Goal: Task Accomplishment & Management: Use online tool/utility

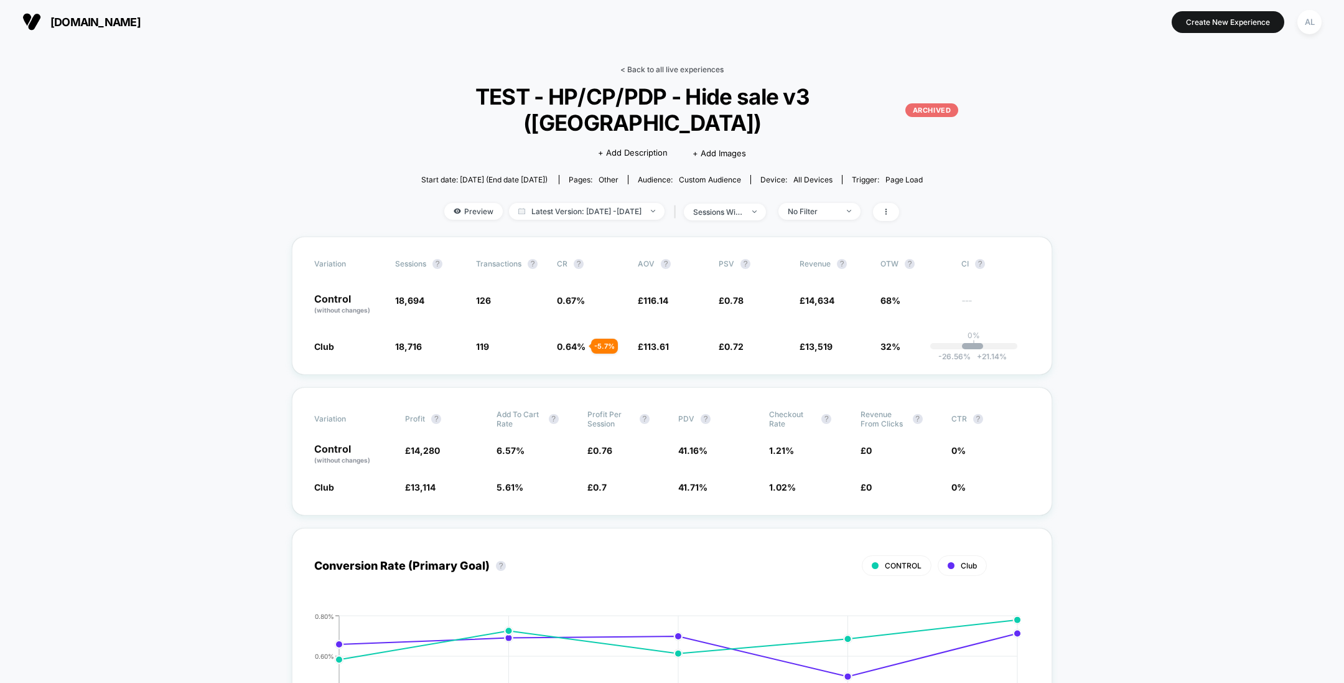
click at [663, 68] on link "< Back to all live experiences" at bounding box center [672, 69] width 103 height 9
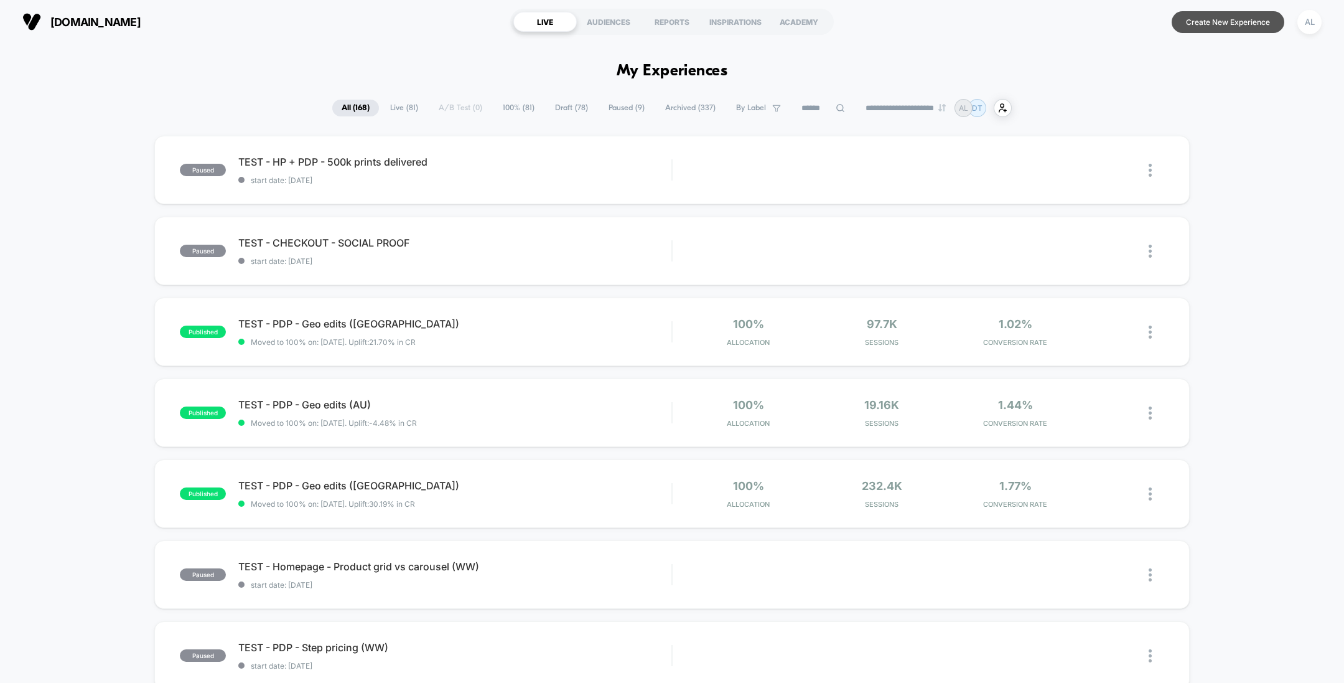
click at [1224, 24] on button "Create New Experience" at bounding box center [1228, 22] width 113 height 22
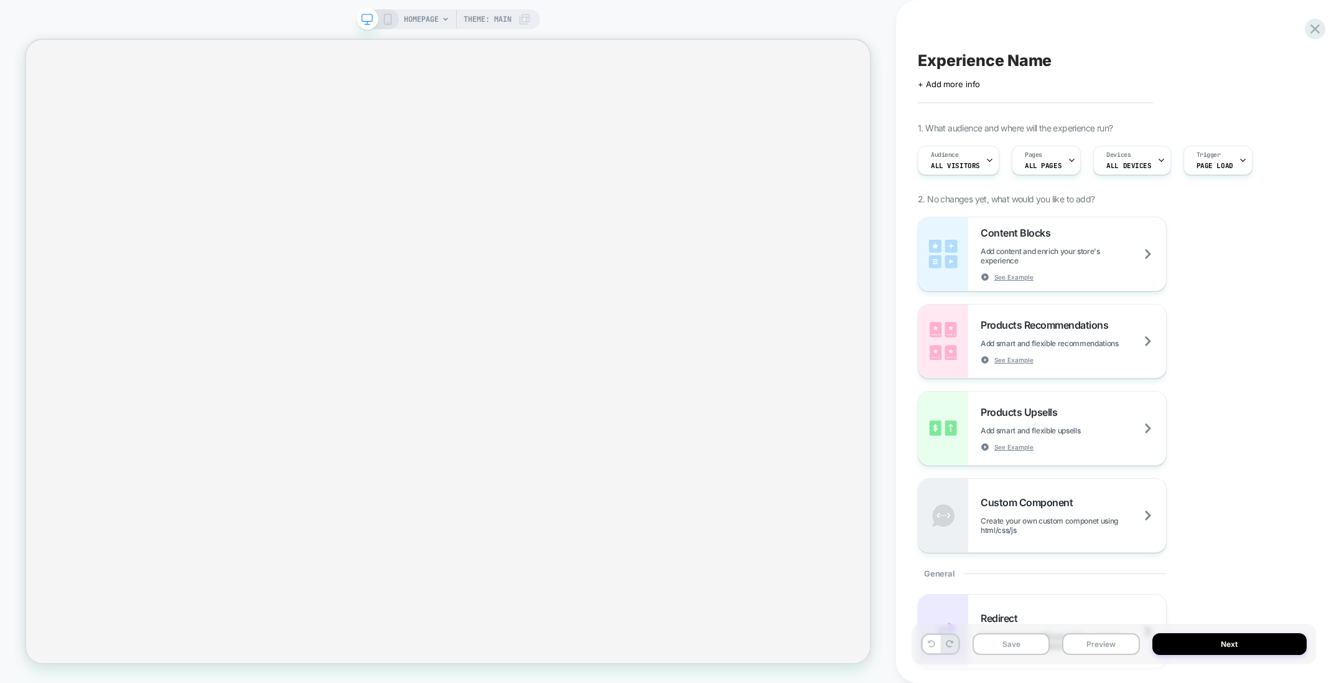
click at [415, 18] on span "HOMEPAGE" at bounding box center [421, 19] width 35 height 20
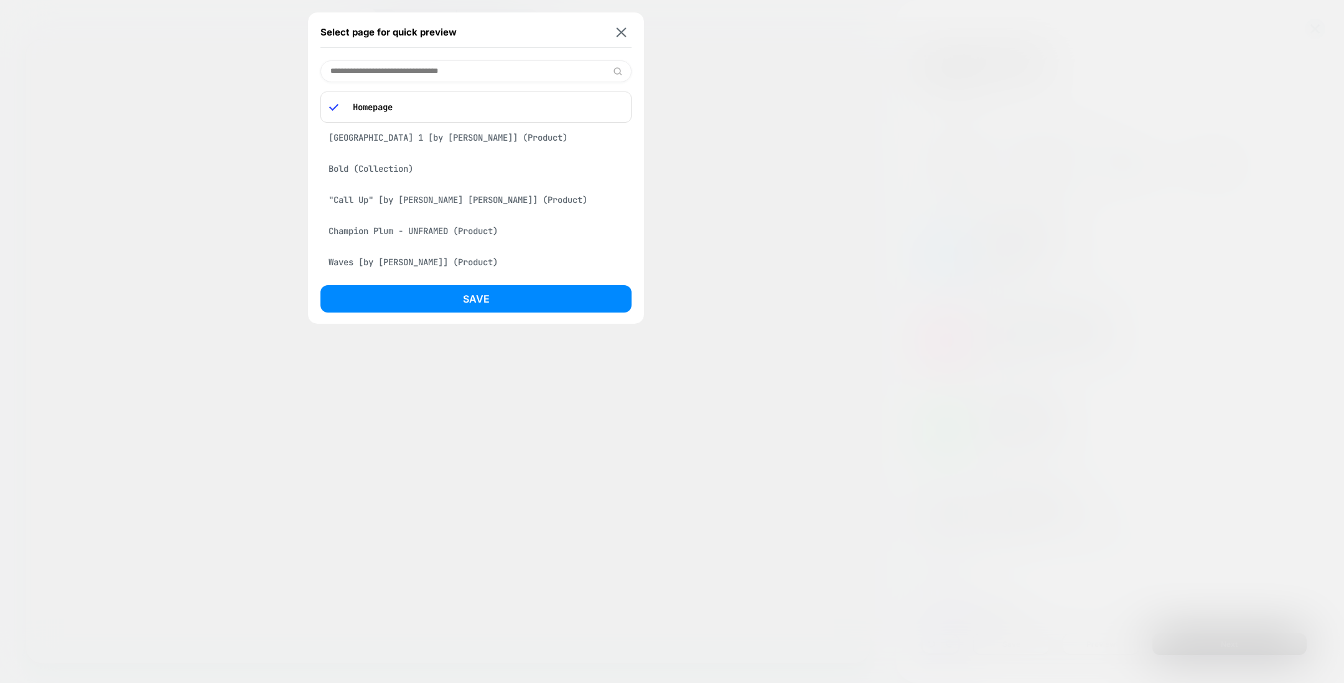
paste input "**********"
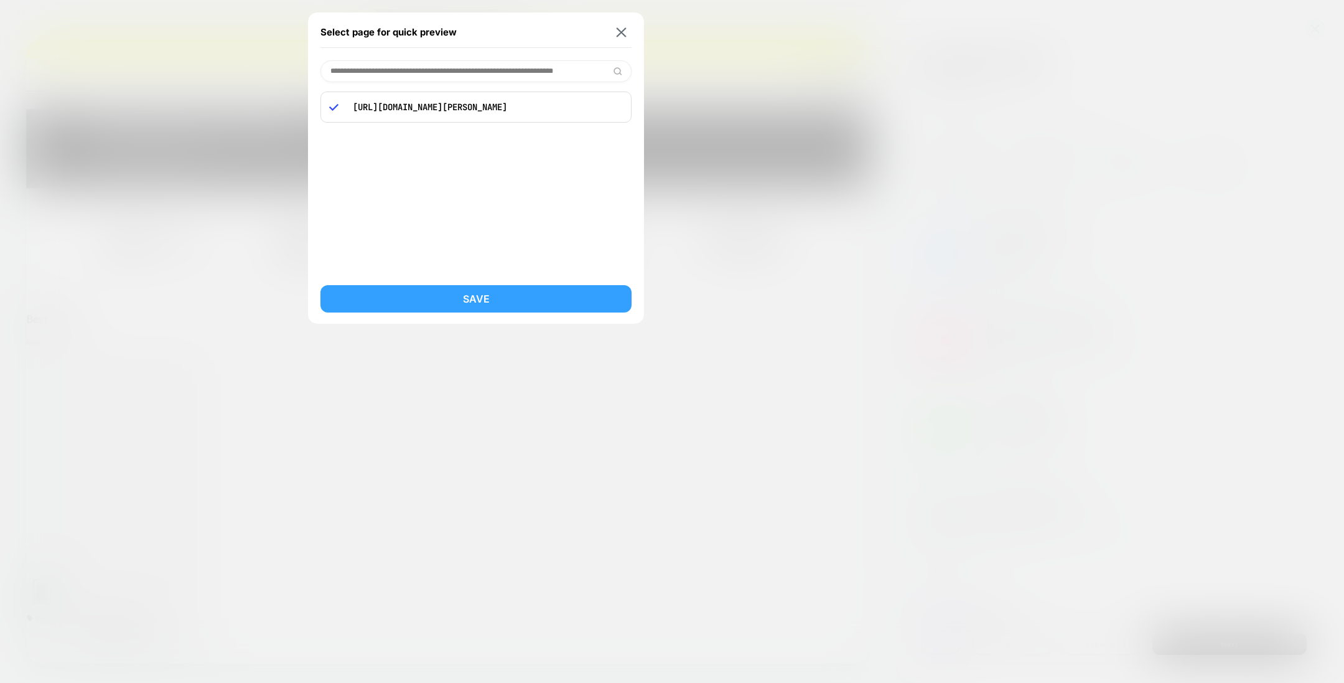
type input "**********"
click at [400, 291] on button "Save" at bounding box center [476, 298] width 311 height 27
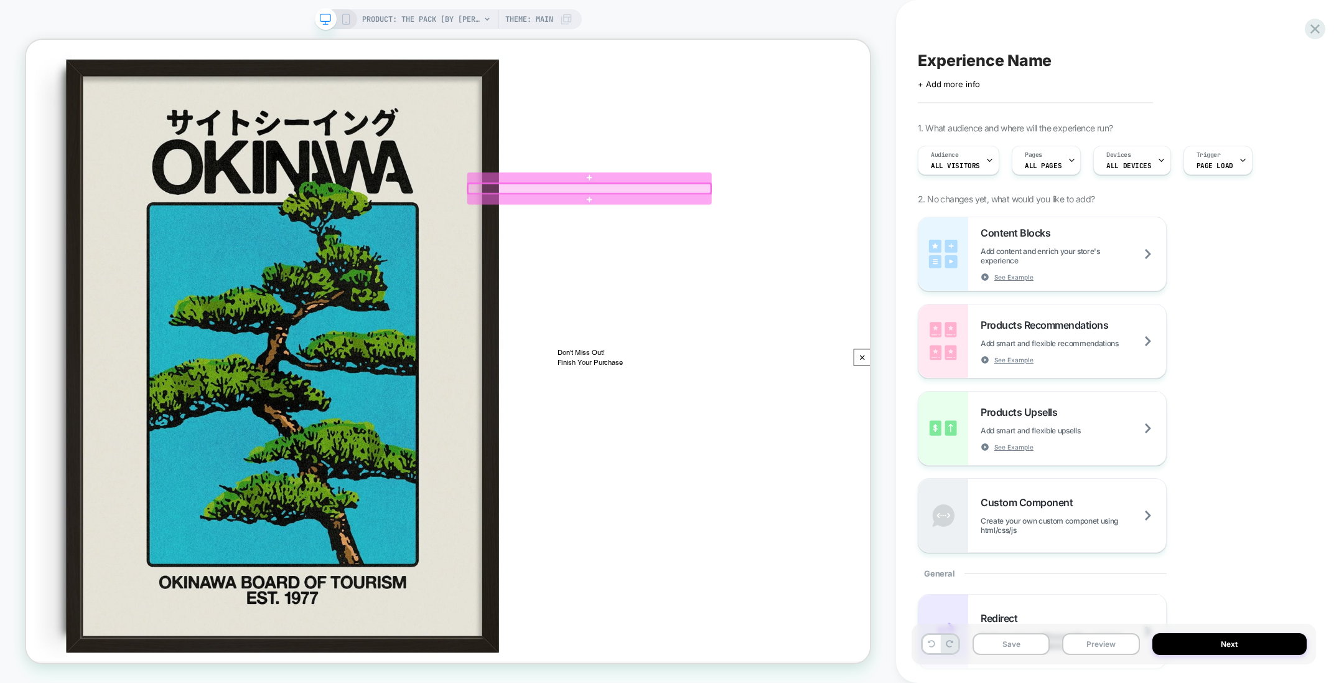
click at [756, 236] on div at bounding box center [778, 238] width 324 height 13
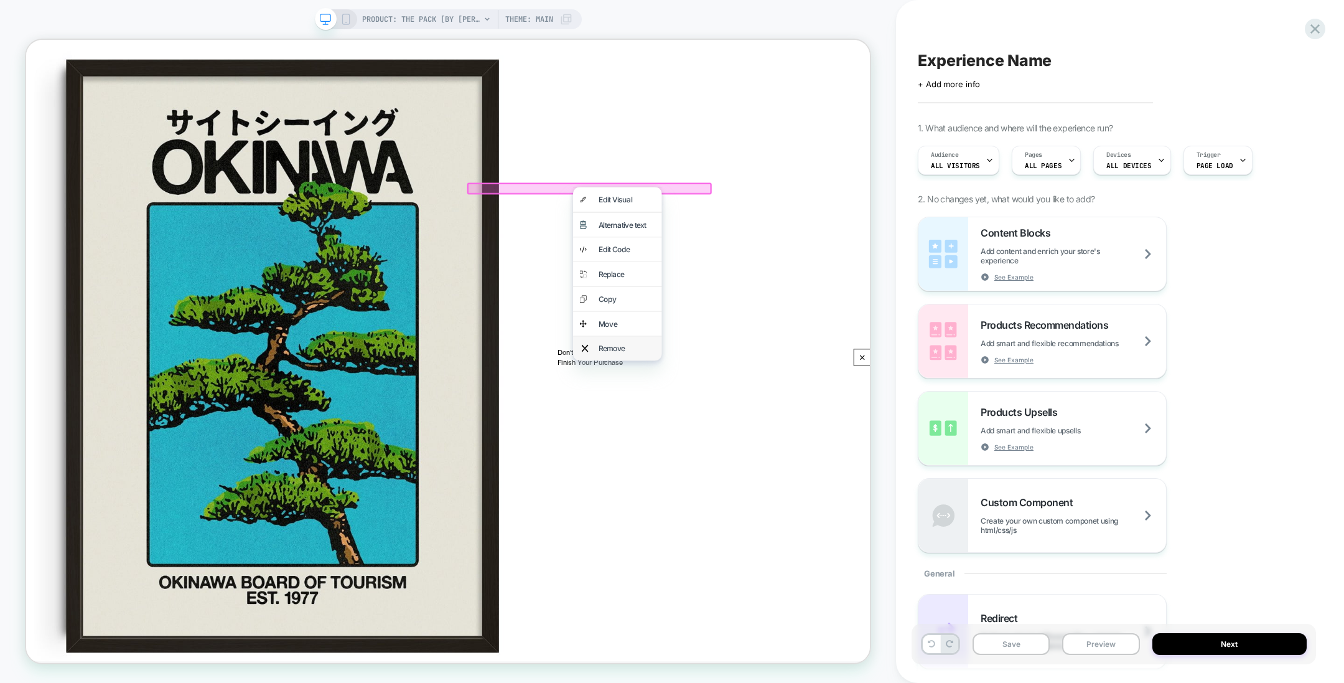
click at [796, 446] on div "Remove" at bounding box center [827, 451] width 76 height 15
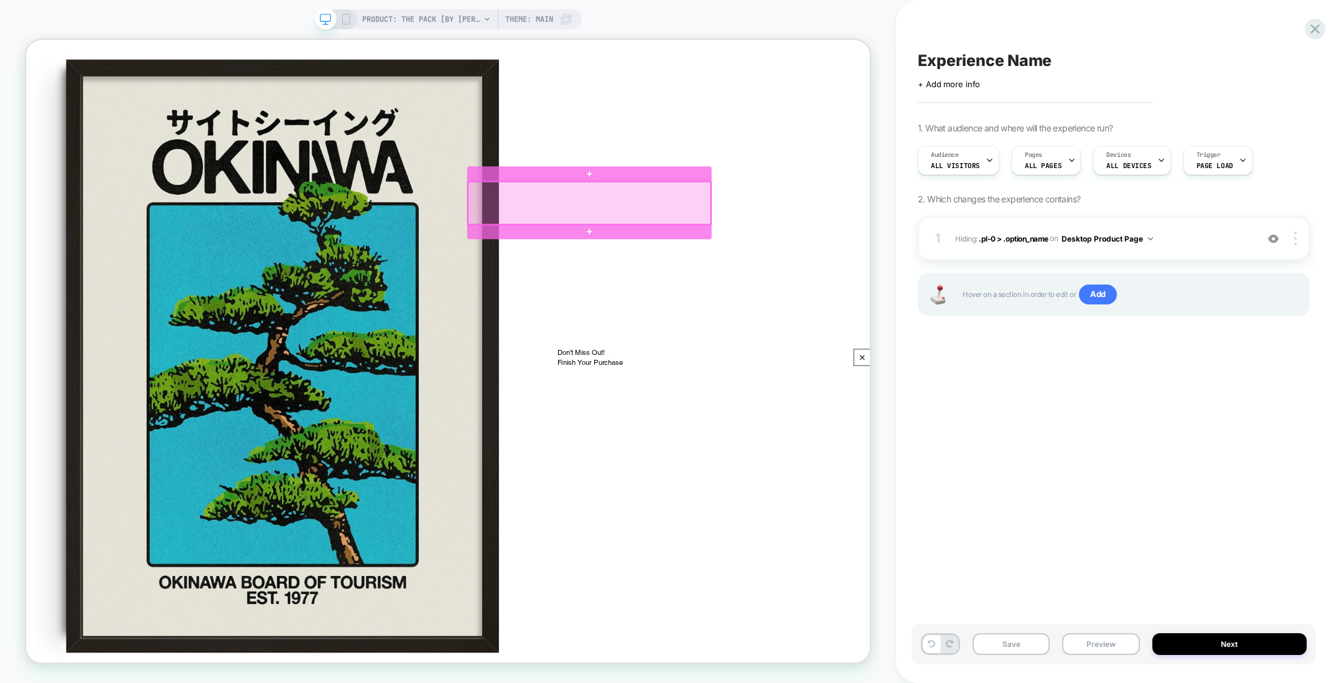
click at [823, 245] on div at bounding box center [778, 257] width 324 height 57
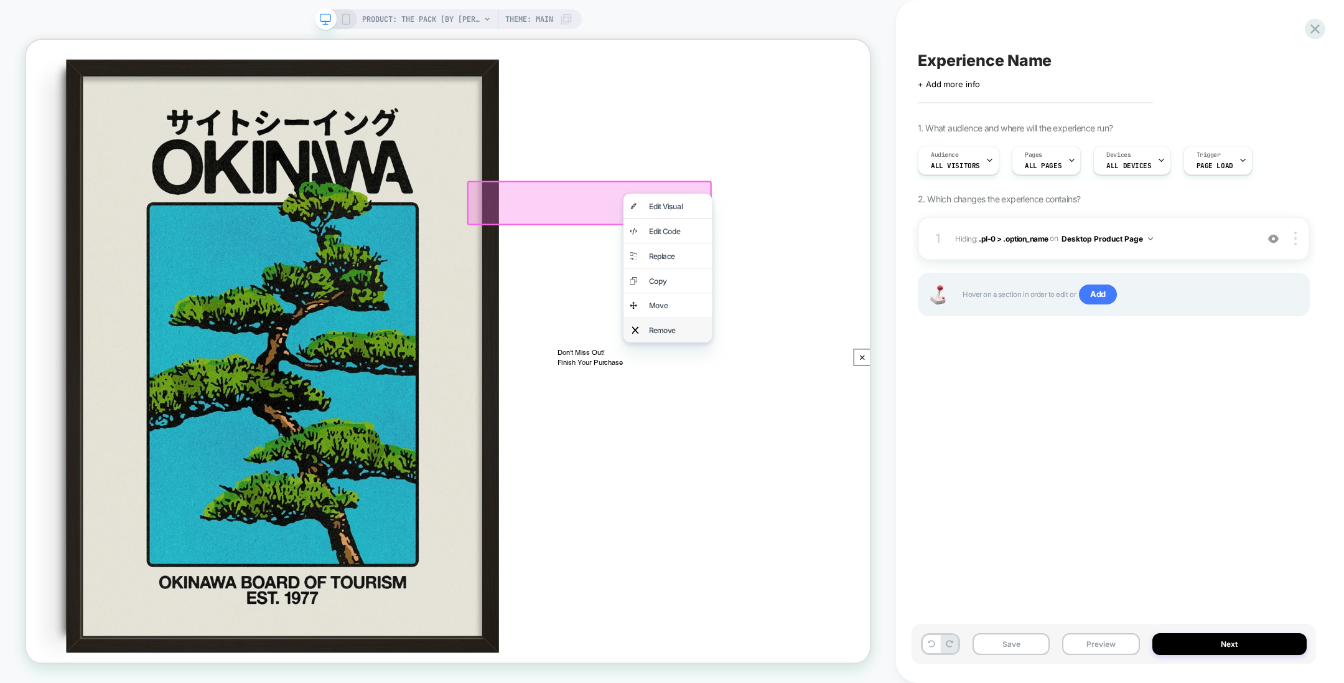
click at [848, 428] on div "Remove" at bounding box center [882, 427] width 118 height 32
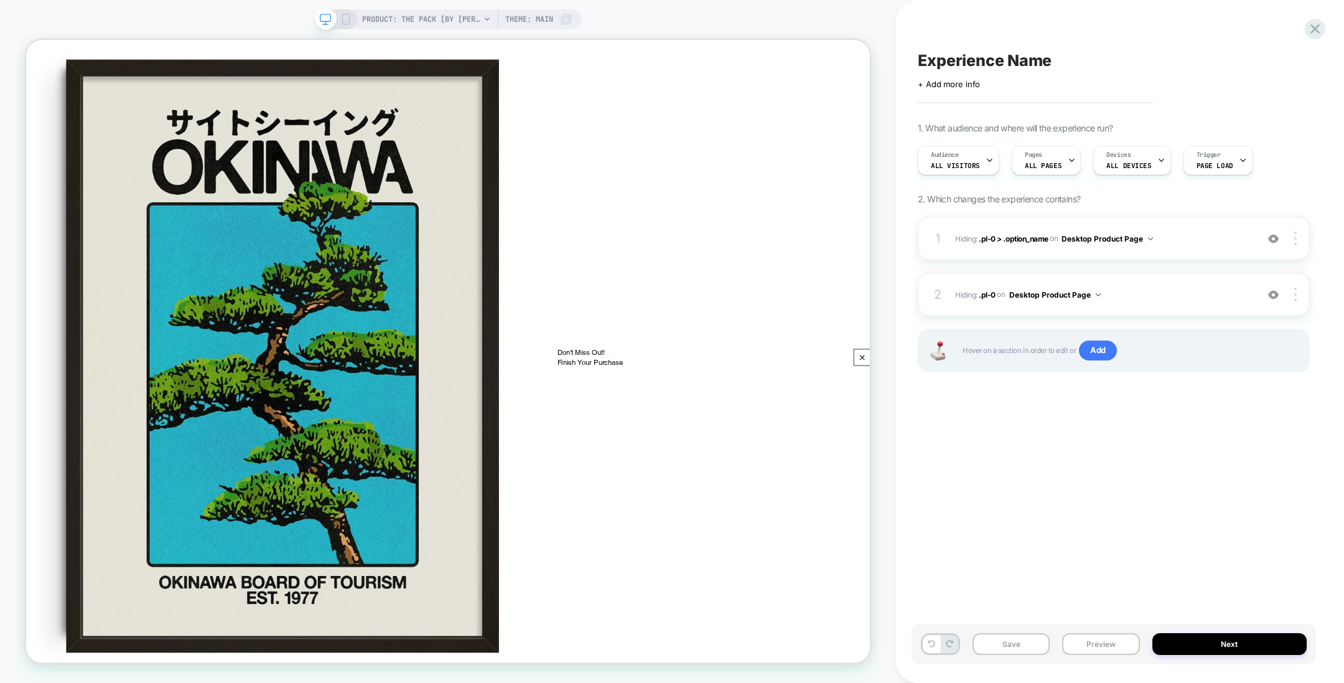
click at [345, 17] on icon at bounding box center [345, 19] width 11 height 11
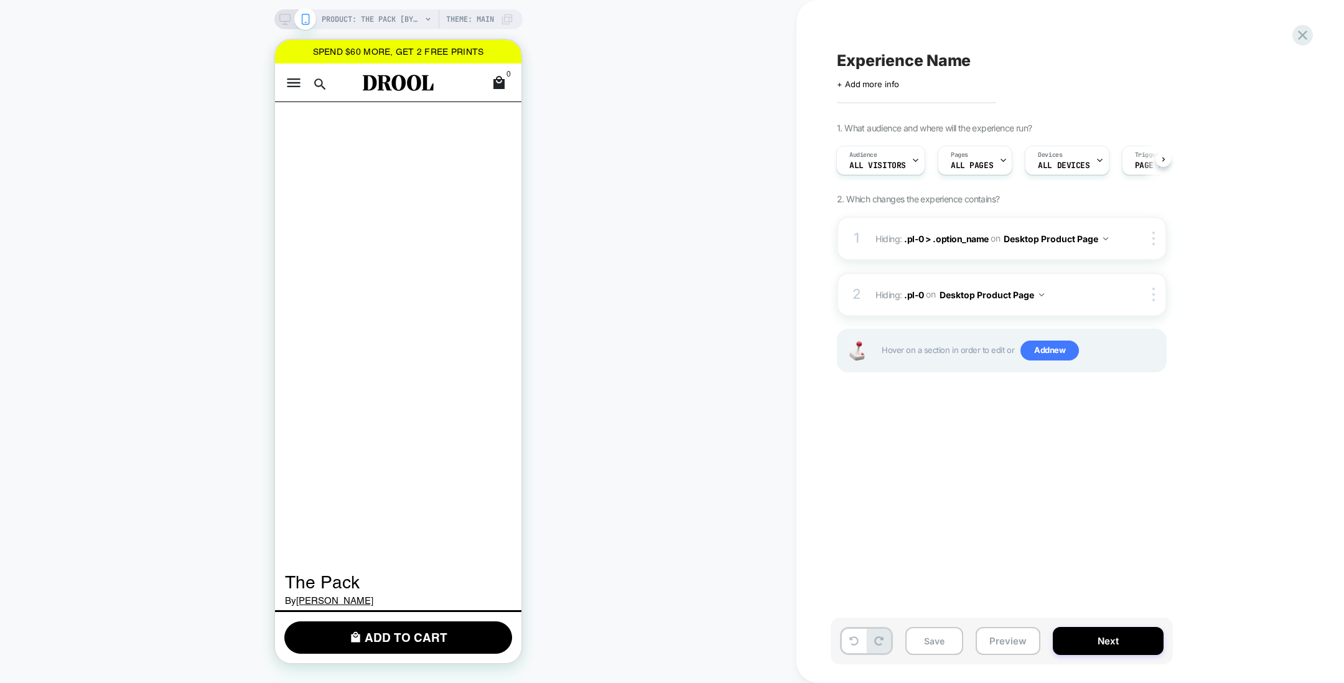
scroll to position [96, 0]
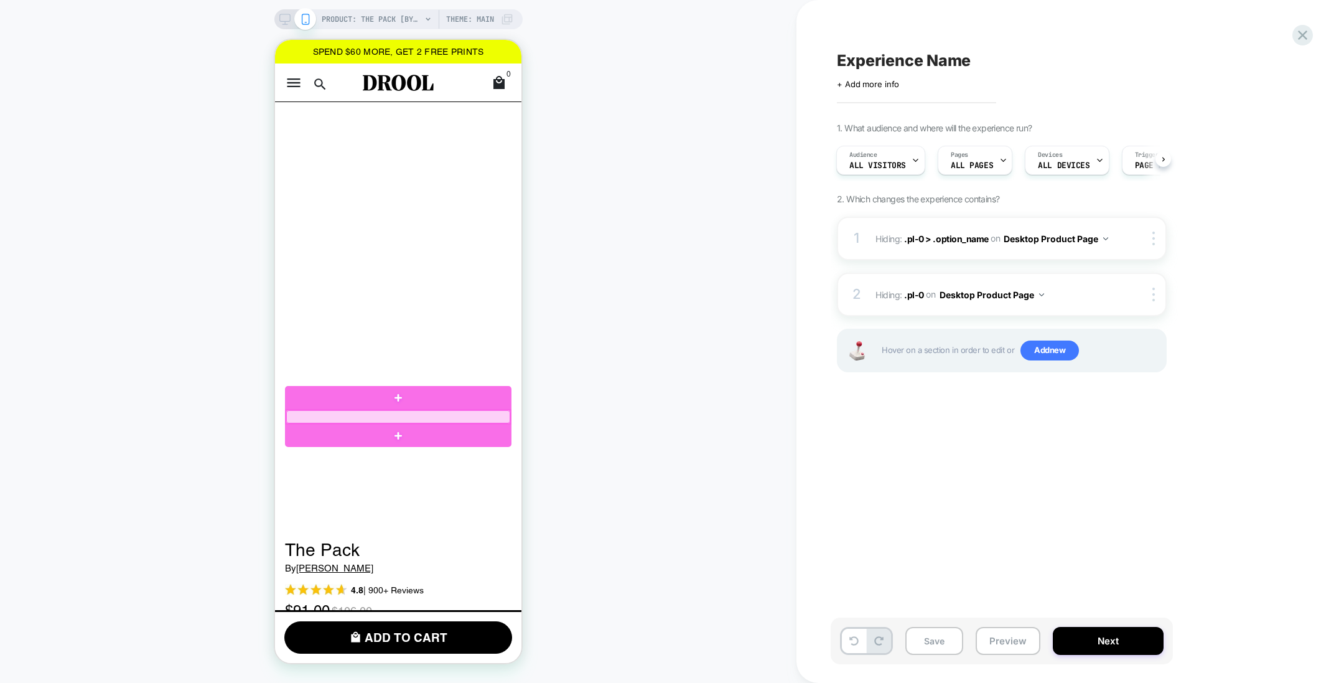
click at [454, 418] on div at bounding box center [398, 416] width 224 height 13
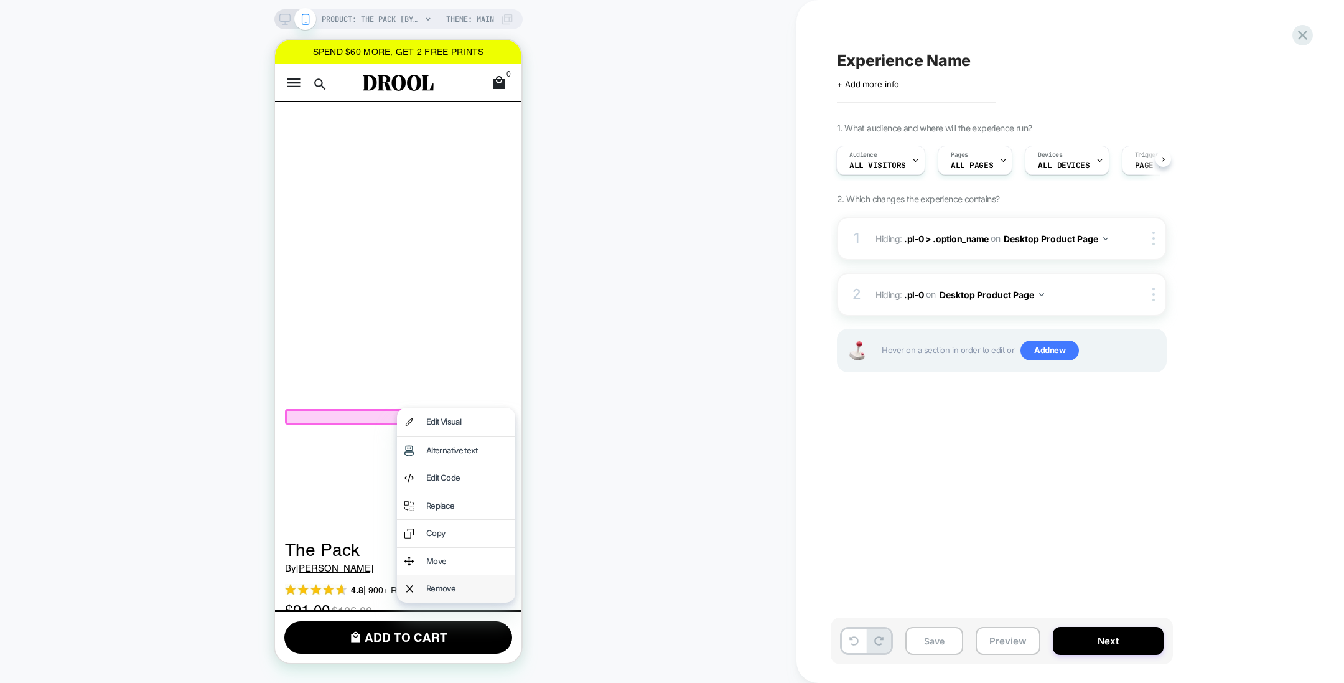
click at [449, 583] on div "Remove" at bounding box center [467, 589] width 82 height 12
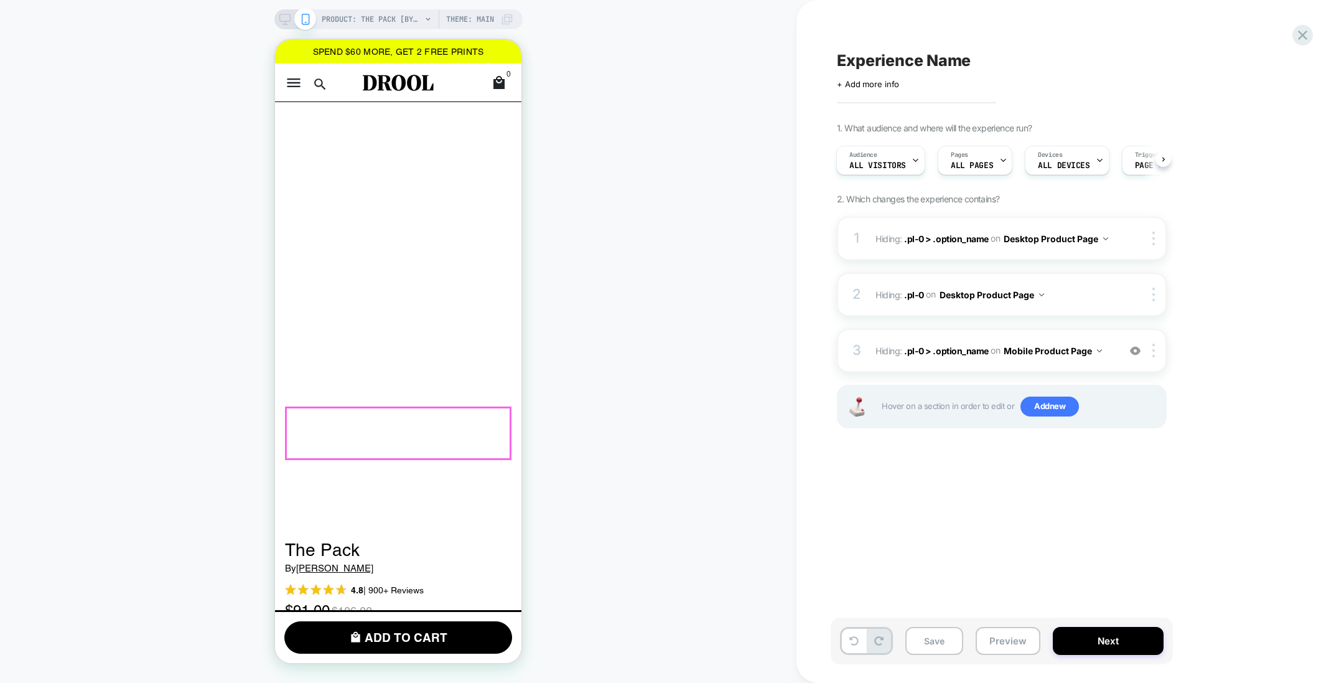
click at [436, 665] on div "Art Paper Canvas Premium" at bounding box center [403, 695] width 217 height 60
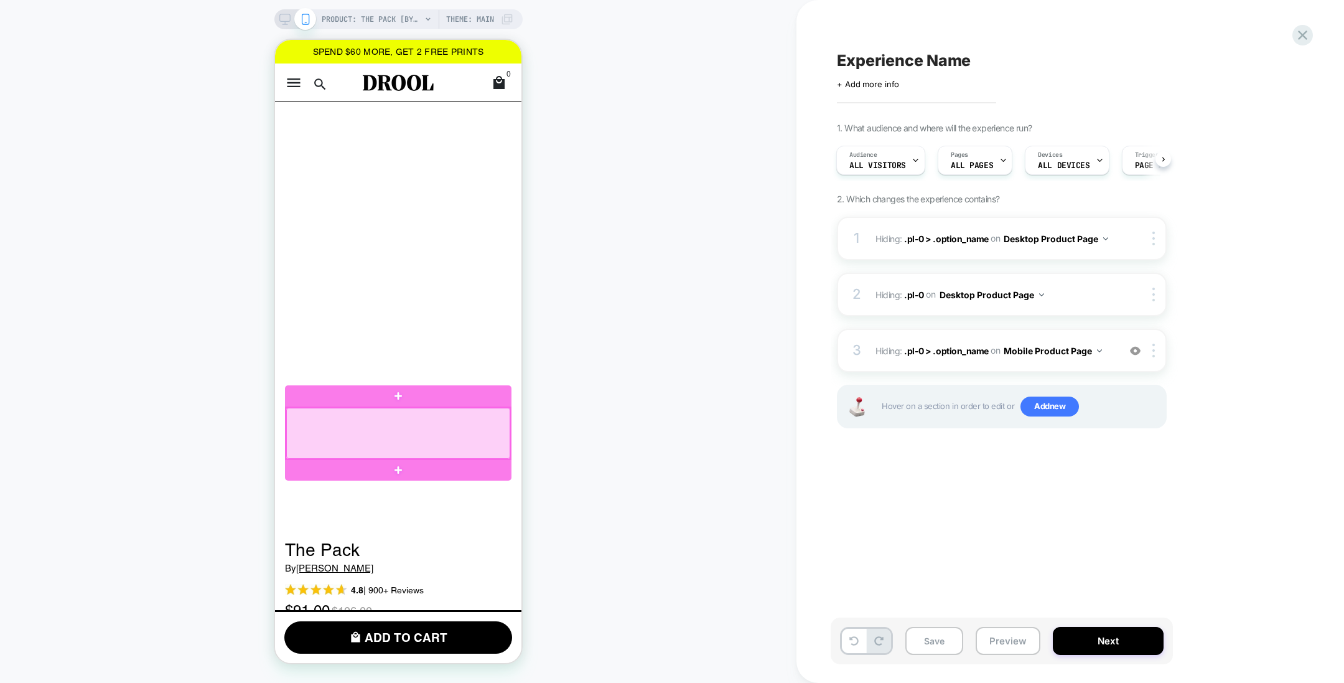
click at [436, 429] on div at bounding box center [398, 433] width 224 height 51
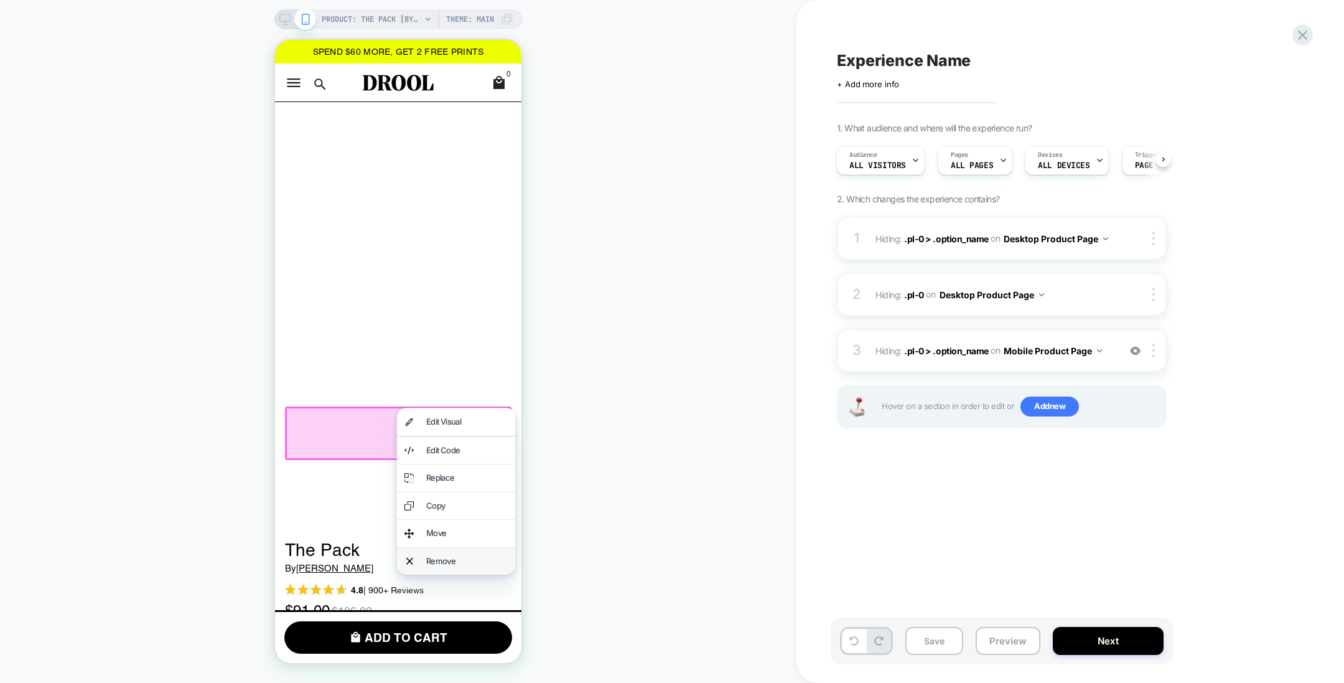
click at [436, 562] on div "Remove" at bounding box center [467, 561] width 82 height 12
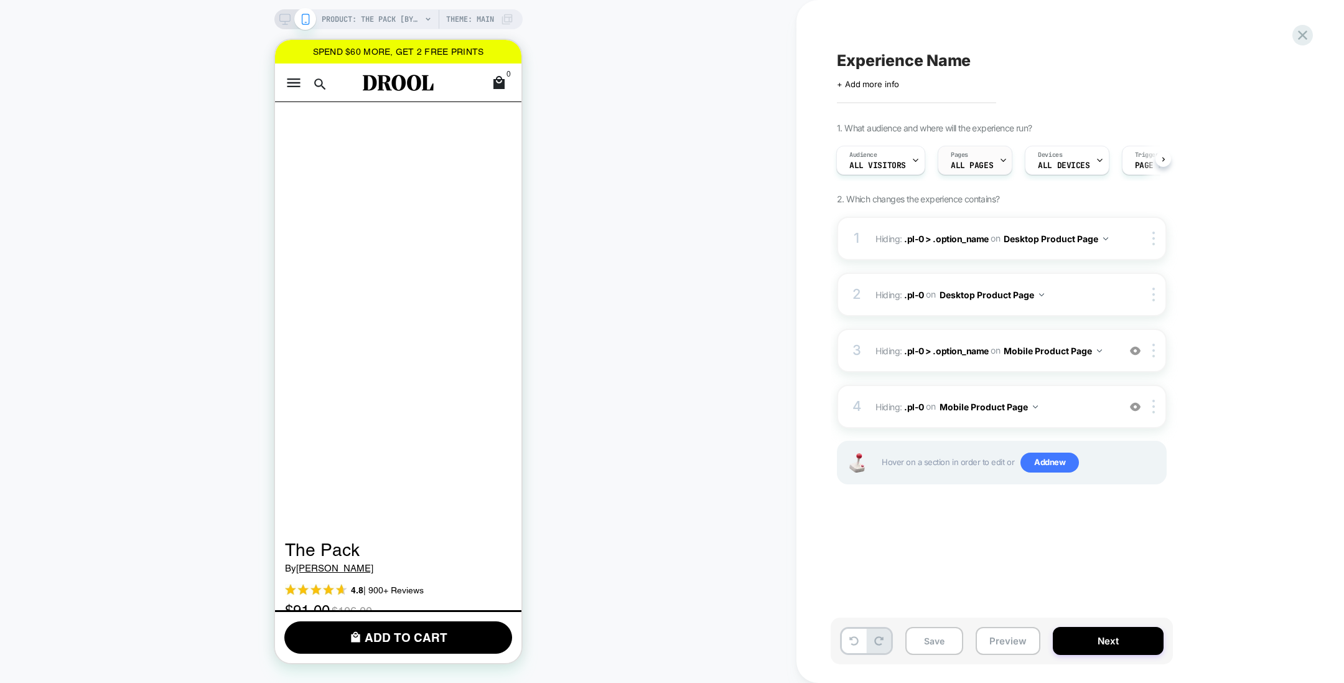
click at [978, 159] on div "Pages ALL PAGES" at bounding box center [972, 160] width 67 height 28
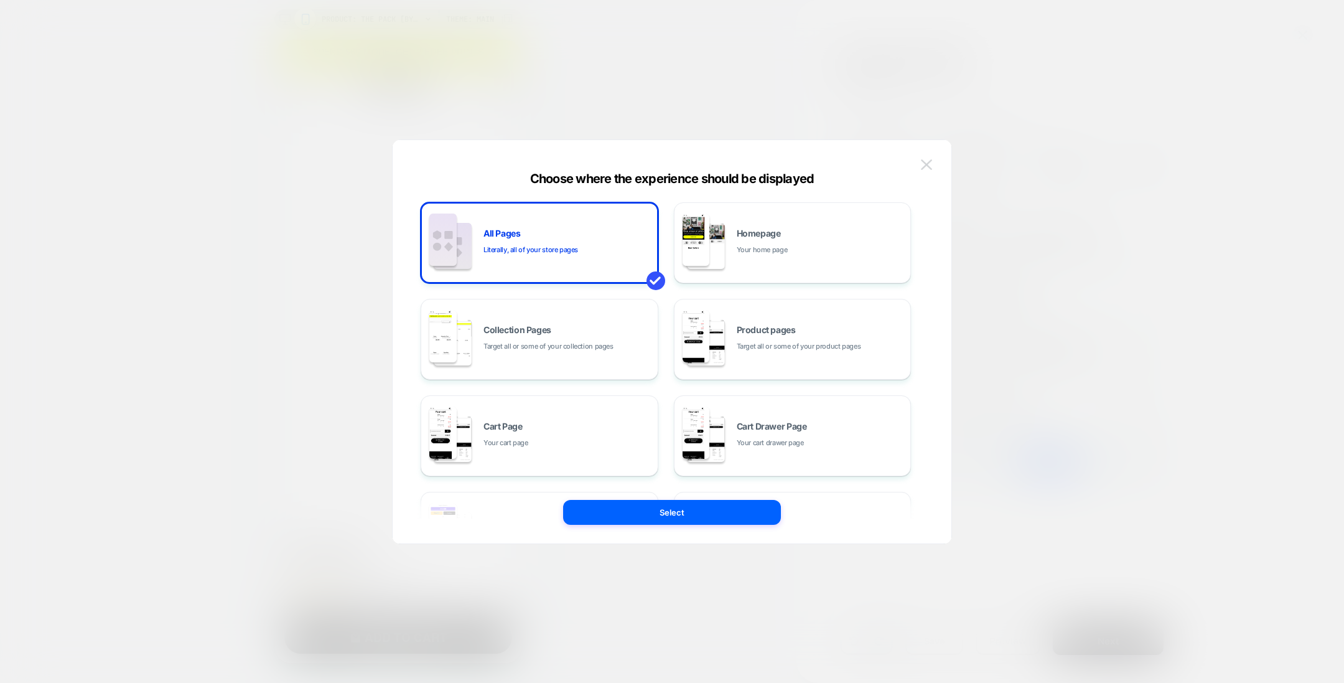
click at [927, 162] on img at bounding box center [926, 164] width 11 height 11
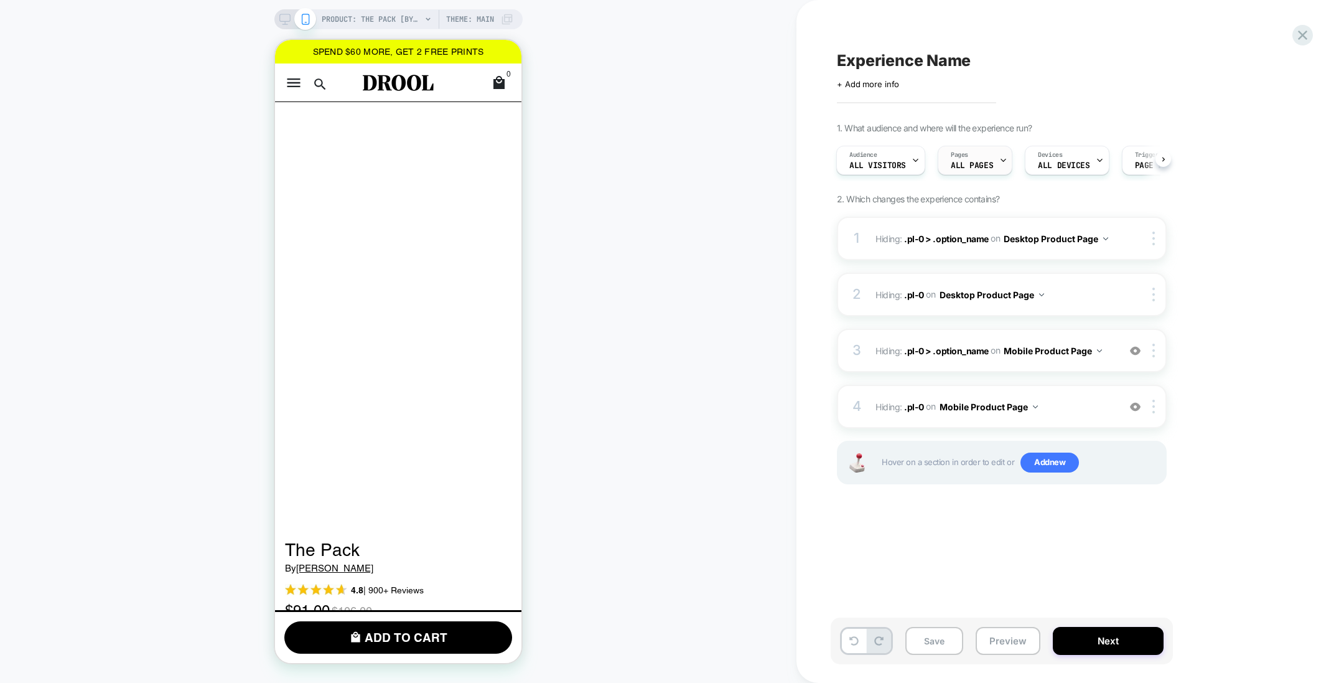
click at [958, 159] on div "Pages ALL PAGES" at bounding box center [972, 160] width 67 height 28
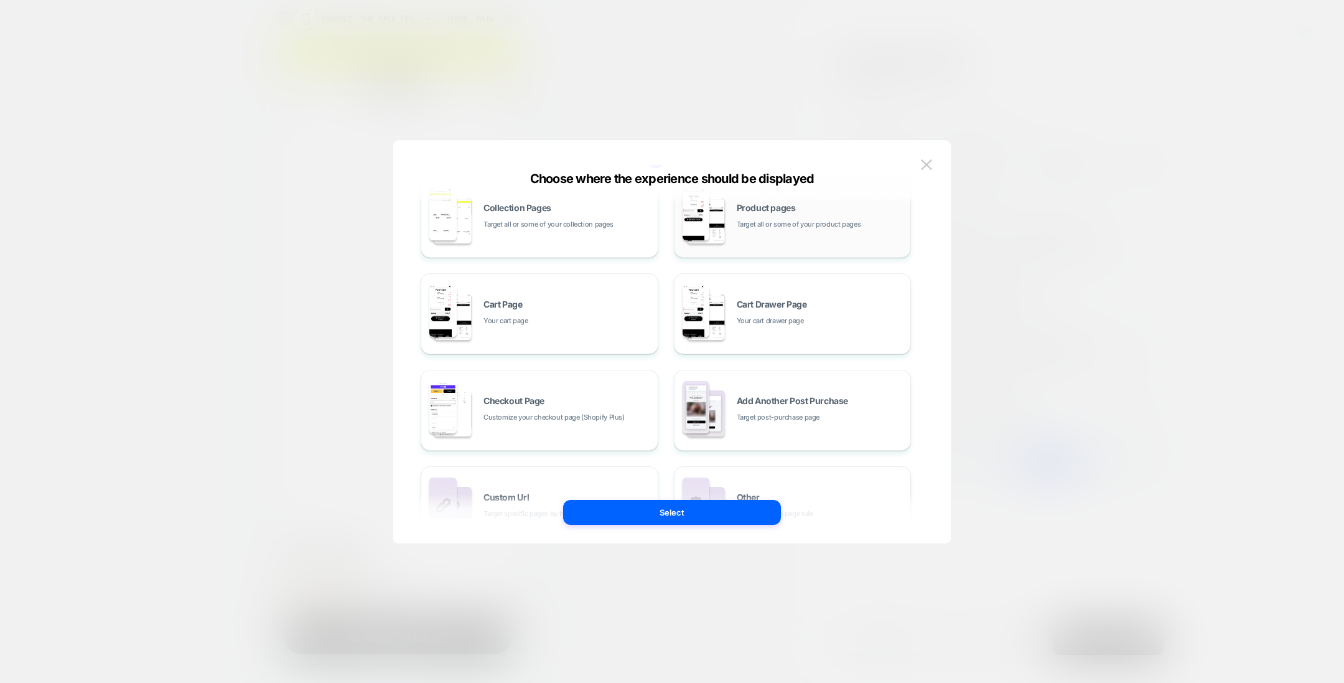
scroll to position [187, 0]
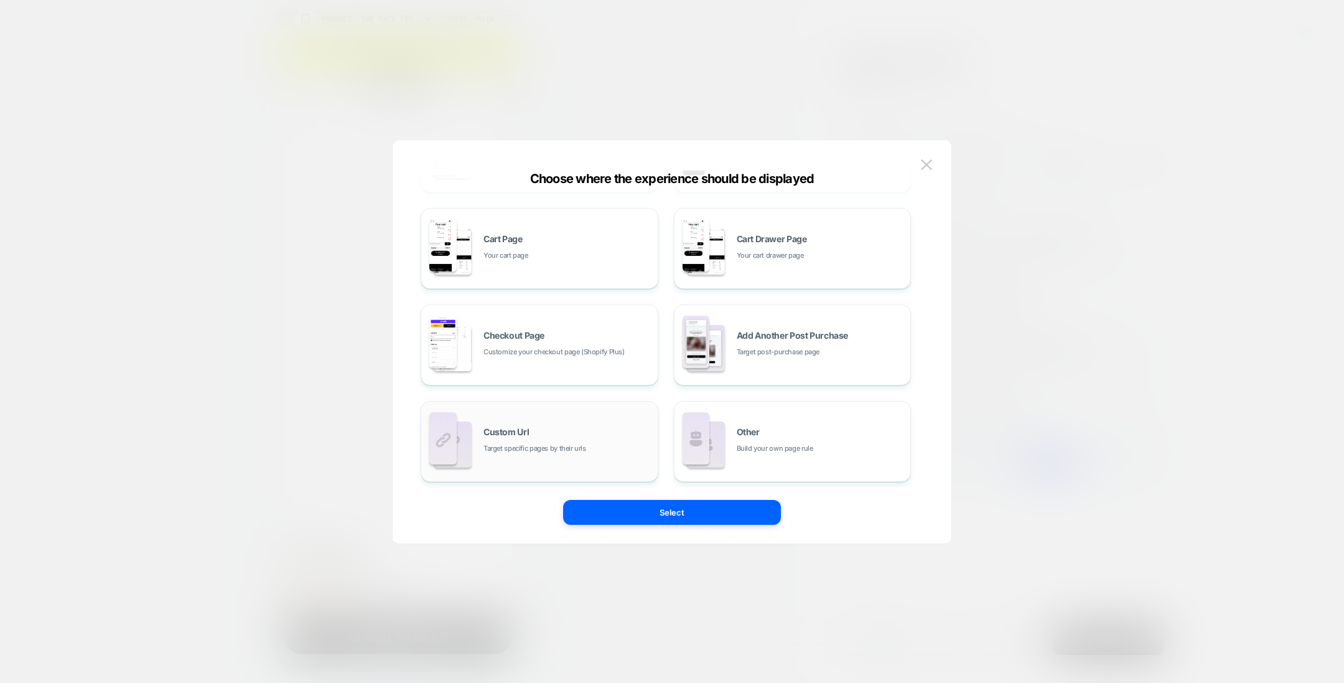
click at [540, 448] on span "Target specific pages by their urls" at bounding box center [535, 449] width 103 height 12
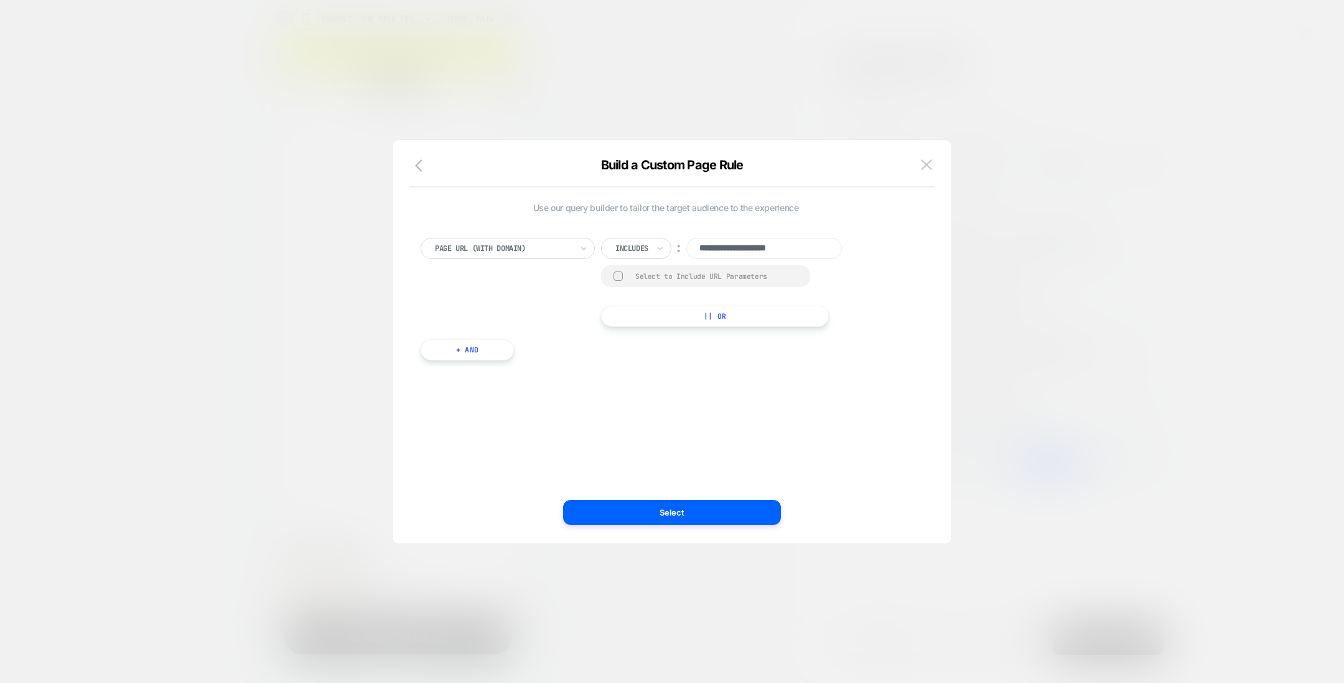
click at [536, 241] on div "Page Url (WITH DOMAIN)" at bounding box center [503, 248] width 139 height 14
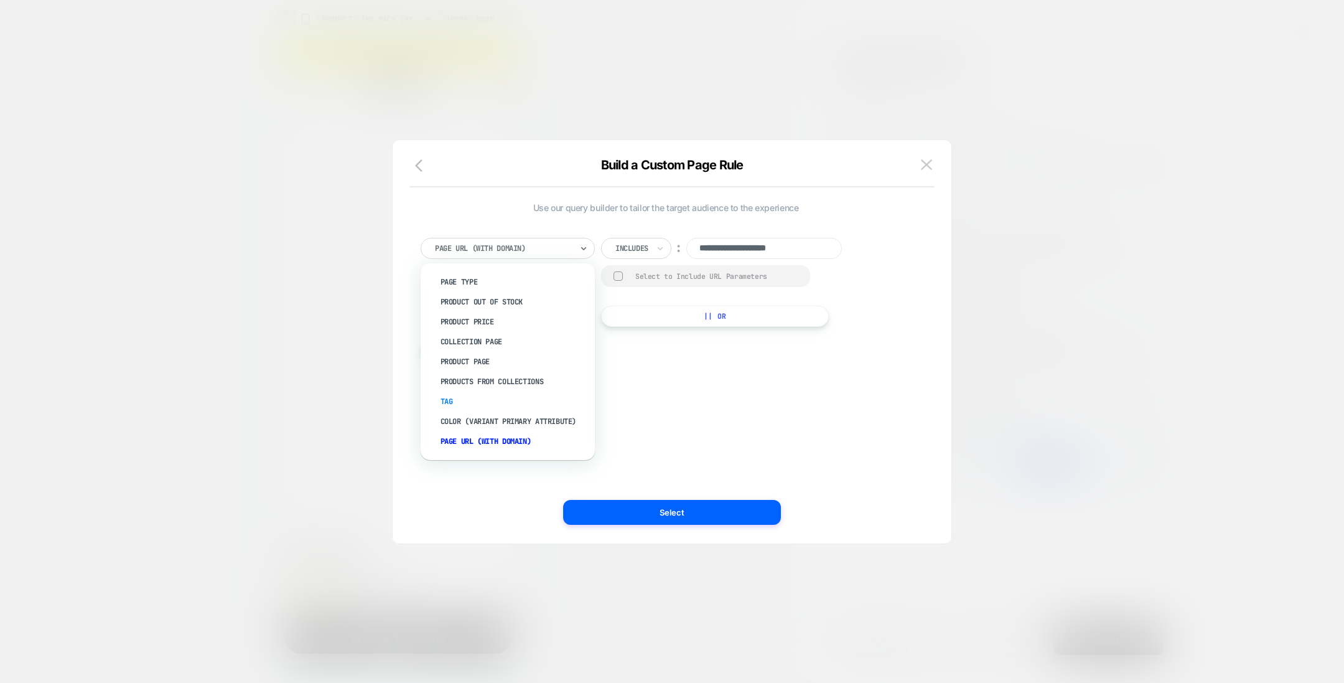
click at [453, 397] on div "Tag" at bounding box center [514, 401] width 162 height 20
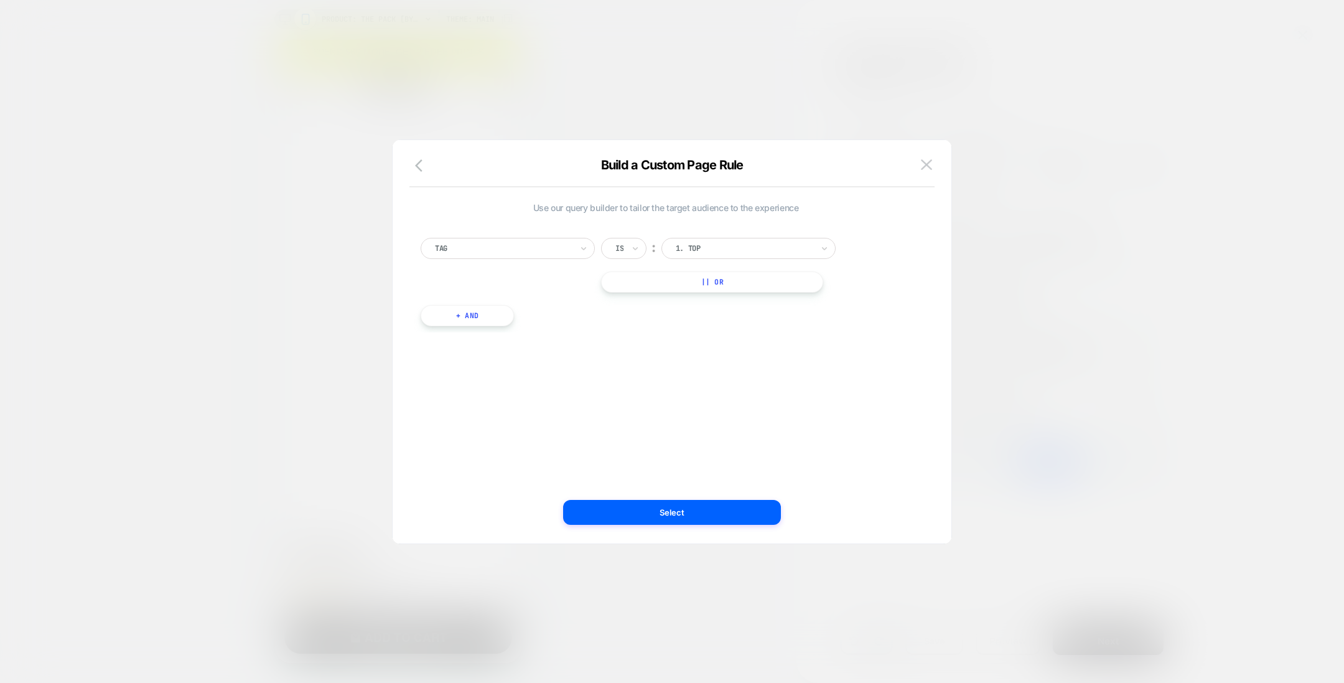
click at [695, 243] on div at bounding box center [744, 248] width 137 height 11
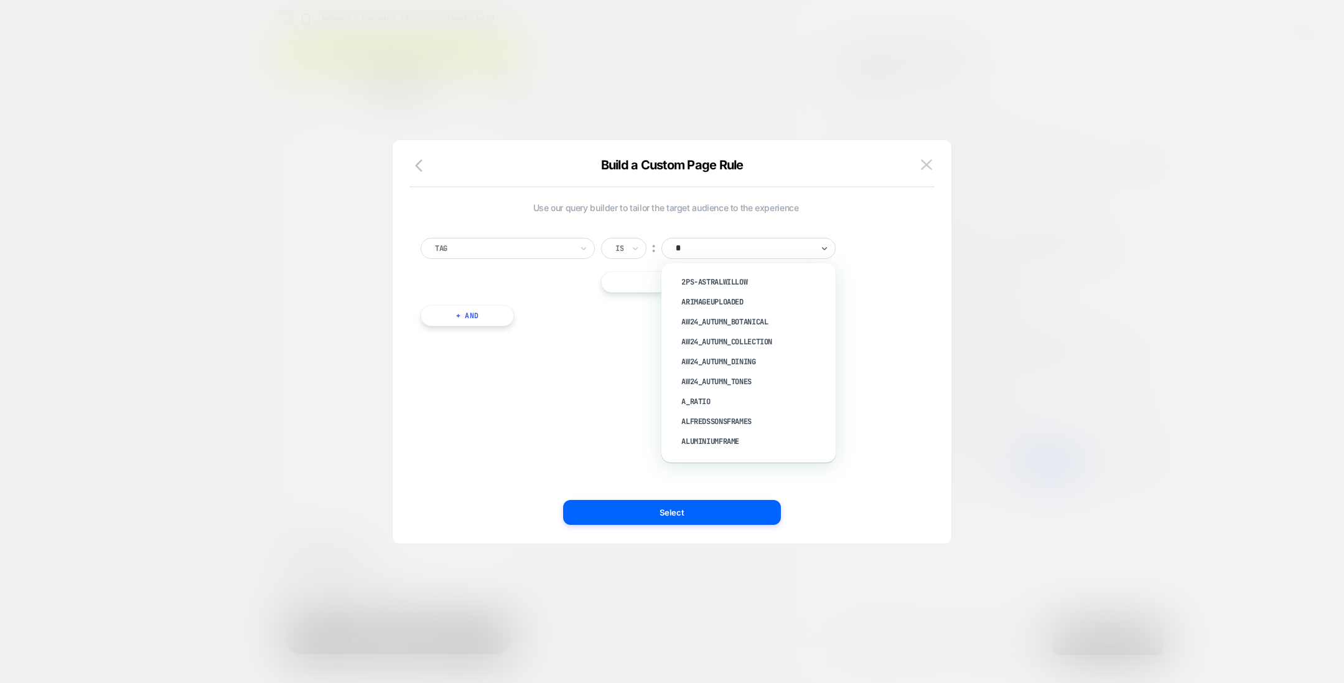
type input "**"
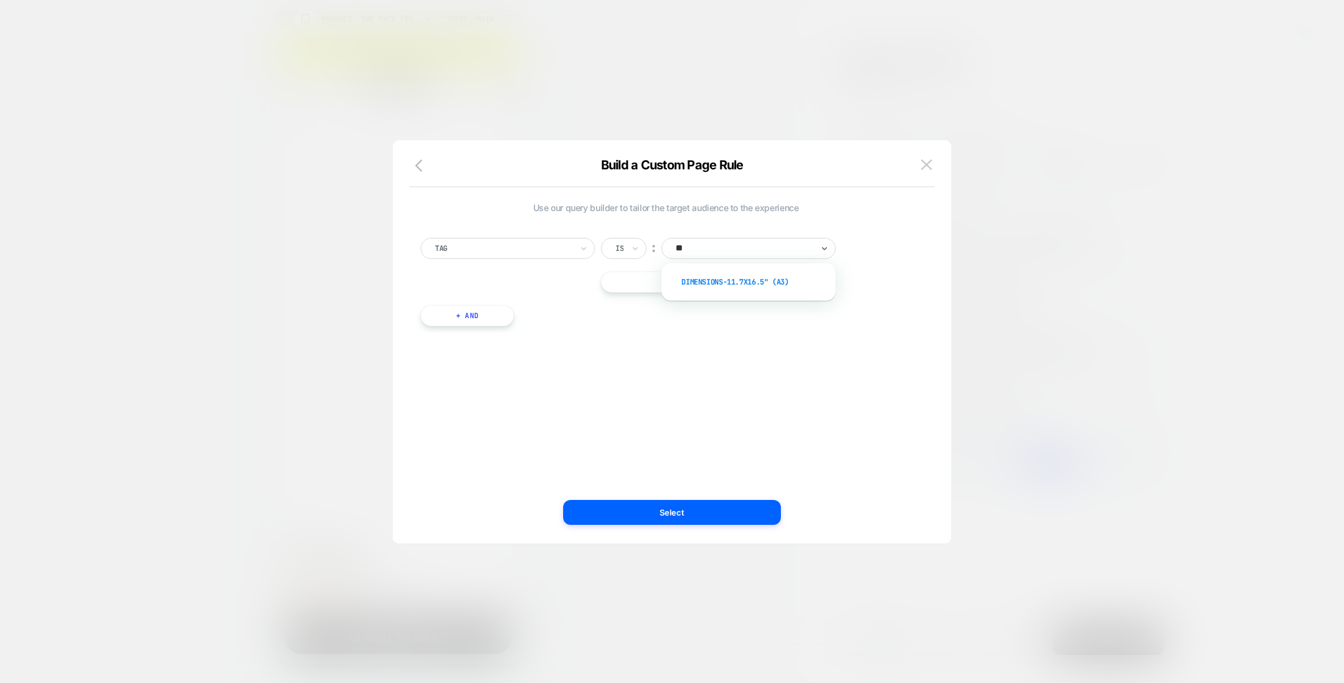
click at [698, 277] on div "Dimensions-11.7x16.5" (A3)" at bounding box center [755, 282] width 162 height 20
click at [474, 318] on button "+ And" at bounding box center [467, 315] width 93 height 21
click at [504, 329] on div at bounding box center [534, 327] width 137 height 11
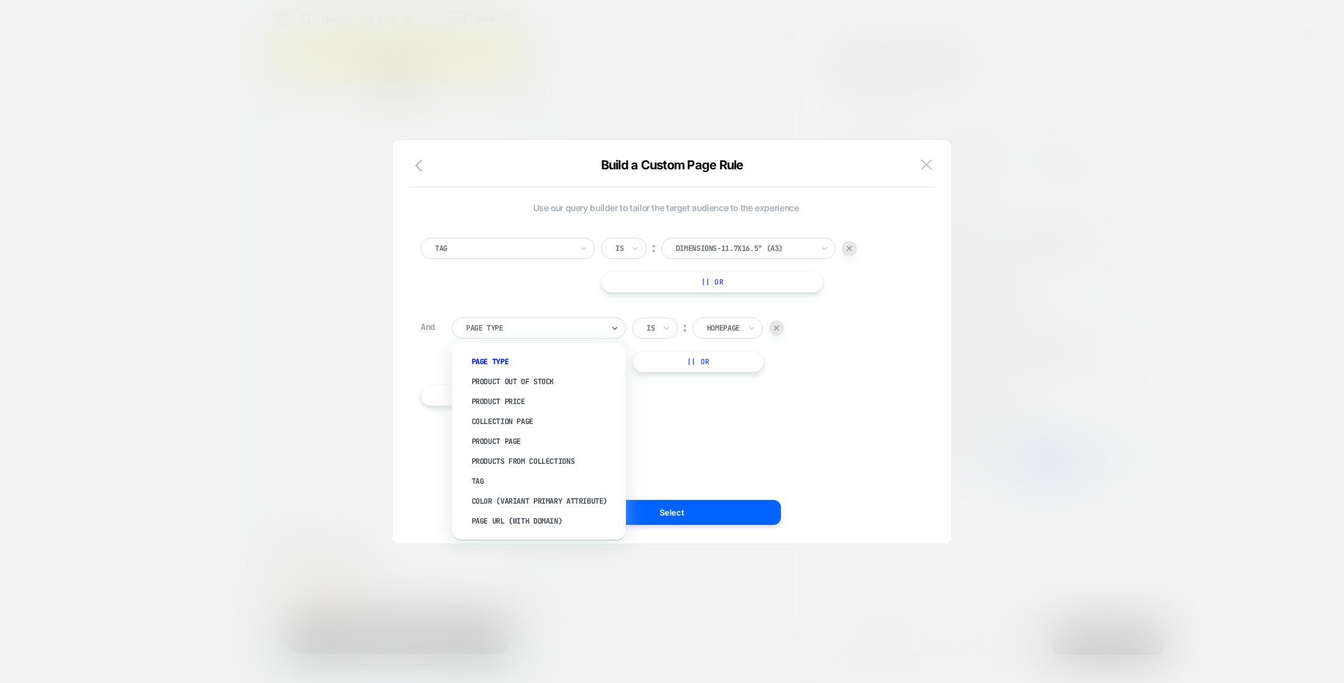
click at [707, 325] on input "text" at bounding box center [709, 327] width 5 height 11
click at [522, 329] on div at bounding box center [534, 327] width 137 height 11
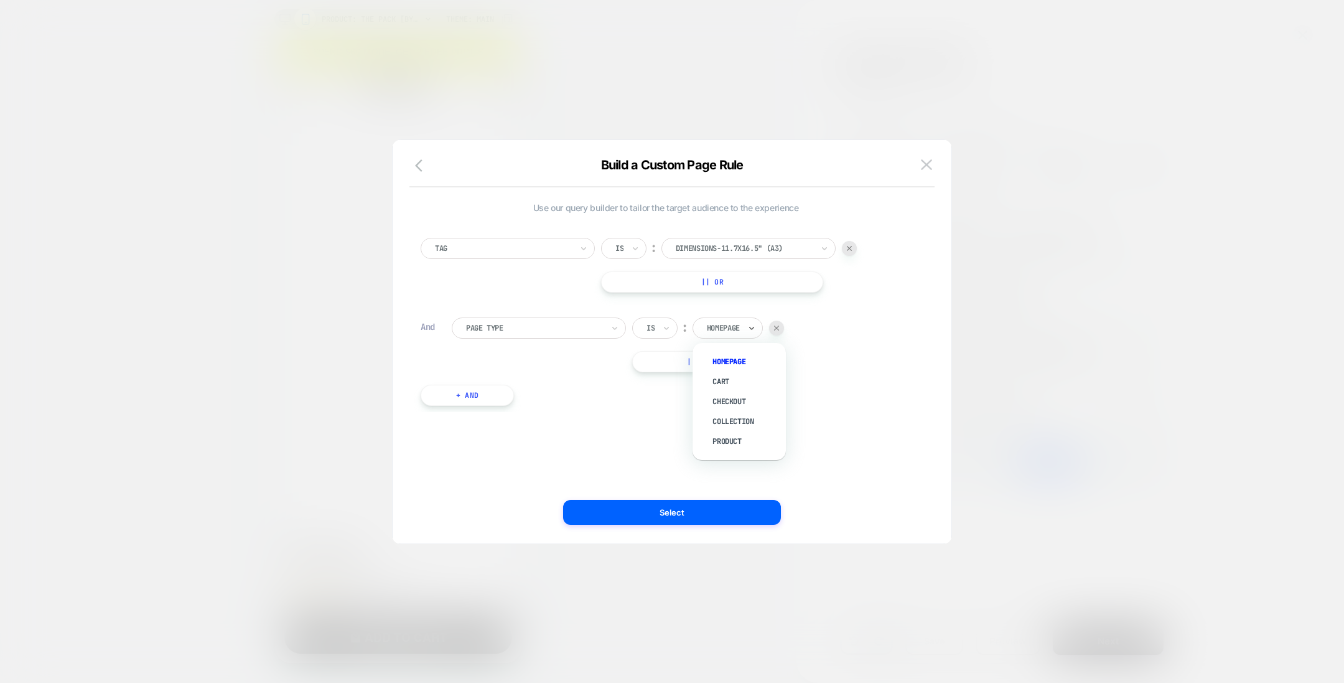
click at [723, 329] on div at bounding box center [723, 327] width 33 height 11
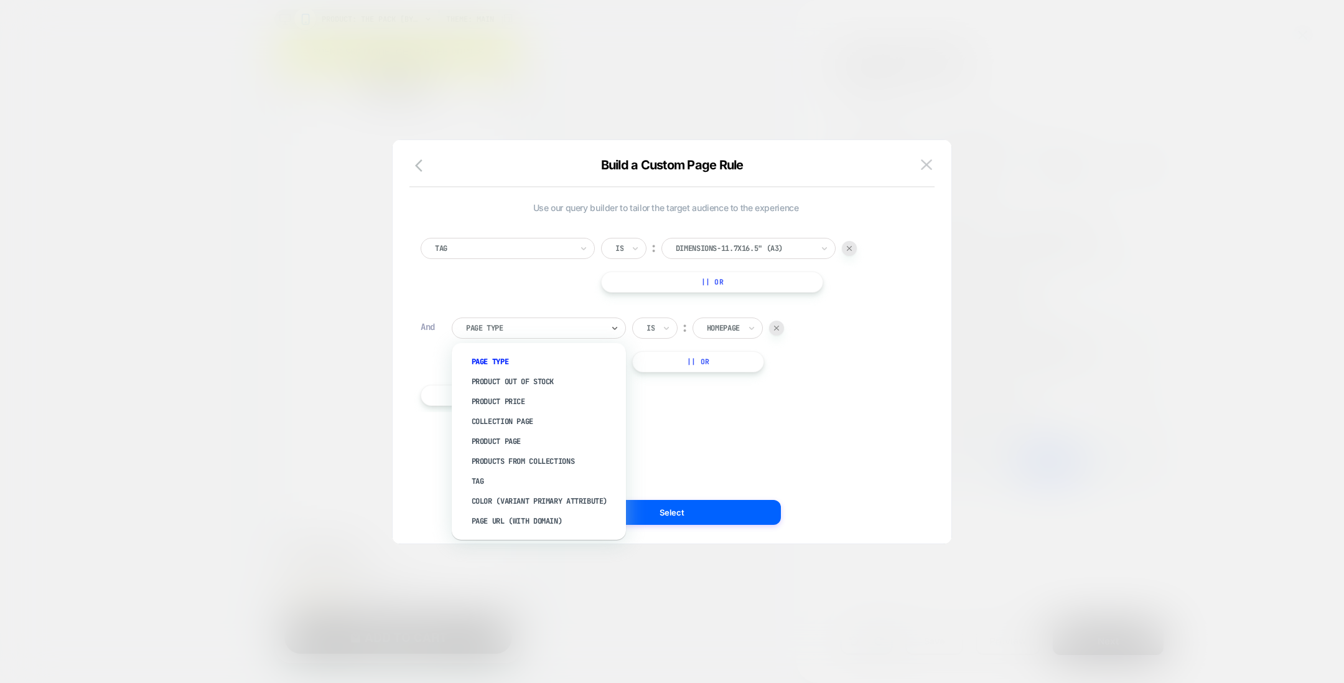
click at [573, 322] on div at bounding box center [534, 327] width 137 height 11
click at [600, 482] on div "Tag" at bounding box center [545, 481] width 162 height 20
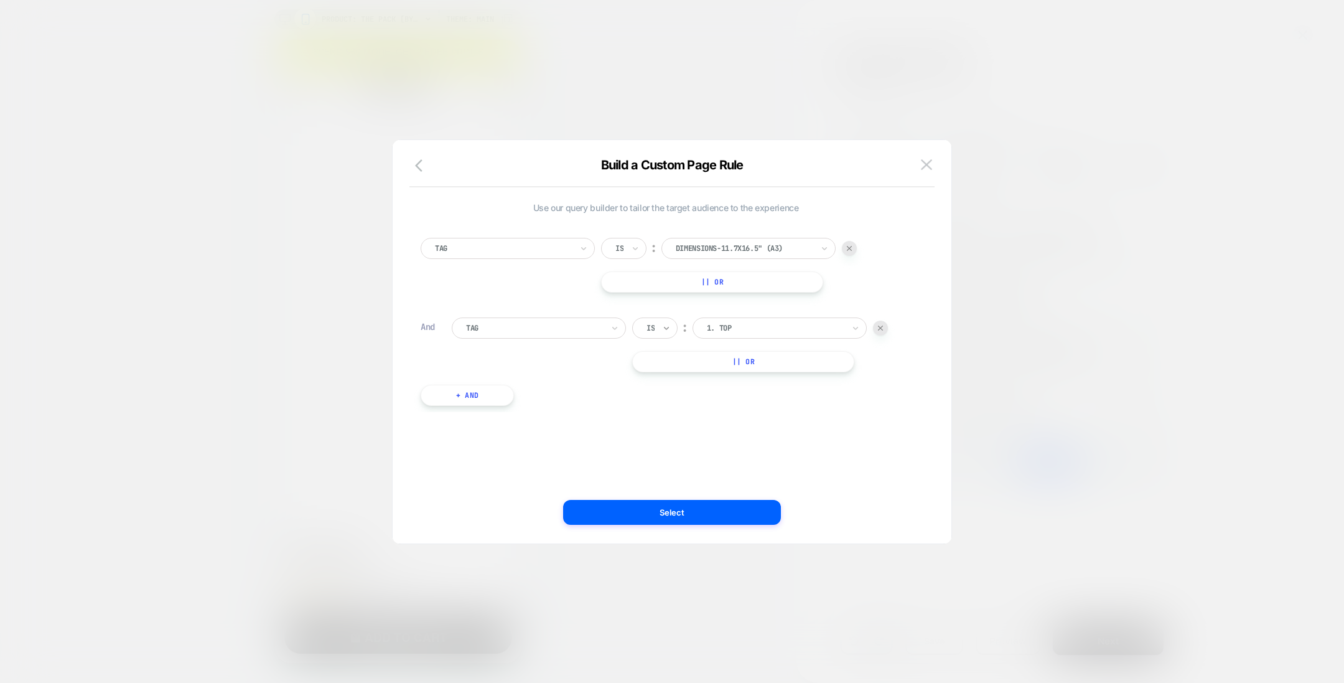
click at [668, 327] on icon at bounding box center [666, 328] width 5 height 3
click at [589, 324] on div at bounding box center [534, 327] width 137 height 11
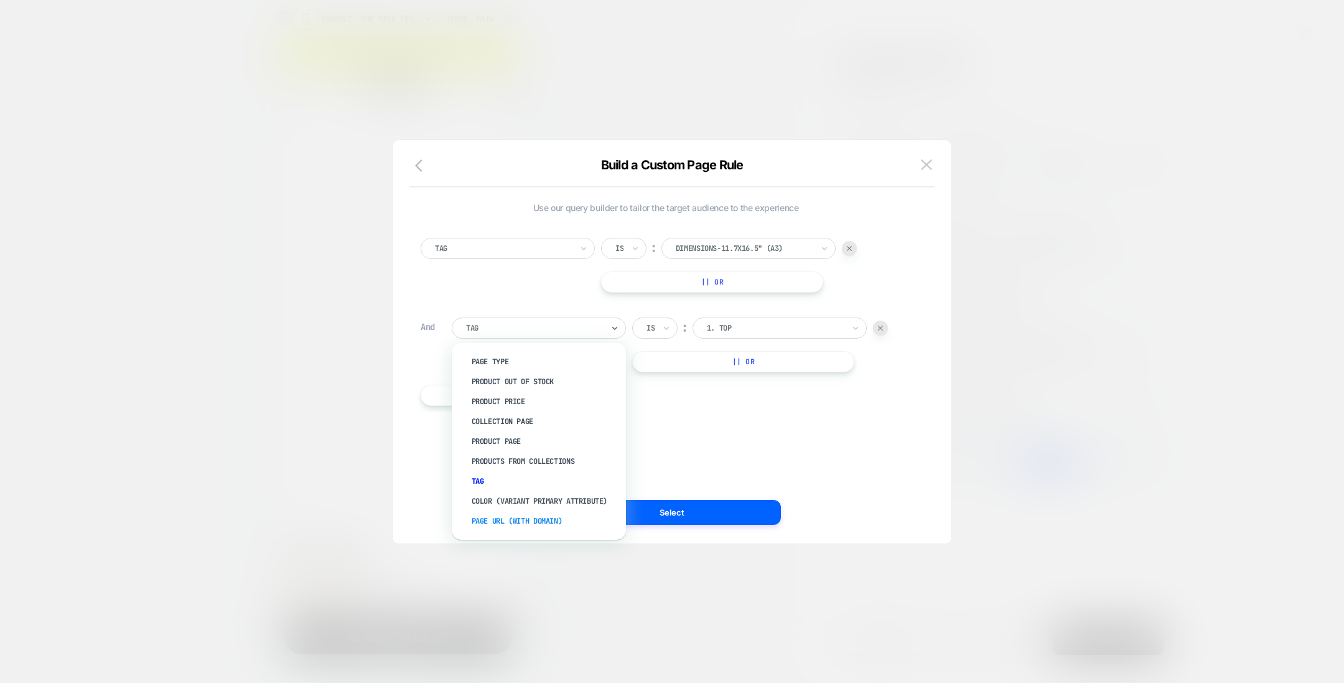
click at [538, 520] on div "Page Url (WITH DOMAIN)" at bounding box center [545, 521] width 162 height 20
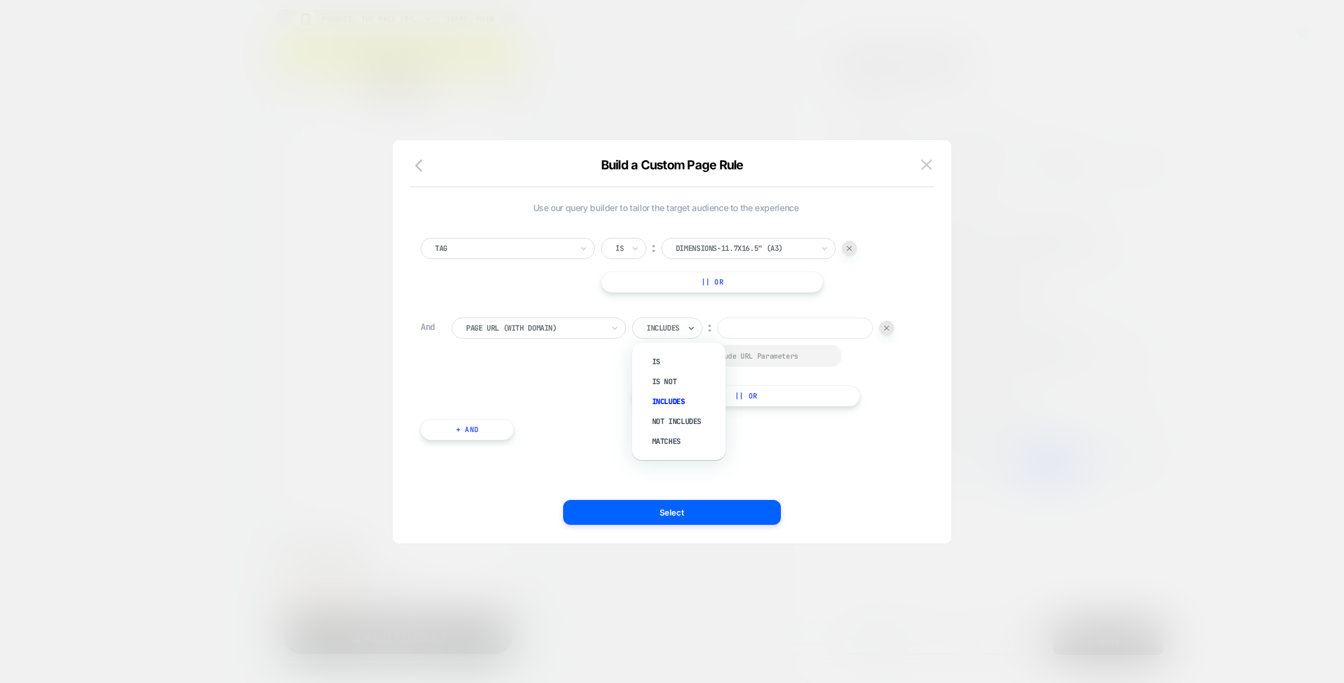
click at [661, 324] on div at bounding box center [663, 327] width 33 height 11
click at [674, 326] on div at bounding box center [663, 327] width 33 height 11
click at [682, 421] on div "Not includes" at bounding box center [685, 421] width 81 height 20
click at [734, 339] on input at bounding box center [812, 327] width 156 height 21
type input "*******"
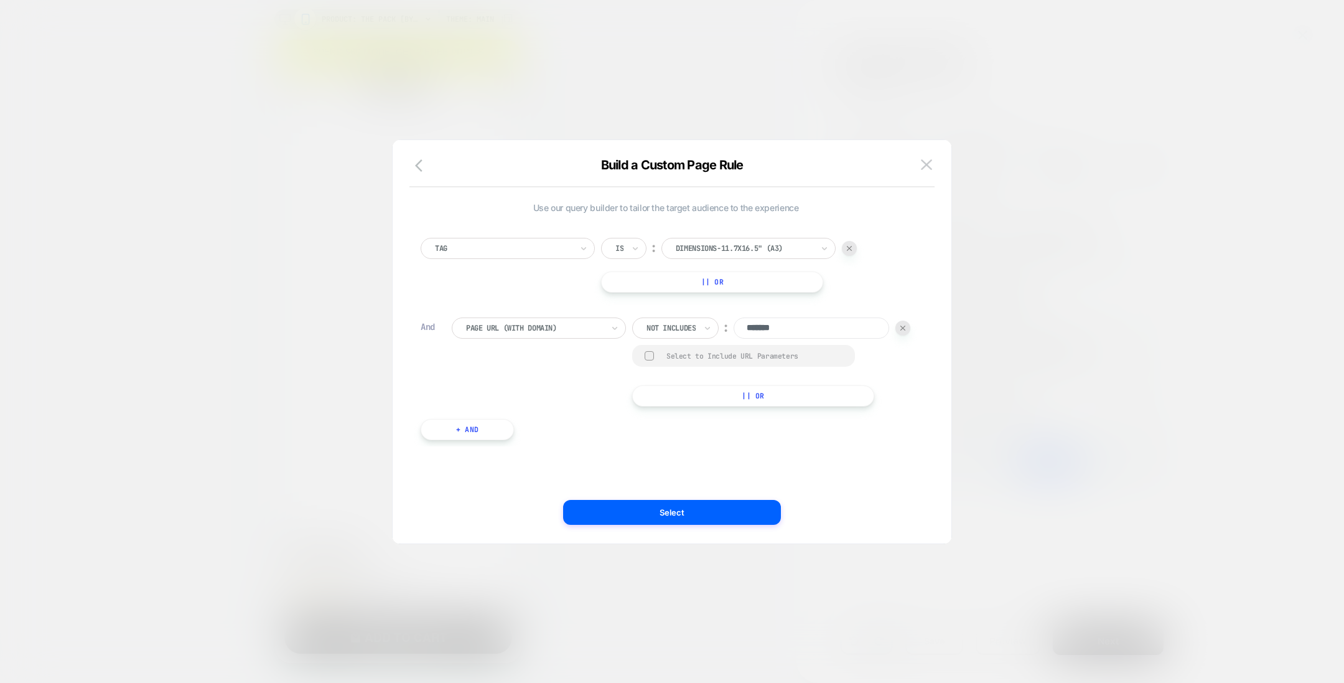
click at [849, 351] on div "Page Url (WITH DOMAIN) Not includes ︰ ******* Select to Include URL Parameters …" at bounding box center [681, 361] width 459 height 89
click at [626, 245] on div "Is" at bounding box center [623, 248] width 45 height 21
click at [642, 518] on button "Select" at bounding box center [672, 512] width 218 height 25
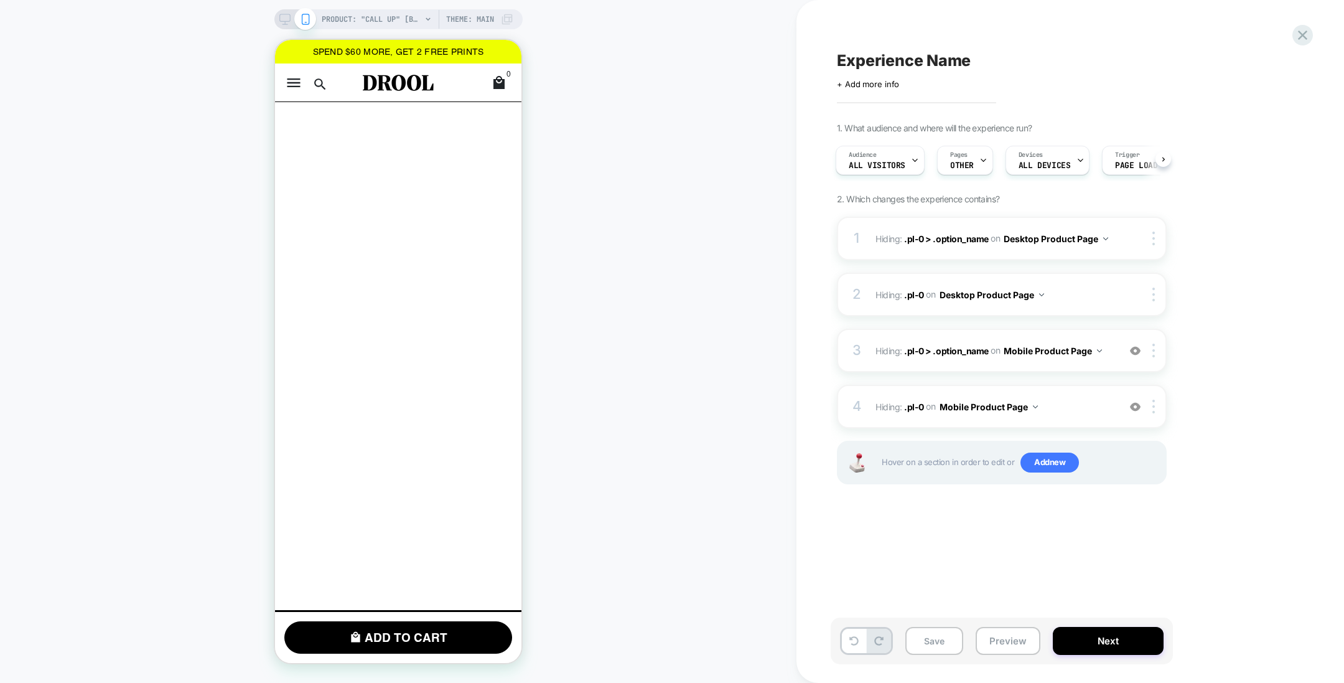
click at [881, 47] on div "Experience Name Click to edit experience details + Add more info 1. What audien…" at bounding box center [1064, 341] width 467 height 658
click at [879, 57] on span "Experience Name" at bounding box center [904, 60] width 134 height 19
type textarea "**********"
click at [1211, 62] on icon at bounding box center [1207, 61] width 16 height 16
click at [283, 18] on icon at bounding box center [284, 19] width 11 height 11
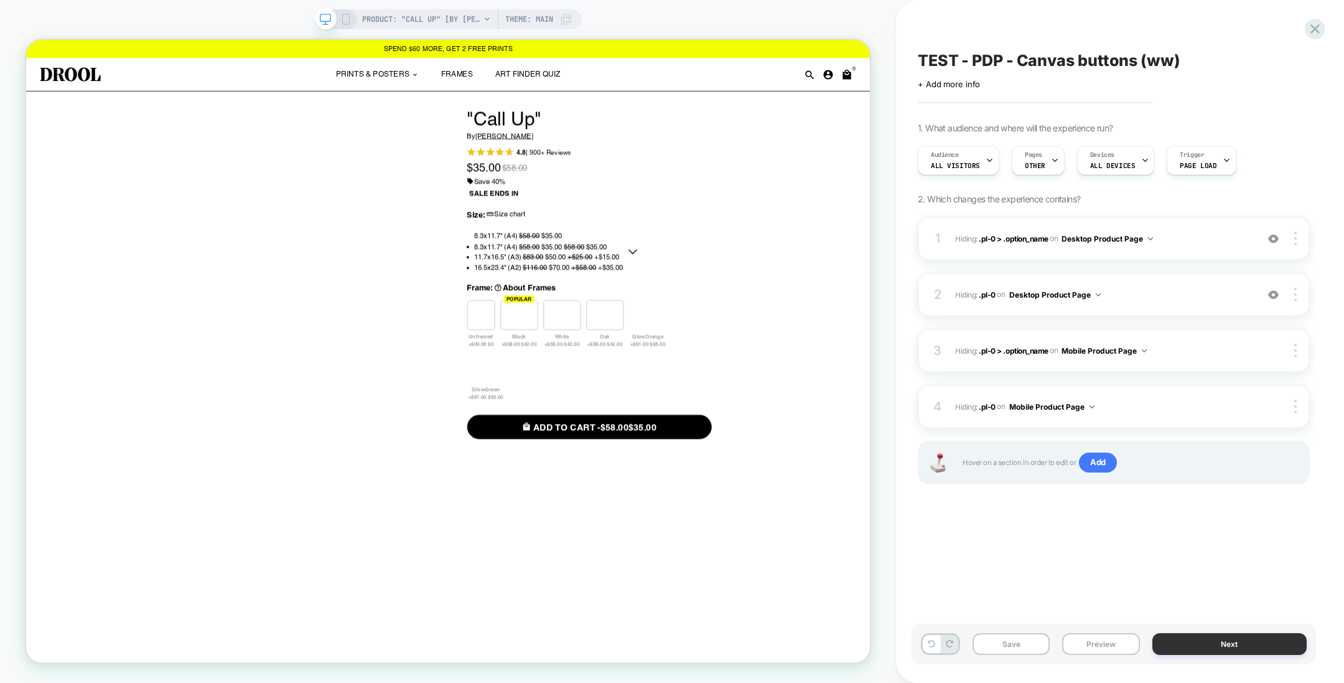
click at [1237, 644] on button "Next" at bounding box center [1230, 644] width 155 height 22
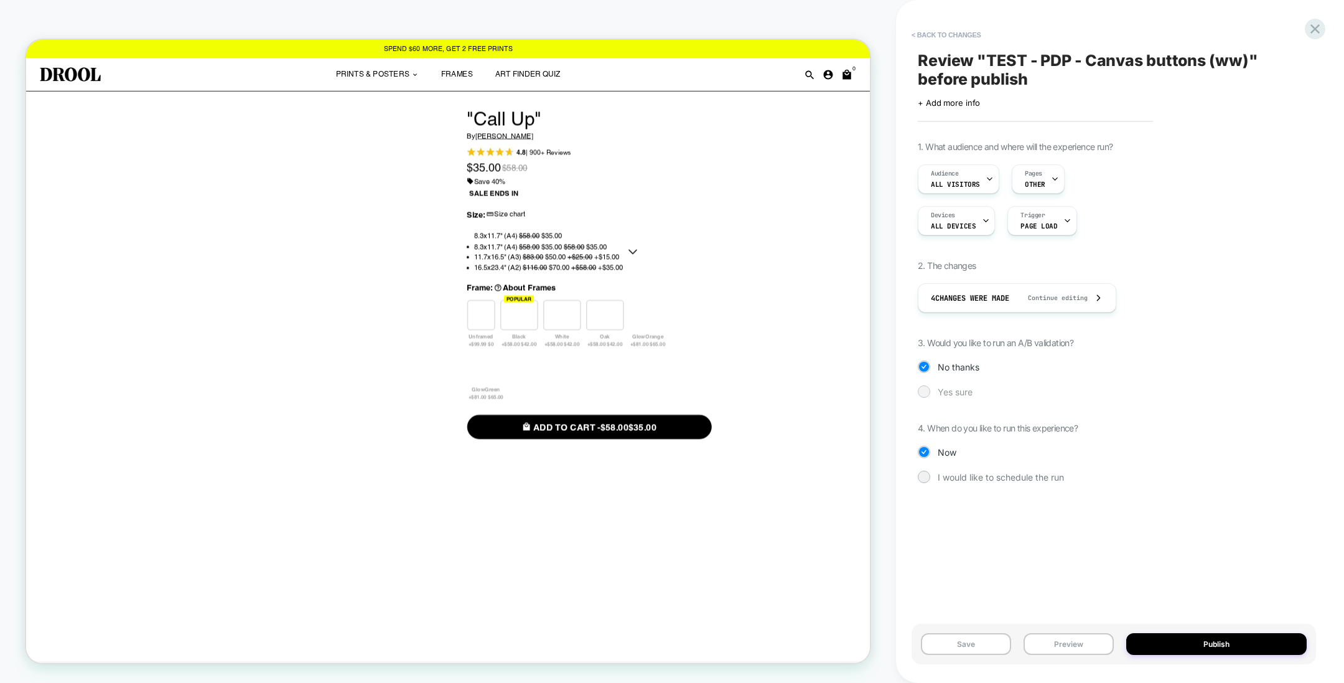
click at [959, 391] on span "Yes sure" at bounding box center [955, 392] width 35 height 11
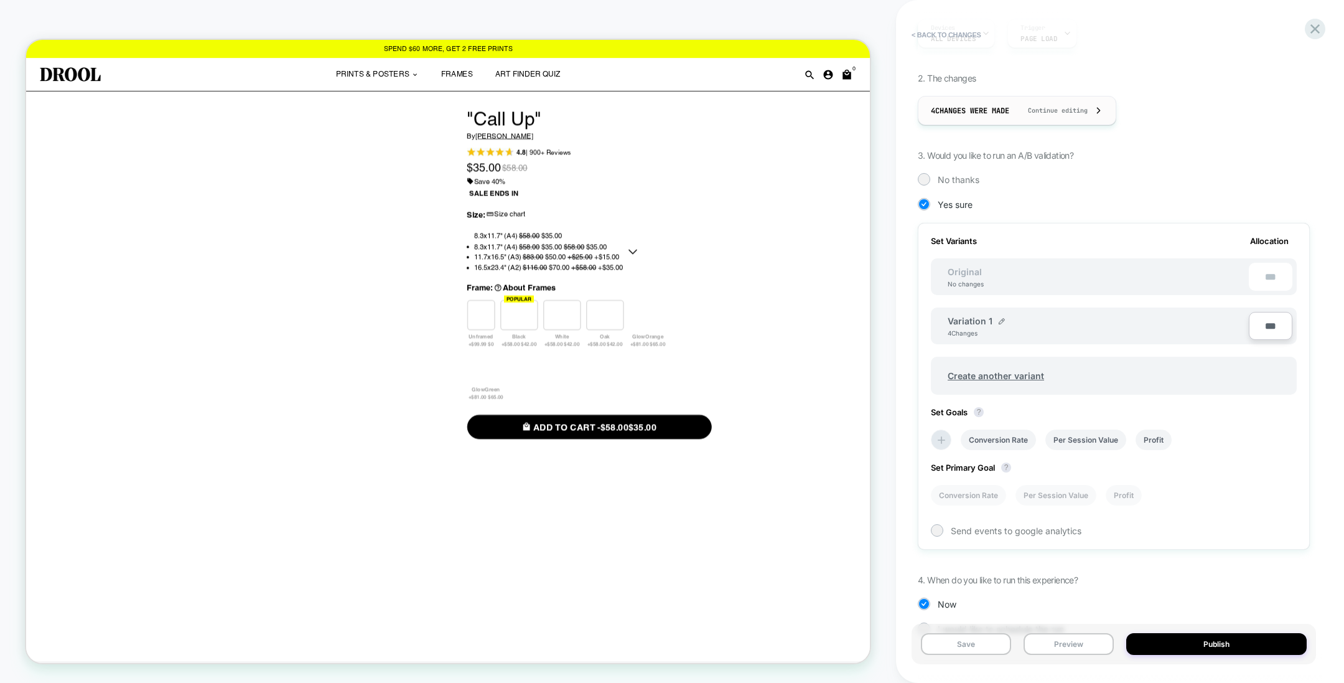
scroll to position [218, 0]
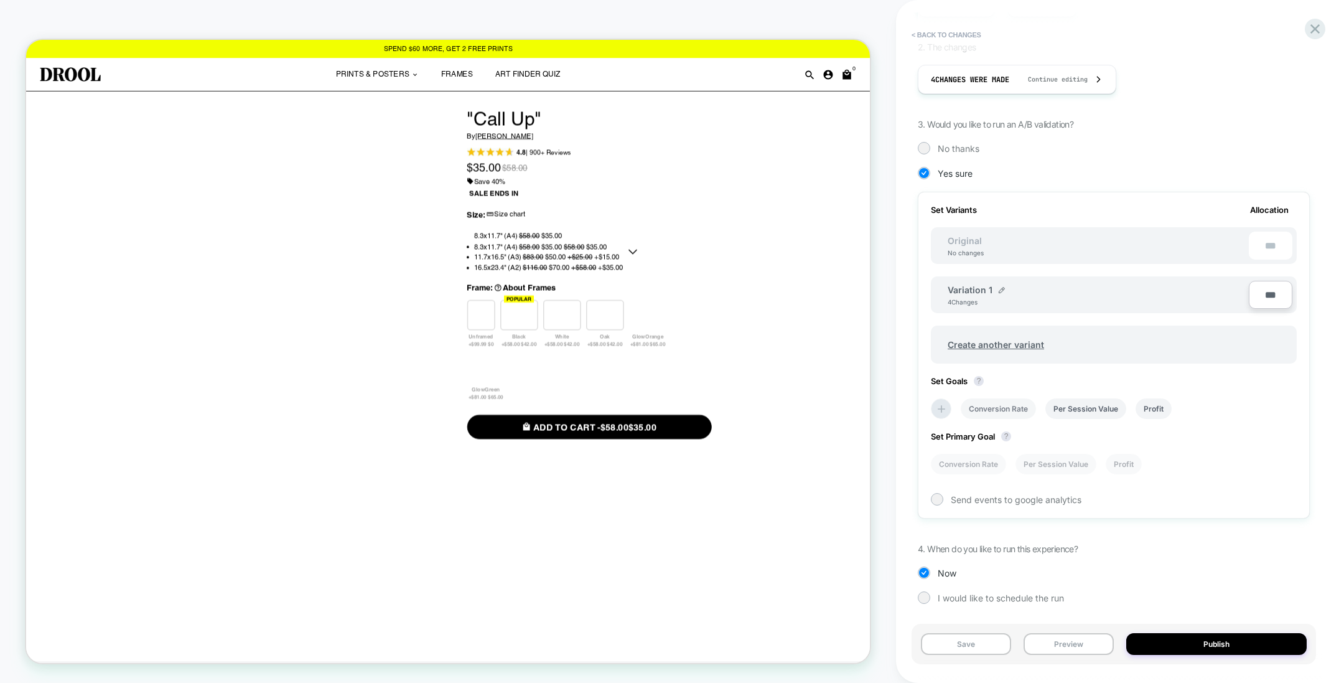
click at [982, 408] on li "Conversion Rate" at bounding box center [998, 408] width 75 height 21
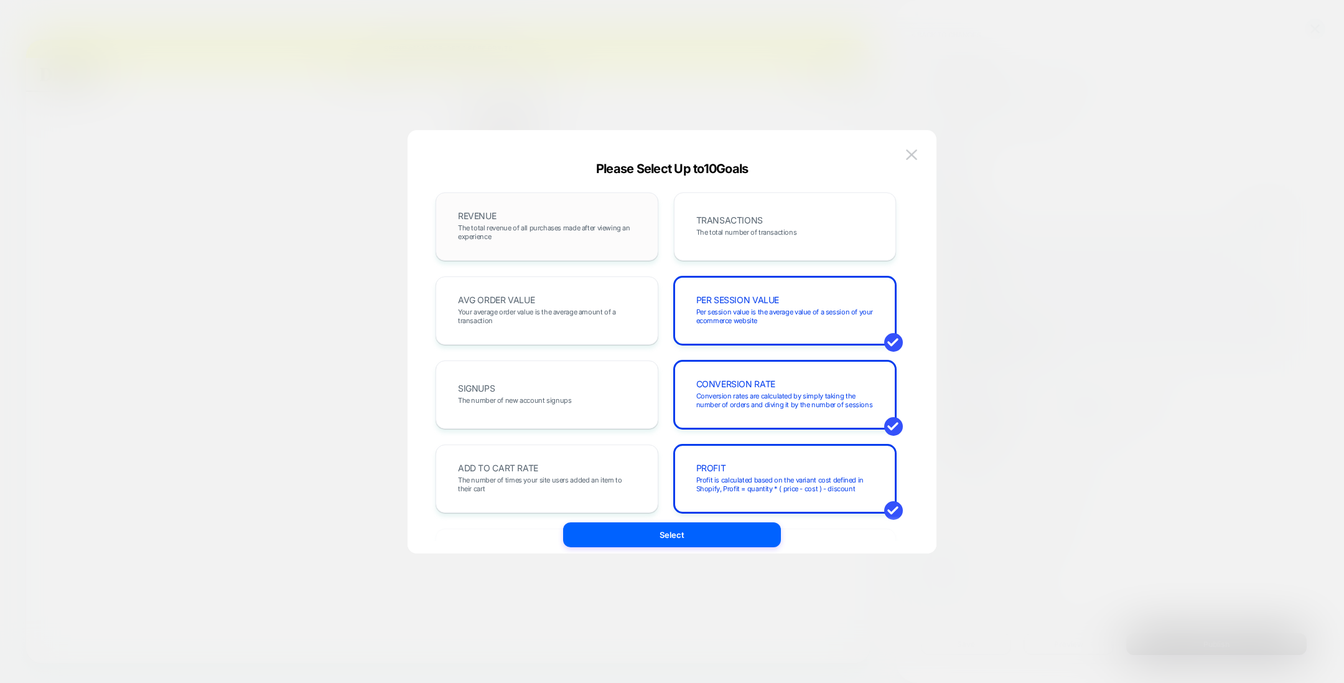
click at [593, 237] on span "The total revenue of all purchases made after viewing an experience" at bounding box center [547, 231] width 178 height 17
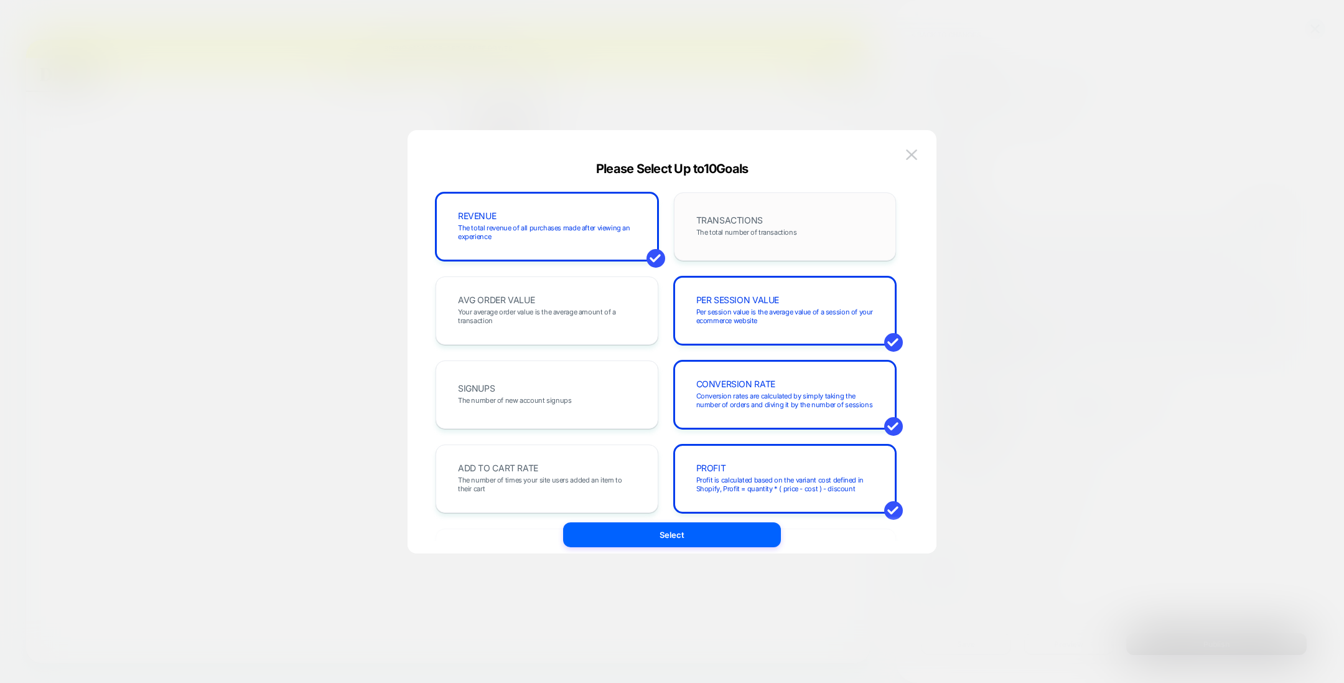
click at [730, 237] on div "TRANSACTIONS The total number of transactions" at bounding box center [785, 226] width 197 height 42
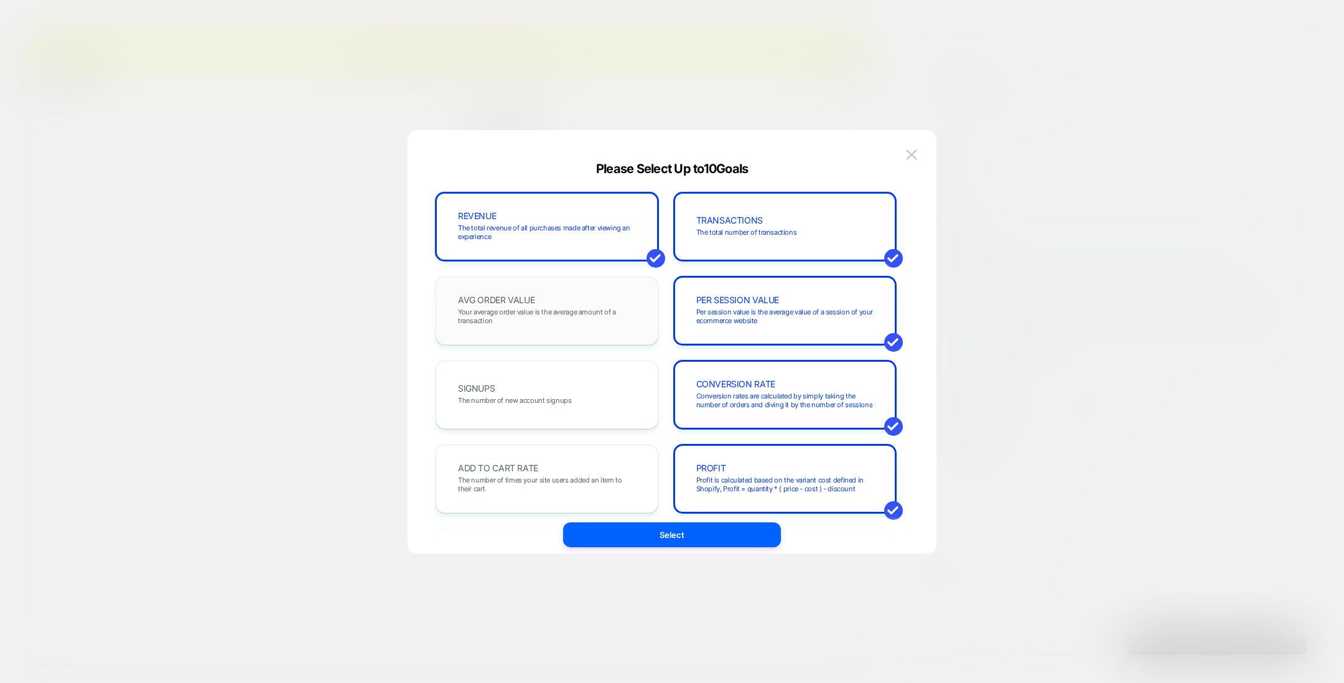
click at [613, 308] on span "Your average order value is the average amount of a transaction" at bounding box center [547, 315] width 178 height 17
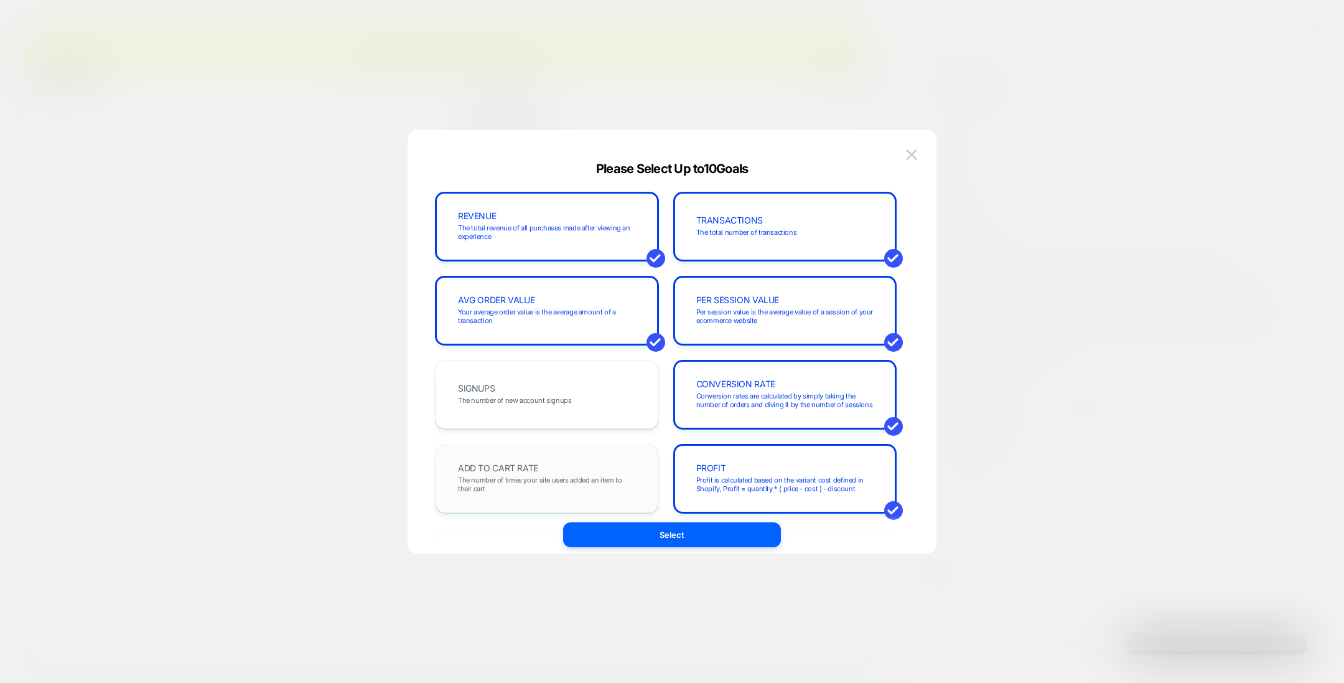
click at [565, 452] on div "ADD TO CART RATE The number of times your site users added an item to their cart" at bounding box center [547, 478] width 223 height 68
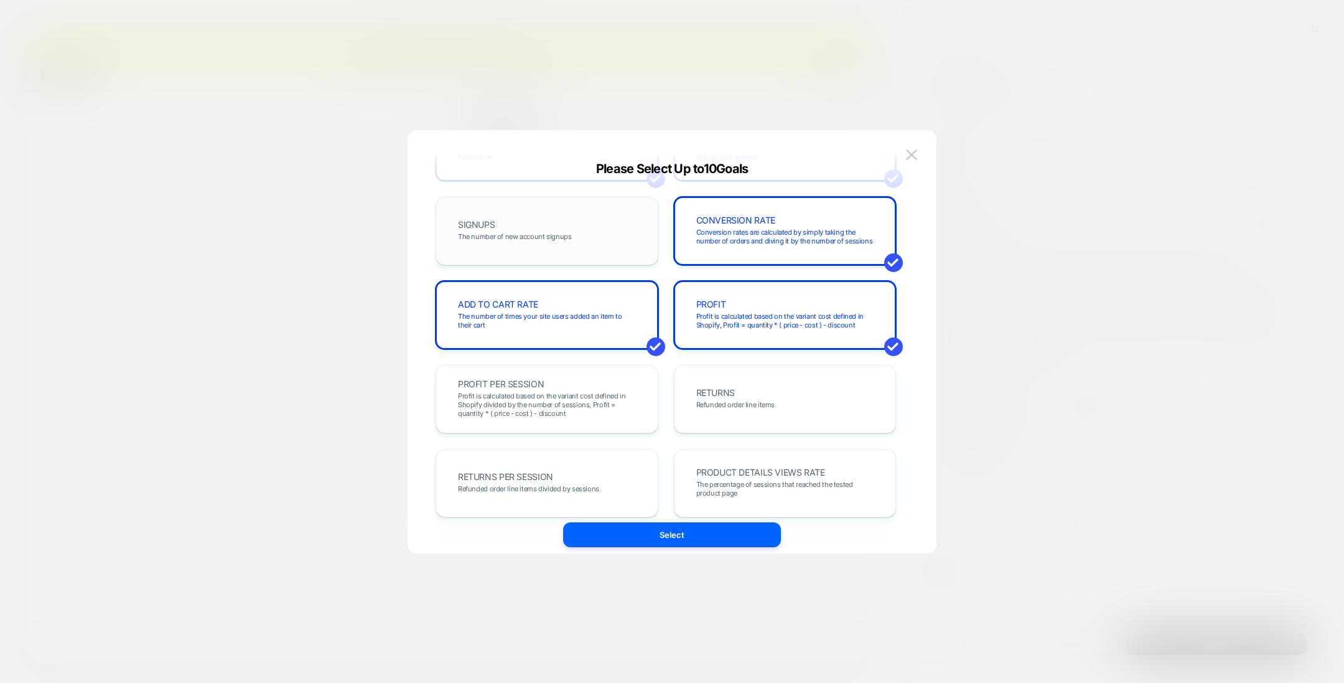
scroll to position [166, 0]
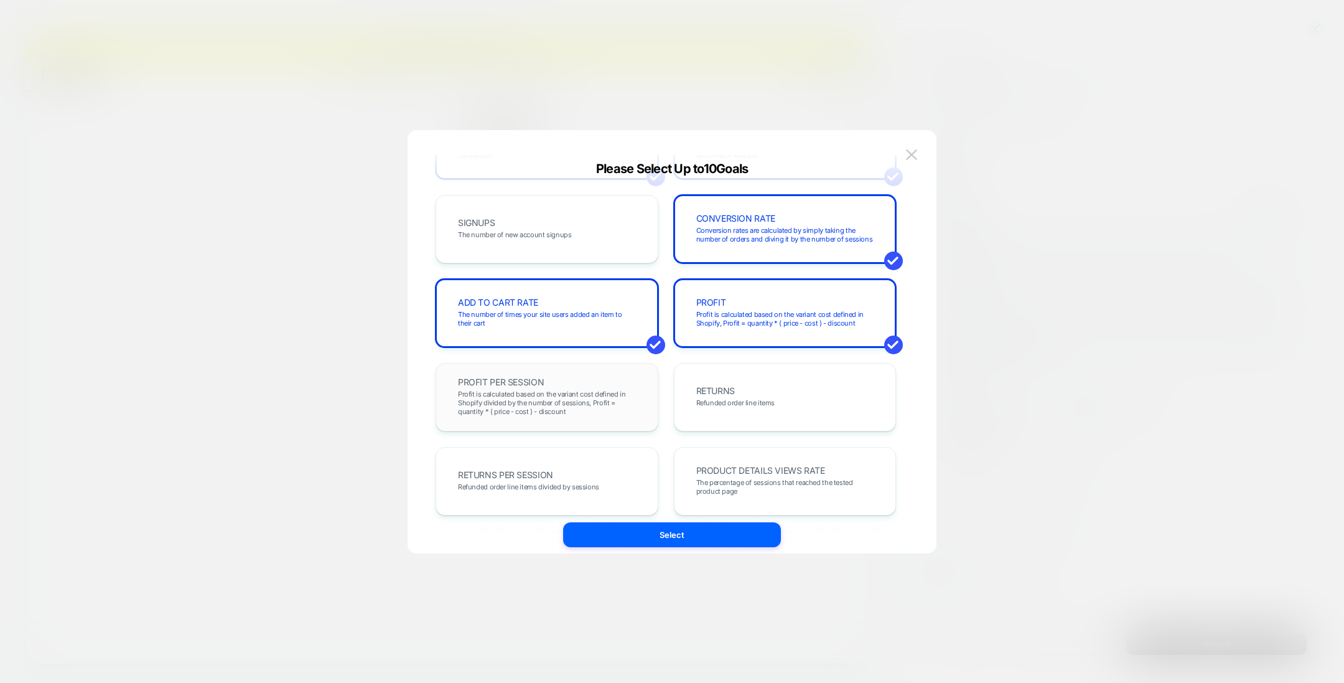
click at [568, 408] on span "Profit is calculated based on the variant cost defined in Shopify divided by th…" at bounding box center [547, 403] width 178 height 26
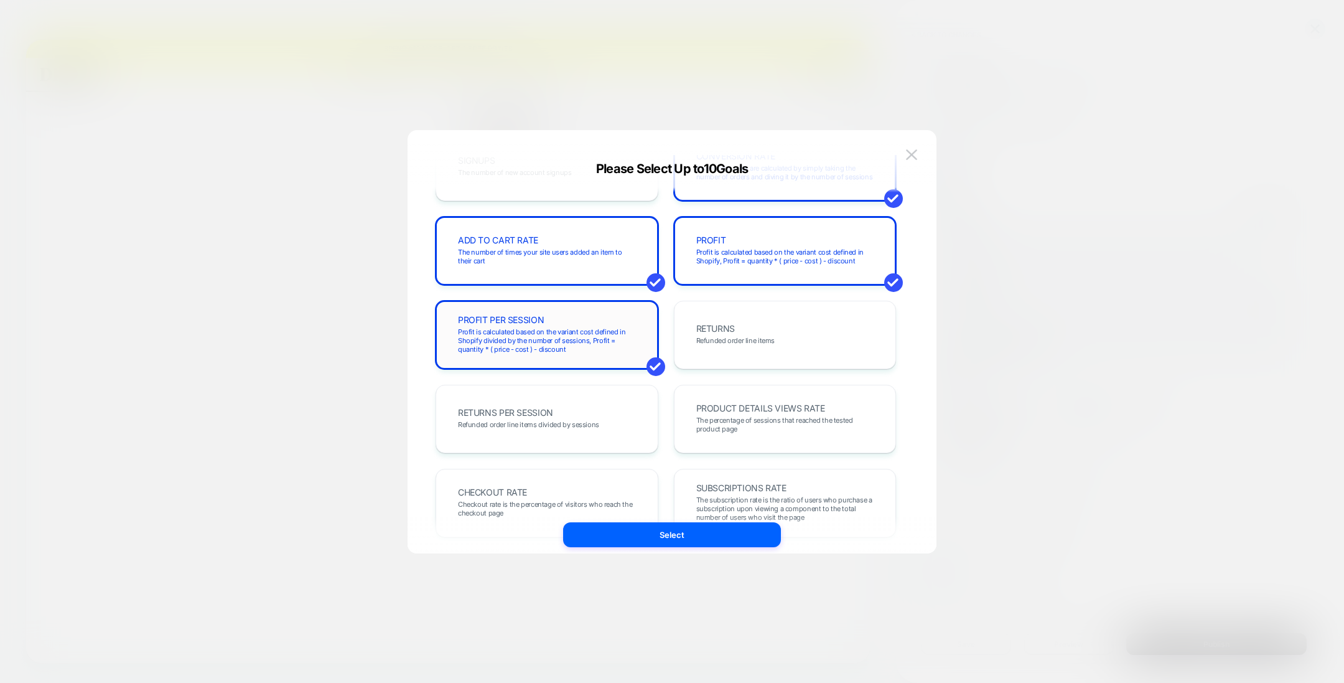
scroll to position [249, 0]
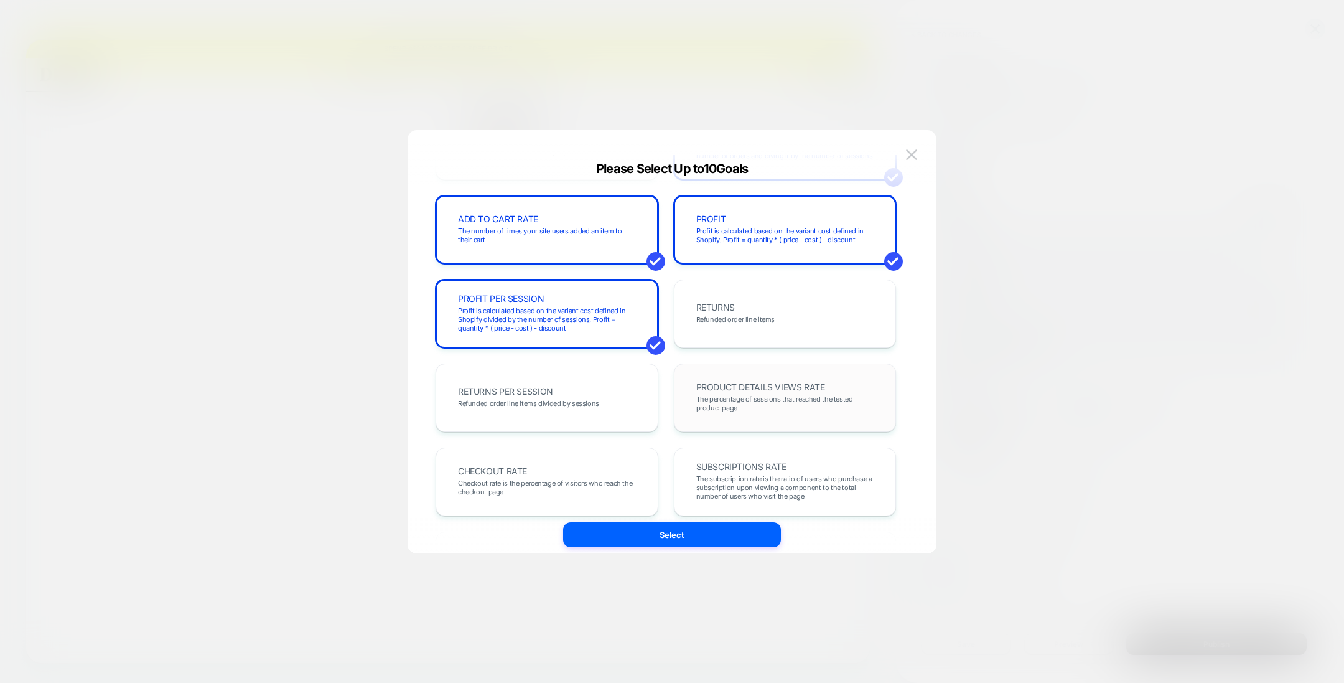
click at [756, 389] on span "PRODUCT DETAILS VIEWS RATE" at bounding box center [760, 387] width 129 height 9
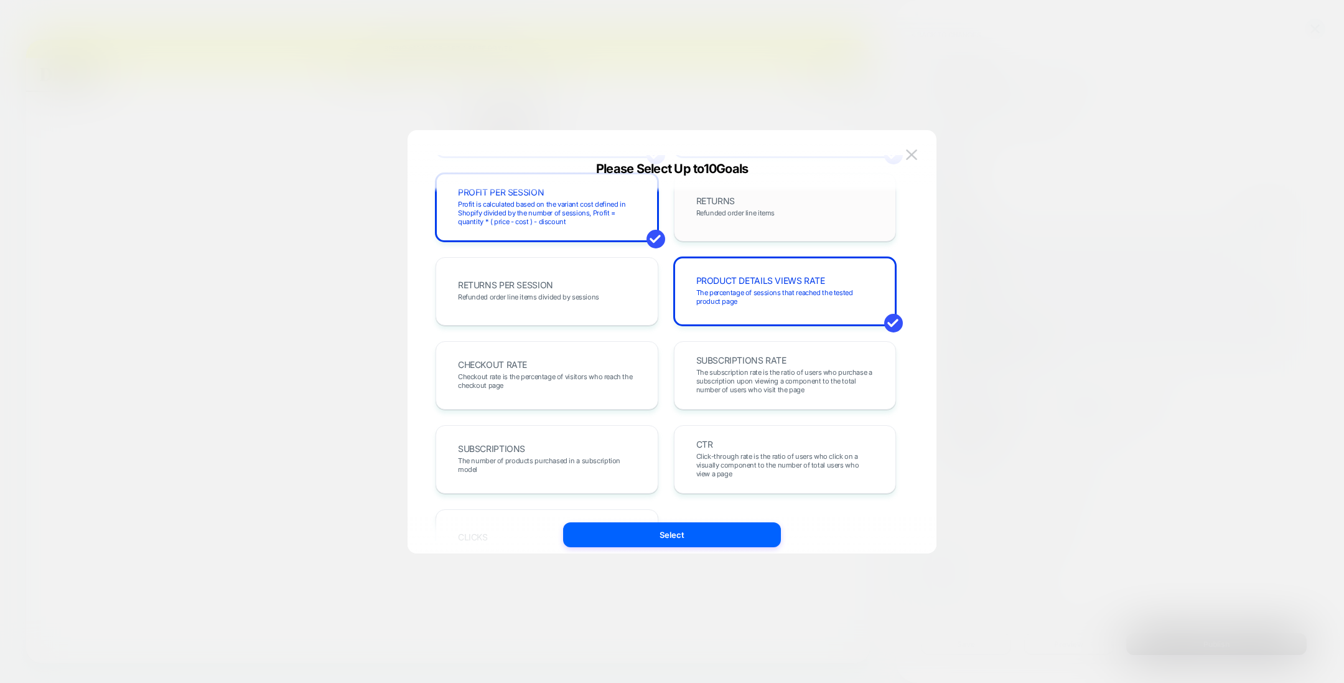
scroll to position [370, 0]
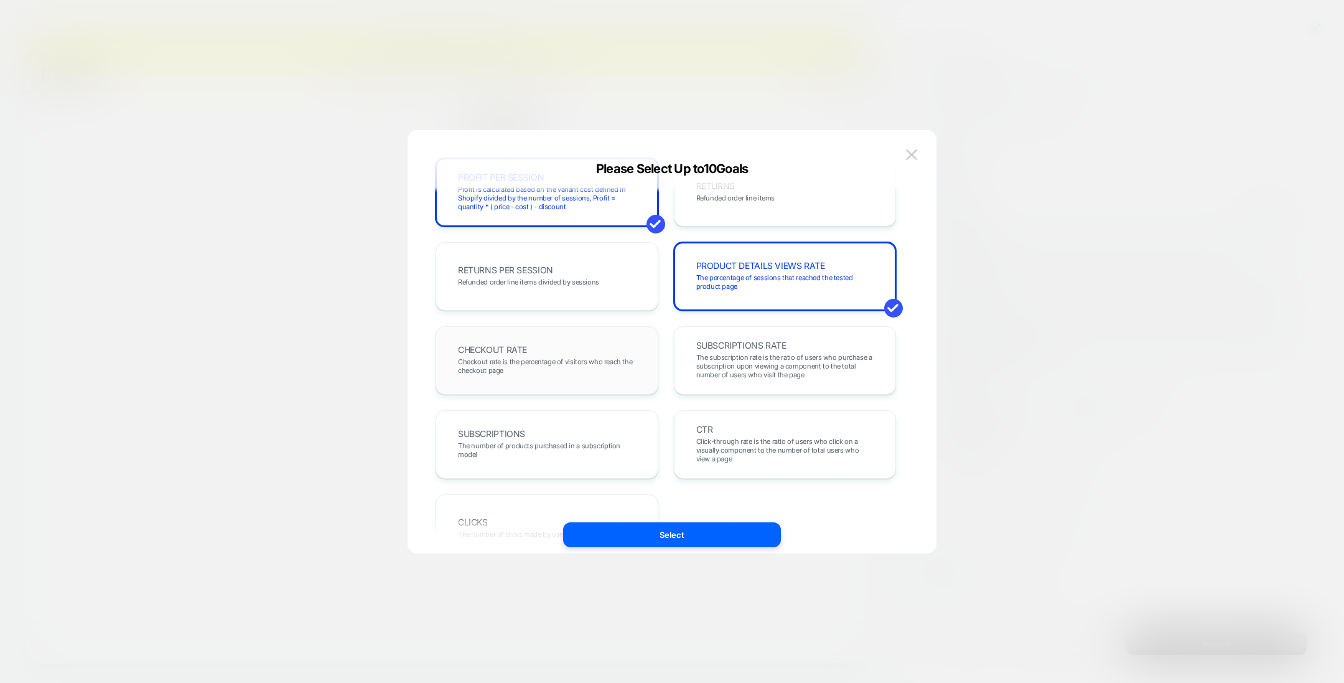
click at [622, 349] on div "CHECKOUT RATE Checkout rate is the percentage of visitors who reach the checkou…" at bounding box center [547, 360] width 197 height 42
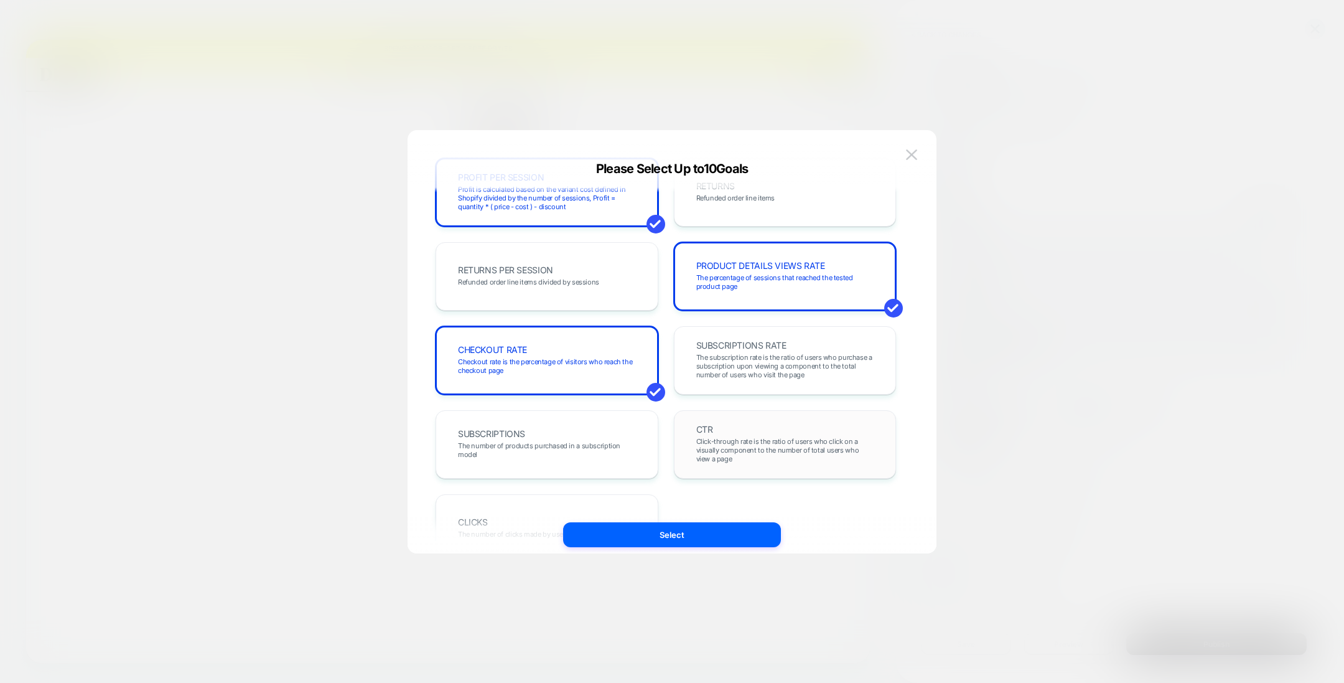
click at [734, 434] on div "CTR Click-through rate is the ratio of users who click on a visually component …" at bounding box center [785, 444] width 197 height 42
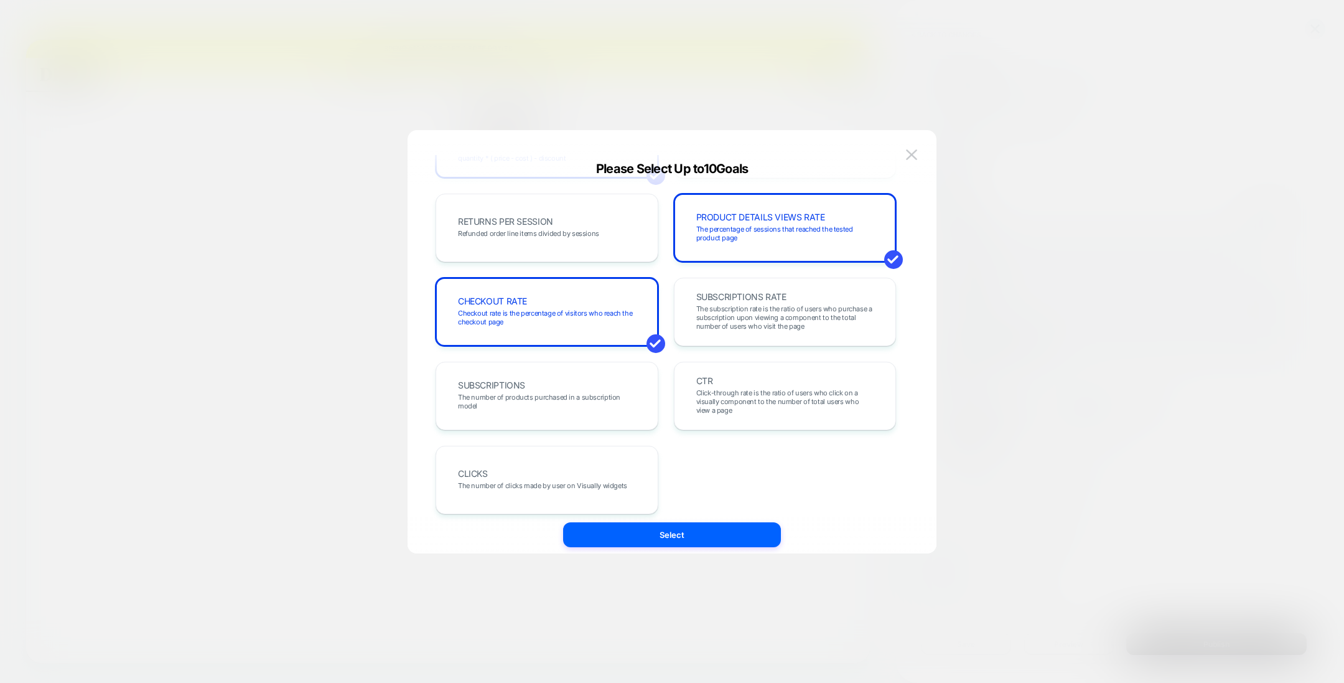
scroll to position [429, 0]
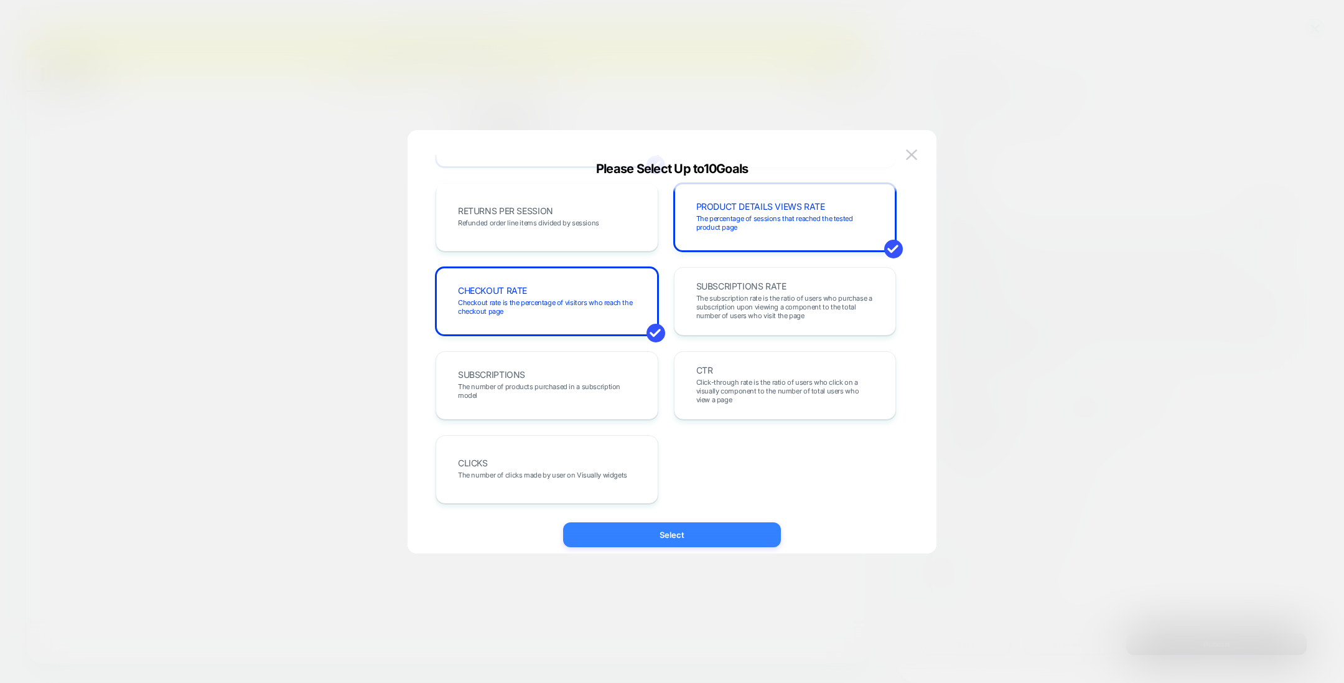
click at [674, 532] on button "Select" at bounding box center [672, 534] width 218 height 25
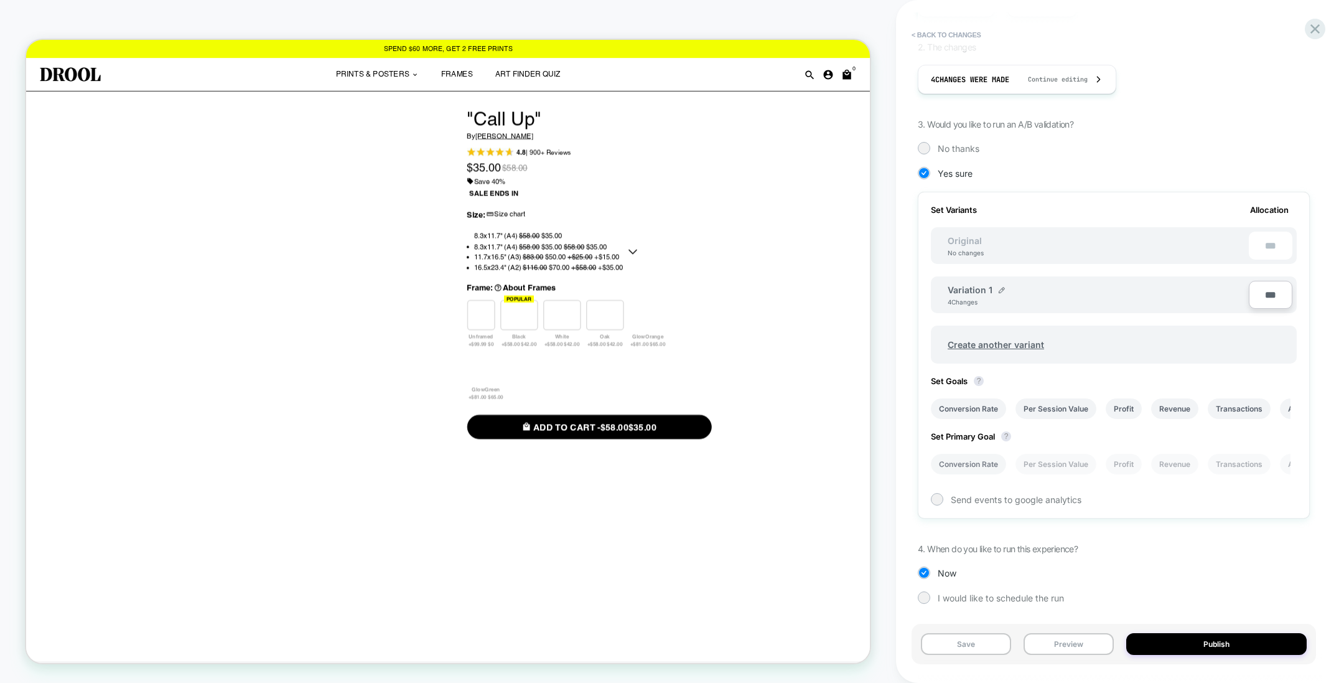
click at [982, 465] on li "Conversion Rate" at bounding box center [968, 464] width 75 height 21
click at [1054, 642] on button "Preview" at bounding box center [1069, 644] width 90 height 22
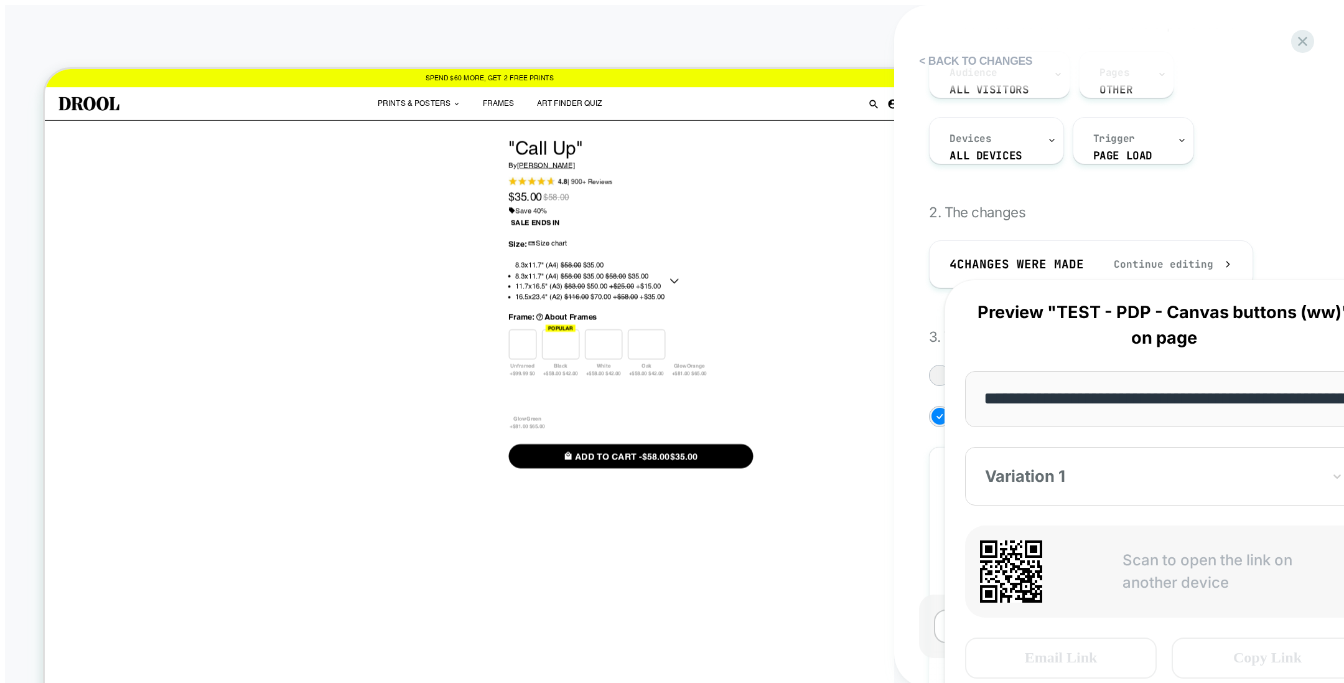
scroll to position [0, 0]
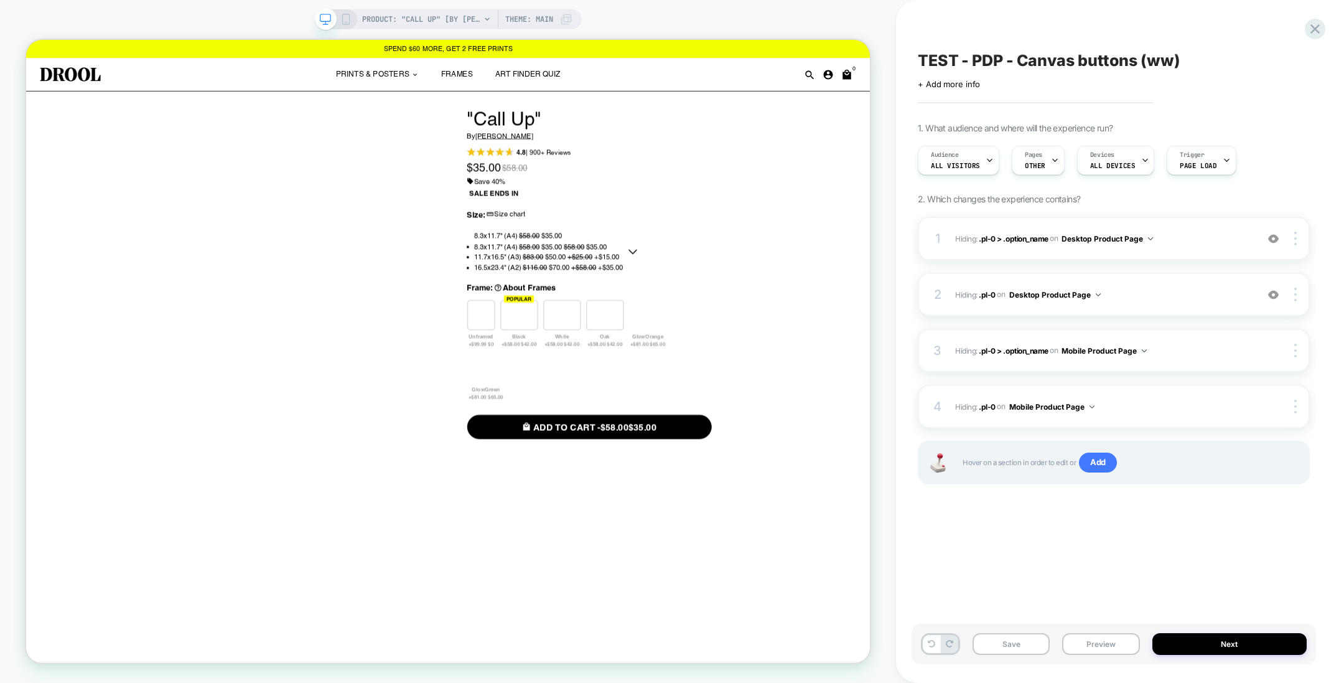
click at [1028, 162] on span "OTHER" at bounding box center [1035, 165] width 21 height 9
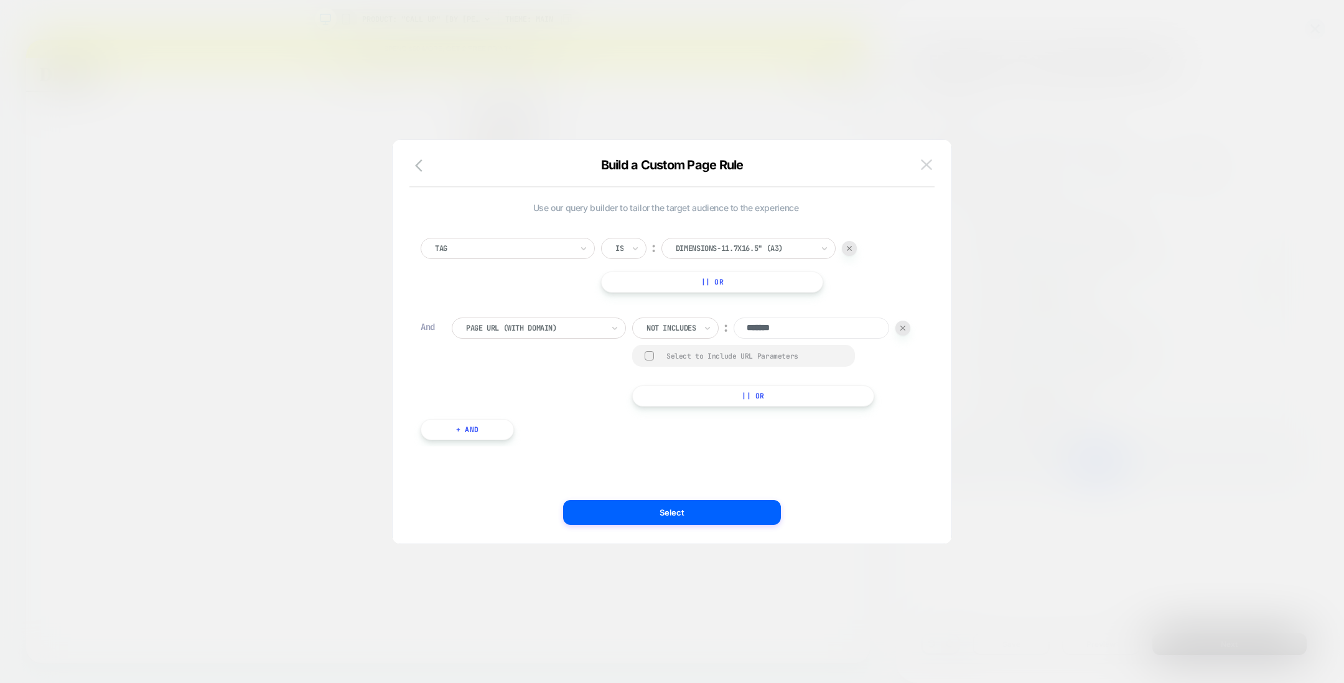
click at [927, 162] on img at bounding box center [926, 164] width 11 height 11
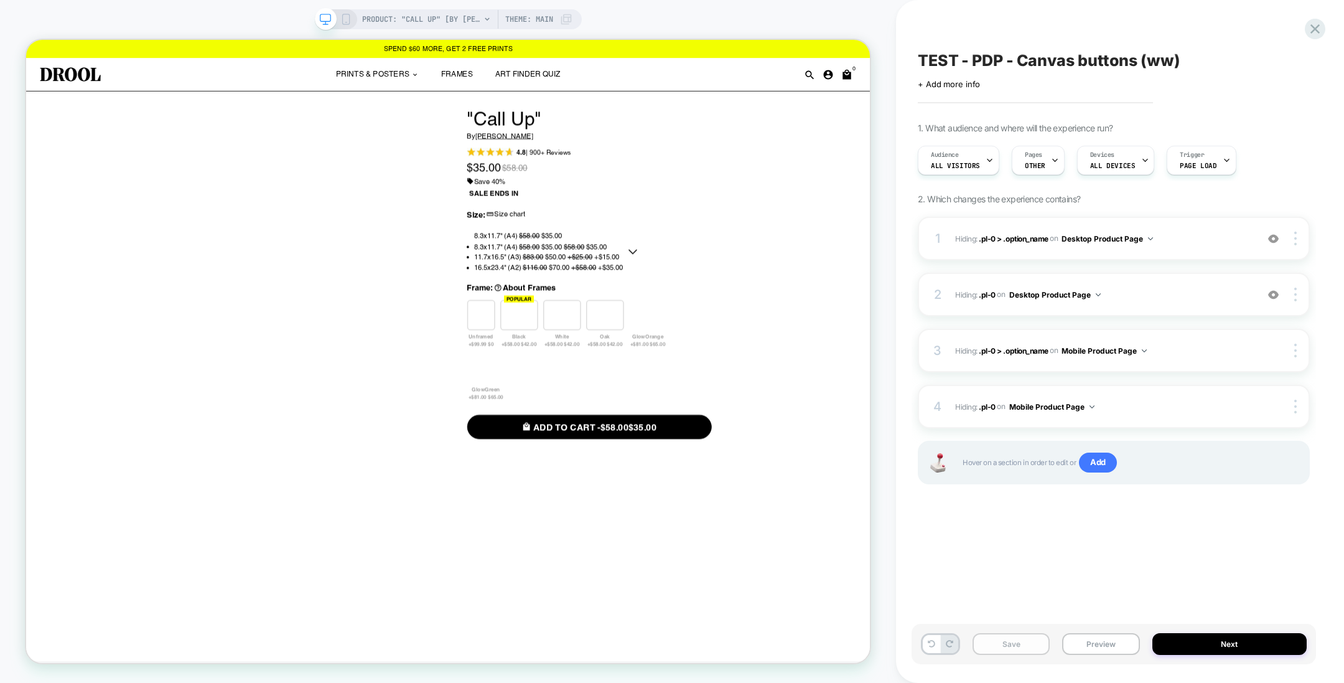
click at [1031, 642] on button "Save" at bounding box center [1011, 644] width 77 height 22
click at [1178, 639] on button "Next" at bounding box center [1230, 644] width 155 height 22
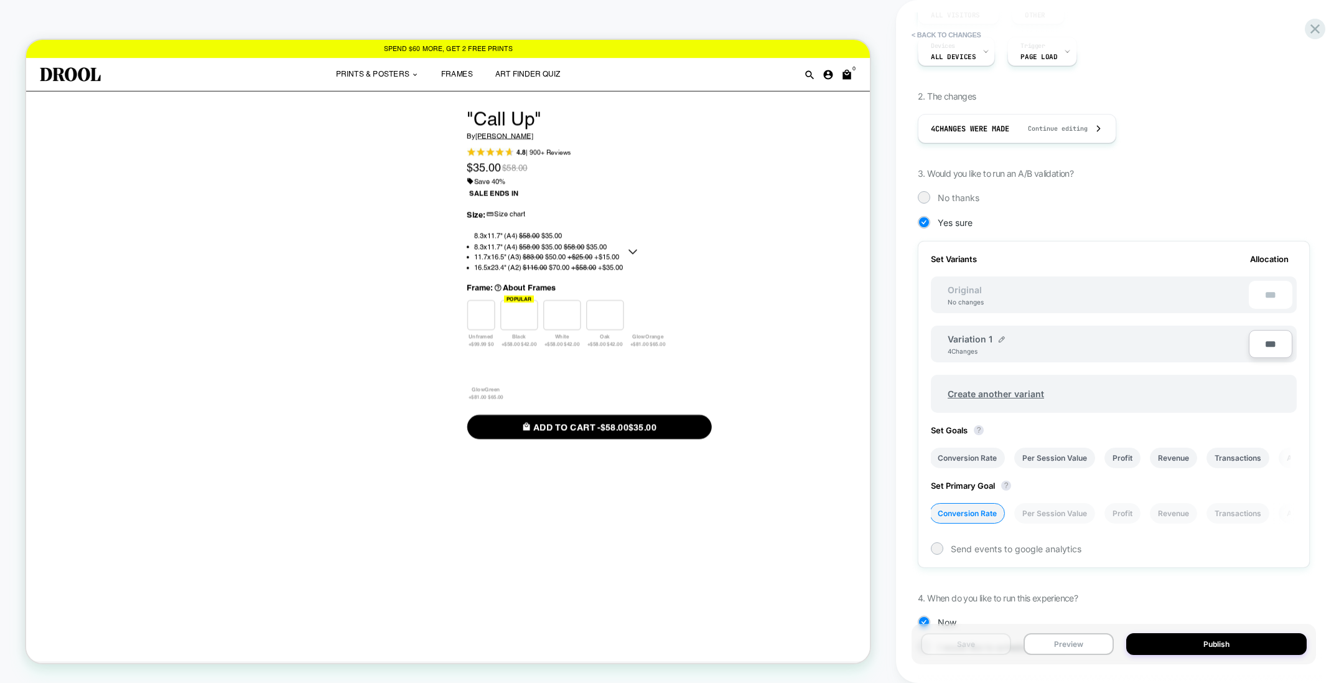
scroll to position [218, 0]
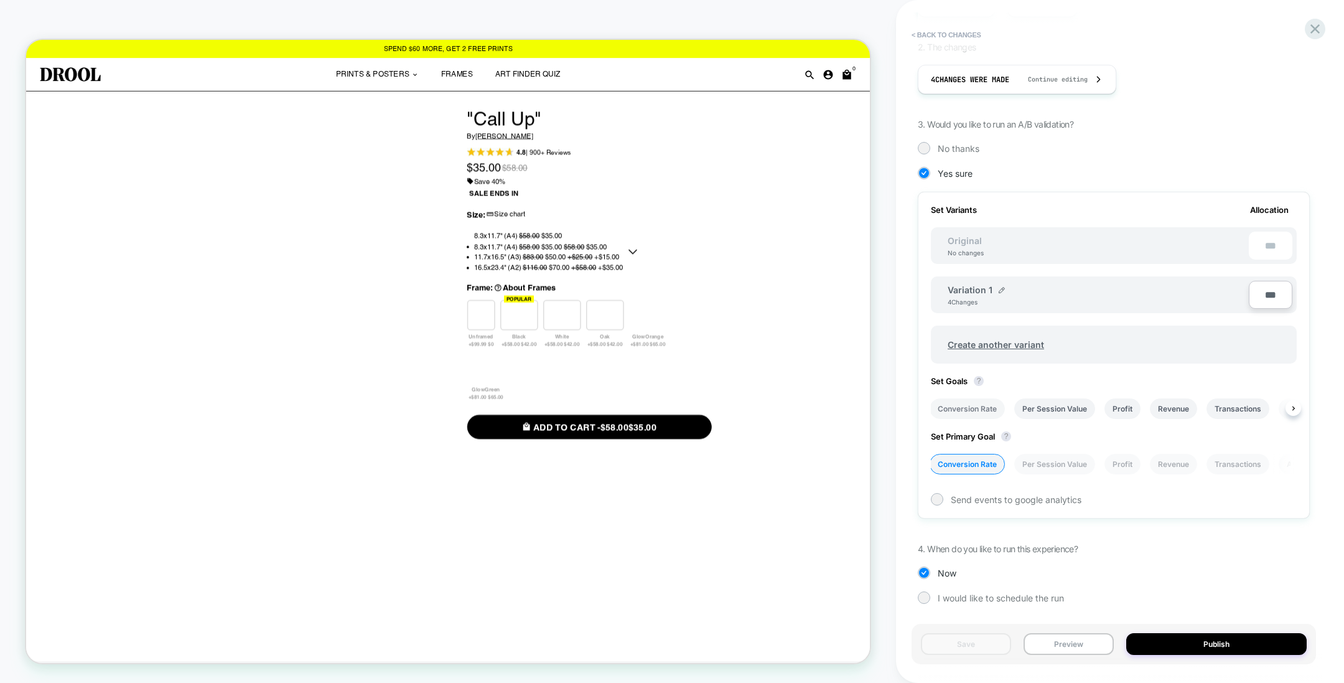
click at [979, 409] on li "Conversion Rate" at bounding box center [967, 408] width 75 height 21
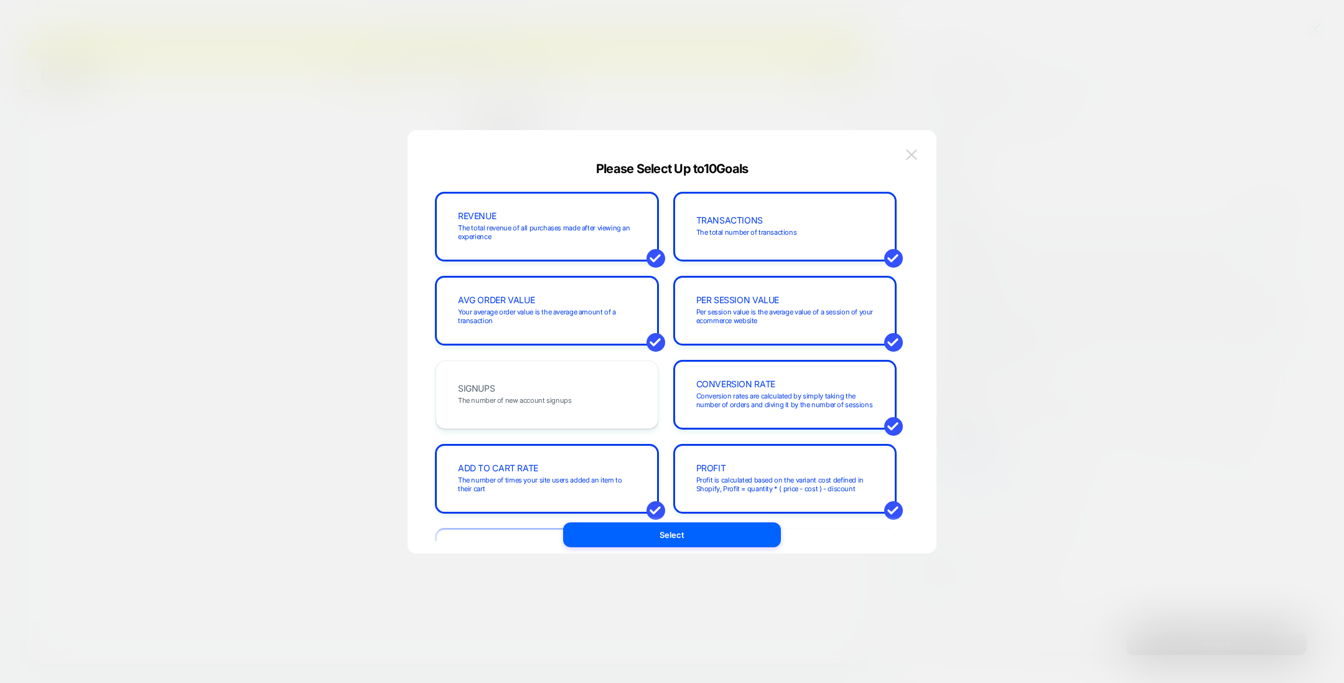
click at [916, 155] on img at bounding box center [911, 154] width 11 height 11
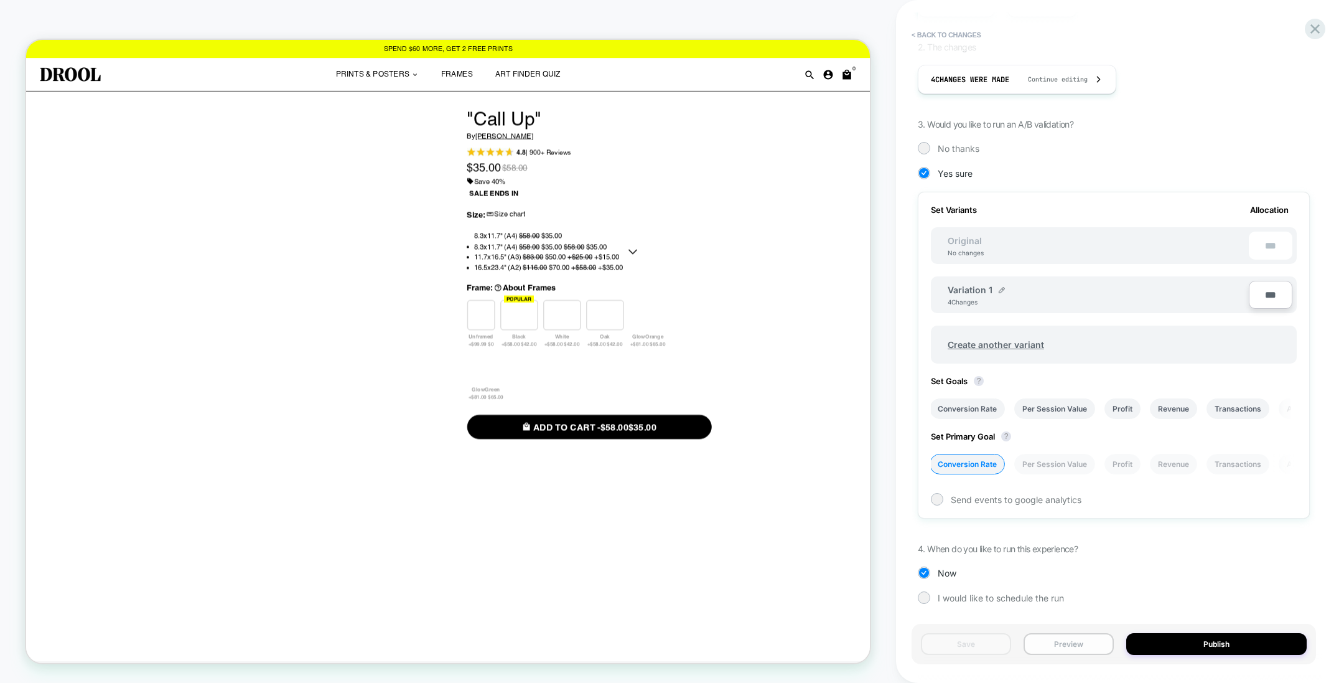
click at [1078, 644] on button "Preview" at bounding box center [1069, 644] width 90 height 22
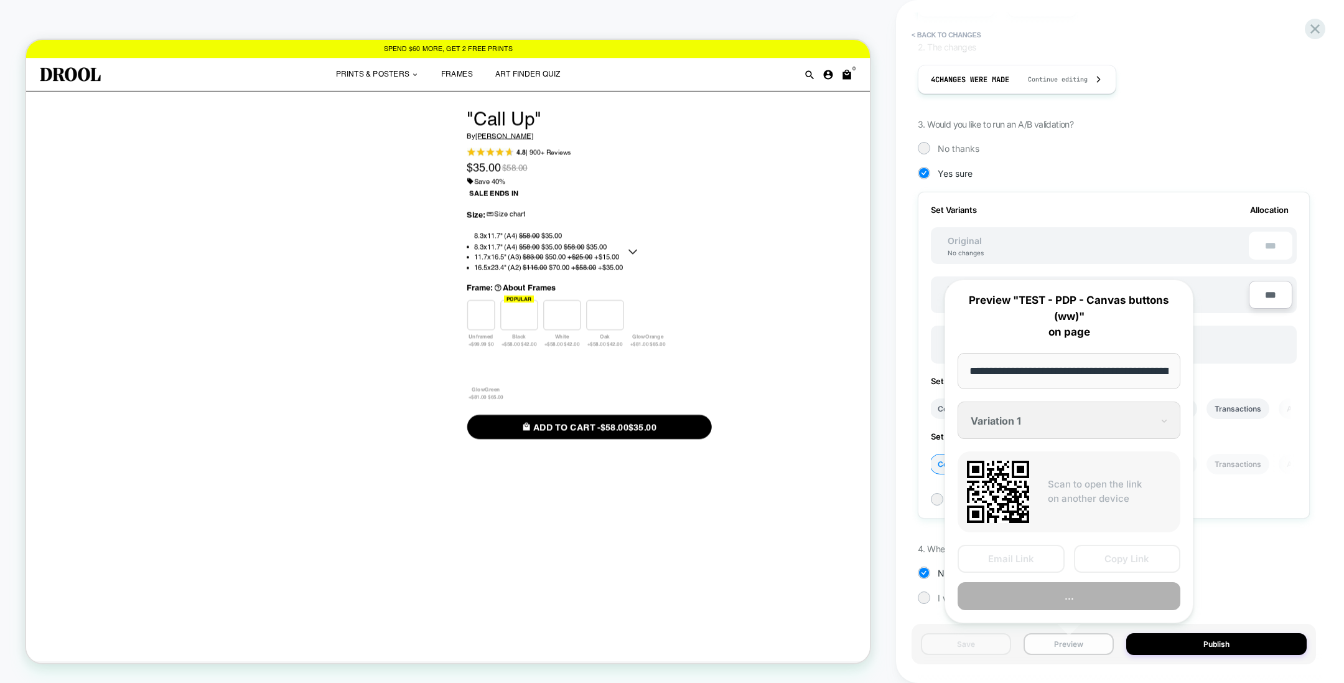
scroll to position [0, 213]
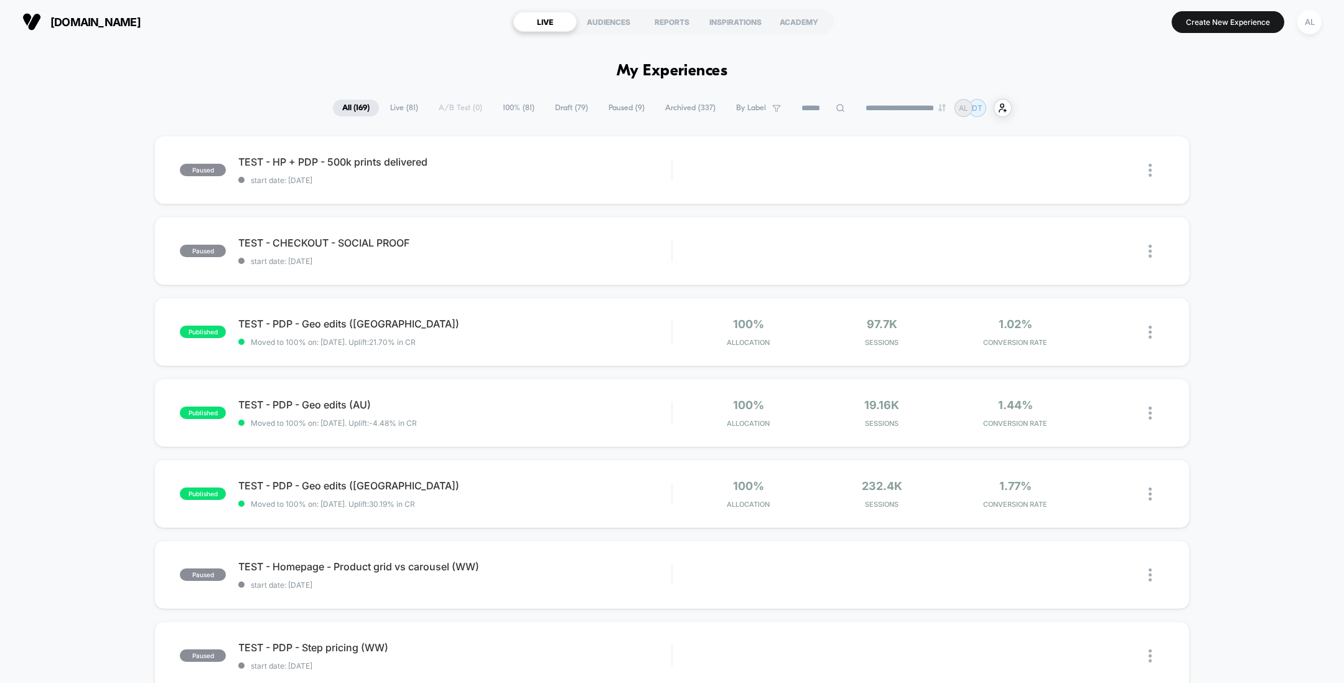
click at [563, 111] on span "Draft ( 79 )" at bounding box center [572, 108] width 52 height 17
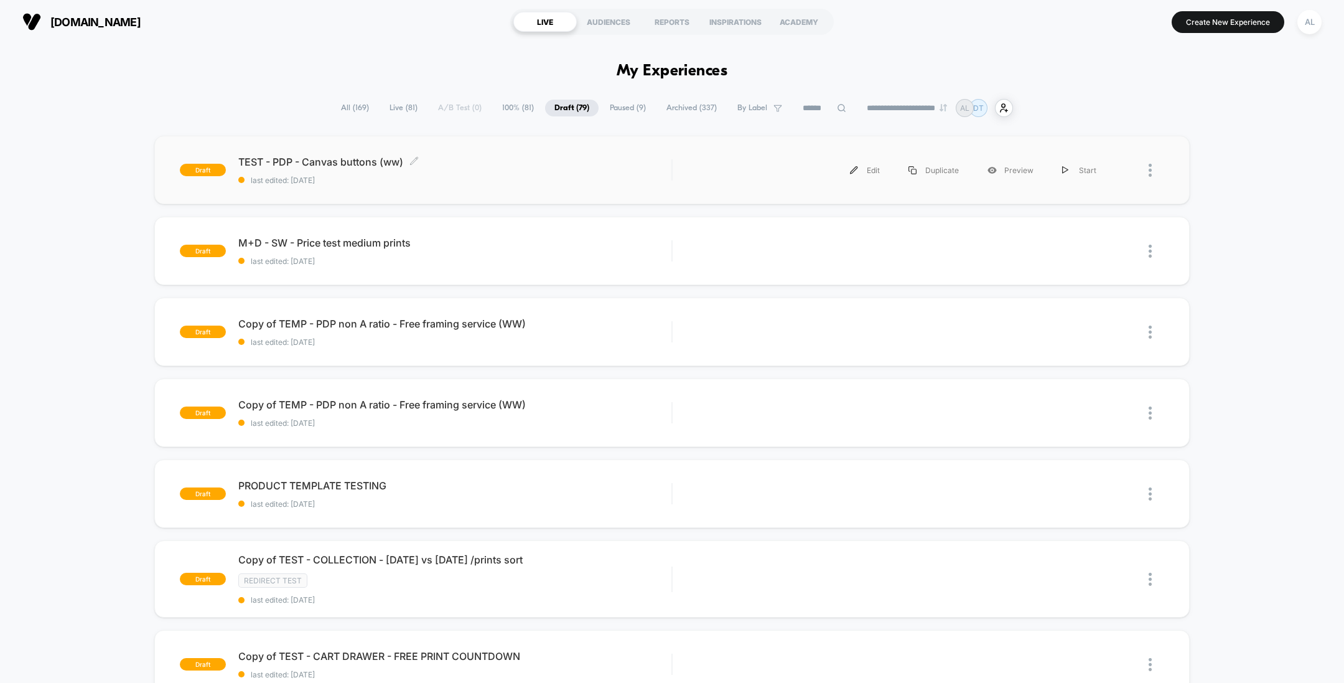
click at [551, 160] on span "TEST - PDP - Canvas buttons (ww) Click to edit experience details" at bounding box center [454, 162] width 433 height 12
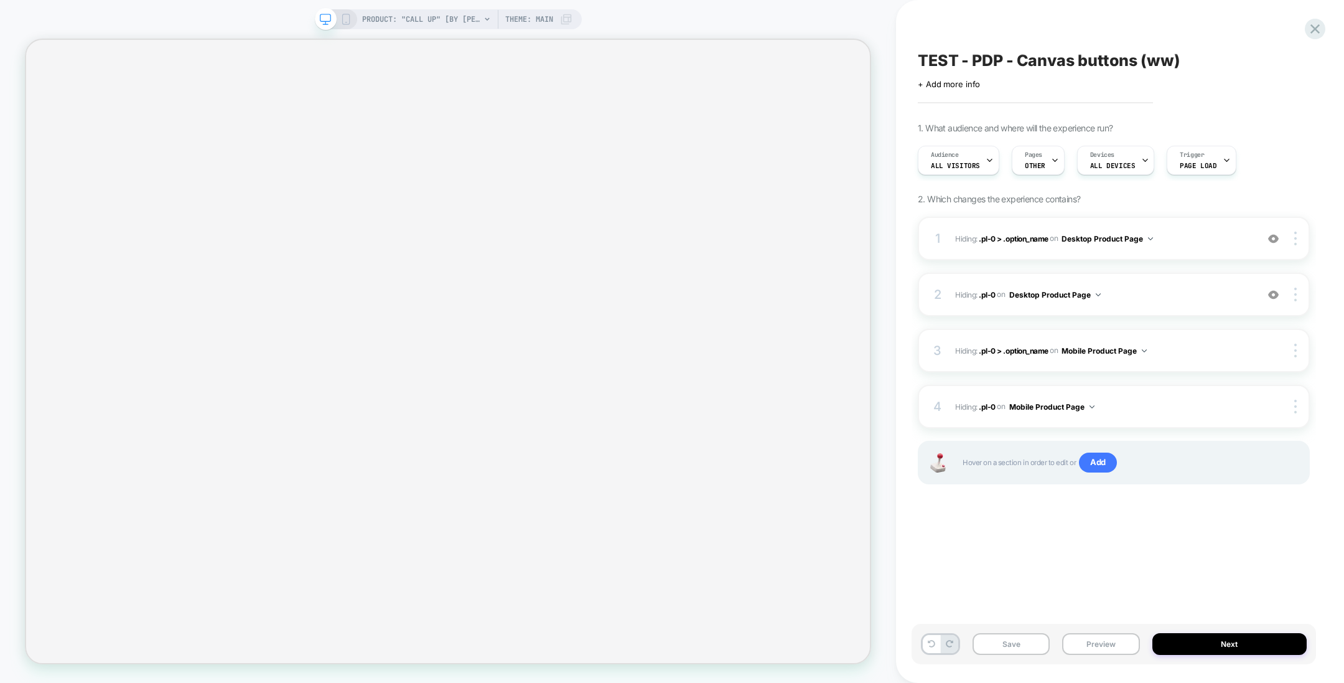
click at [1100, 645] on button "Preview" at bounding box center [1100, 644] width 77 height 22
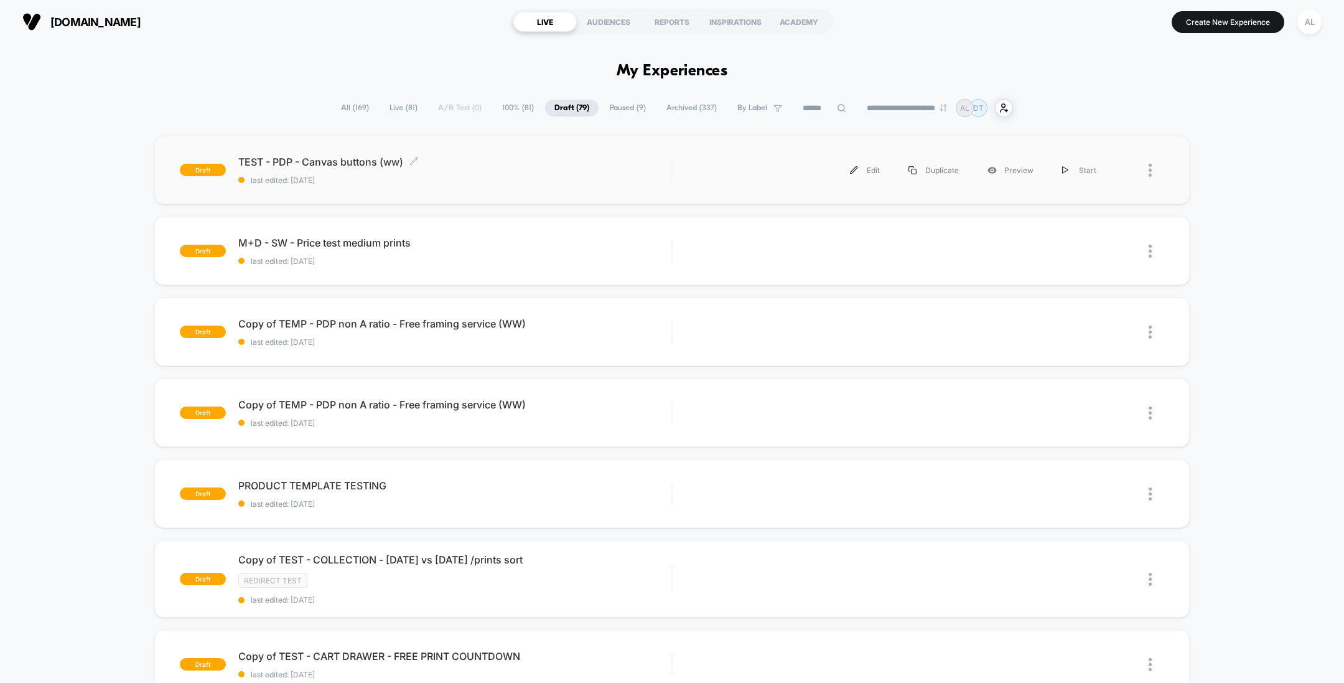
click at [509, 173] on div "TEST - PDP - Canvas buttons (ww) Click to edit experience details Click to edit…" at bounding box center [454, 170] width 433 height 29
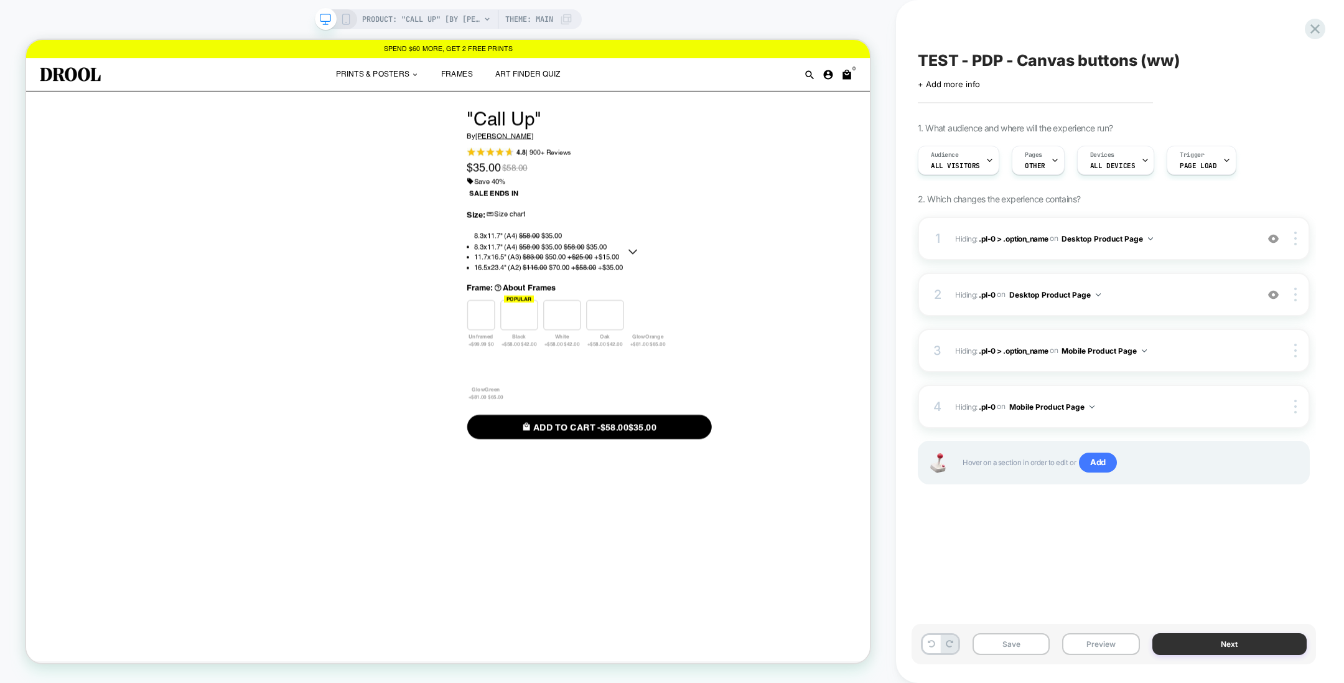
click at [1180, 646] on button "Next" at bounding box center [1230, 644] width 155 height 22
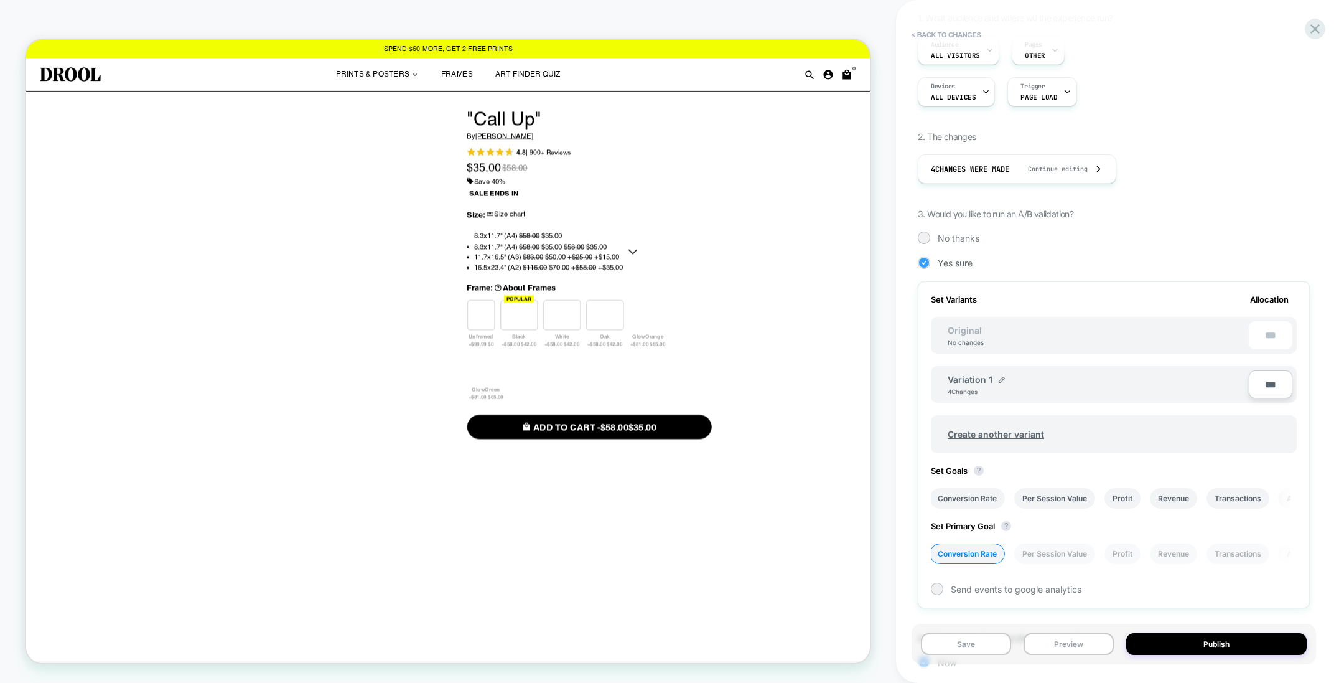
scroll to position [129, 0]
click at [974, 588] on span "Send events to google analytics" at bounding box center [1016, 588] width 131 height 11
click at [974, 495] on li "Conversion Rate" at bounding box center [967, 497] width 75 height 21
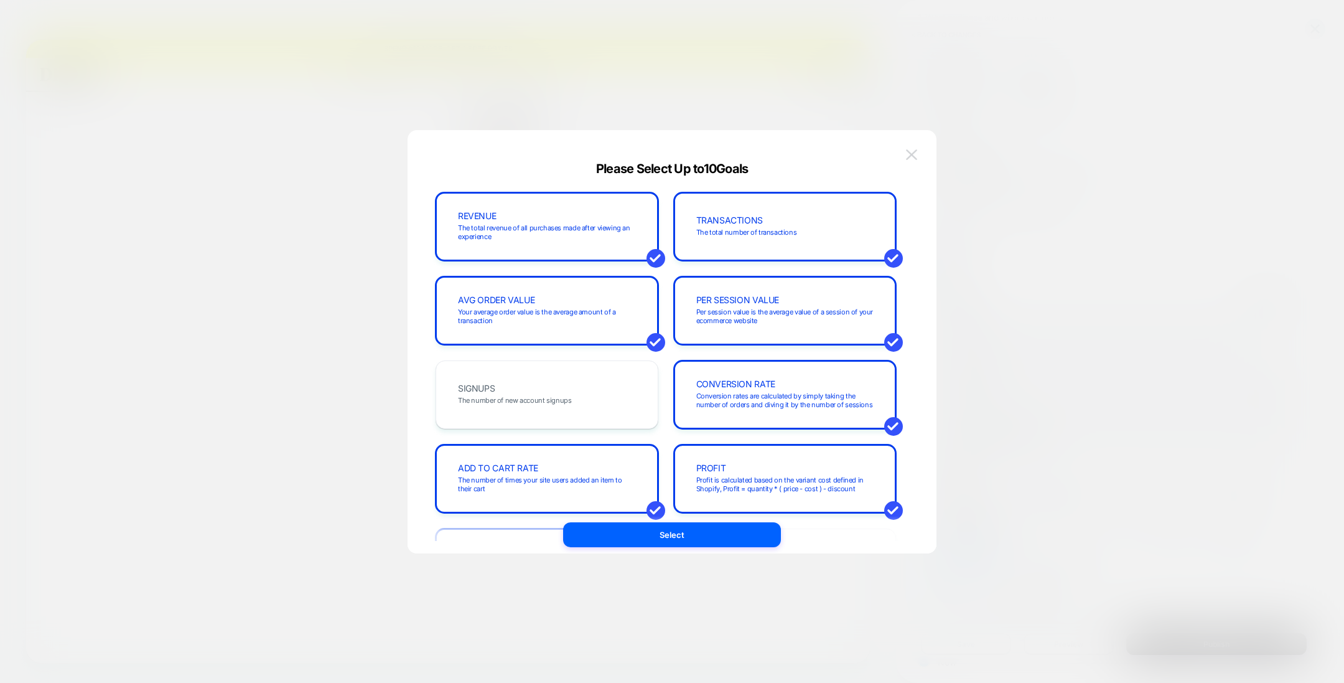
click at [910, 157] on img at bounding box center [911, 154] width 11 height 11
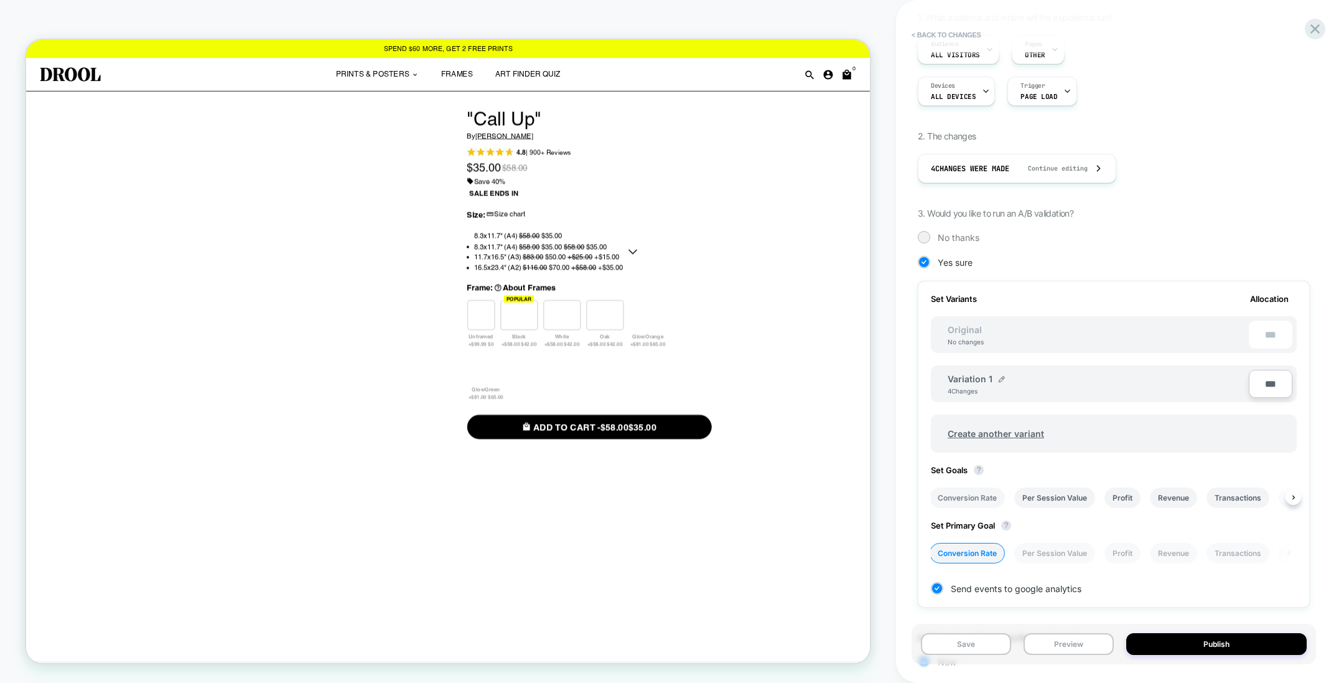
click at [979, 494] on li "Conversion Rate" at bounding box center [967, 497] width 75 height 21
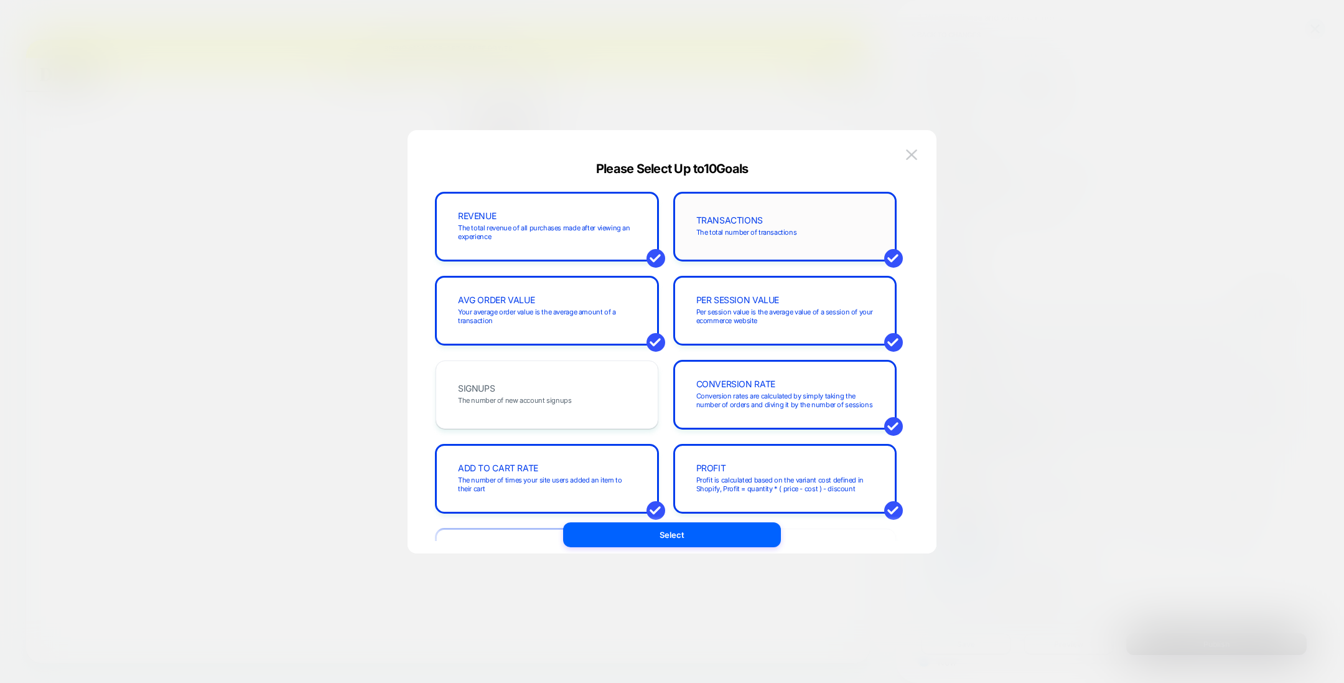
click at [720, 240] on div "TRANSACTIONS The total number of transactions" at bounding box center [785, 226] width 197 height 42
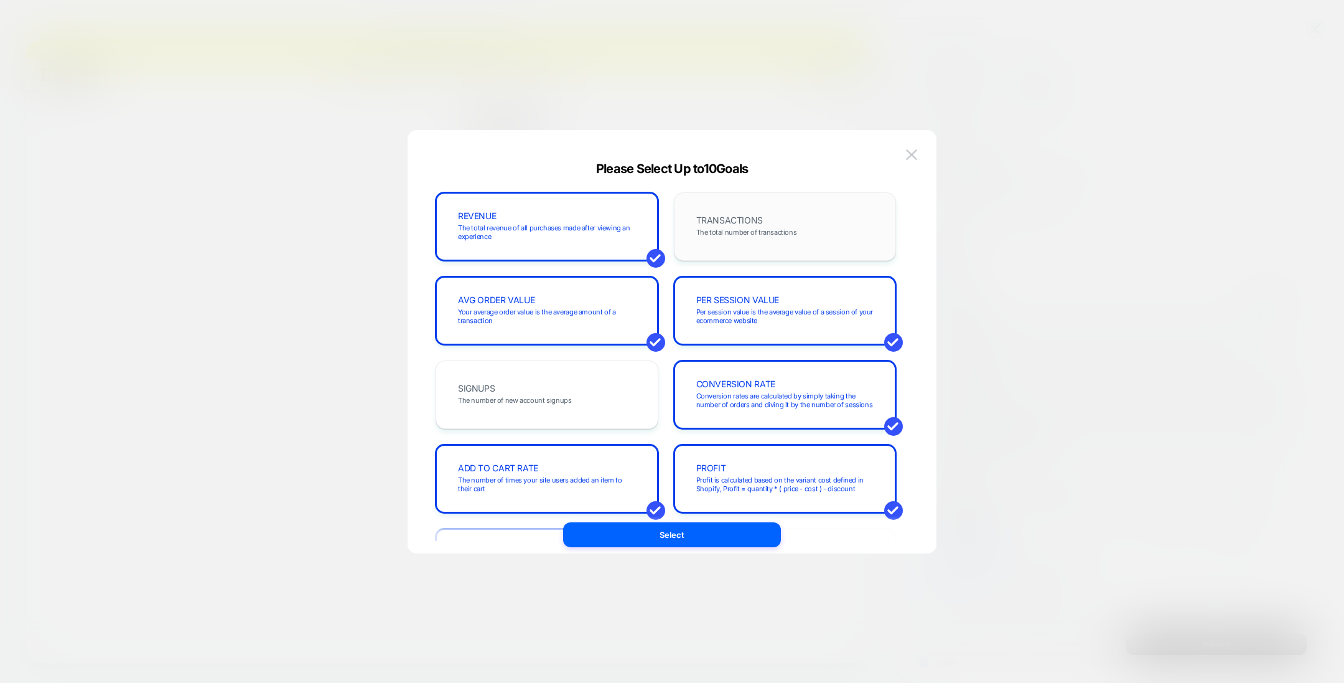
click at [726, 237] on div "TRANSACTIONS The total number of transactions" at bounding box center [785, 226] width 197 height 42
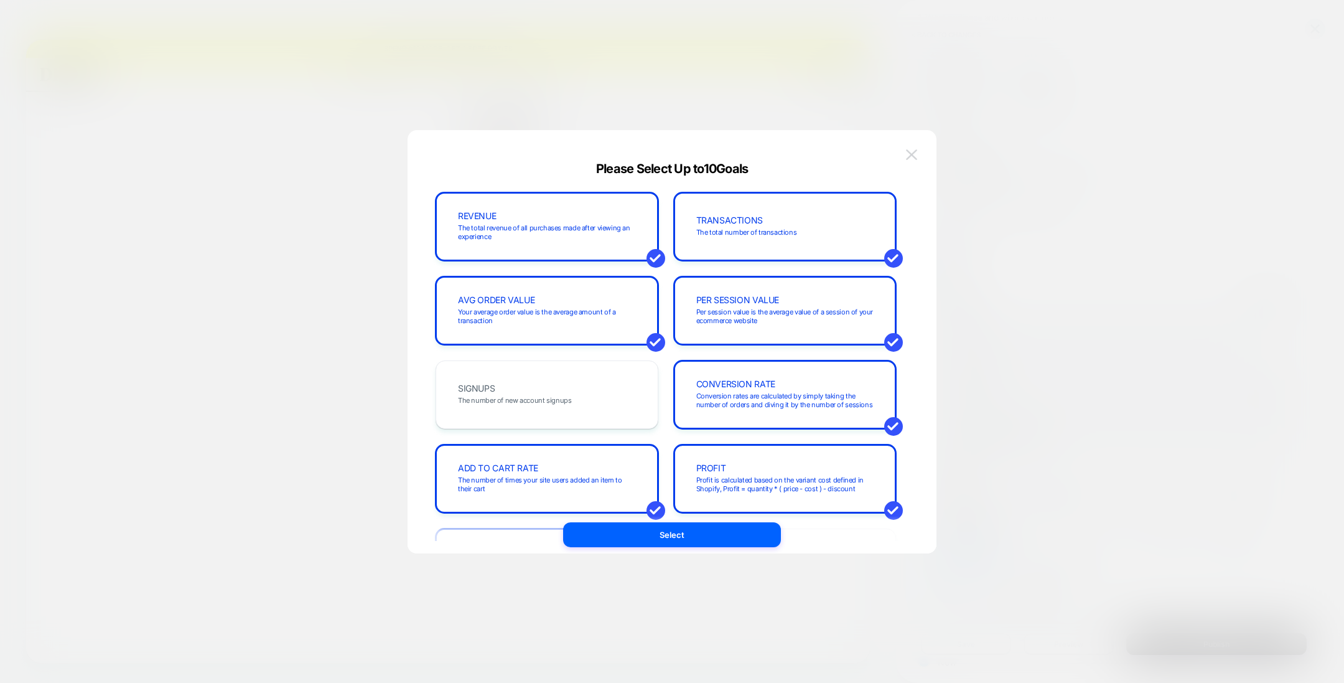
click at [910, 150] on img at bounding box center [911, 154] width 11 height 11
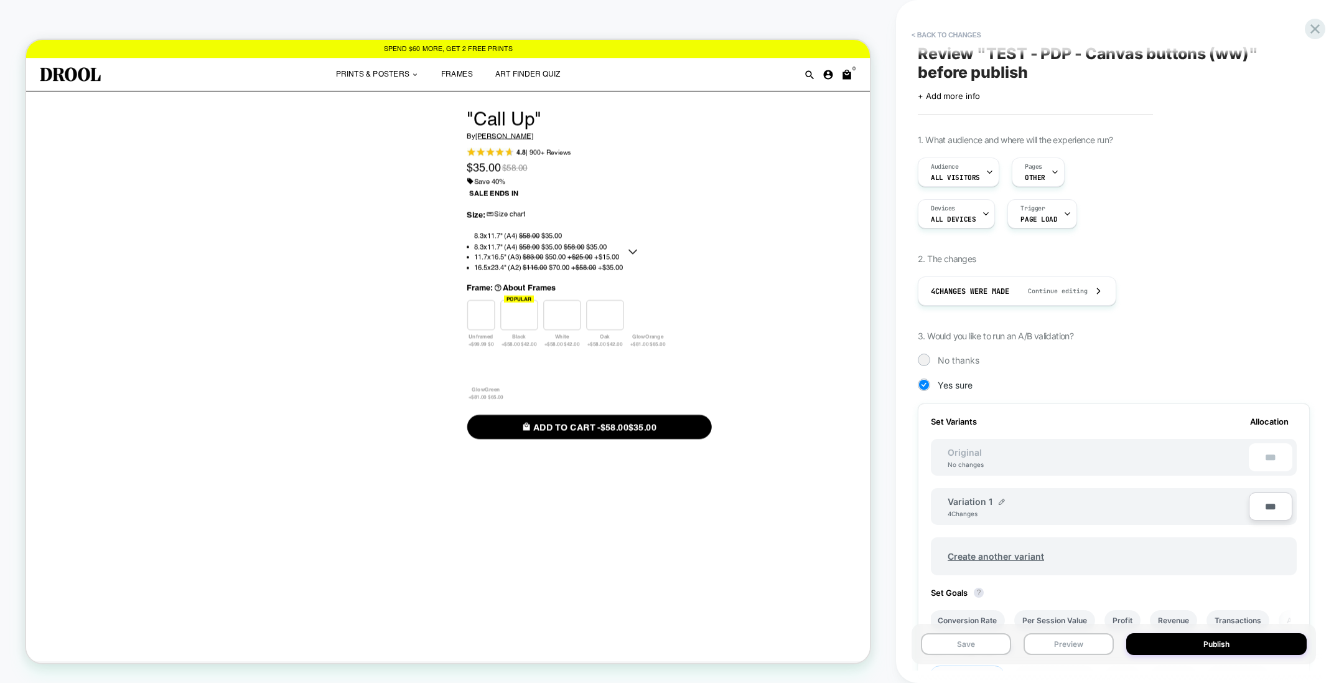
scroll to position [0, 0]
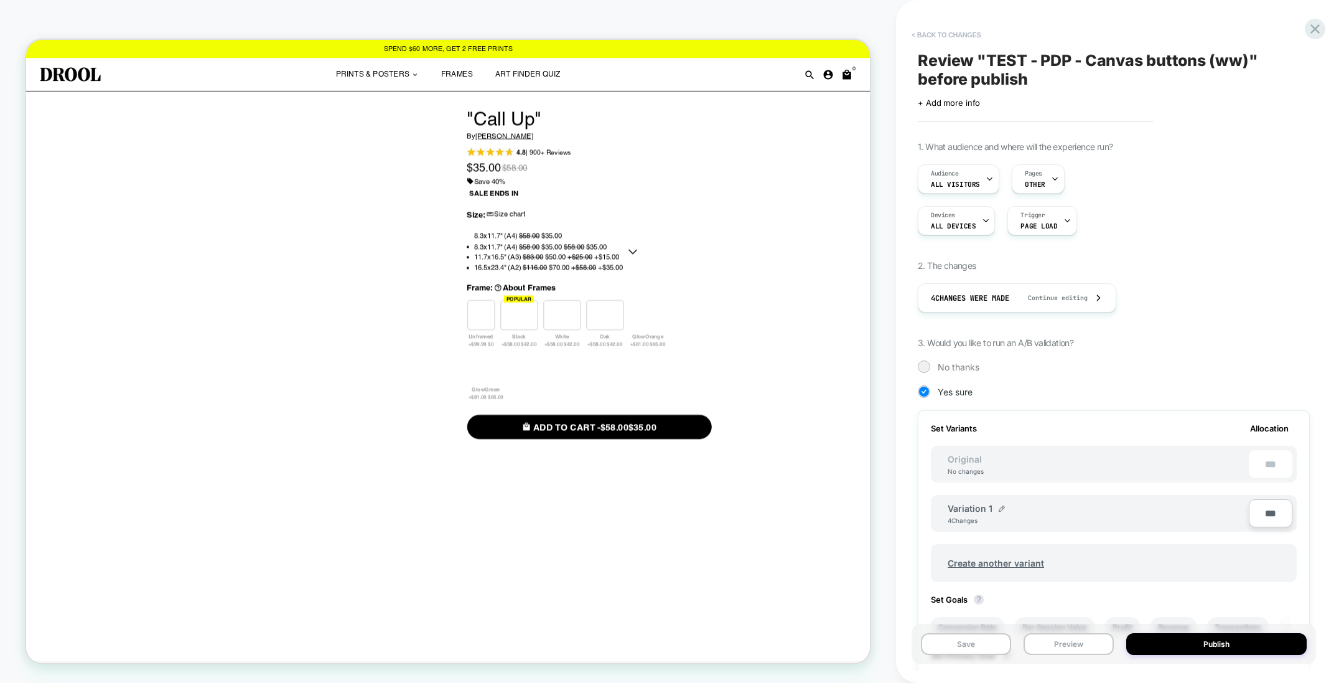
click at [948, 32] on button "< Back to changes" at bounding box center [947, 35] width 82 height 20
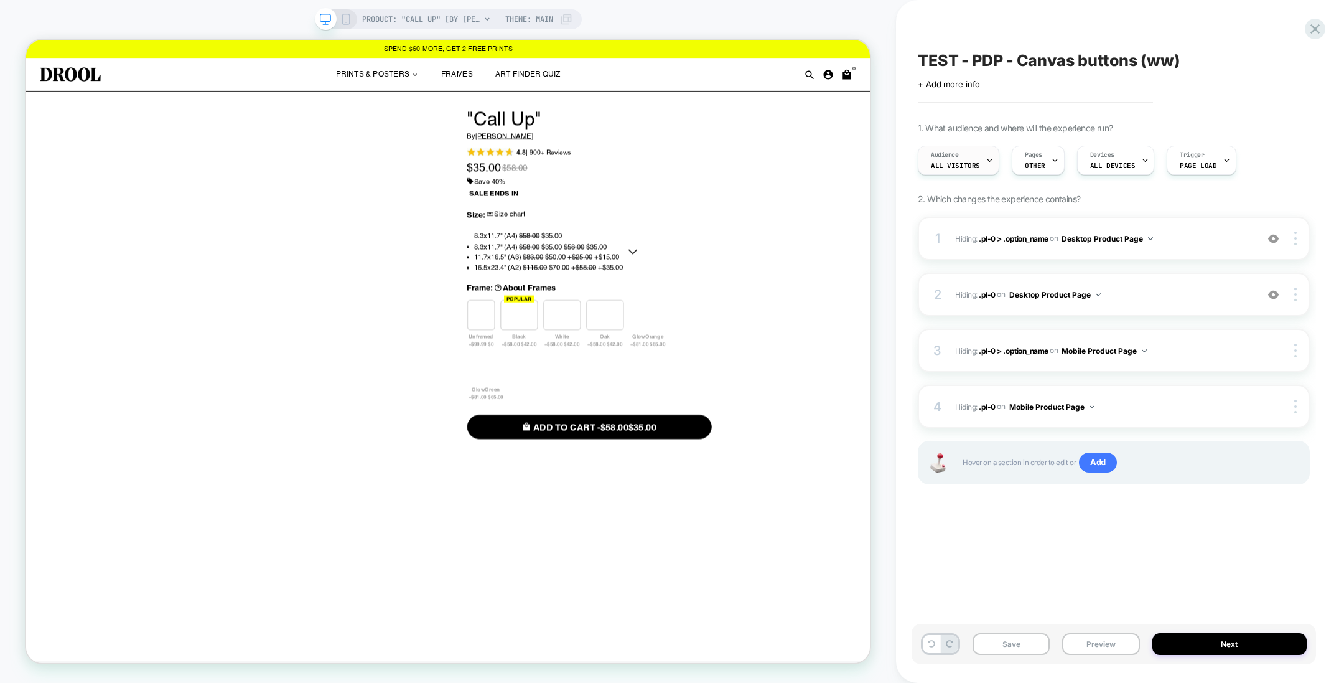
click at [953, 162] on span "All Visitors" at bounding box center [955, 165] width 49 height 9
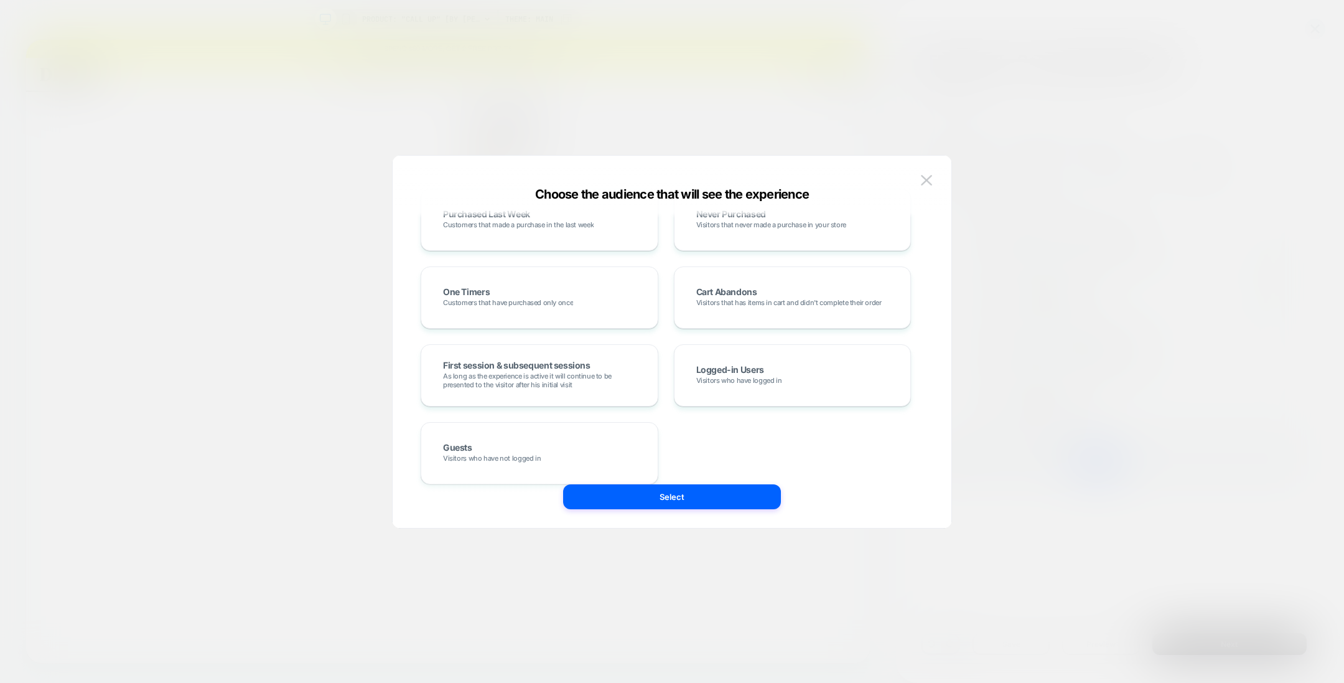
scroll to position [655, 0]
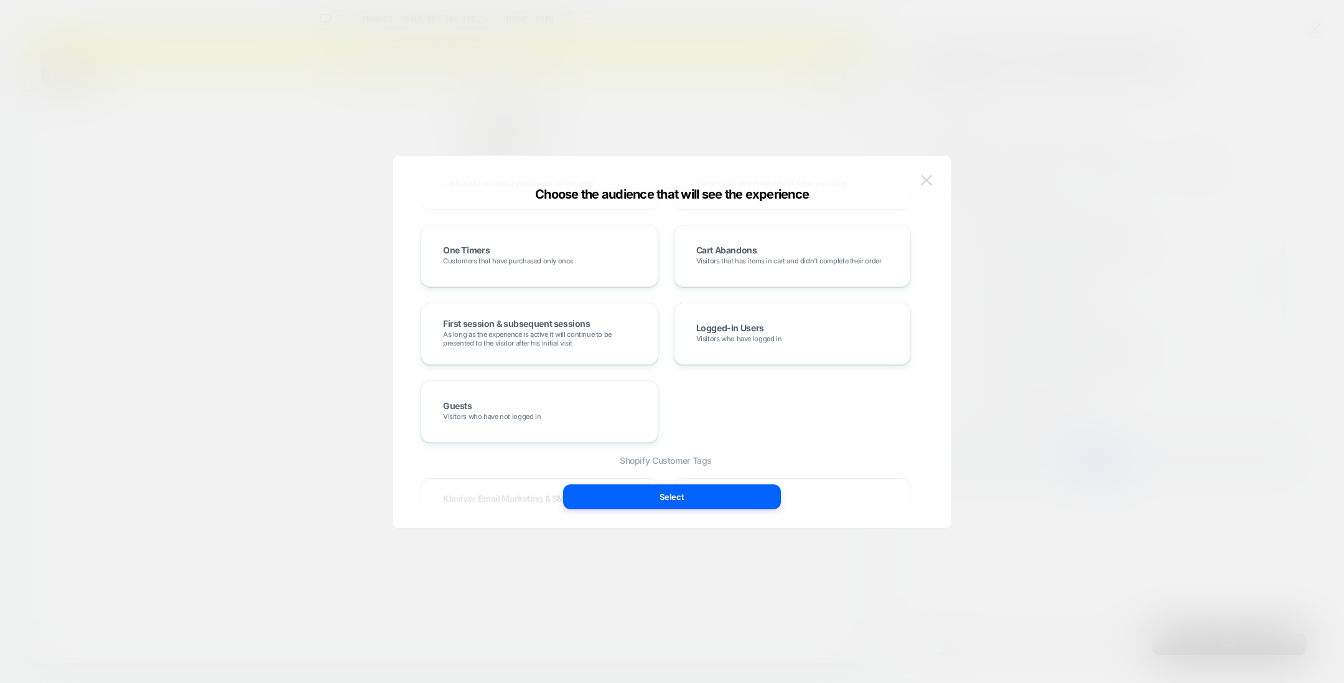
click at [926, 176] on img at bounding box center [926, 180] width 11 height 11
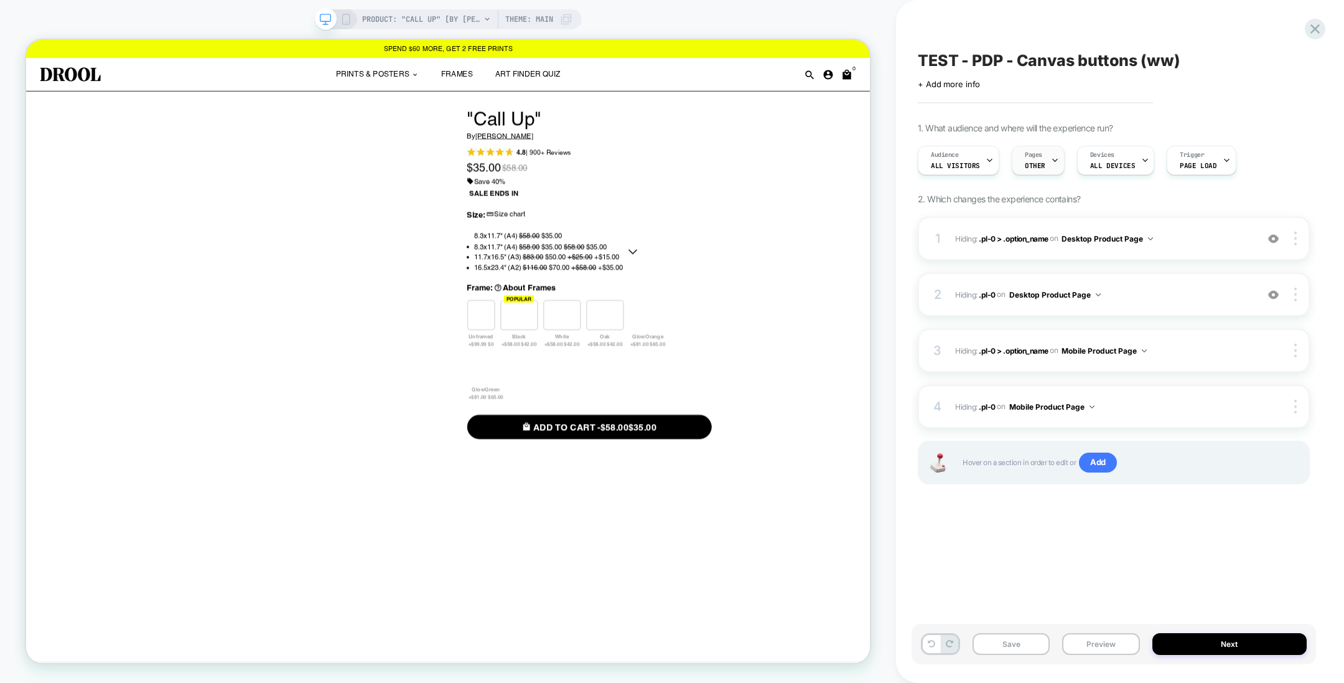
click at [1051, 159] on icon at bounding box center [1055, 160] width 8 height 8
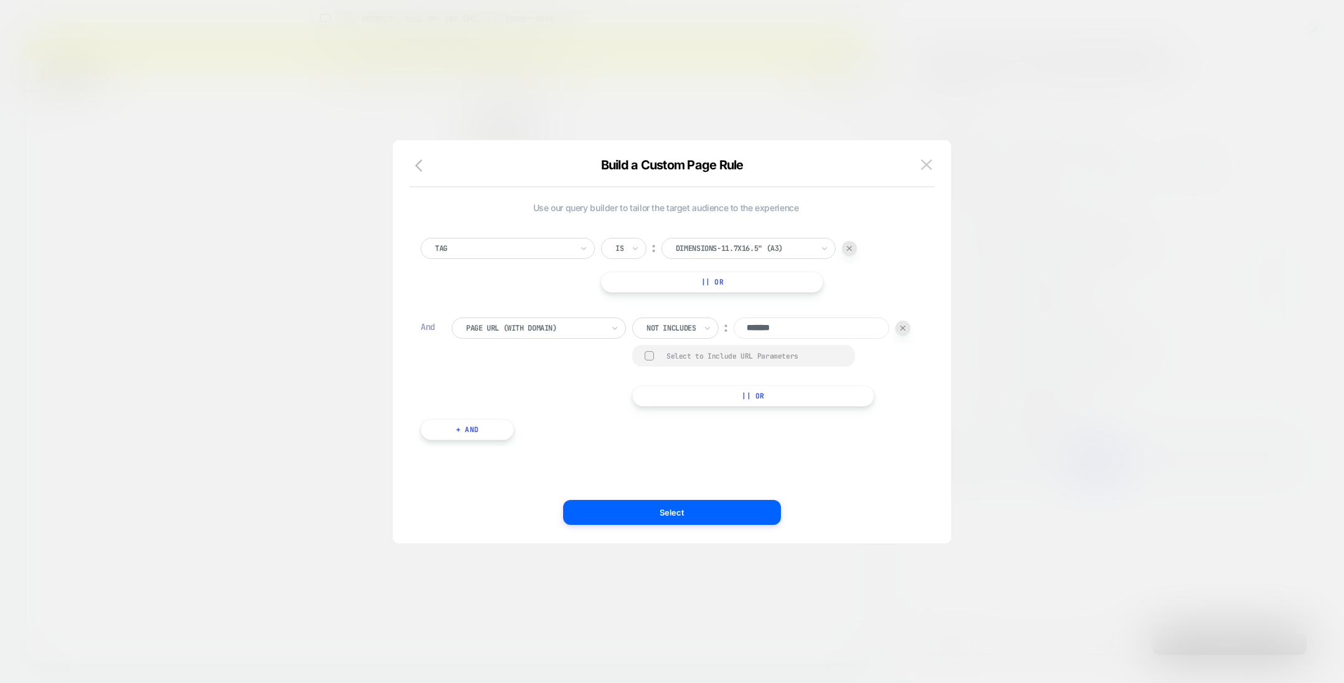
click at [467, 245] on div at bounding box center [503, 248] width 137 height 11
click at [529, 229] on div "Tag Is ︰ Dimensions-11.7x16.5" (A3) DIMENSIONS-11.7X16.5" (A3) || Or And Page U…" at bounding box center [666, 332] width 503 height 227
click at [850, 248] on img at bounding box center [849, 248] width 5 height 5
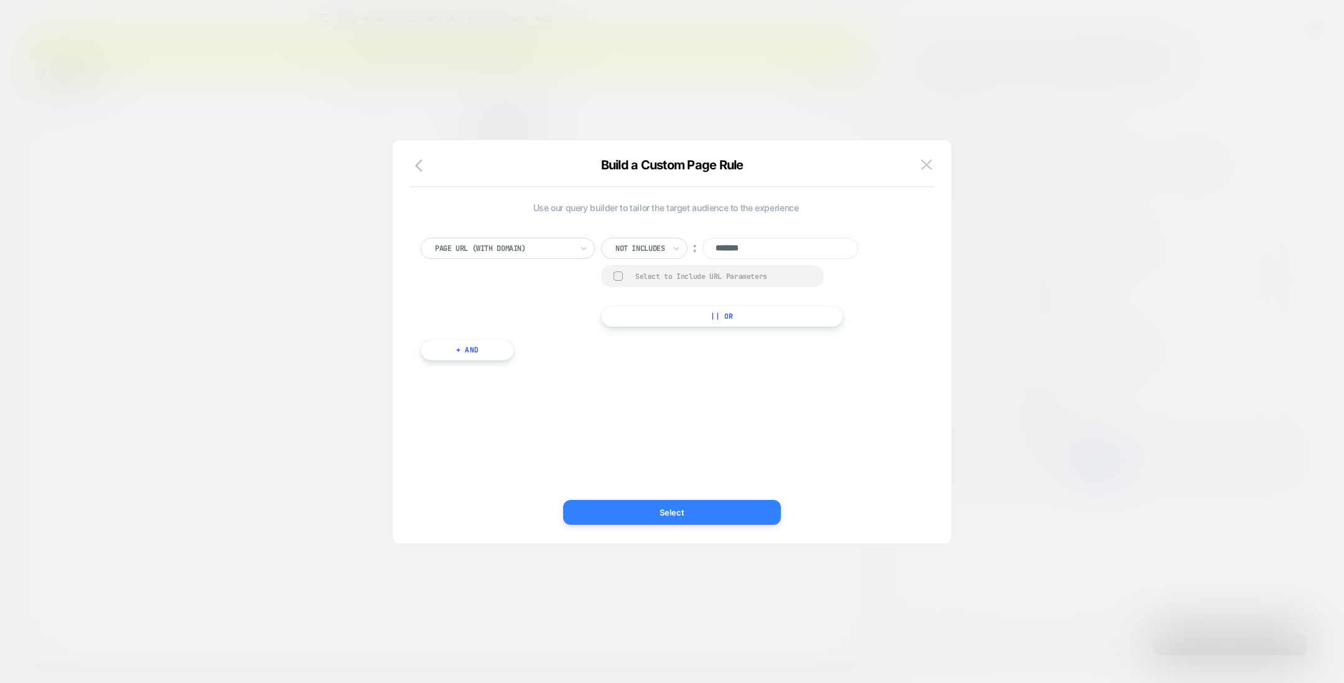
click at [659, 517] on button "Select" at bounding box center [672, 512] width 218 height 25
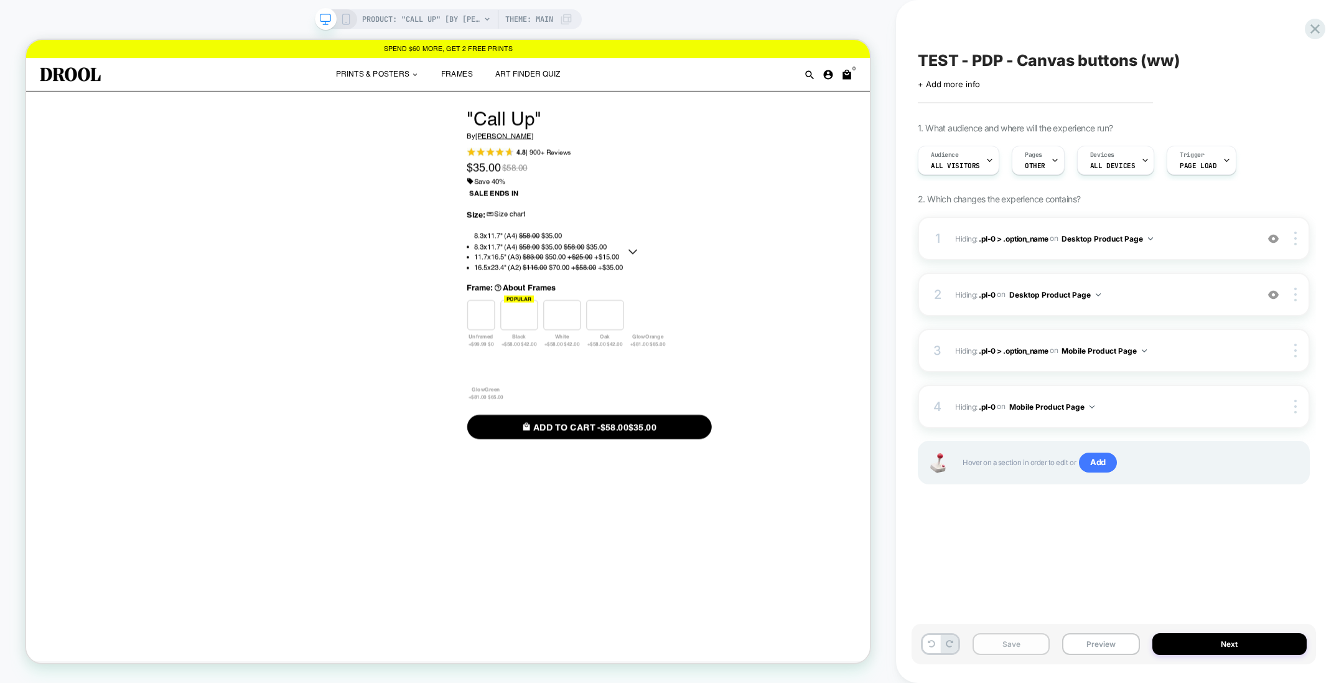
click at [1013, 644] on button "Save" at bounding box center [1011, 644] width 77 height 22
click at [1102, 651] on button "Preview" at bounding box center [1100, 644] width 77 height 22
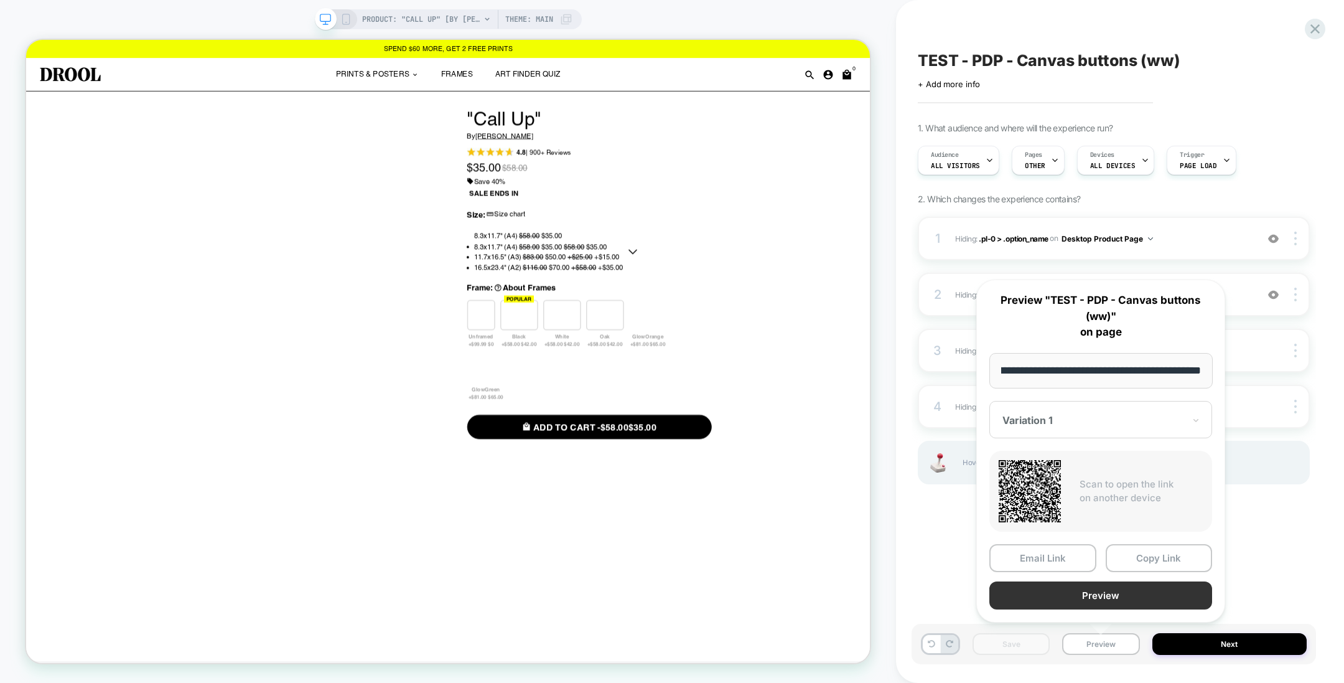
scroll to position [0, 0]
click at [1097, 599] on button "Preview" at bounding box center [1101, 595] width 223 height 28
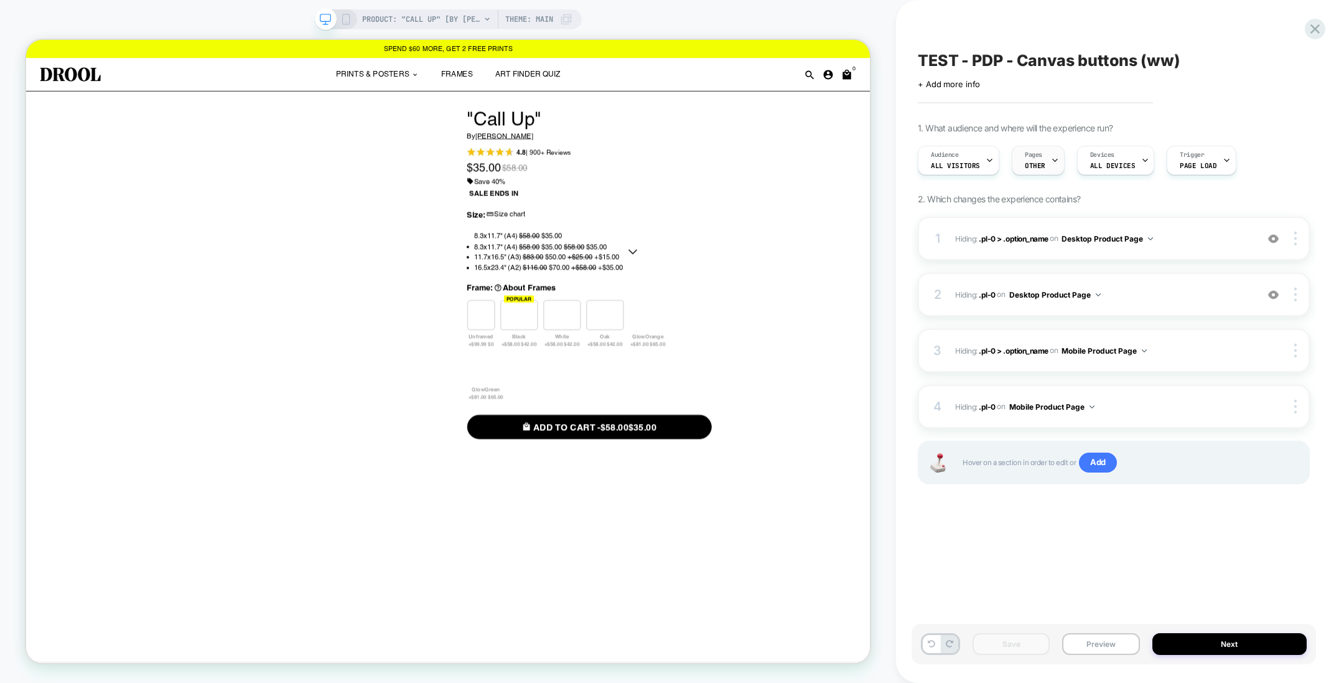
click at [1032, 157] on span "Pages" at bounding box center [1033, 155] width 17 height 9
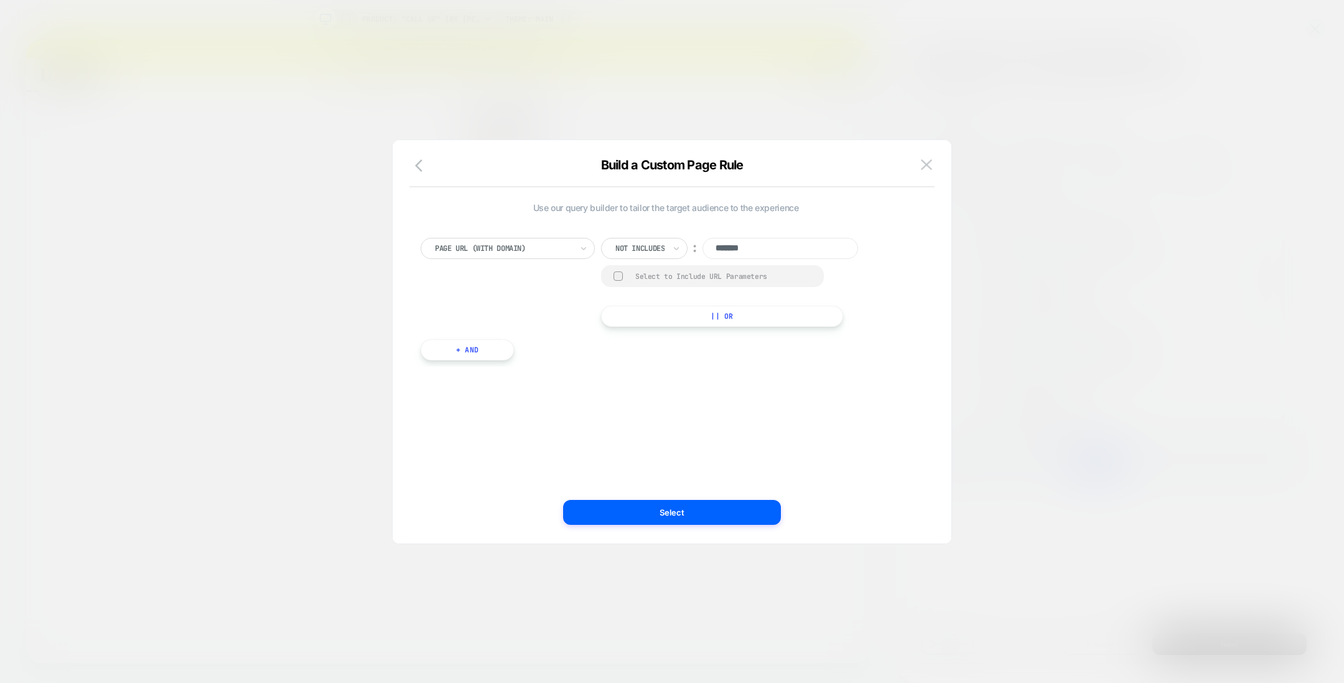
click at [450, 362] on div "Page Url (WITH DOMAIN) Not includes ︰ ******* Select to Include URL Parameters …" at bounding box center [666, 293] width 503 height 148
click at [450, 355] on button "+ And" at bounding box center [467, 349] width 93 height 21
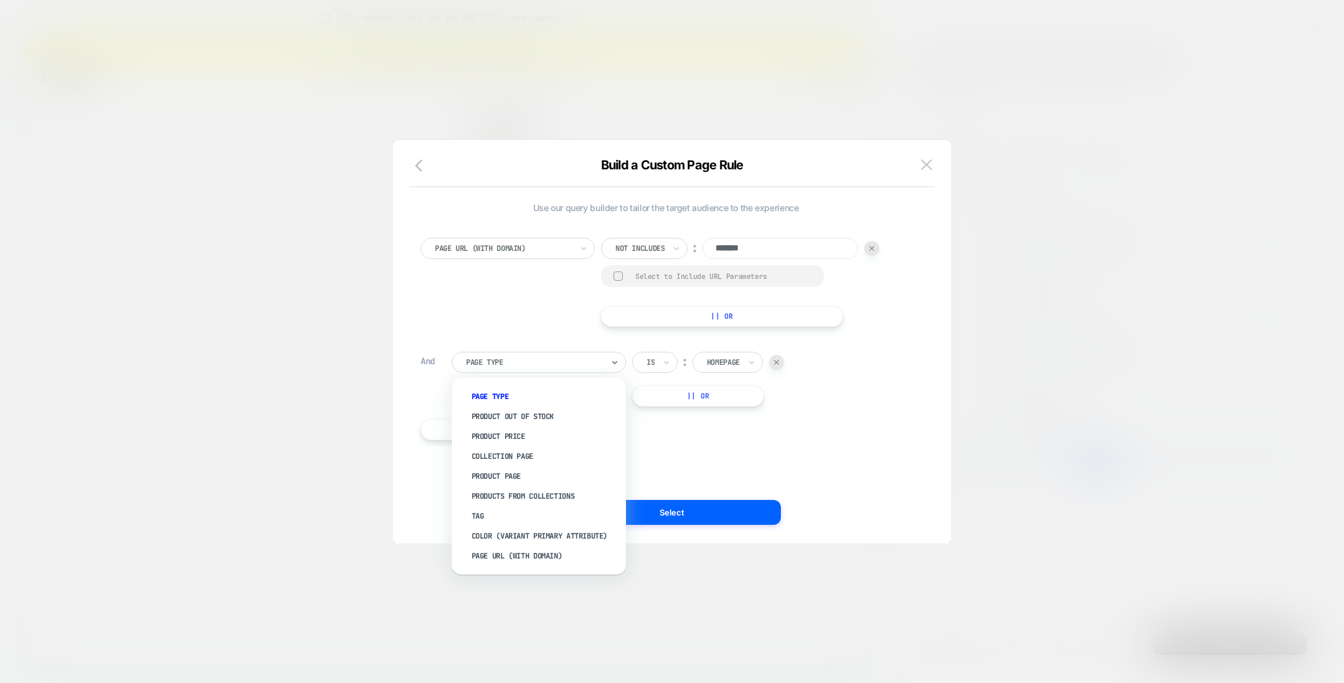
click at [502, 365] on div at bounding box center [534, 362] width 137 height 11
click at [525, 454] on div "Collection Page" at bounding box center [545, 456] width 162 height 20
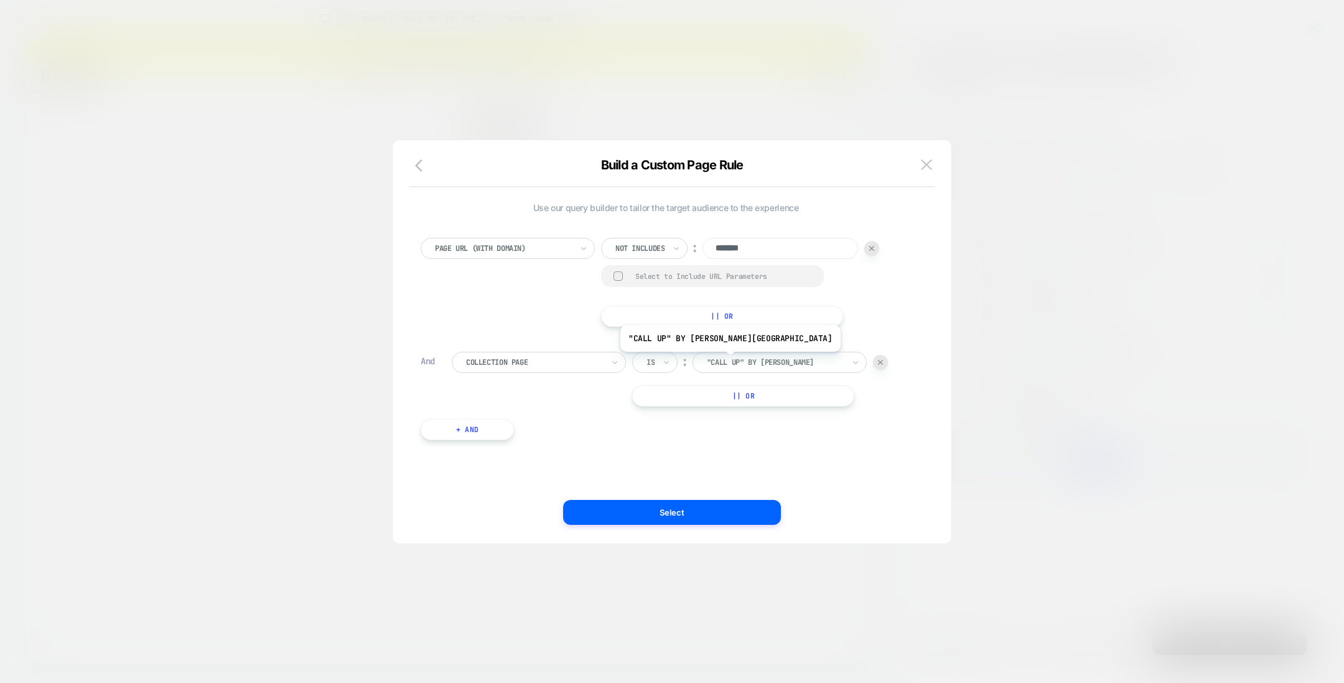
click at [718, 361] on div at bounding box center [775, 362] width 137 height 11
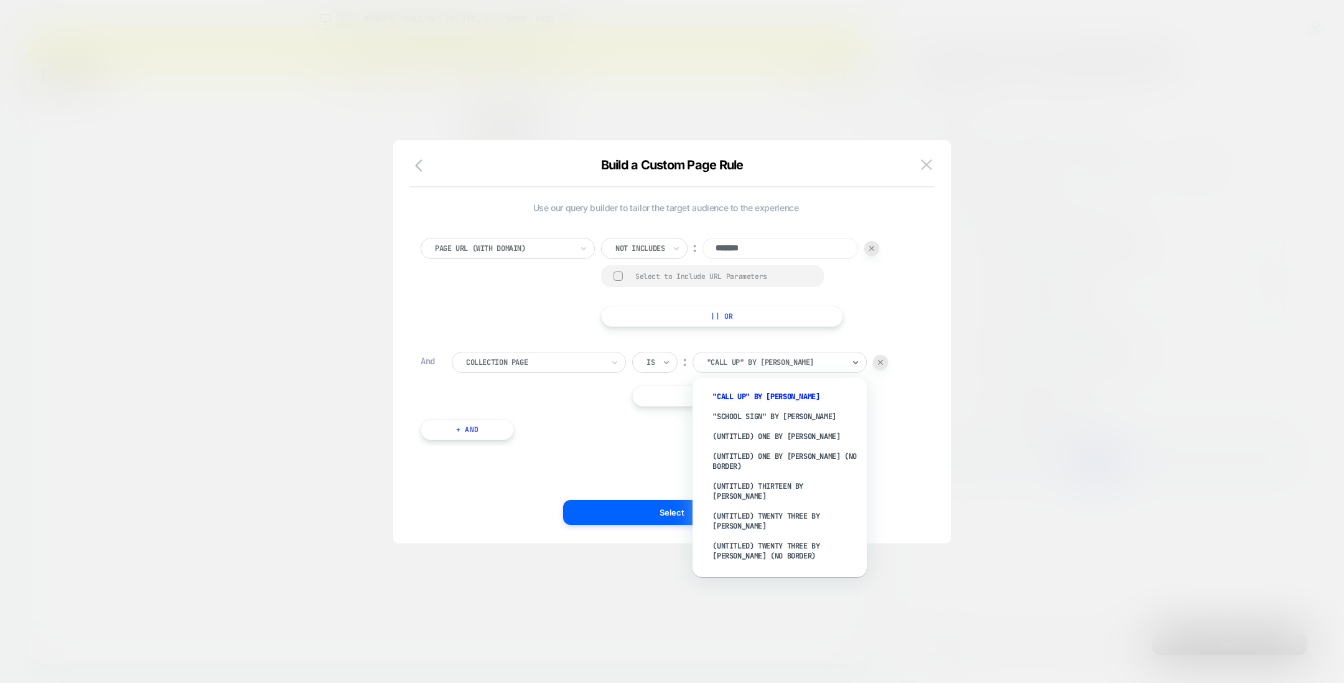
click at [668, 361] on icon at bounding box center [666, 362] width 5 height 3
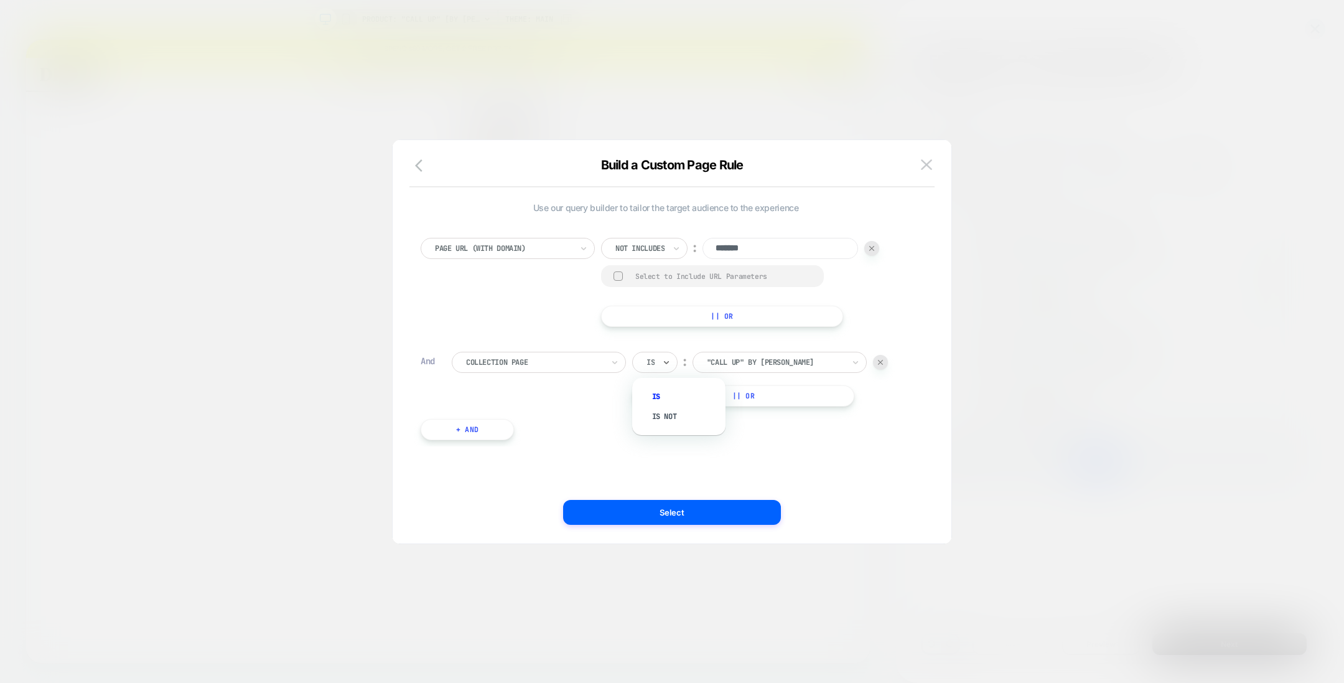
click at [570, 365] on div at bounding box center [534, 362] width 137 height 11
click at [879, 364] on img at bounding box center [880, 362] width 5 height 5
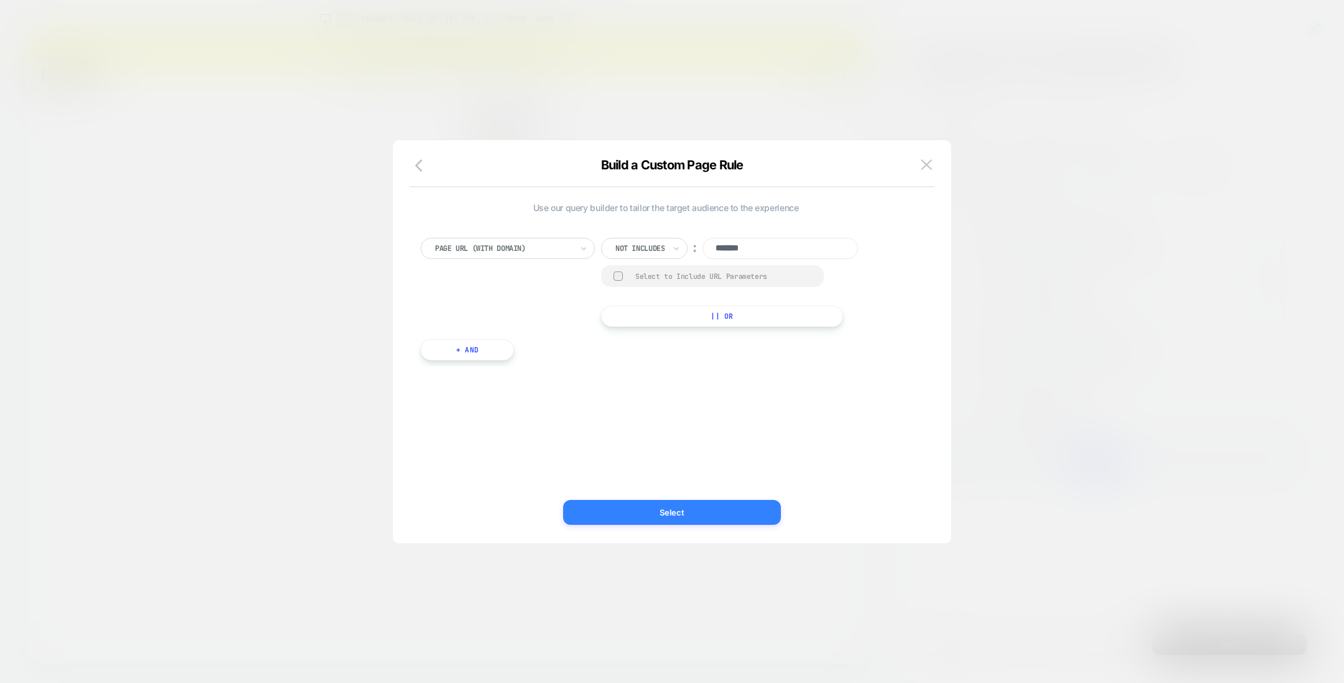
click at [590, 508] on button "Select" at bounding box center [672, 512] width 218 height 25
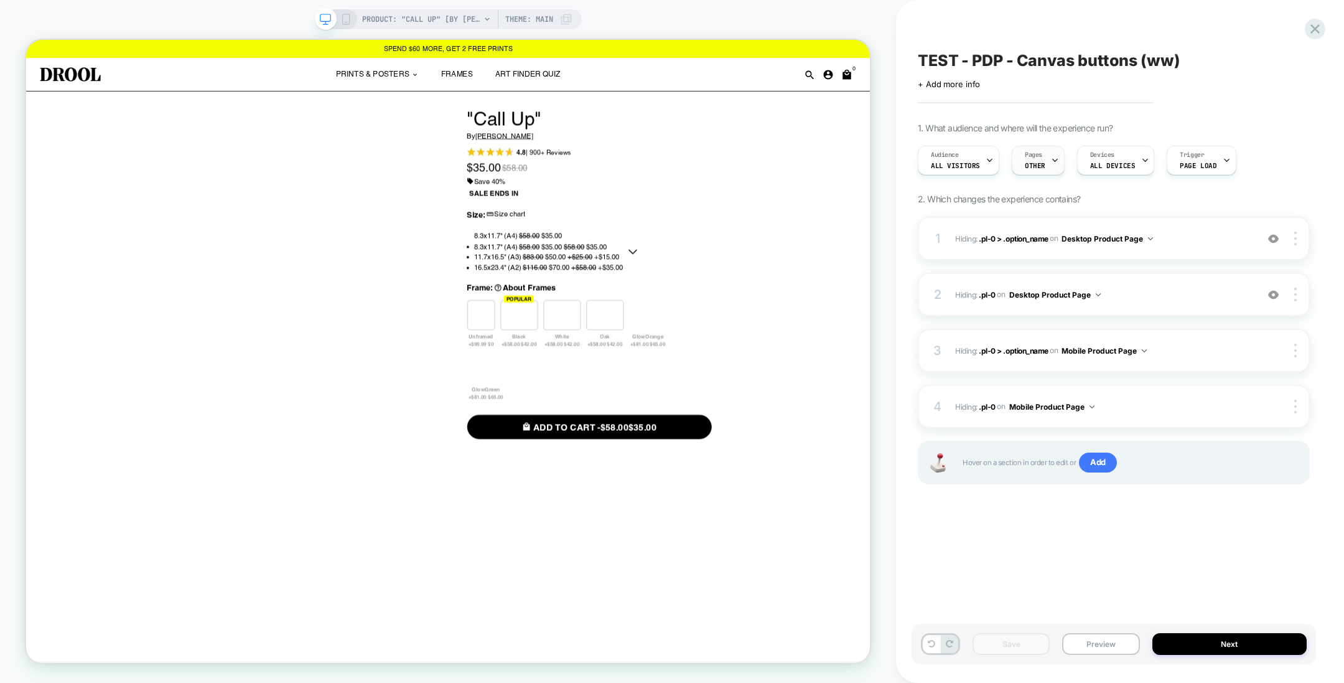
click at [1017, 164] on div "Pages OTHER" at bounding box center [1035, 160] width 45 height 28
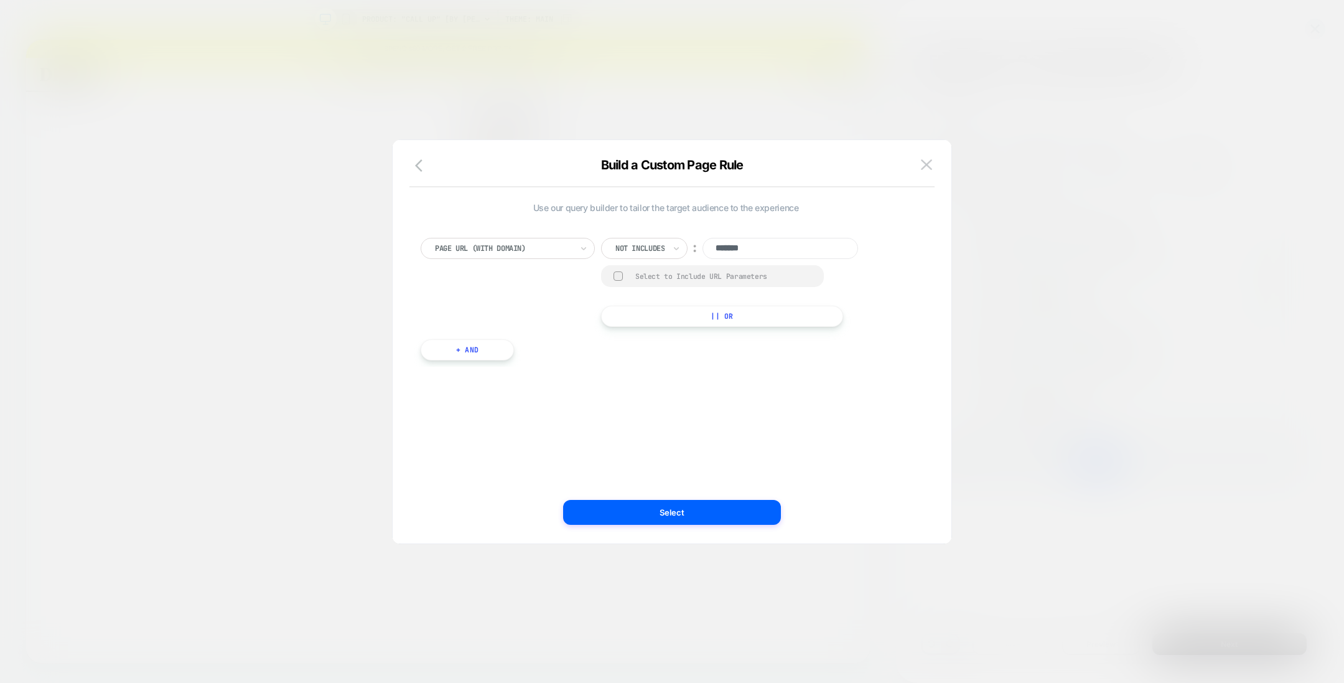
click at [637, 248] on div at bounding box center [640, 248] width 49 height 11
click at [682, 508] on button "Select" at bounding box center [672, 512] width 218 height 25
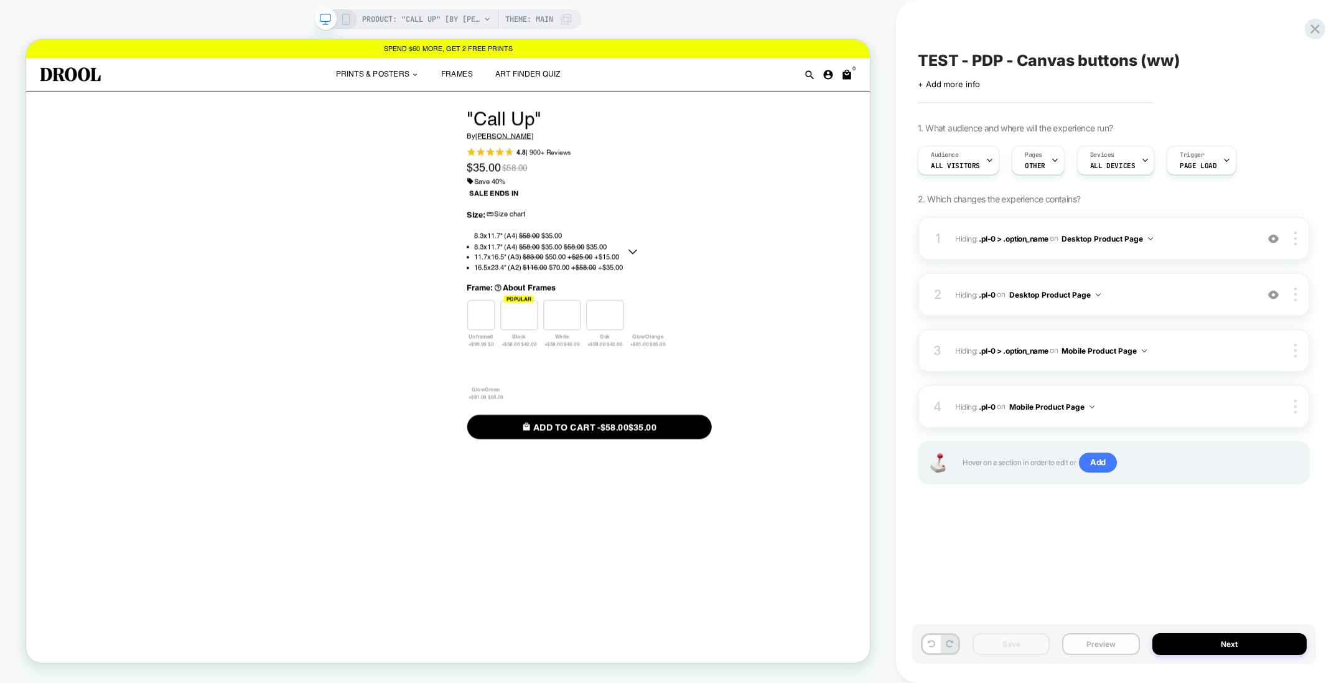
click at [1102, 644] on button "Preview" at bounding box center [1100, 644] width 77 height 22
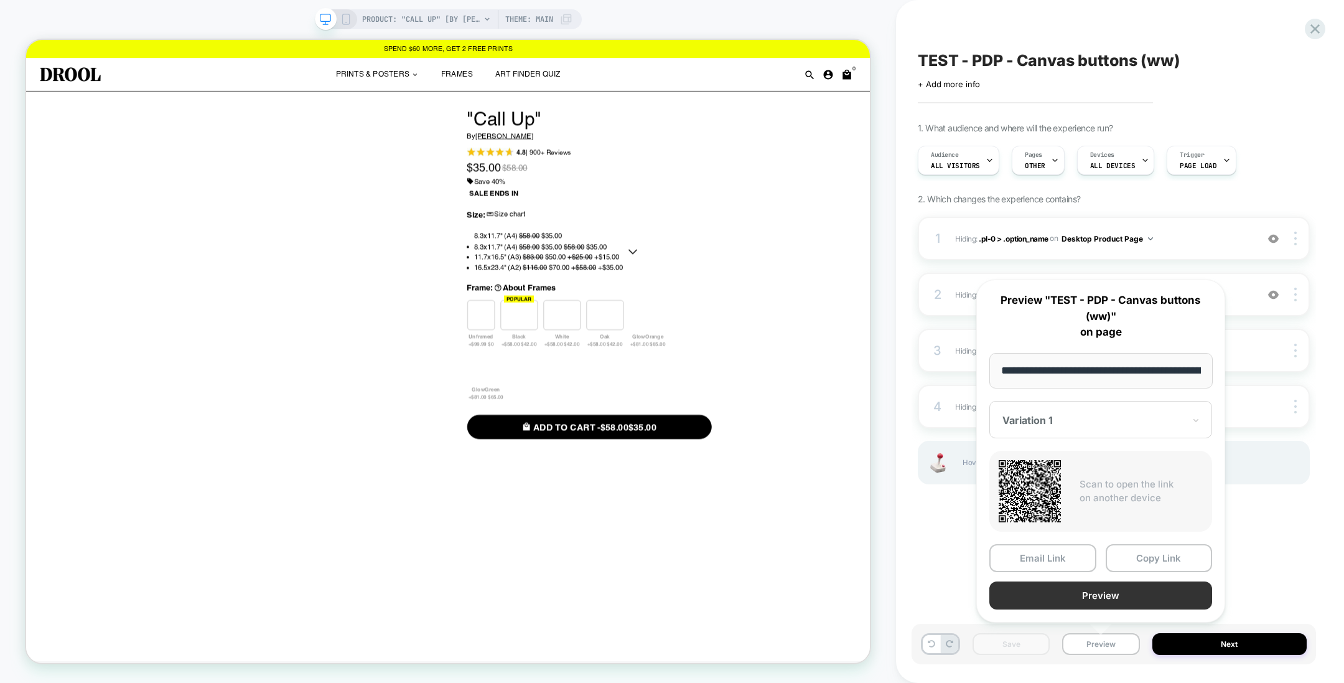
click at [1084, 602] on button "Preview" at bounding box center [1101, 595] width 223 height 28
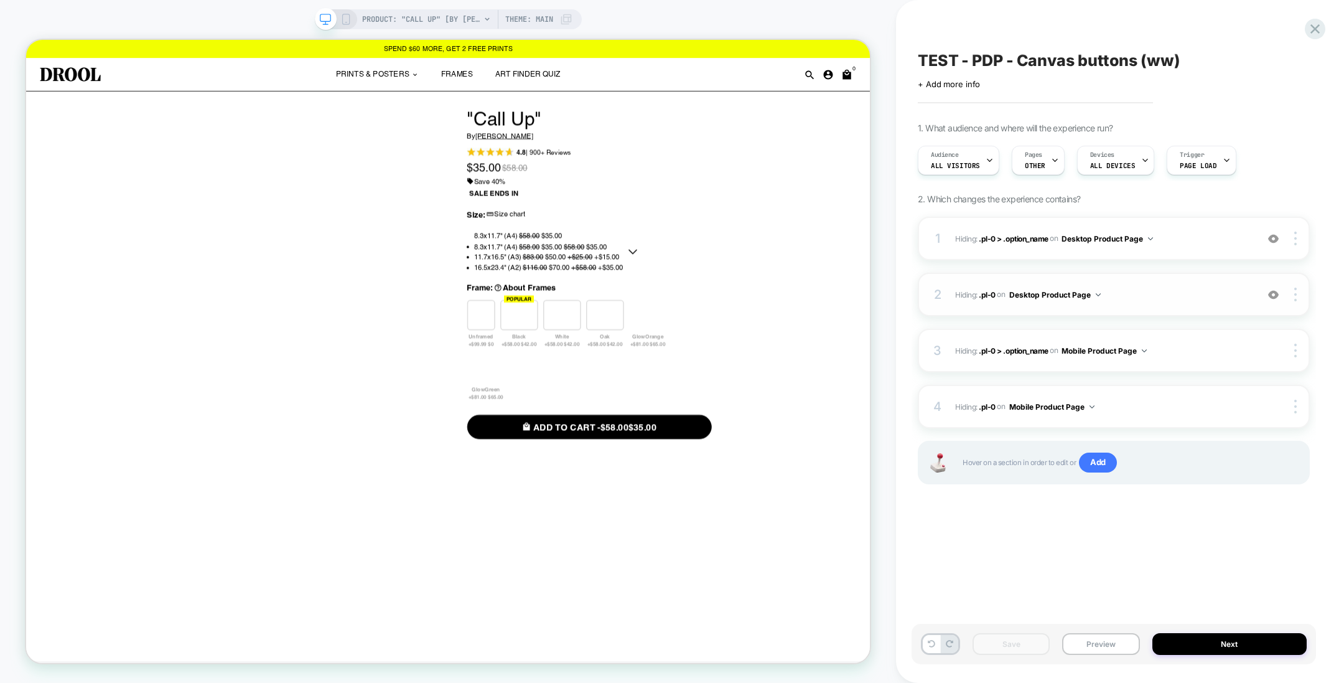
click at [1273, 298] on img at bounding box center [1273, 294] width 11 height 11
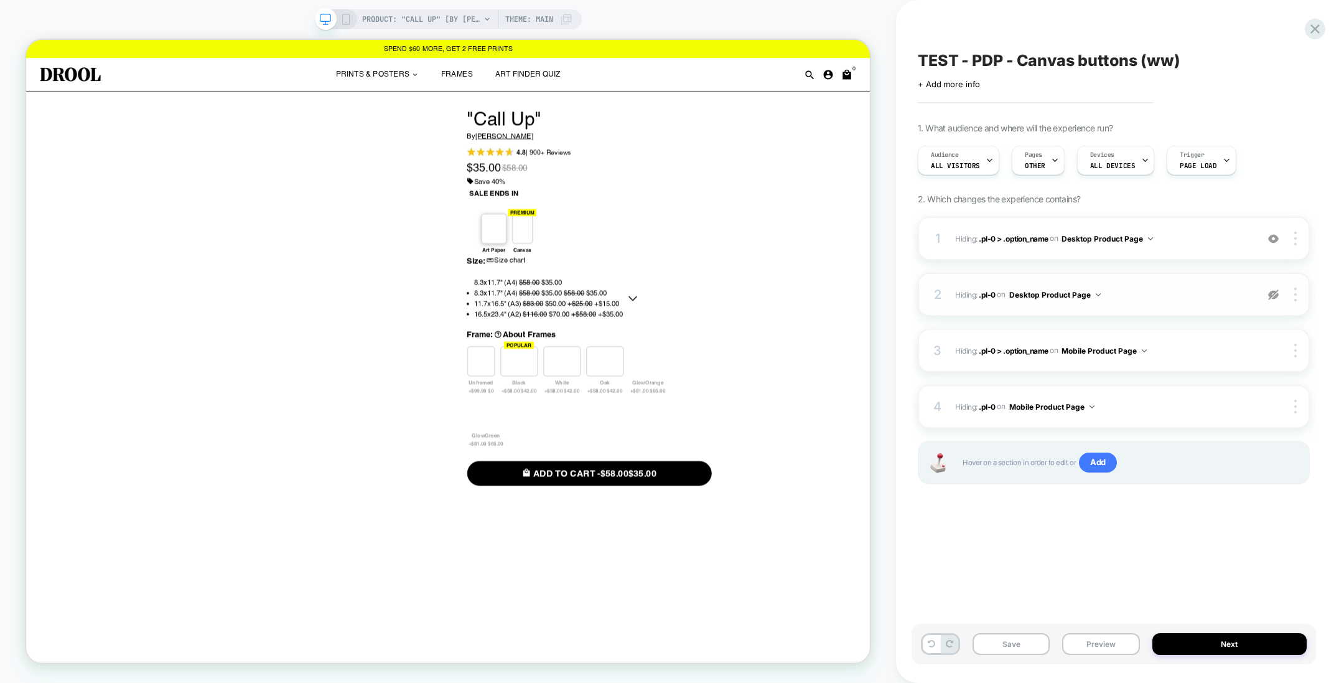
click at [1273, 298] on img at bounding box center [1273, 294] width 11 height 11
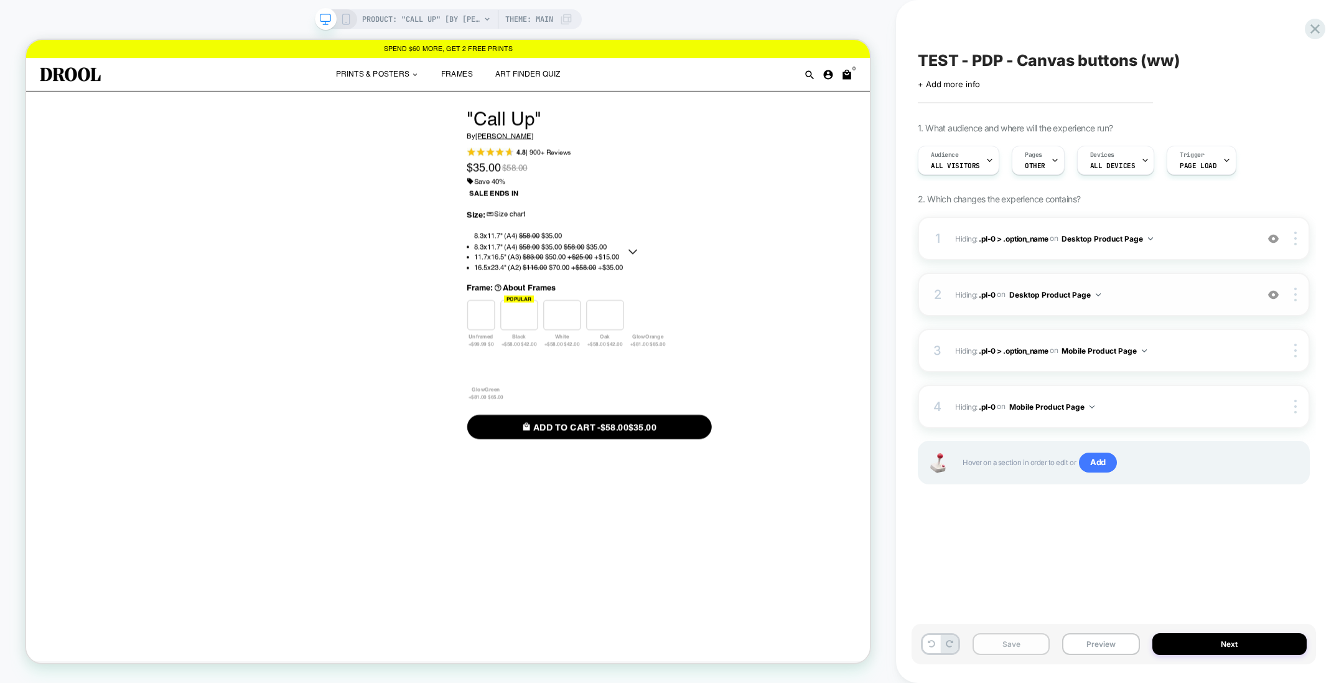
click at [1020, 643] on button "Save" at bounding box center [1011, 644] width 77 height 22
click at [1179, 643] on button "Next" at bounding box center [1230, 644] width 155 height 22
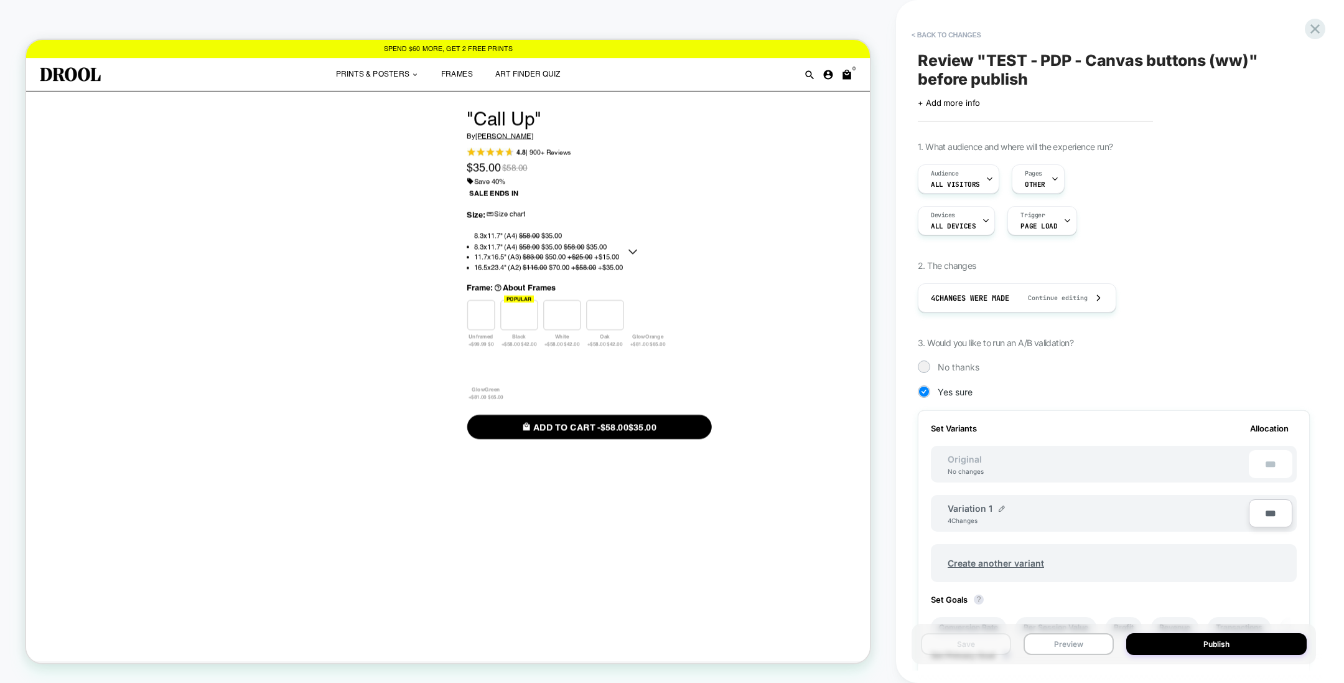
scroll to position [0, 1]
click at [1001, 503] on div at bounding box center [1002, 508] width 6 height 10
click at [1001, 512] on input "**********" at bounding box center [993, 514] width 90 height 24
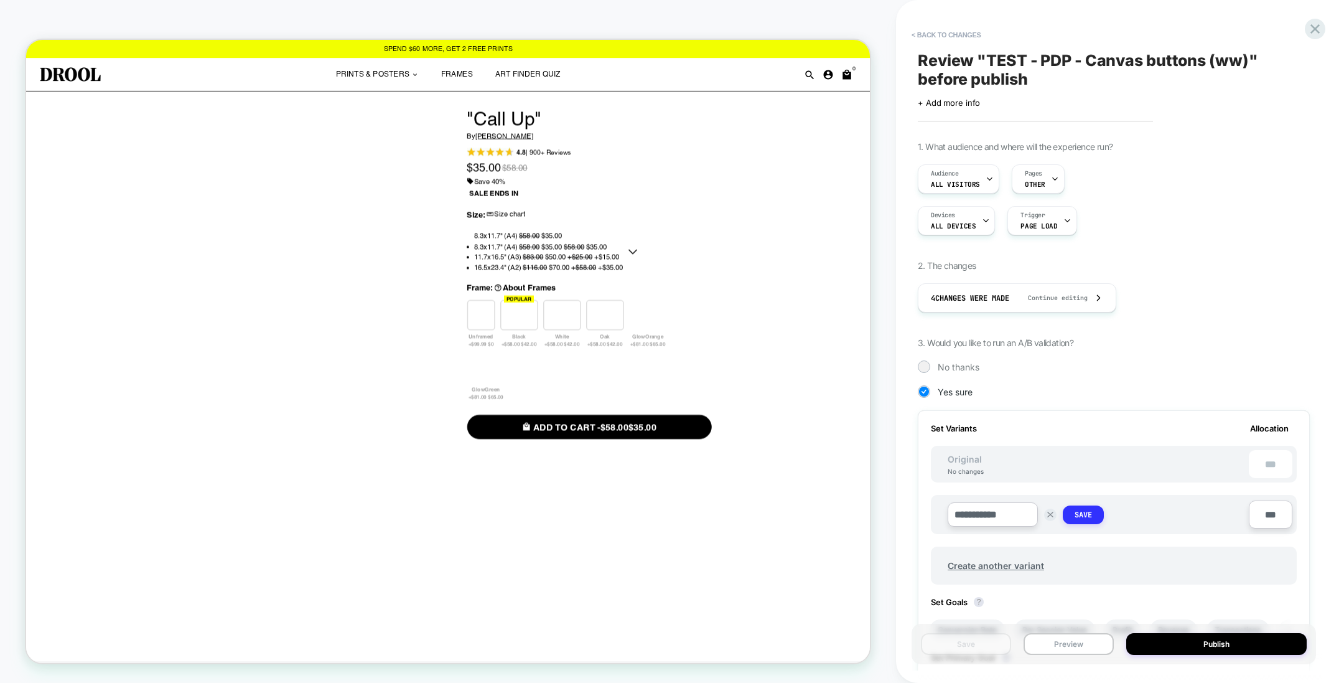
type input "**********"
click at [1085, 514] on strong "Save" at bounding box center [1083, 515] width 17 height 10
click at [1186, 645] on button "Publish" at bounding box center [1217, 644] width 180 height 22
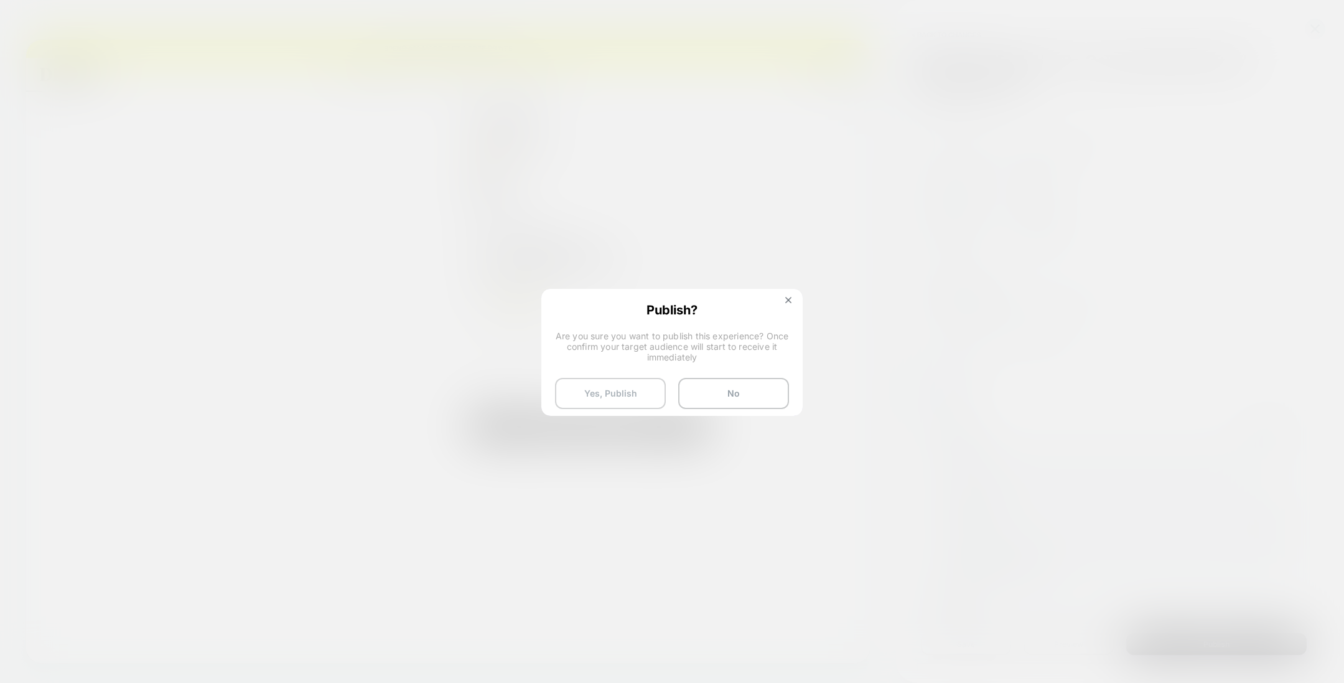
click at [622, 391] on button "Yes, Publish" at bounding box center [610, 393] width 111 height 31
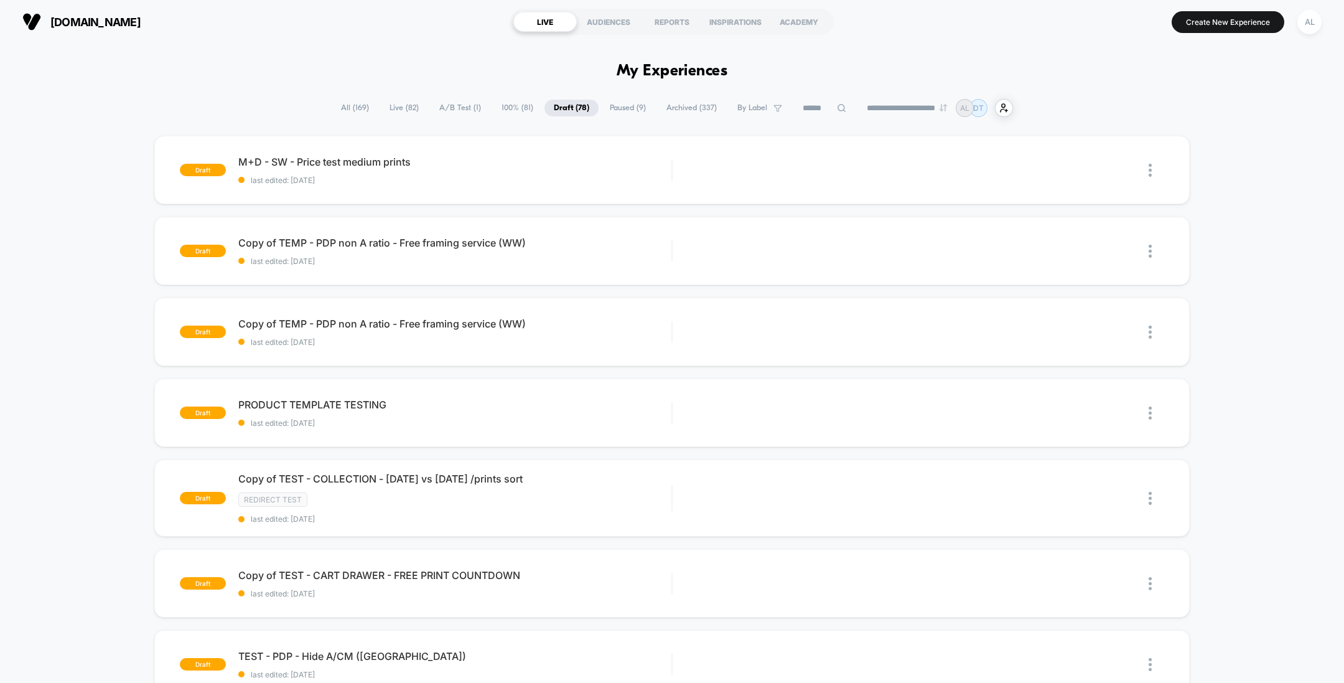
click at [334, 111] on span "All ( 169 )" at bounding box center [355, 108] width 47 height 17
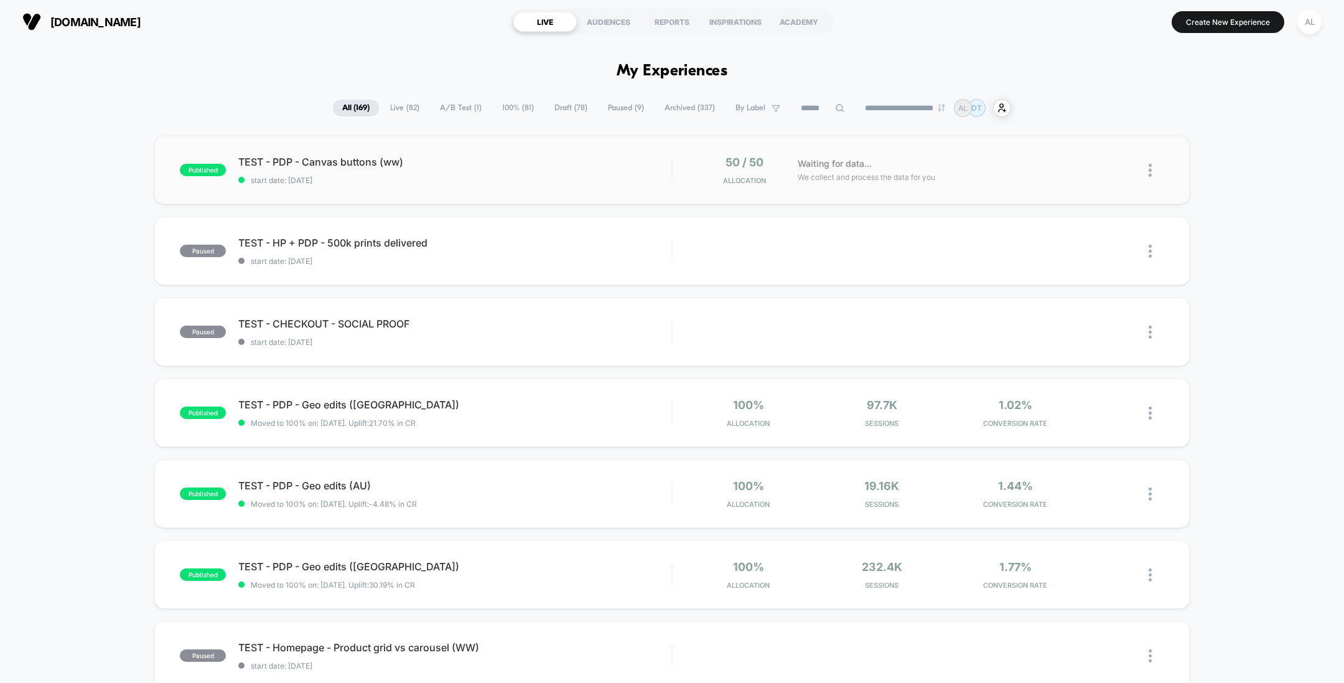
click at [593, 160] on span "TEST - PDP - Canvas buttons (ww)" at bounding box center [454, 162] width 433 height 12
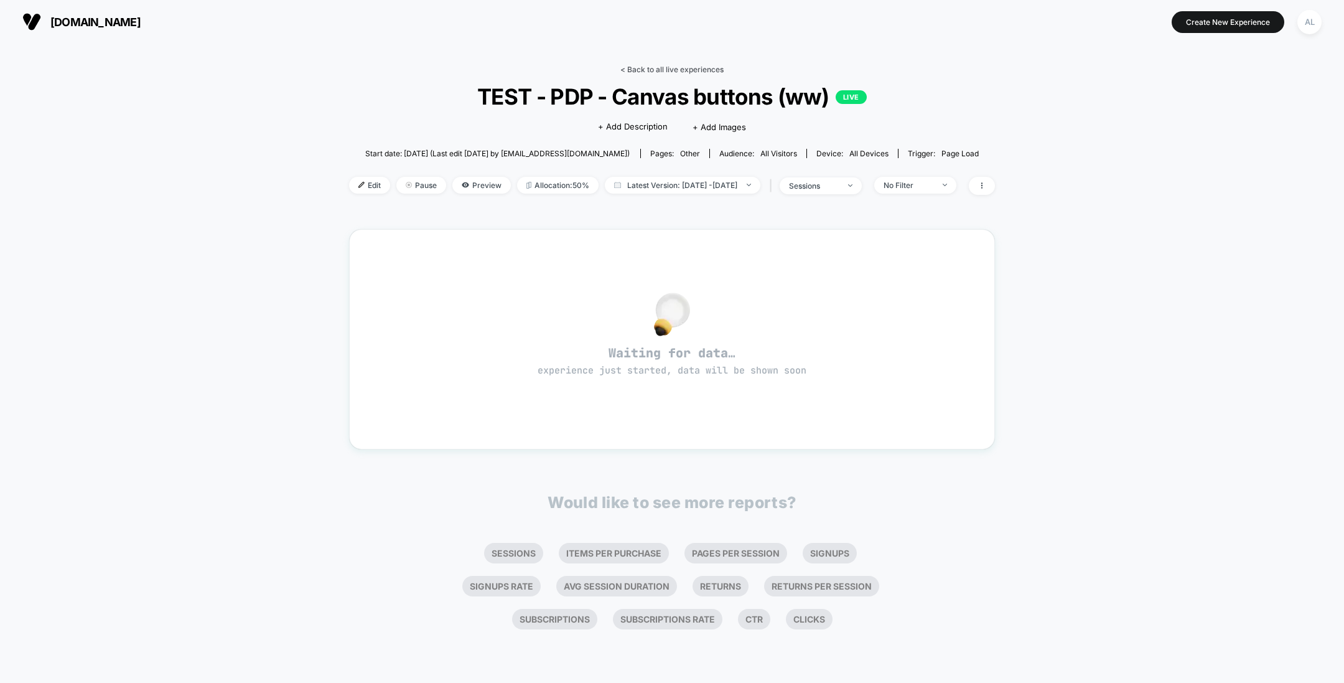
click at [670, 67] on link "< Back to all live experiences" at bounding box center [672, 69] width 103 height 9
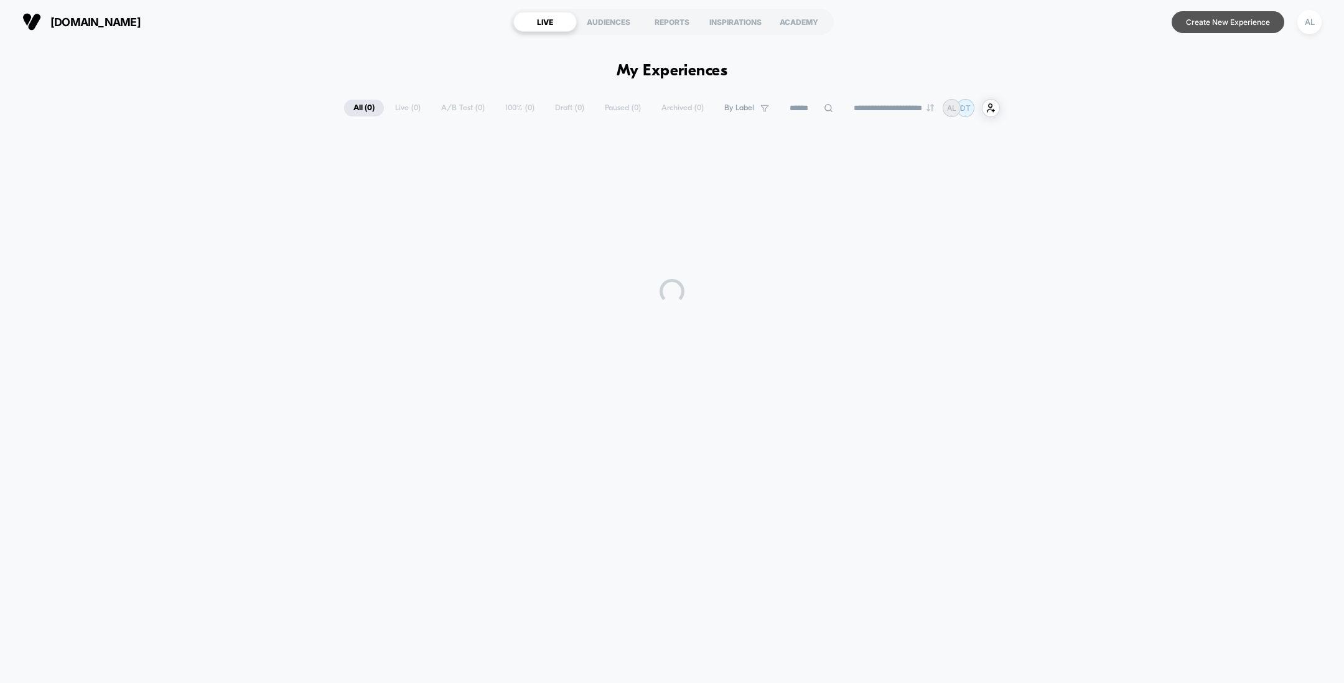
click at [1183, 24] on button "Create New Experience" at bounding box center [1228, 22] width 113 height 22
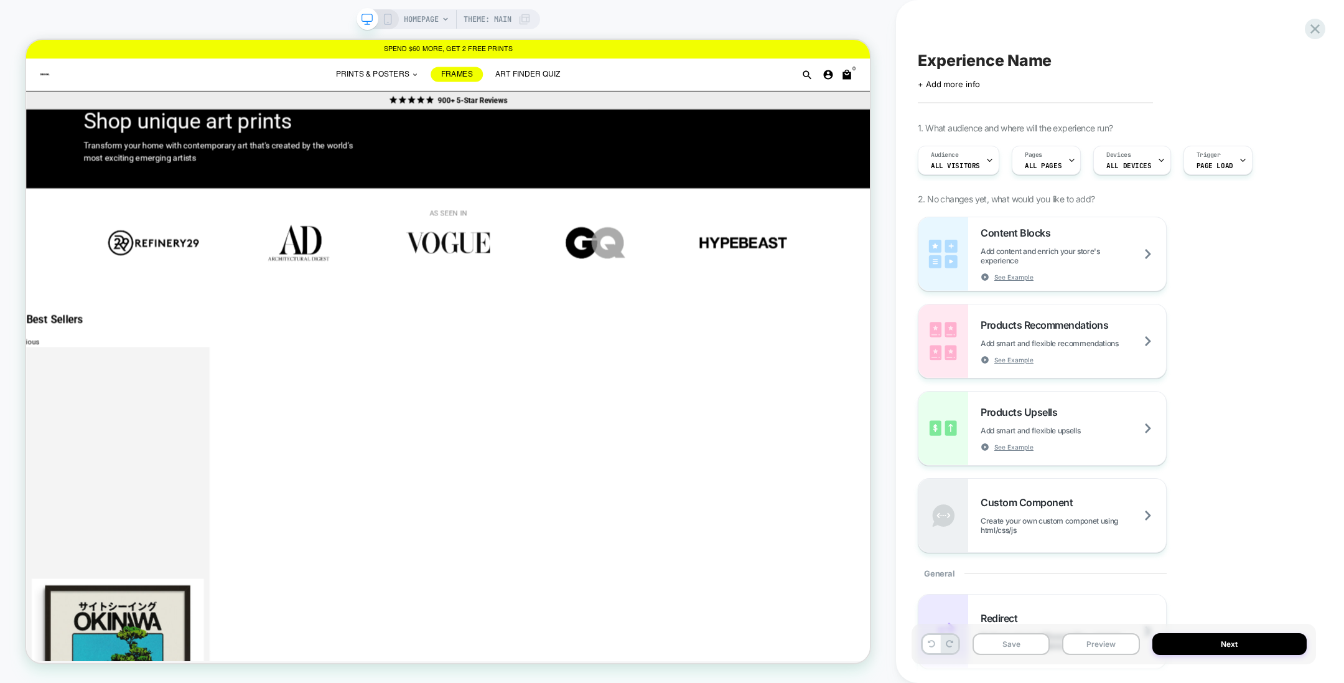
click at [421, 15] on span "HOMEPAGE" at bounding box center [421, 19] width 35 height 20
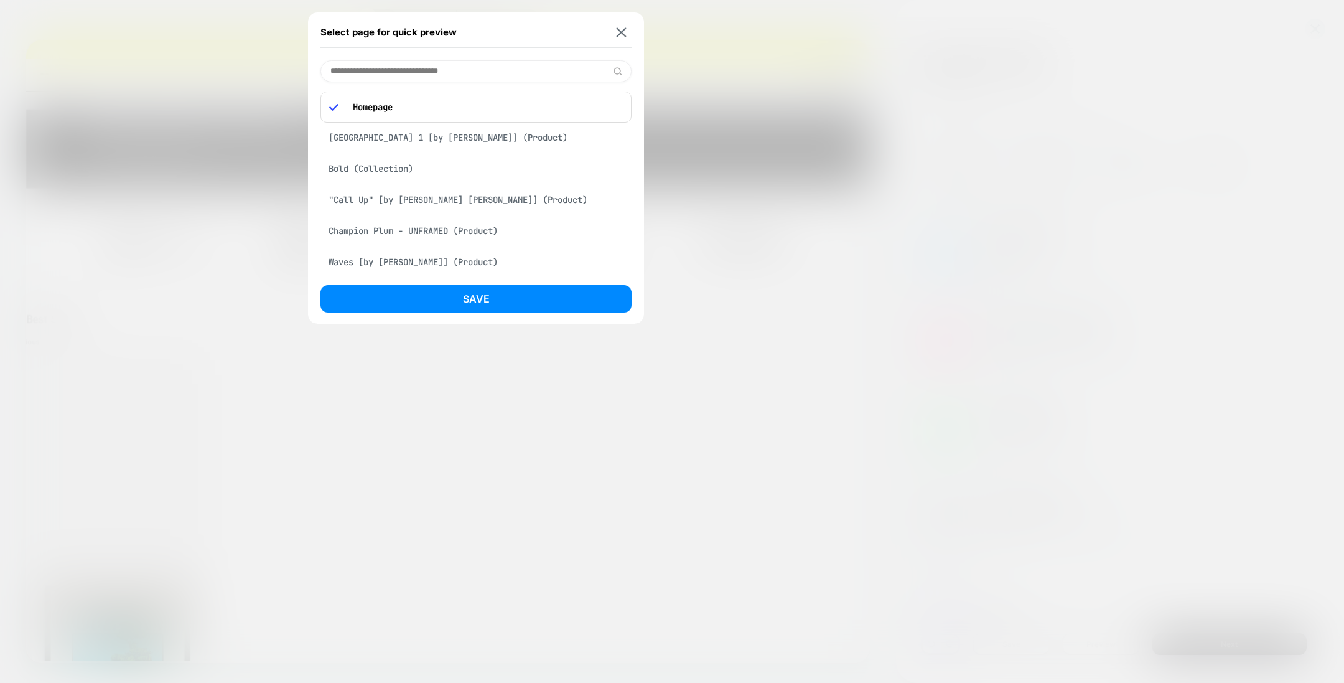
click at [400, 137] on div "[GEOGRAPHIC_DATA] 1 [by [PERSON_NAME]] (Product)" at bounding box center [476, 138] width 311 height 24
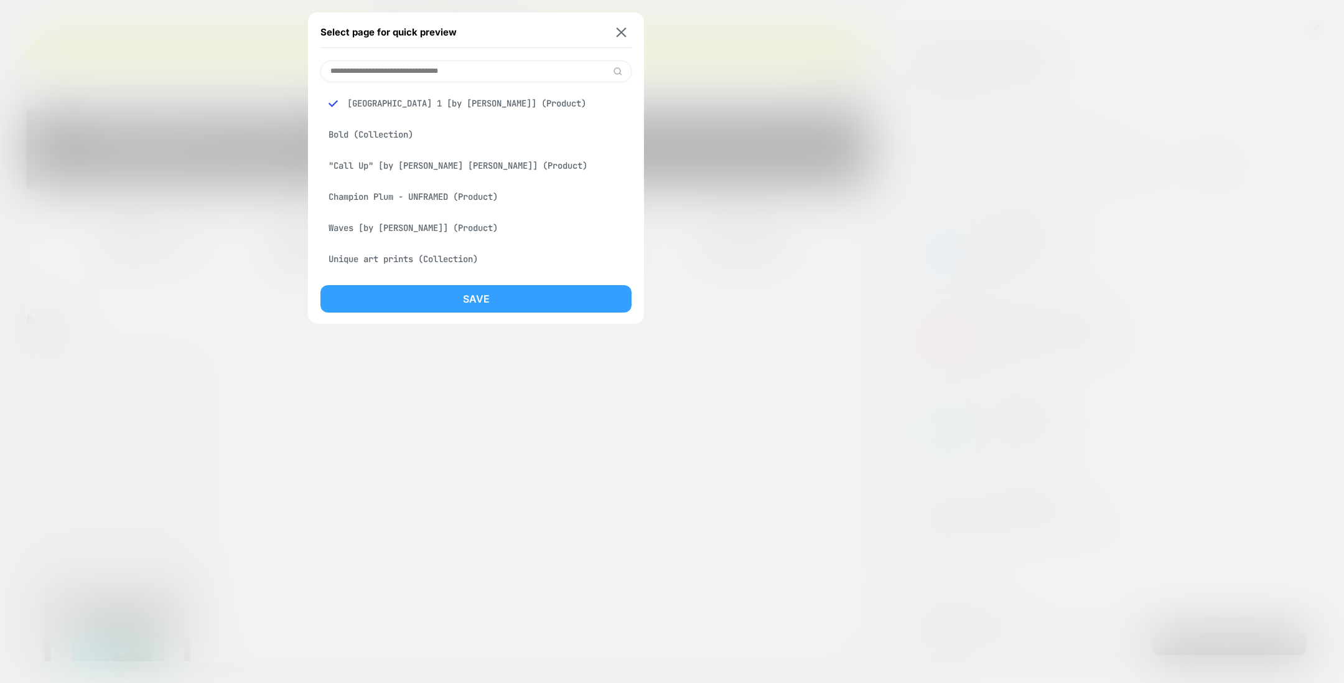
click at [438, 312] on button "Save" at bounding box center [476, 298] width 311 height 27
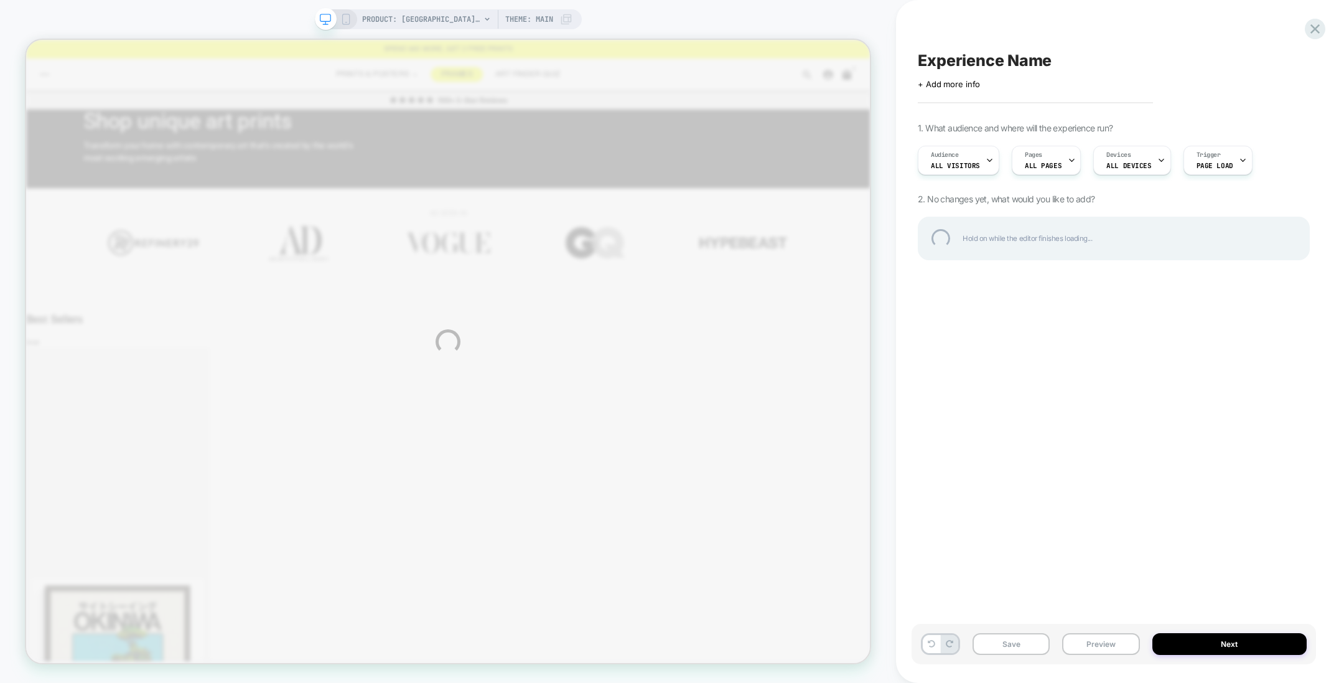
click at [464, 24] on div "PRODUCT: [GEOGRAPHIC_DATA] 1 [by [PERSON_NAME]] PRODUCT: [GEOGRAPHIC_DATA] 1 [b…" at bounding box center [672, 341] width 1344 height 683
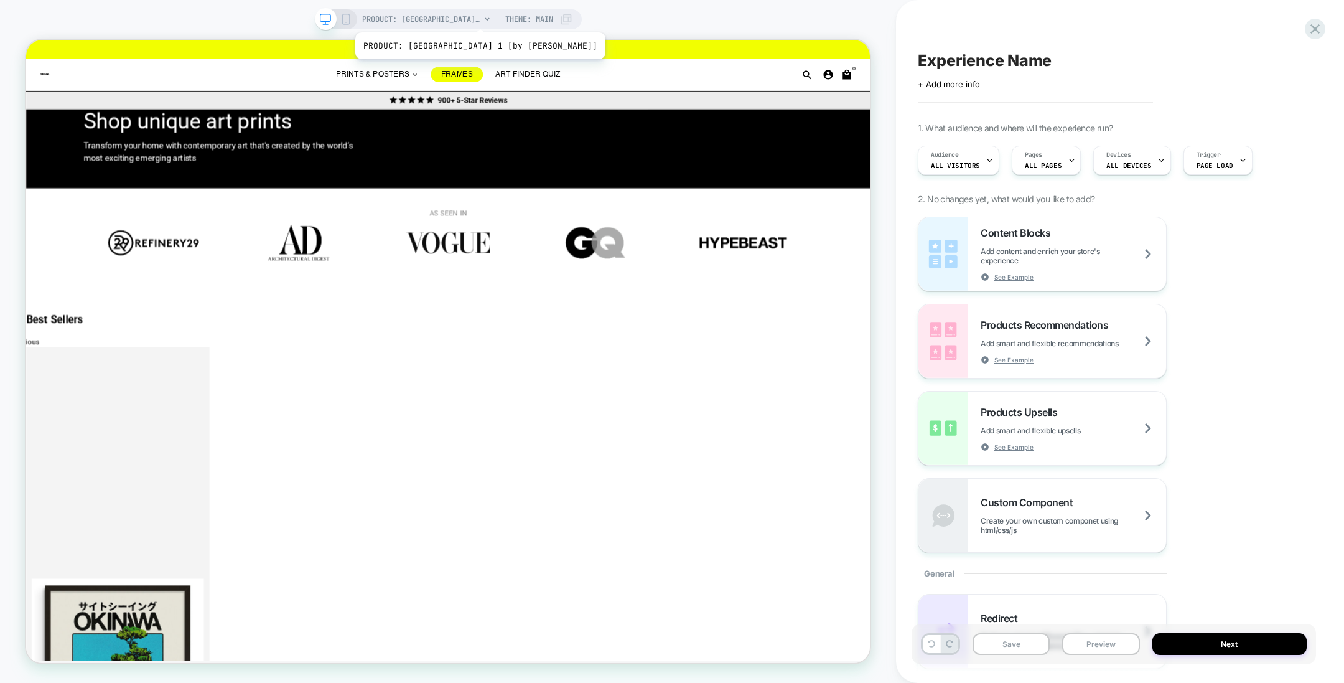
click at [453, 17] on span "PRODUCT: [GEOGRAPHIC_DATA] 1 [by [PERSON_NAME]]" at bounding box center [421, 19] width 118 height 20
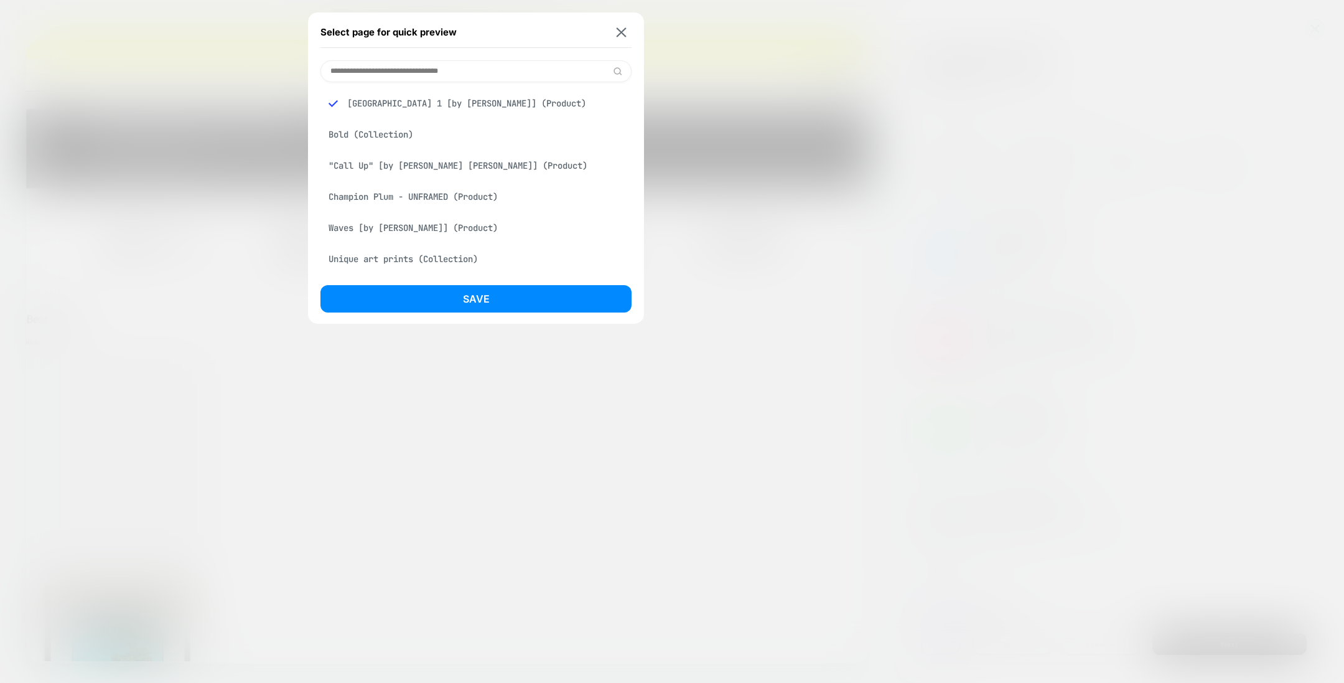
click at [472, 65] on input at bounding box center [476, 71] width 311 height 22
paste input "**********"
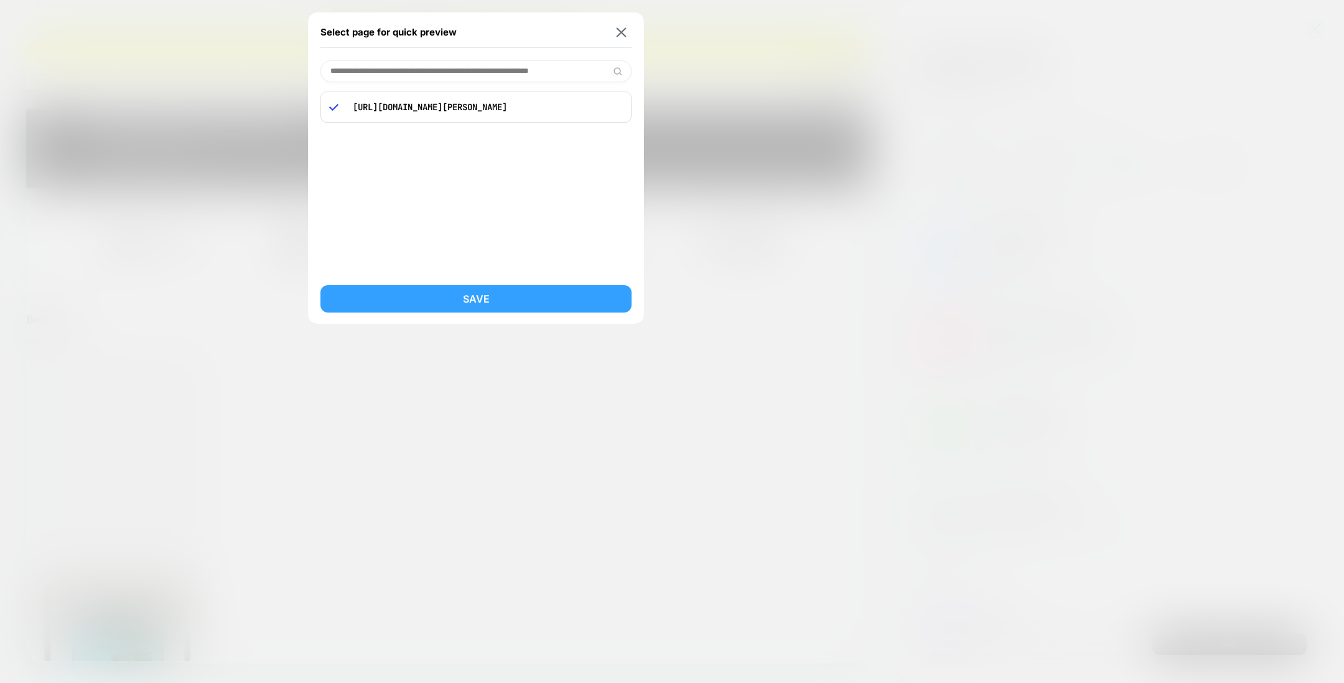
type input "**********"
click at [497, 297] on button "Save" at bounding box center [476, 298] width 311 height 27
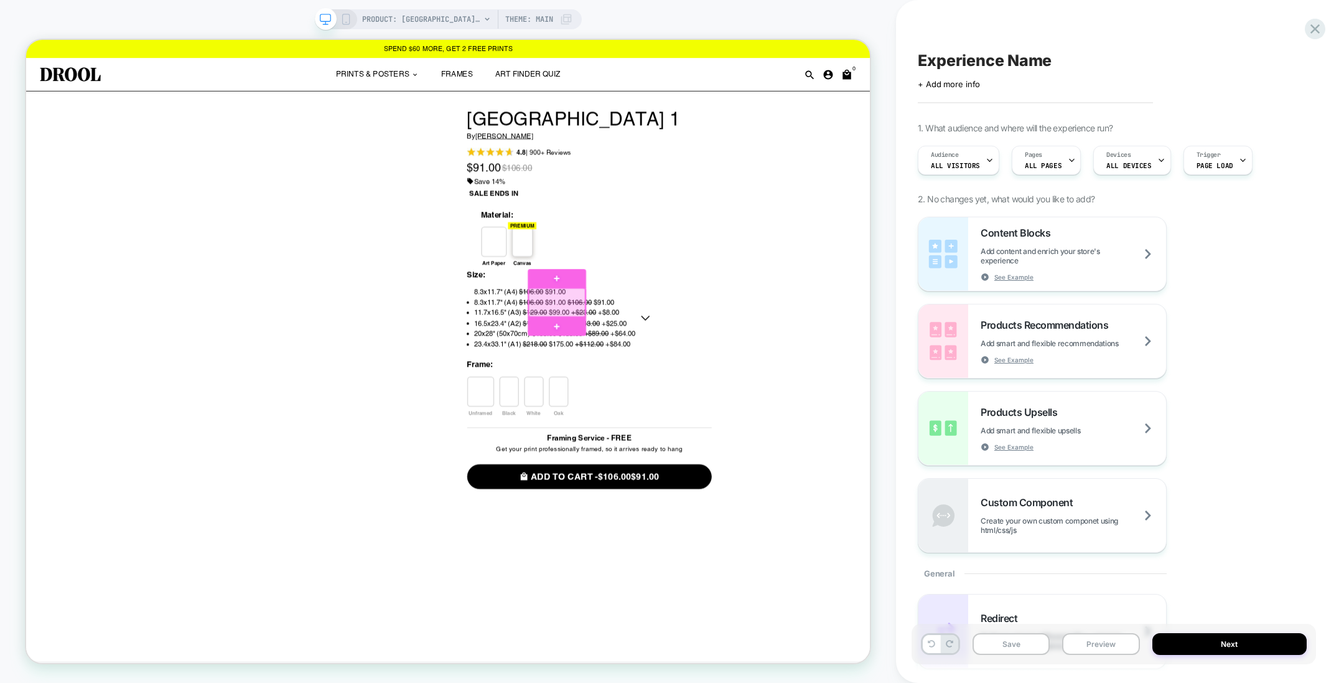
click at [747, 393] on div at bounding box center [734, 390] width 76 height 38
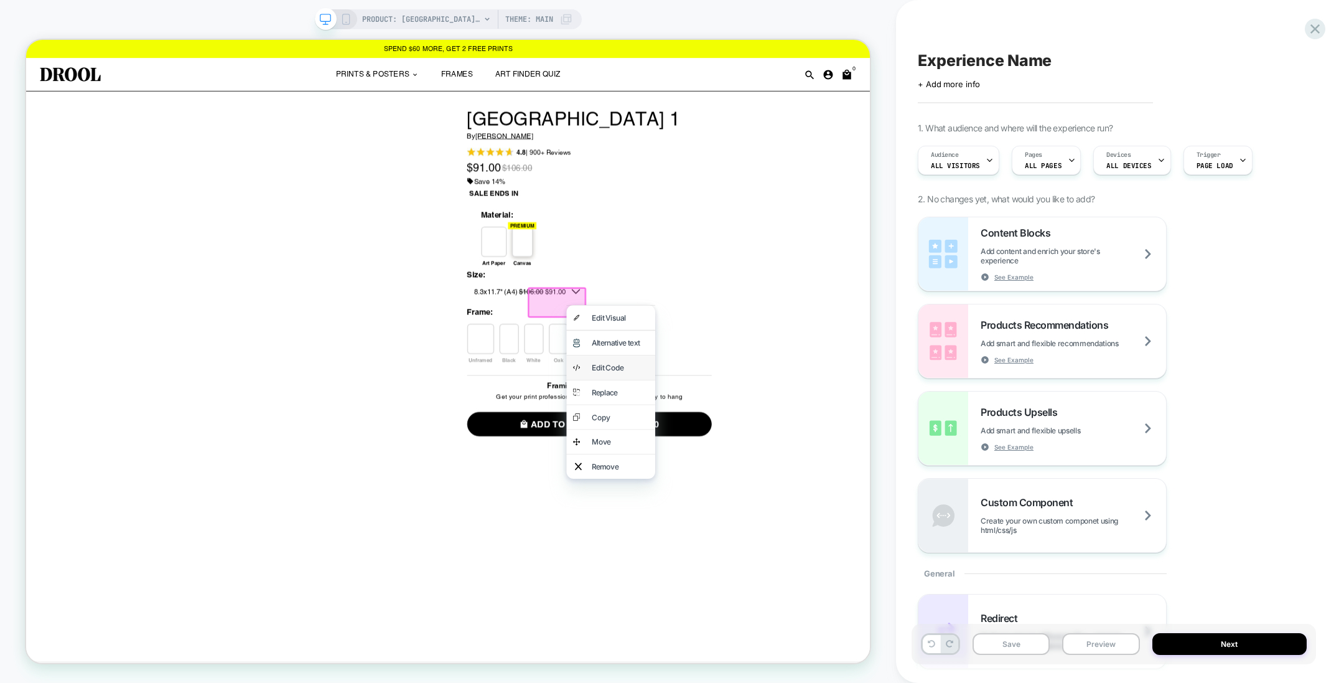
click at [825, 469] on div "Edit Code" at bounding box center [818, 476] width 76 height 15
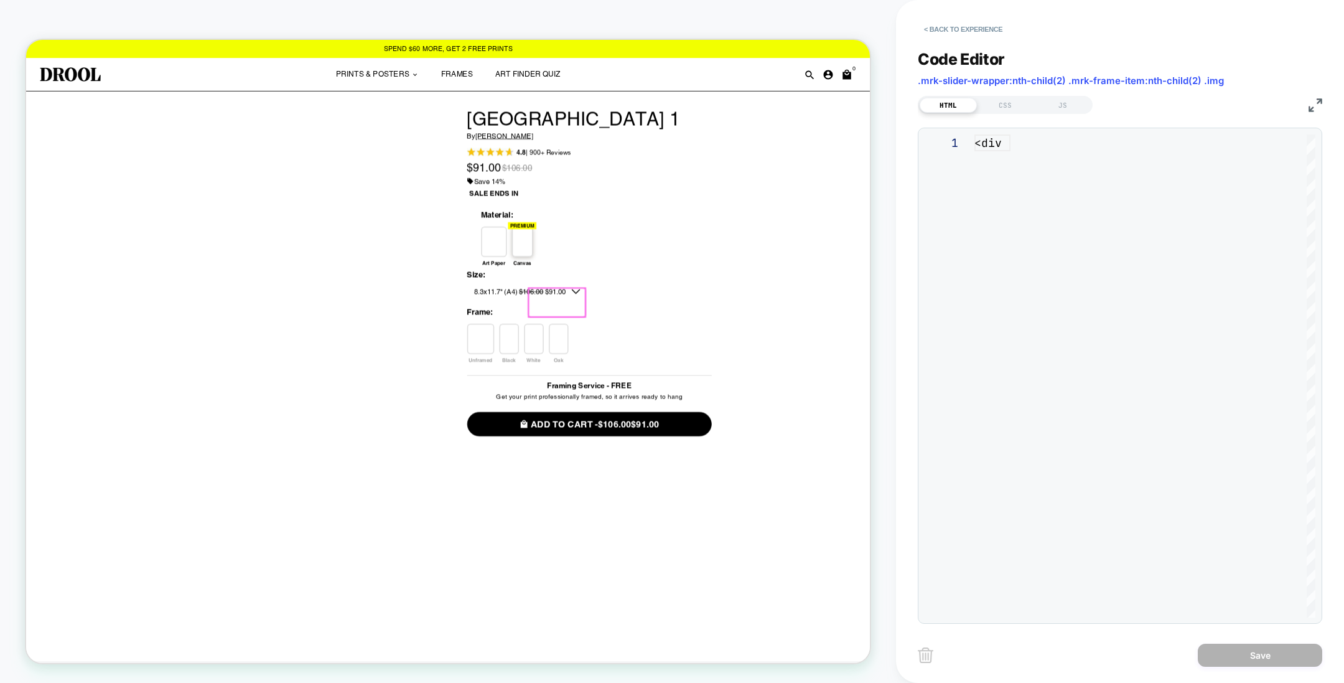
scroll to position [117, 0]
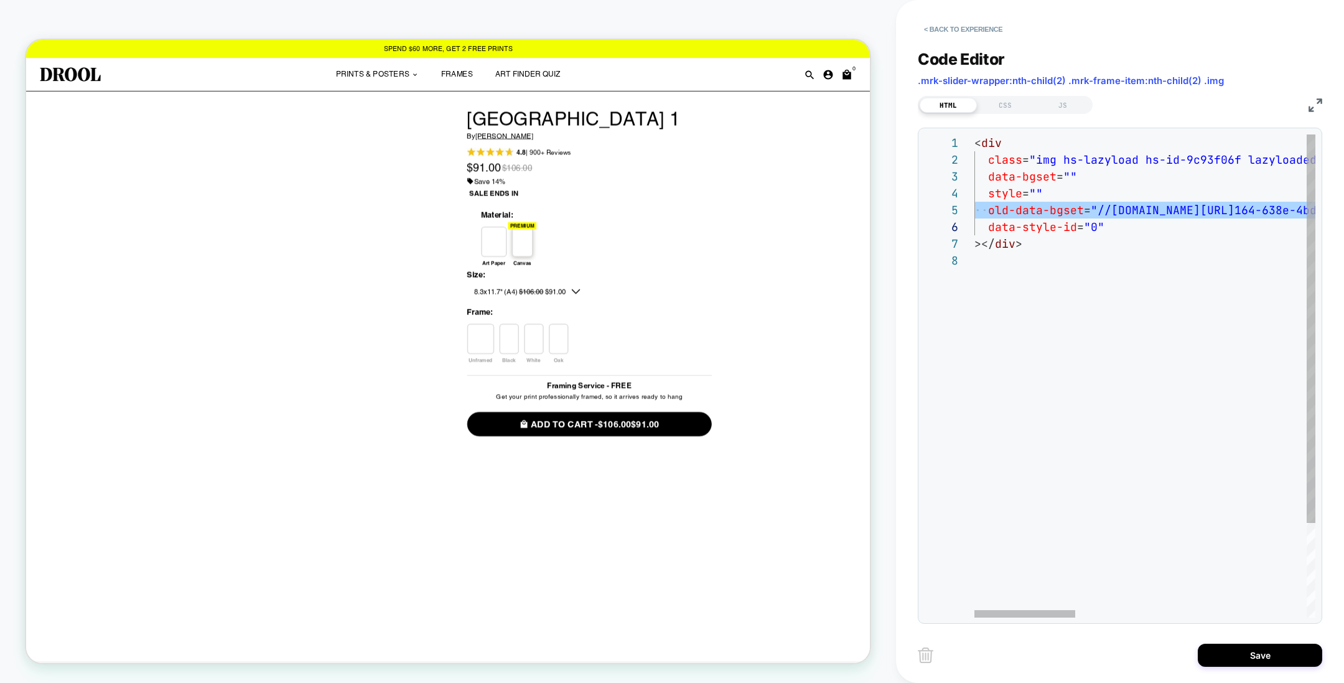
scroll to position [50, 67]
drag, startPoint x: 1136, startPoint y: 208, endPoint x: 1096, endPoint y: 210, distance: 39.9
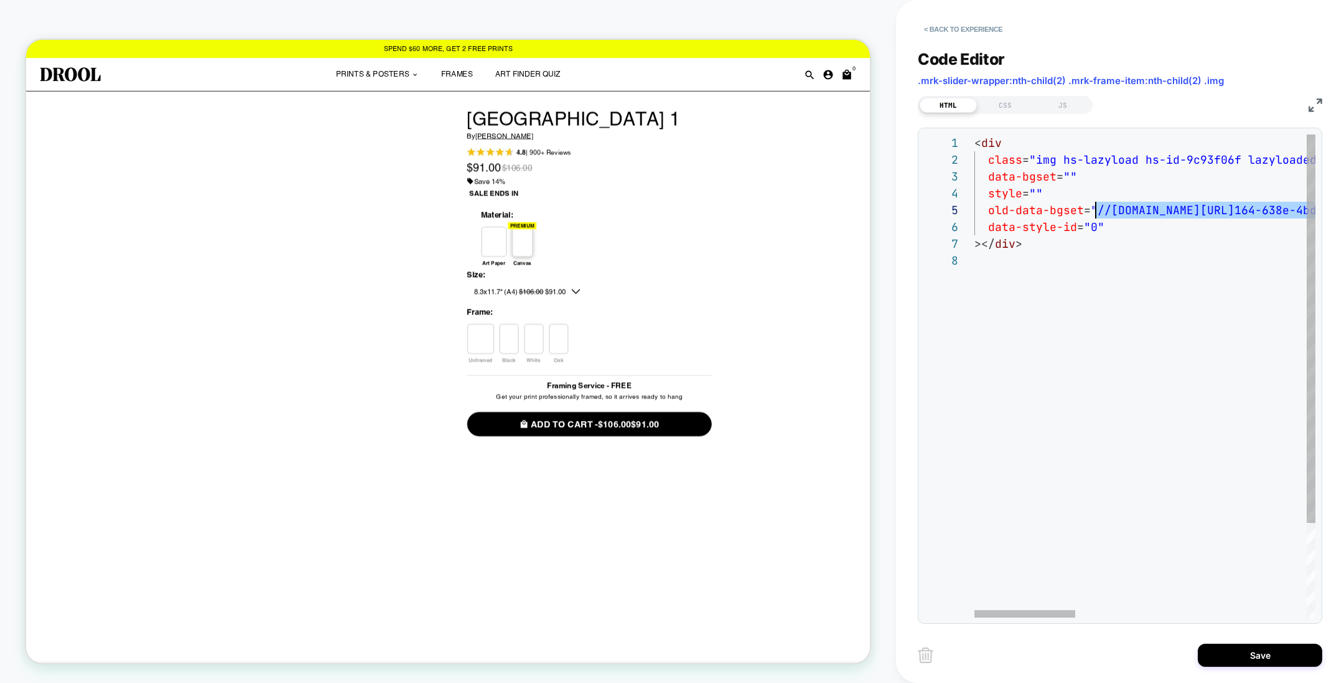
type textarea "**********"
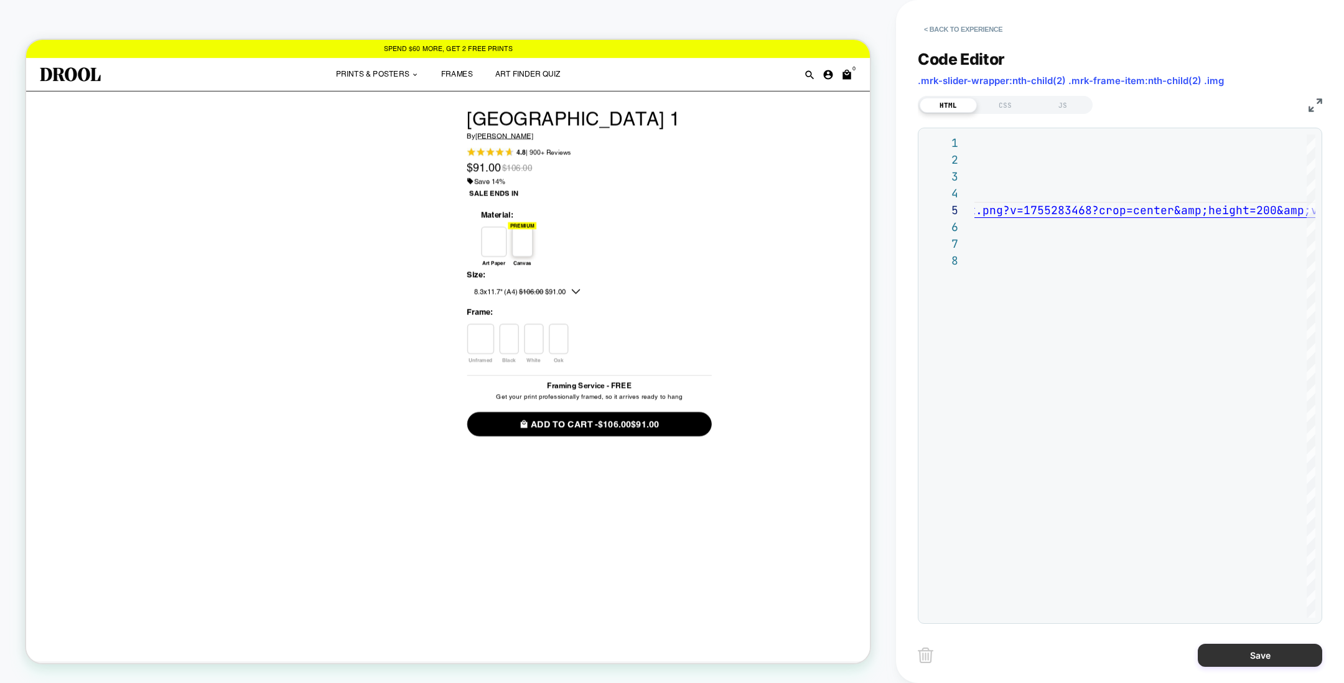
click at [1226, 657] on button "Save" at bounding box center [1260, 655] width 124 height 23
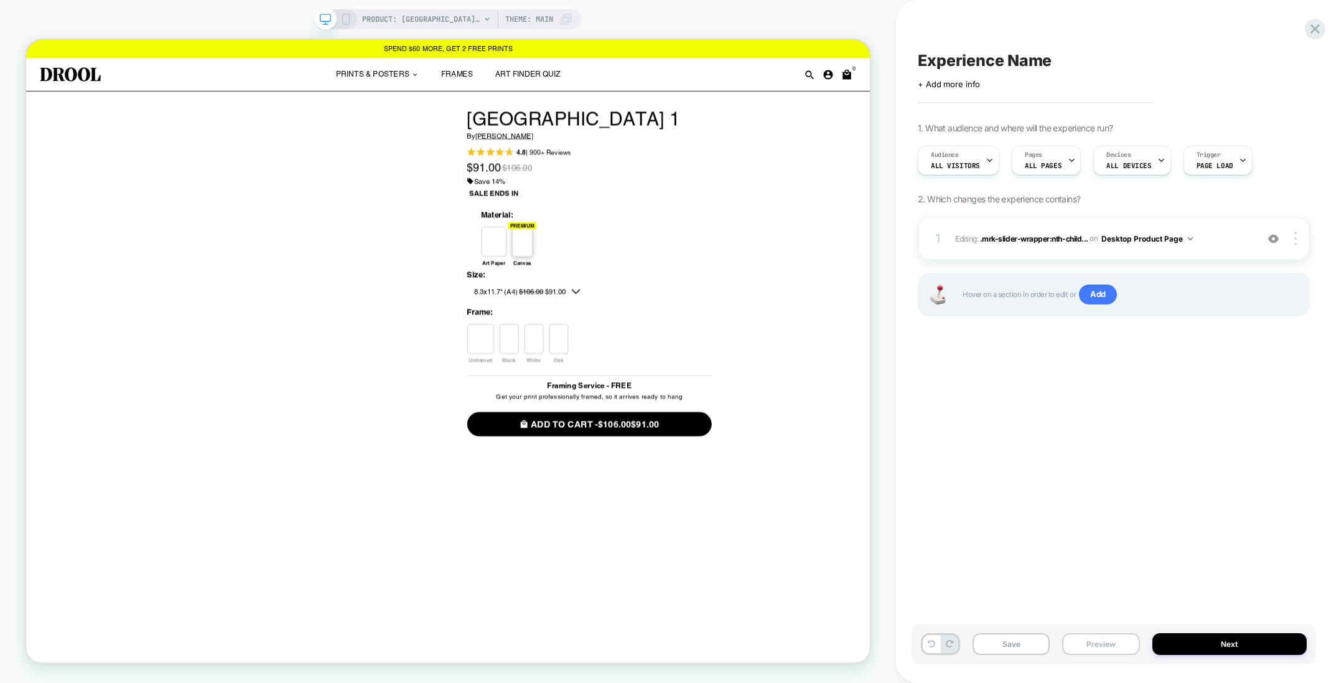
click at [1106, 644] on button "Preview" at bounding box center [1100, 644] width 77 height 22
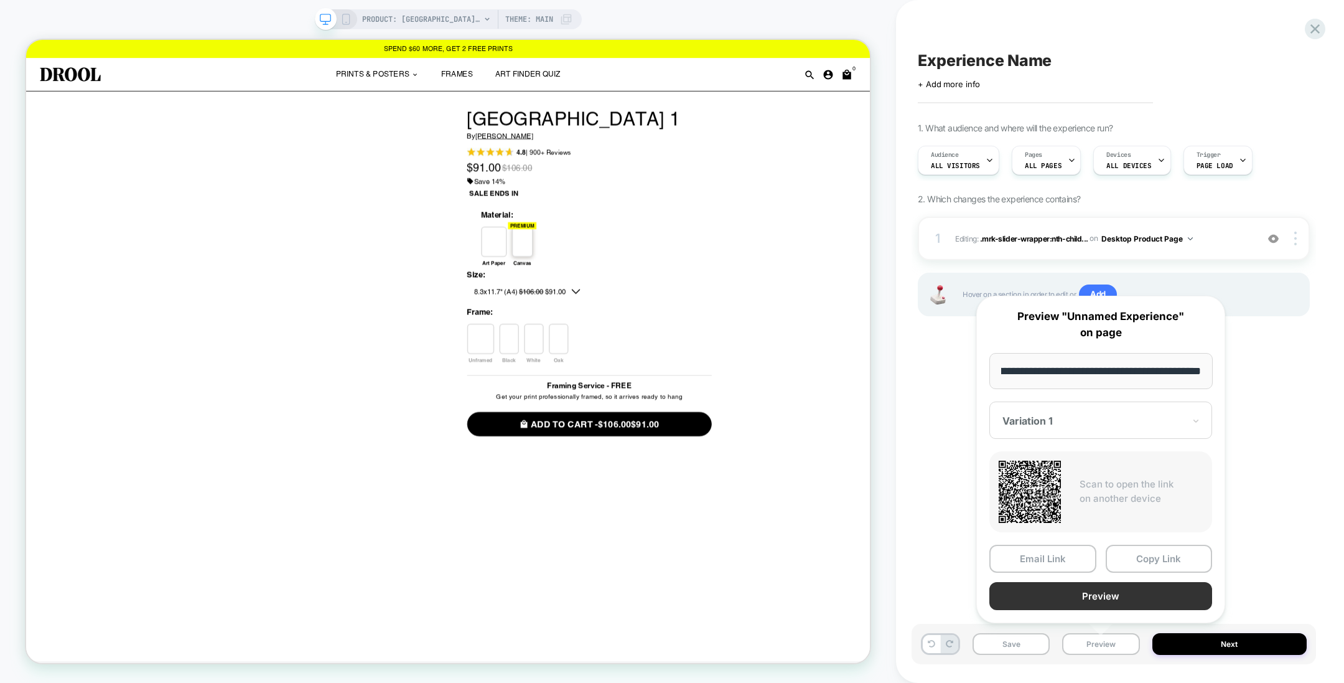
scroll to position [0, 0]
click at [1101, 593] on button "Preview" at bounding box center [1101, 596] width 223 height 28
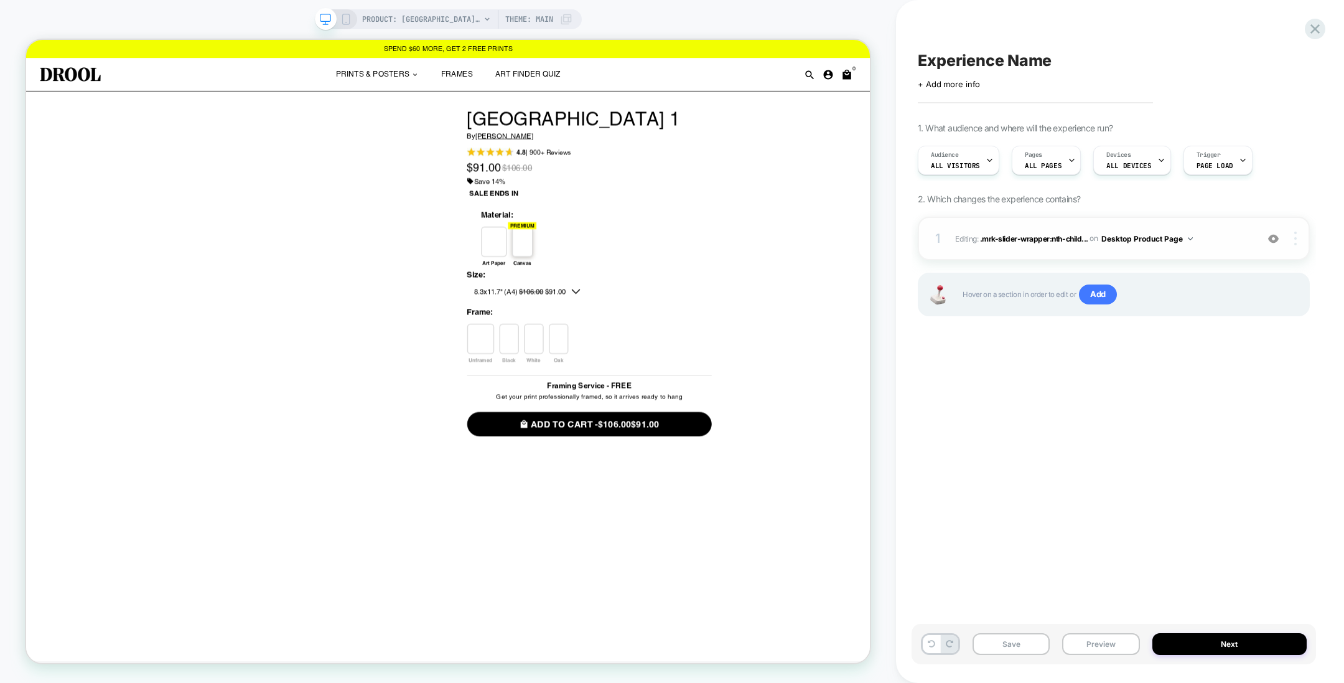
click at [1296, 241] on img at bounding box center [1296, 239] width 2 height 14
click at [1220, 302] on div "Delete" at bounding box center [1221, 308] width 111 height 34
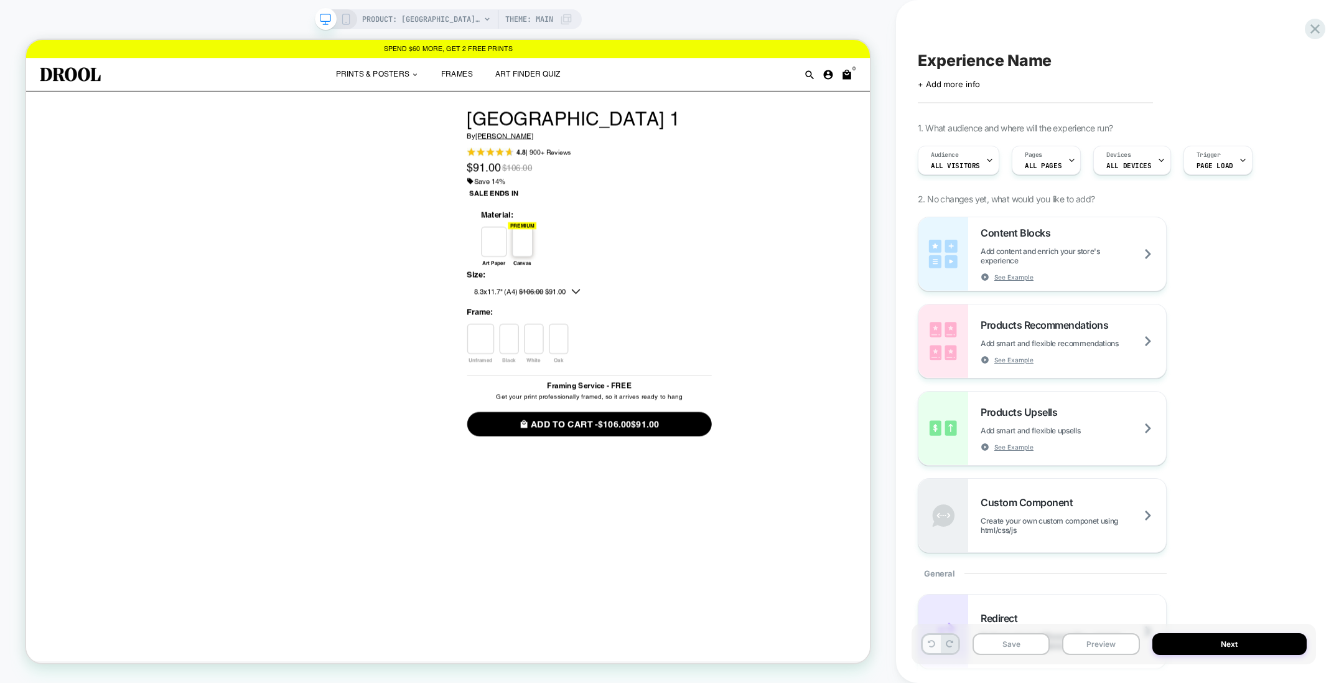
click at [934, 642] on icon at bounding box center [931, 643] width 7 height 7
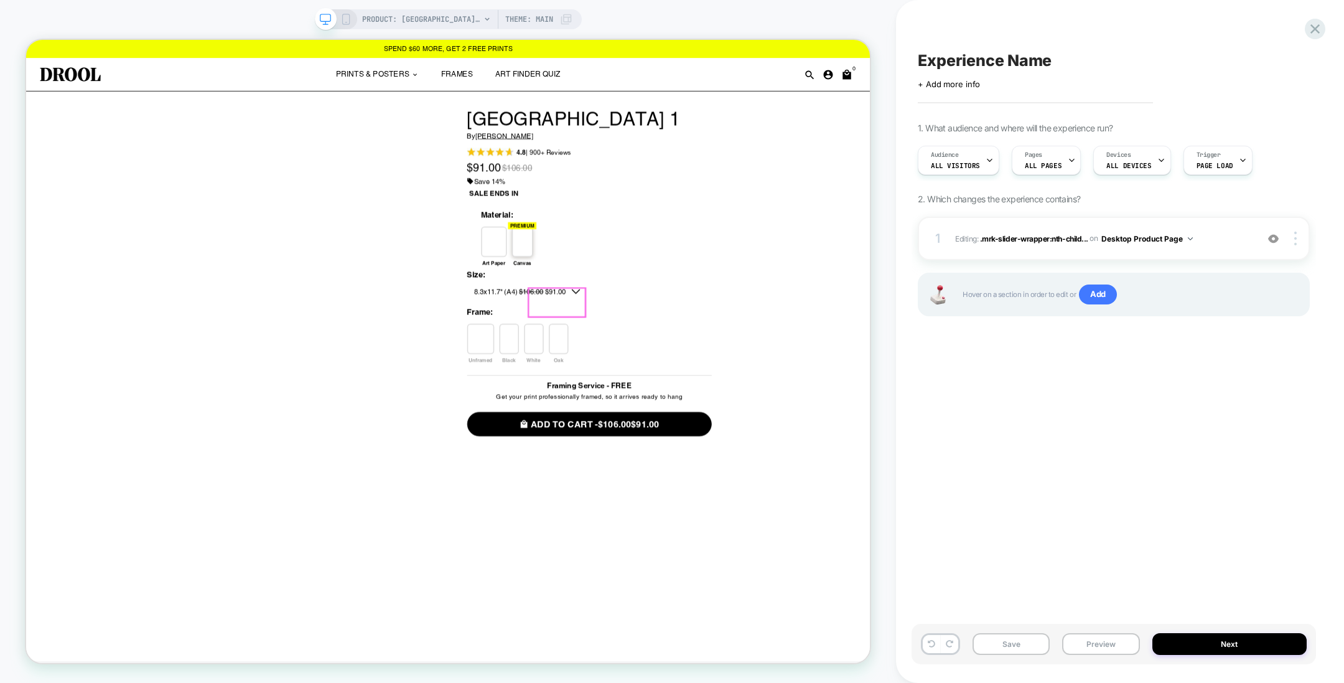
click at [683, 418] on div at bounding box center [670, 438] width 26 height 40
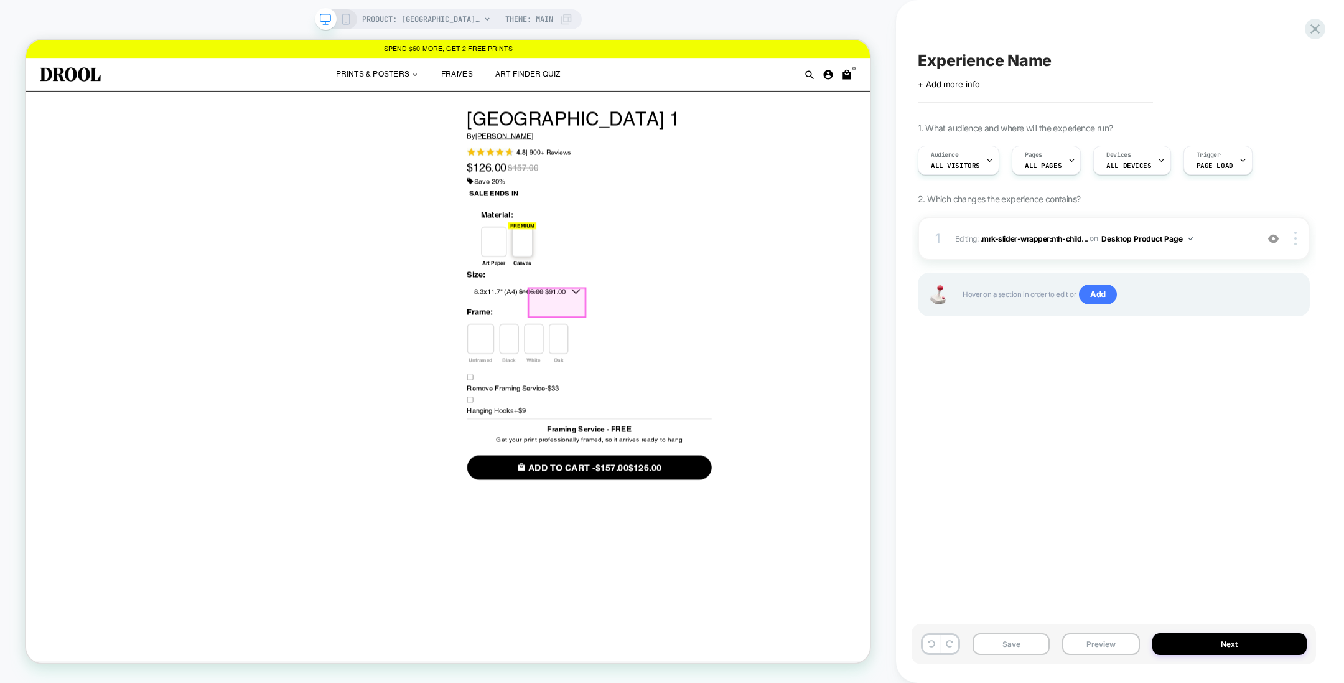
click at [683, 418] on div at bounding box center [670, 438] width 26 height 40
click at [745, 392] on div at bounding box center [734, 390] width 76 height 38
click at [769, 408] on div "Edit Visual" at bounding box center [804, 409] width 118 height 32
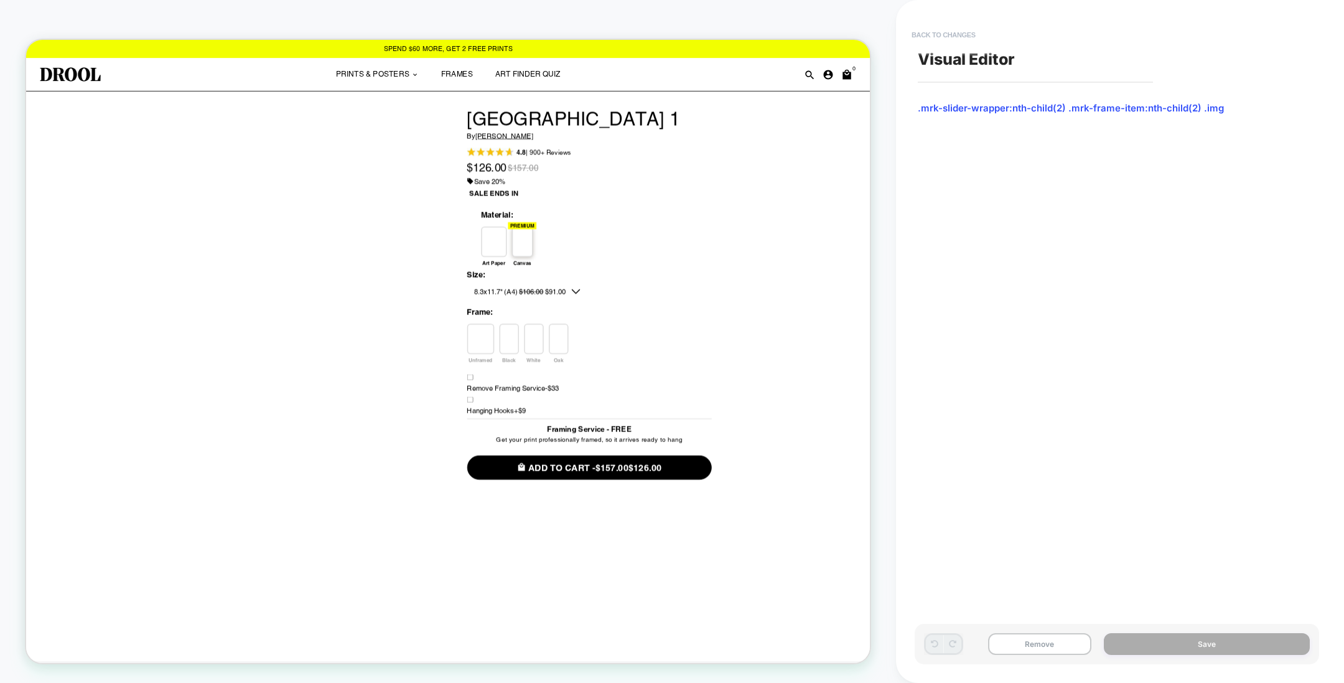
click at [965, 31] on button "Back to changes" at bounding box center [944, 35] width 77 height 20
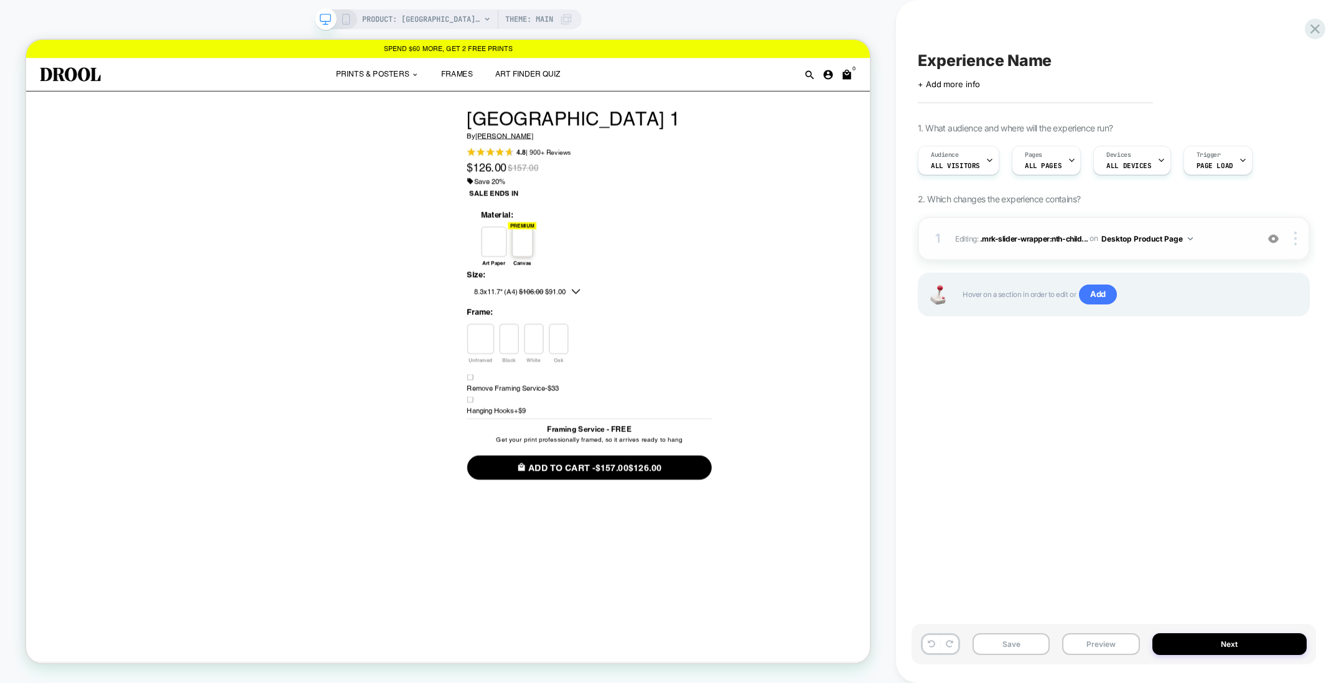
click at [1272, 240] on img at bounding box center [1273, 238] width 11 height 11
click at [1052, 239] on span ".mrk-slider-wrapper:nth-child..." at bounding box center [1034, 237] width 108 height 9
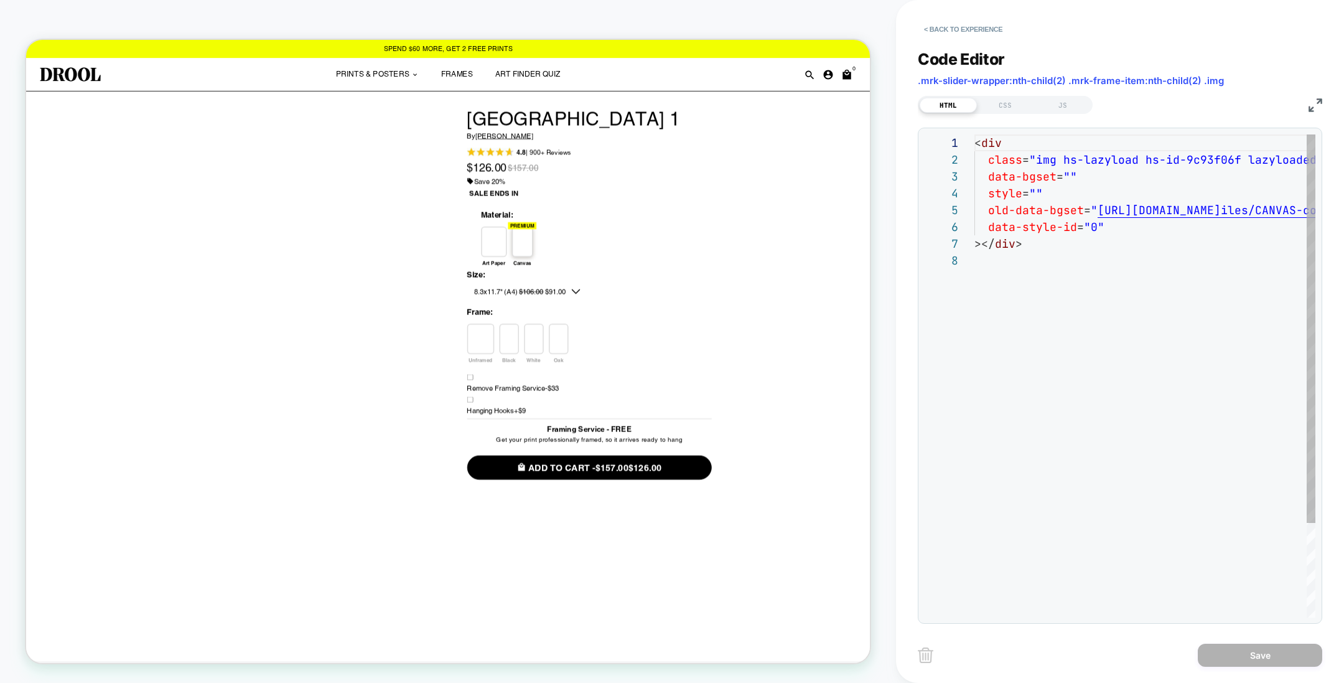
scroll to position [117, 0]
click at [941, 33] on button "< Back to experience" at bounding box center [963, 29] width 91 height 20
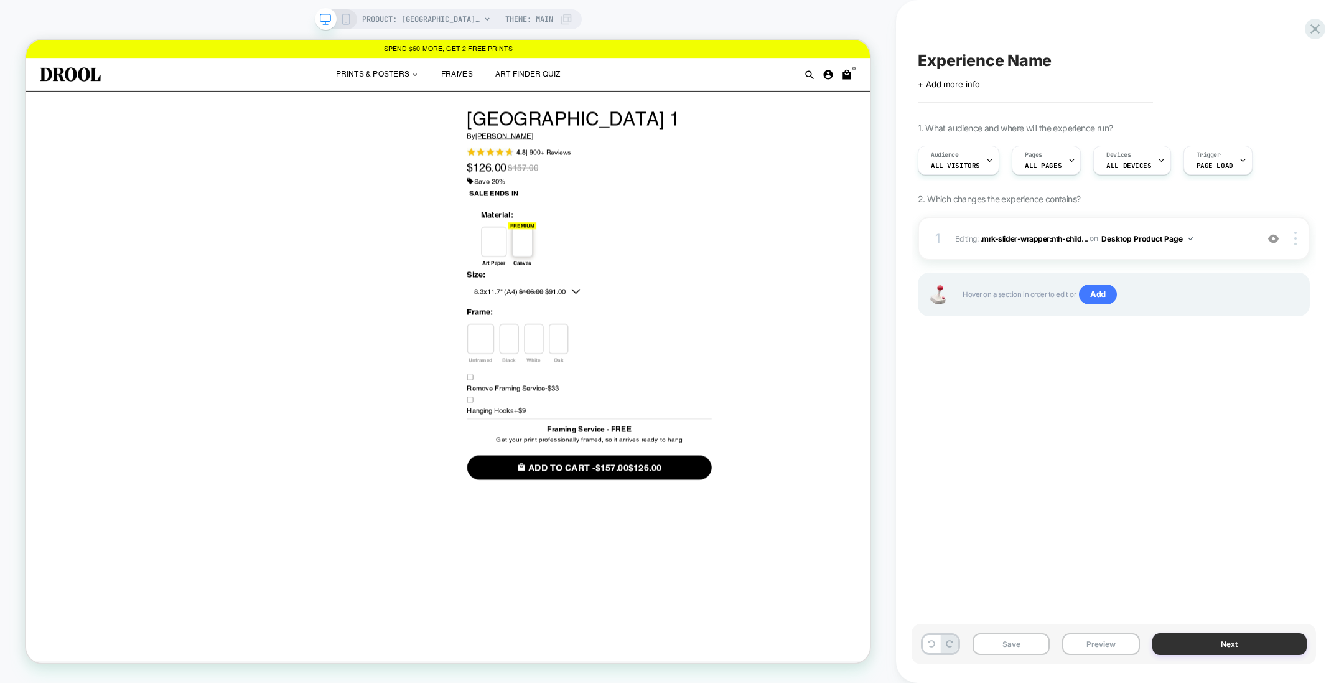
click at [1189, 646] on button "Next" at bounding box center [1230, 644] width 155 height 22
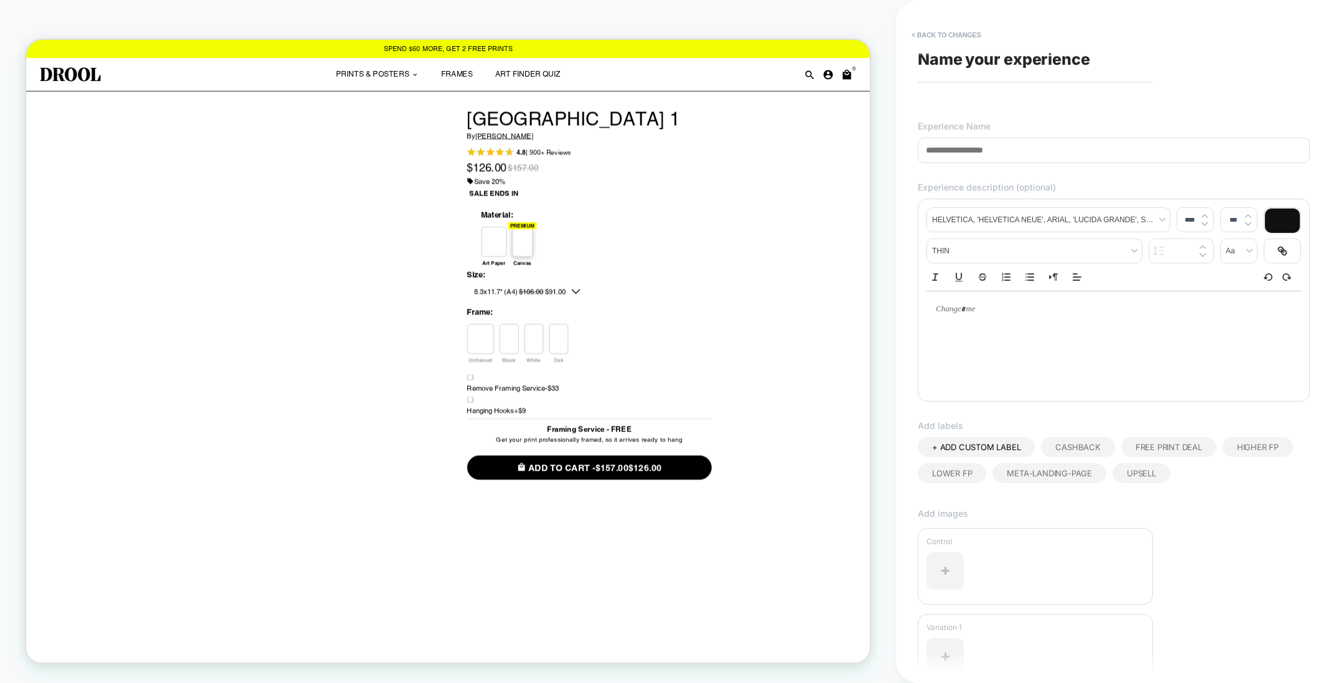
click at [982, 58] on span "Name your experience" at bounding box center [1004, 59] width 172 height 19
click at [974, 64] on span "Name your experience" at bounding box center [1004, 59] width 172 height 19
click at [972, 150] on input at bounding box center [1114, 151] width 392 height 26
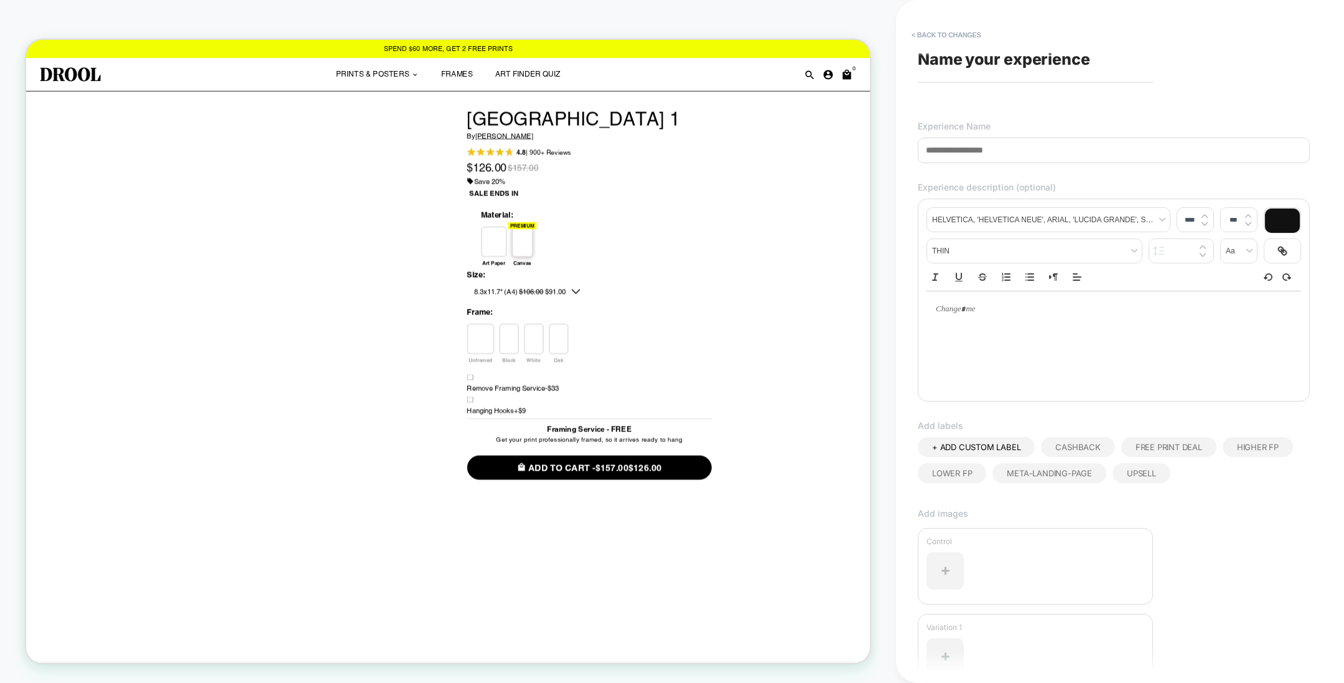
click at [972, 150] on input at bounding box center [1114, 151] width 392 height 26
type input "****"
click at [1015, 112] on div "**********" at bounding box center [1114, 341] width 405 height 658
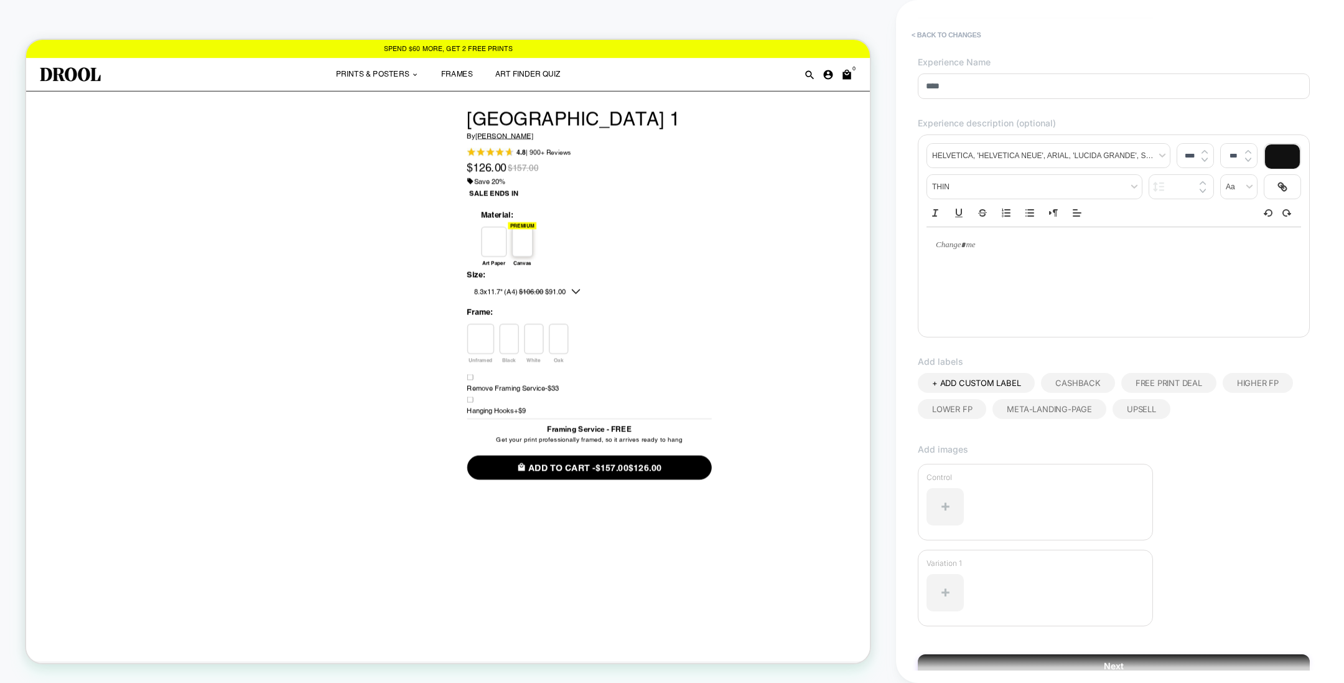
scroll to position [119, 0]
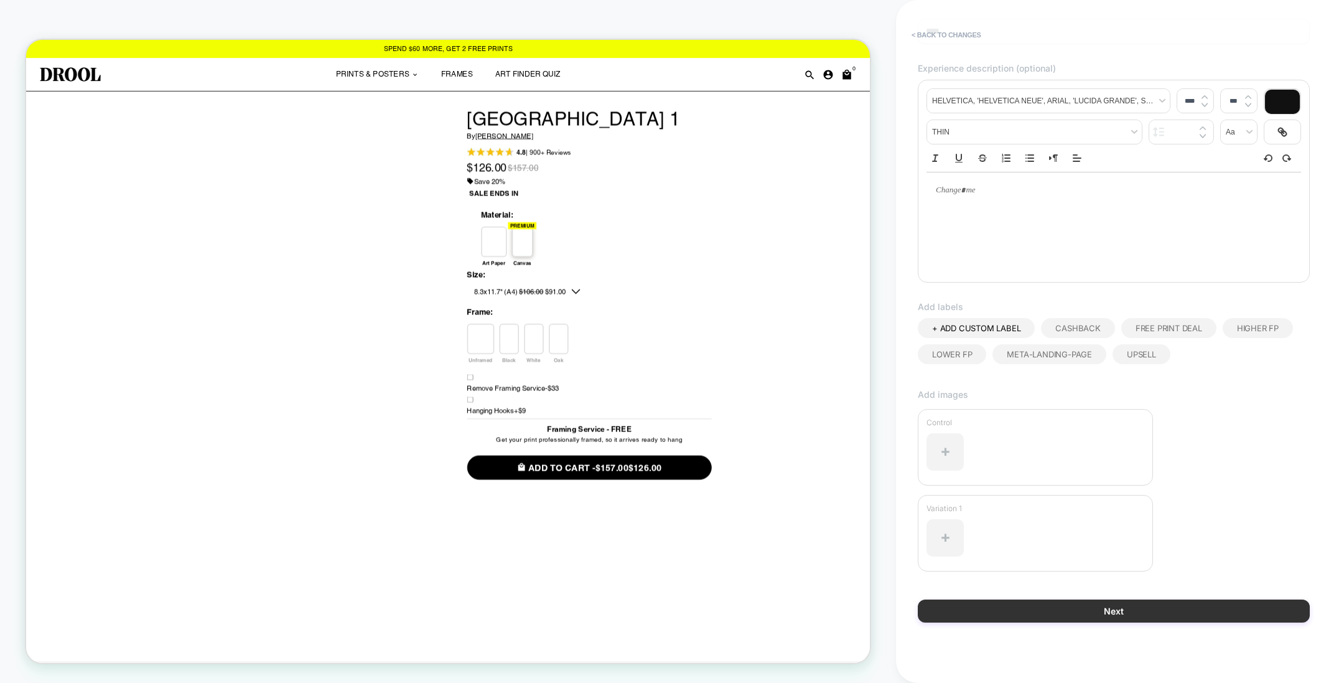
click at [1076, 610] on button "Next" at bounding box center [1114, 610] width 392 height 23
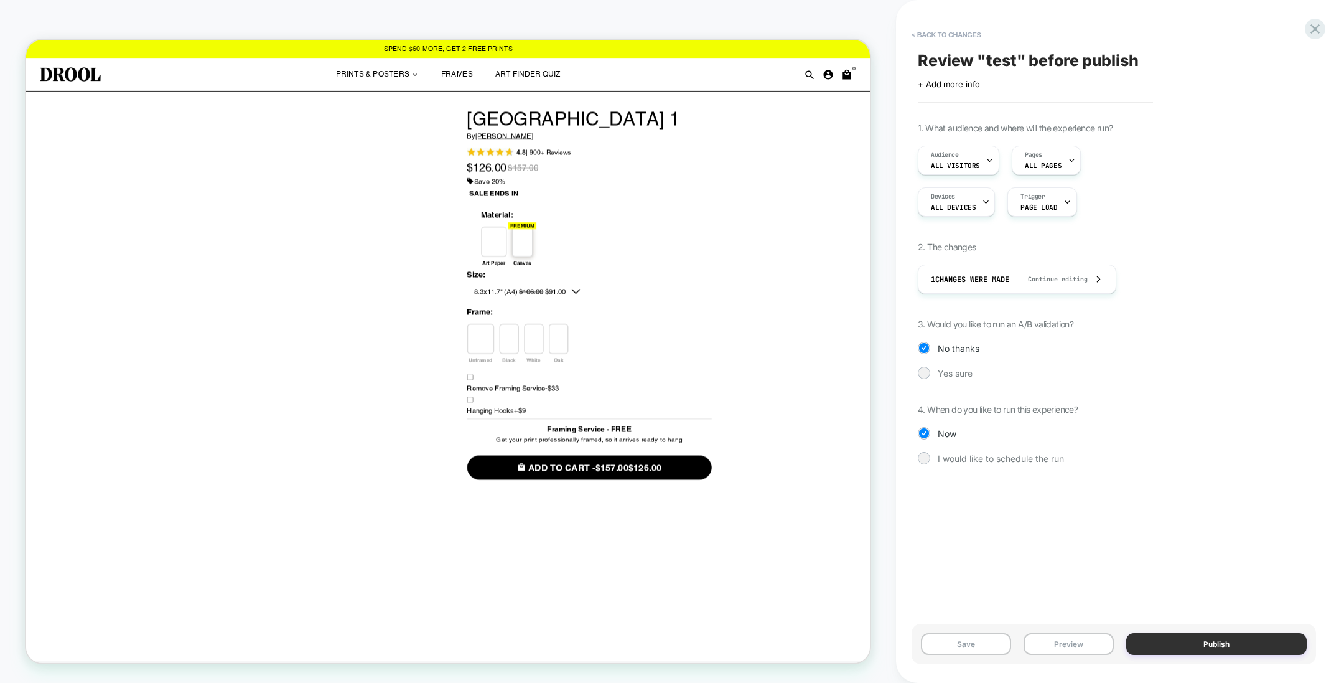
click at [1166, 647] on button "Publish" at bounding box center [1217, 644] width 180 height 22
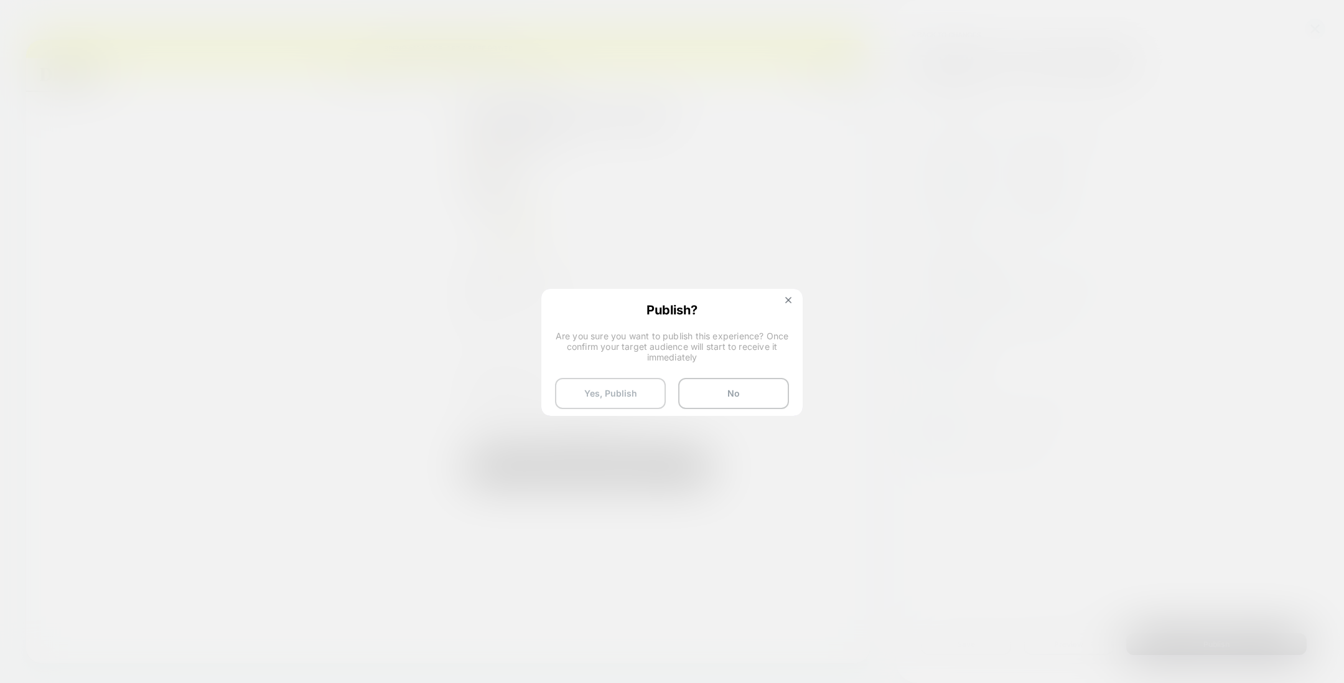
click at [625, 391] on button "Yes, Publish" at bounding box center [610, 393] width 111 height 31
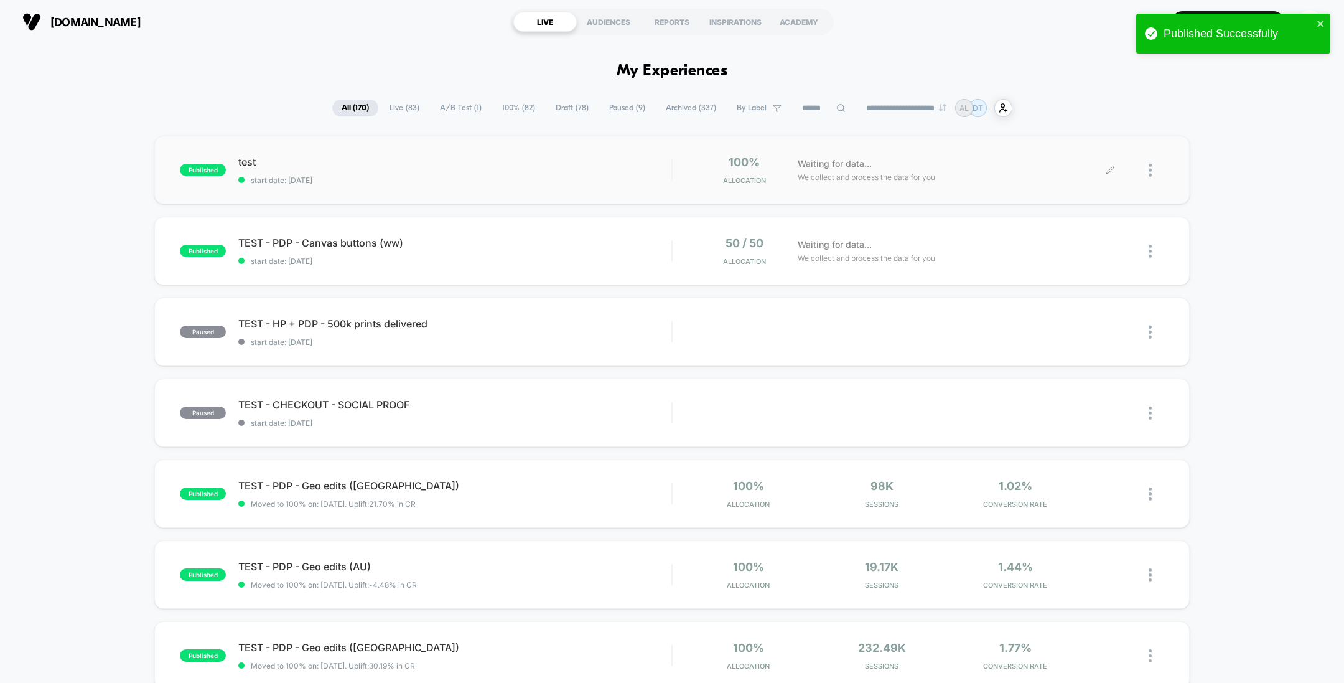
click at [1153, 167] on div at bounding box center [1157, 170] width 16 height 29
click at [1066, 153] on div "Pause" at bounding box center [1087, 155] width 112 height 28
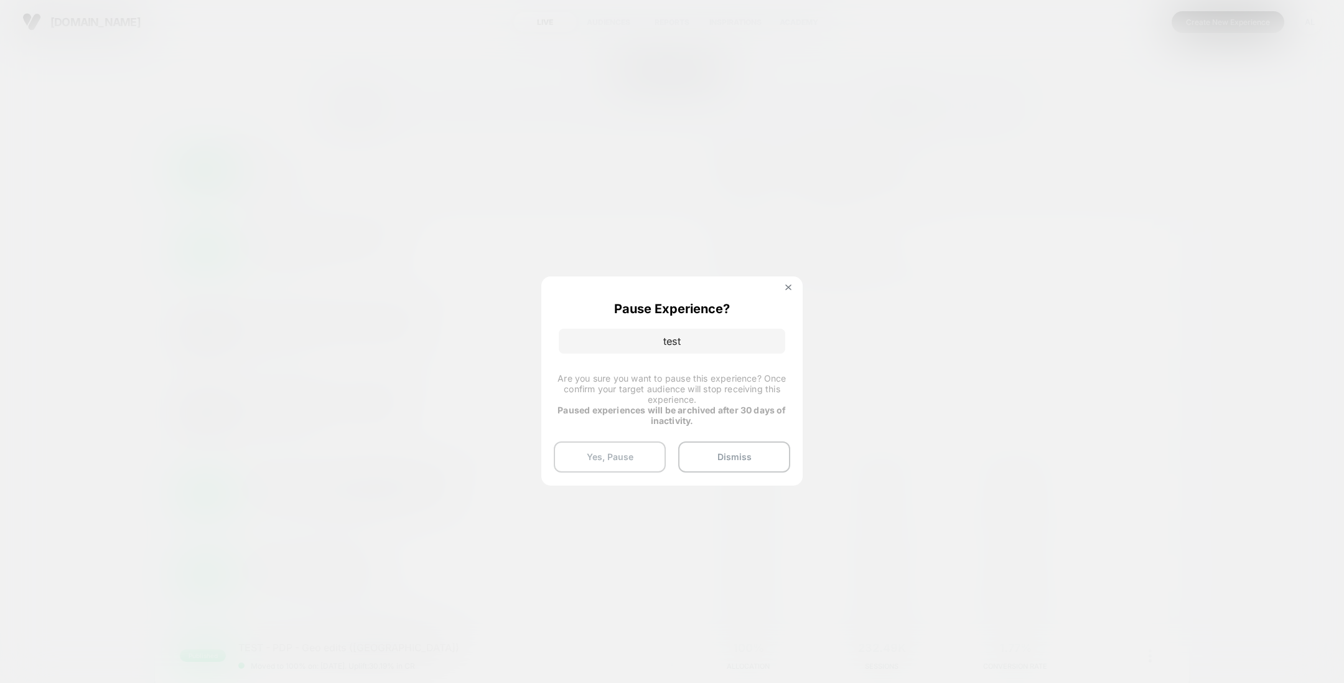
click at [602, 457] on button "Yes, Pause" at bounding box center [610, 456] width 112 height 31
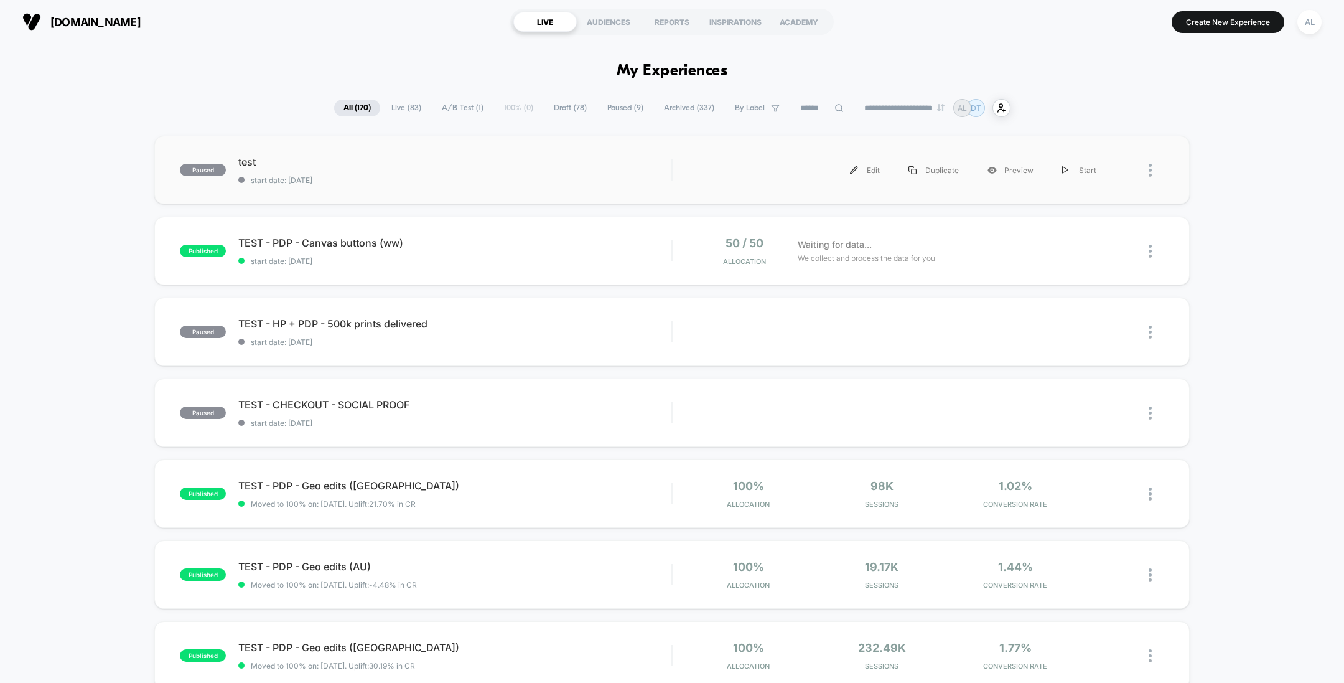
click at [1155, 170] on div at bounding box center [1157, 170] width 16 height 28
click at [586, 180] on span "start date: [DATE]" at bounding box center [454, 180] width 433 height 9
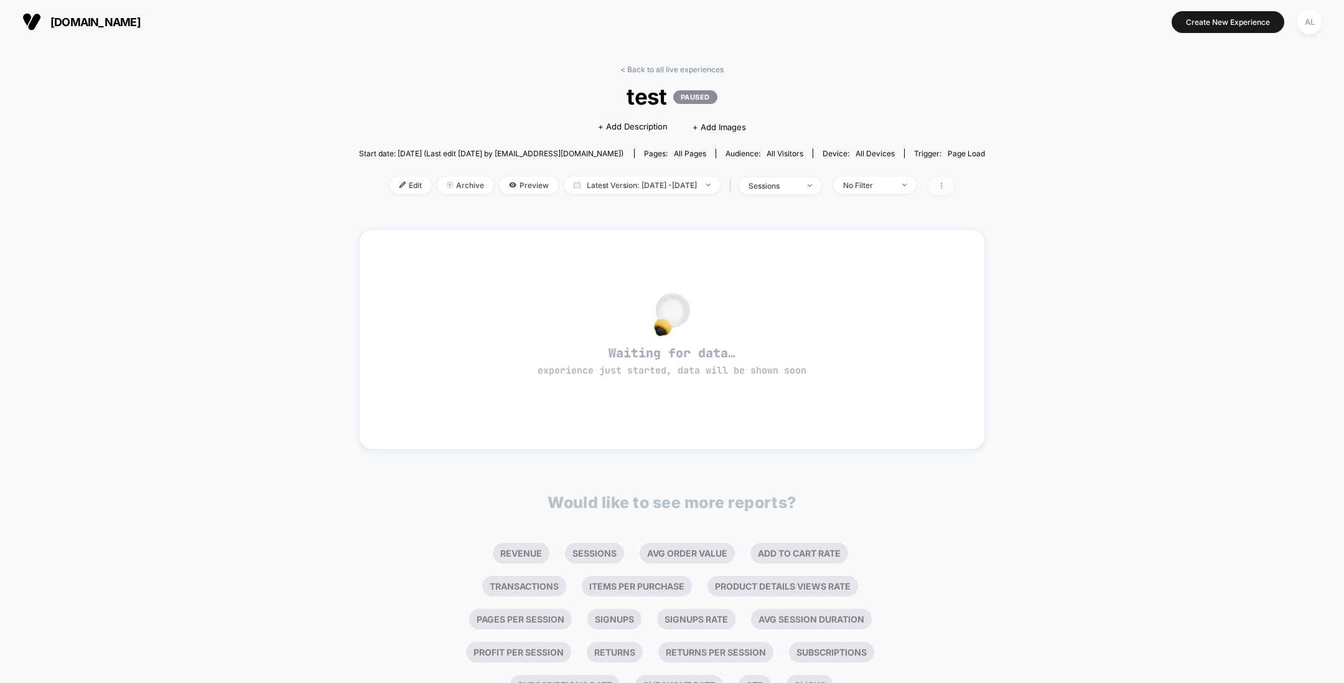
click at [955, 185] on span at bounding box center [942, 186] width 26 height 18
click at [955, 184] on span at bounding box center [942, 186] width 26 height 18
click at [670, 72] on link "< Back to all live experiences" at bounding box center [672, 69] width 103 height 9
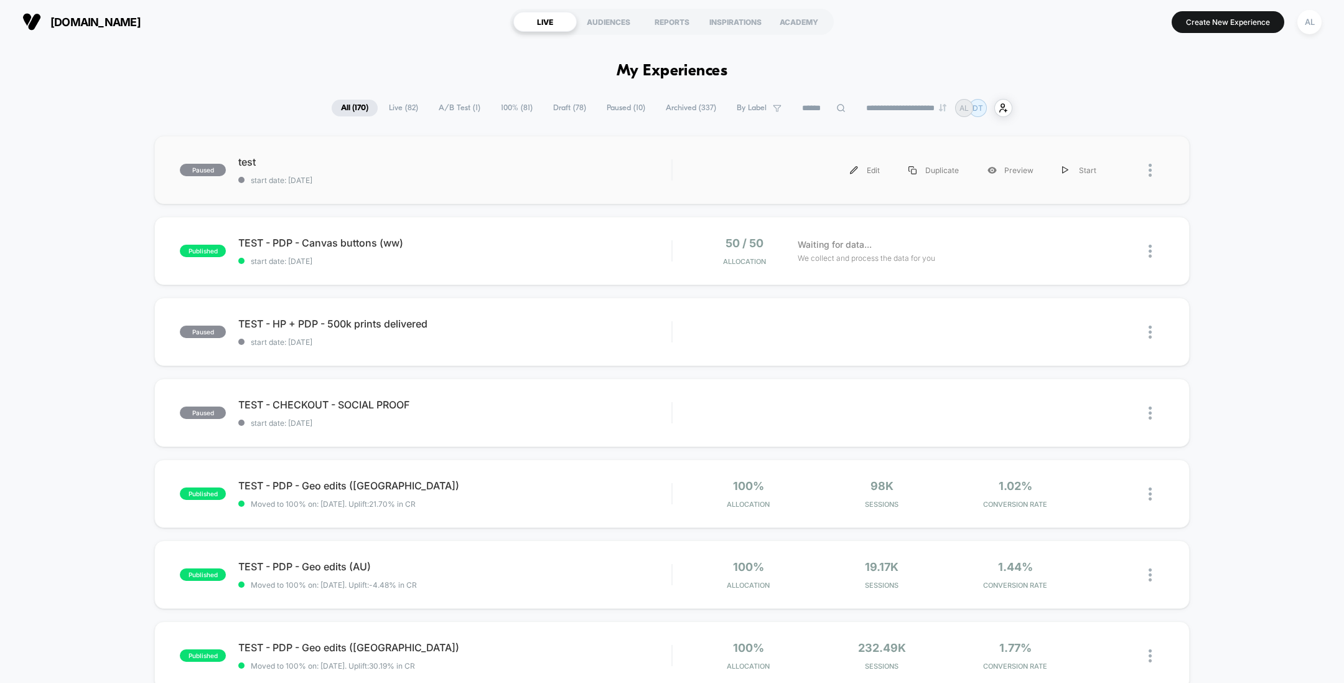
click at [1153, 169] on div at bounding box center [1157, 170] width 16 height 28
click at [1074, 248] on div "Archive" at bounding box center [1087, 241] width 112 height 28
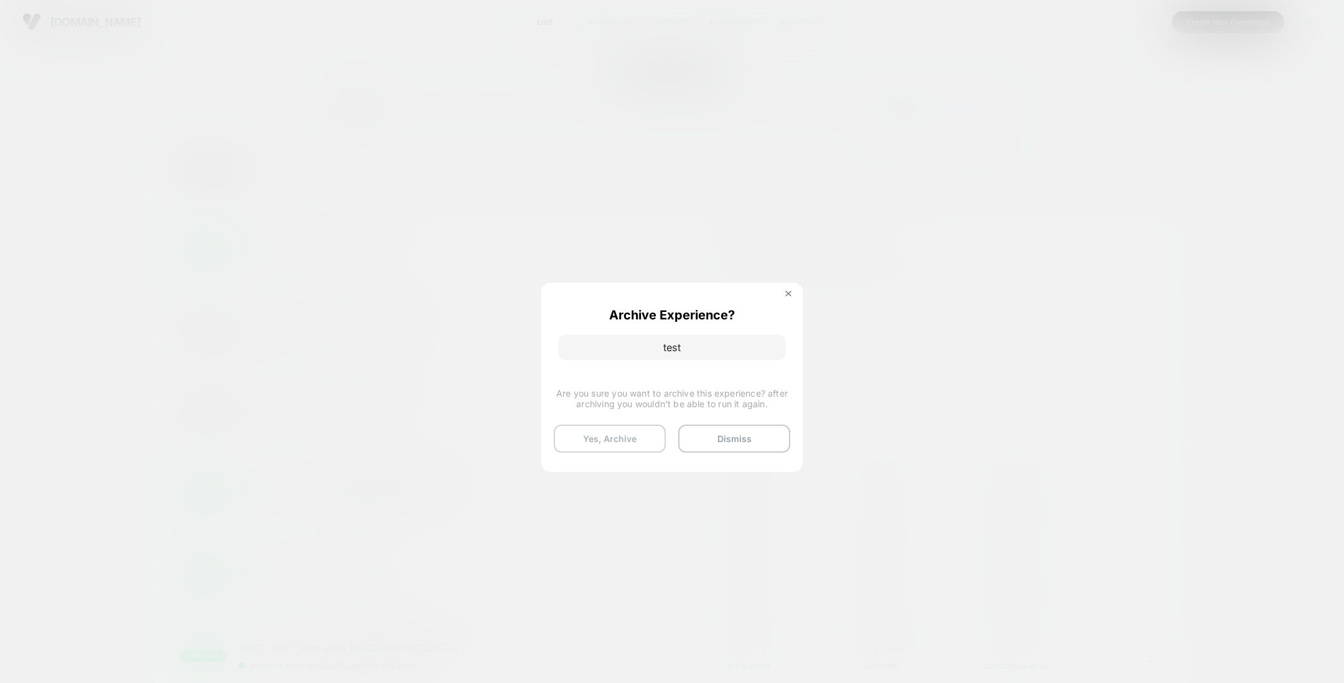
click at [626, 438] on button "Yes, Archive" at bounding box center [610, 438] width 112 height 28
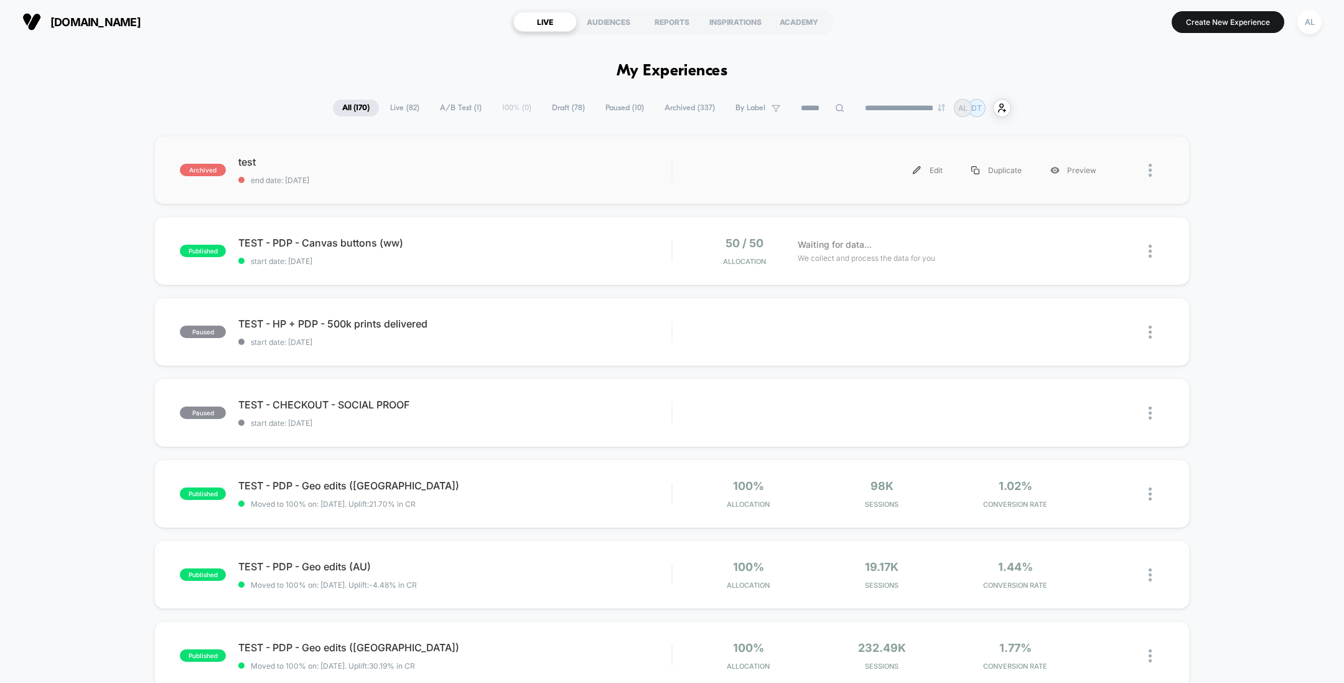
click at [1153, 156] on div at bounding box center [1157, 170] width 16 height 28
click at [1085, 150] on div "Duplicate" at bounding box center [1087, 155] width 112 height 28
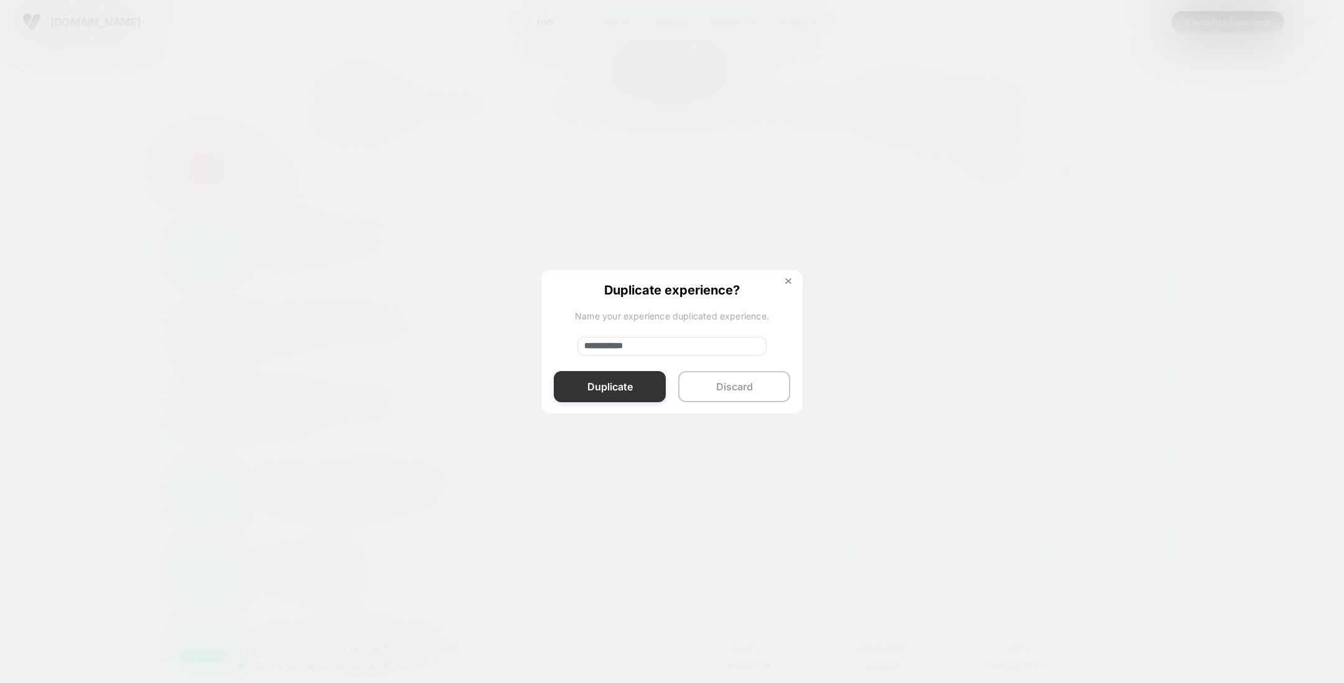
click at [638, 379] on button "Duplicate" at bounding box center [610, 386] width 112 height 31
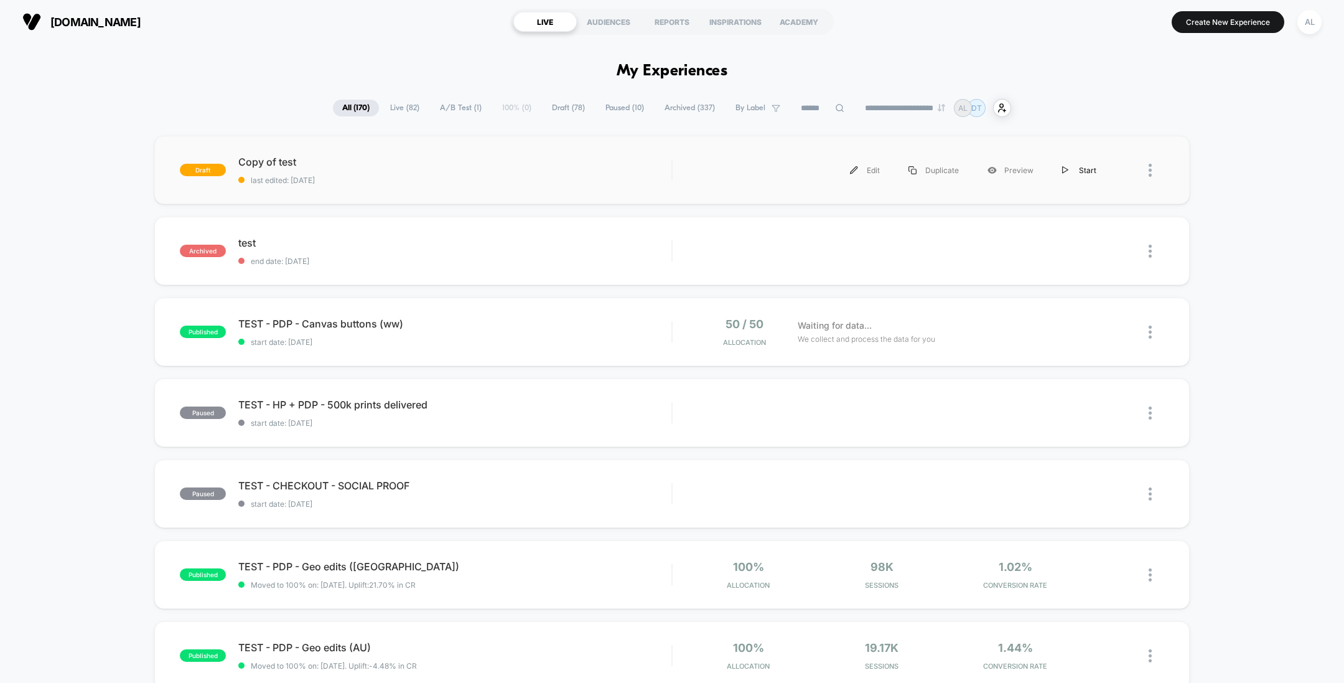
click at [1077, 171] on div "Start" at bounding box center [1079, 170] width 63 height 28
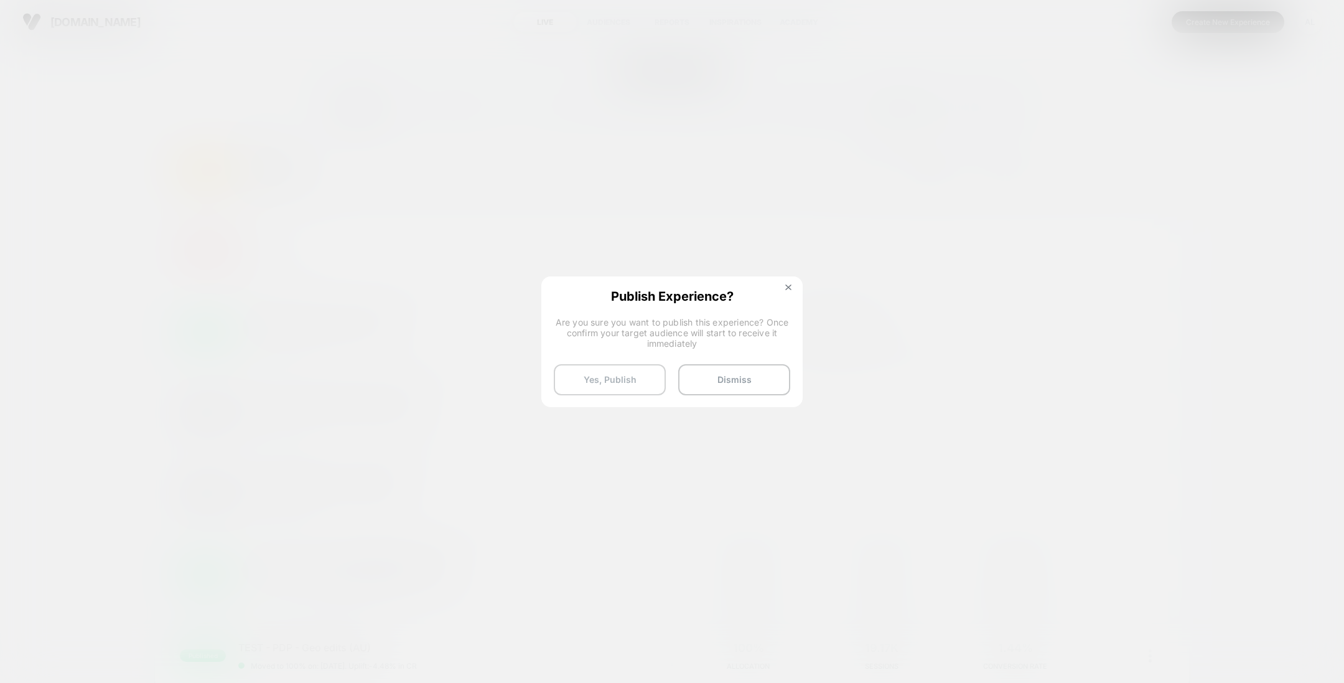
click at [628, 385] on button "Yes, Publish" at bounding box center [610, 379] width 112 height 31
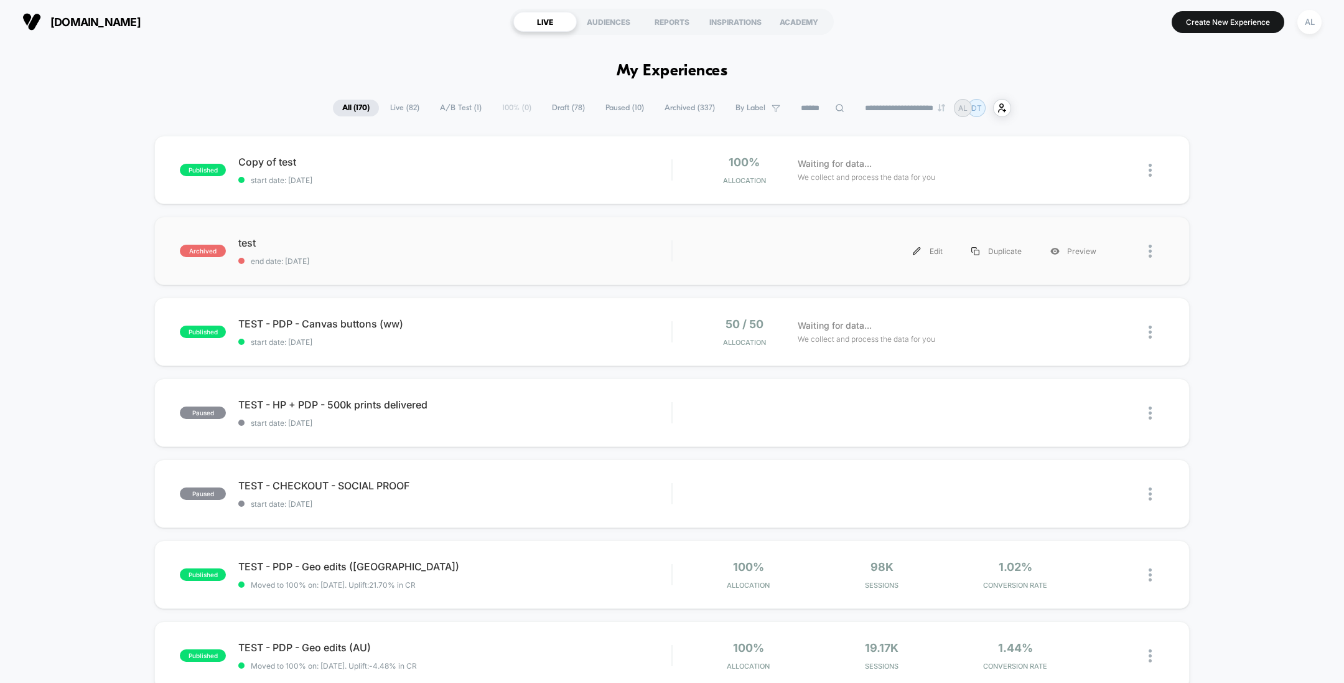
click at [1148, 247] on div at bounding box center [1138, 251] width 54 height 28
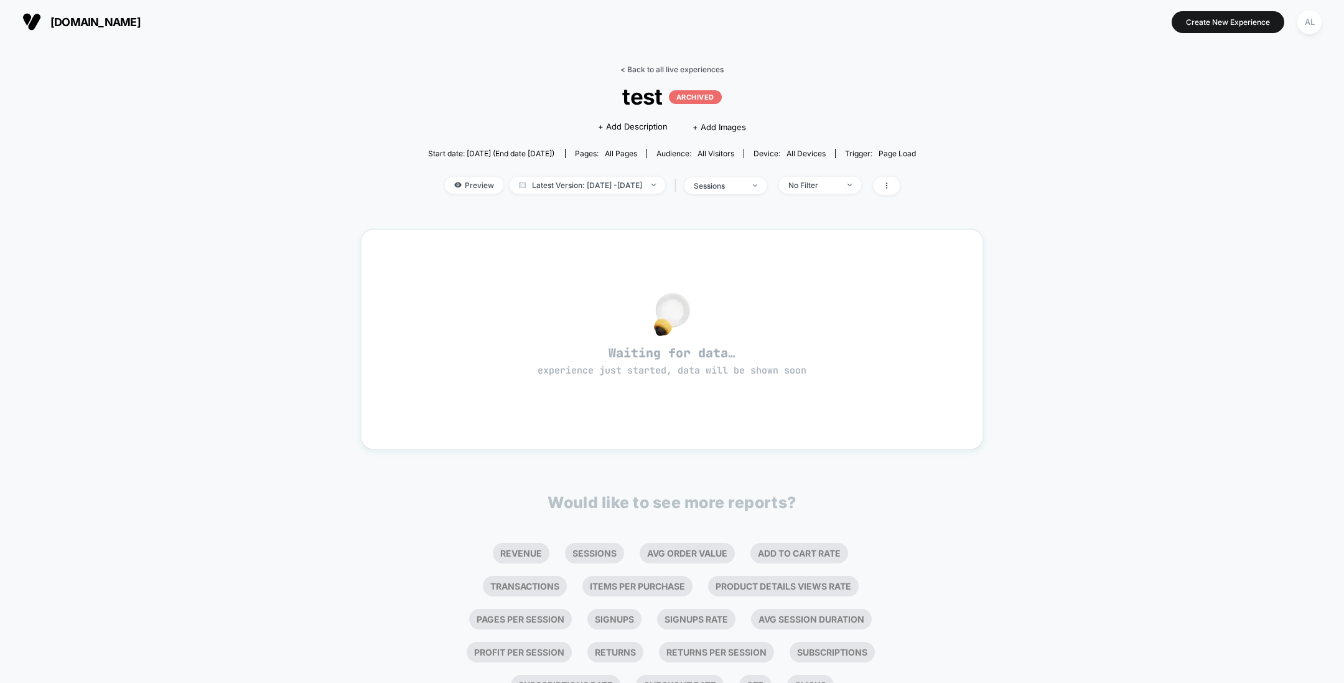
click at [657, 71] on link "< Back to all live experiences" at bounding box center [672, 69] width 103 height 9
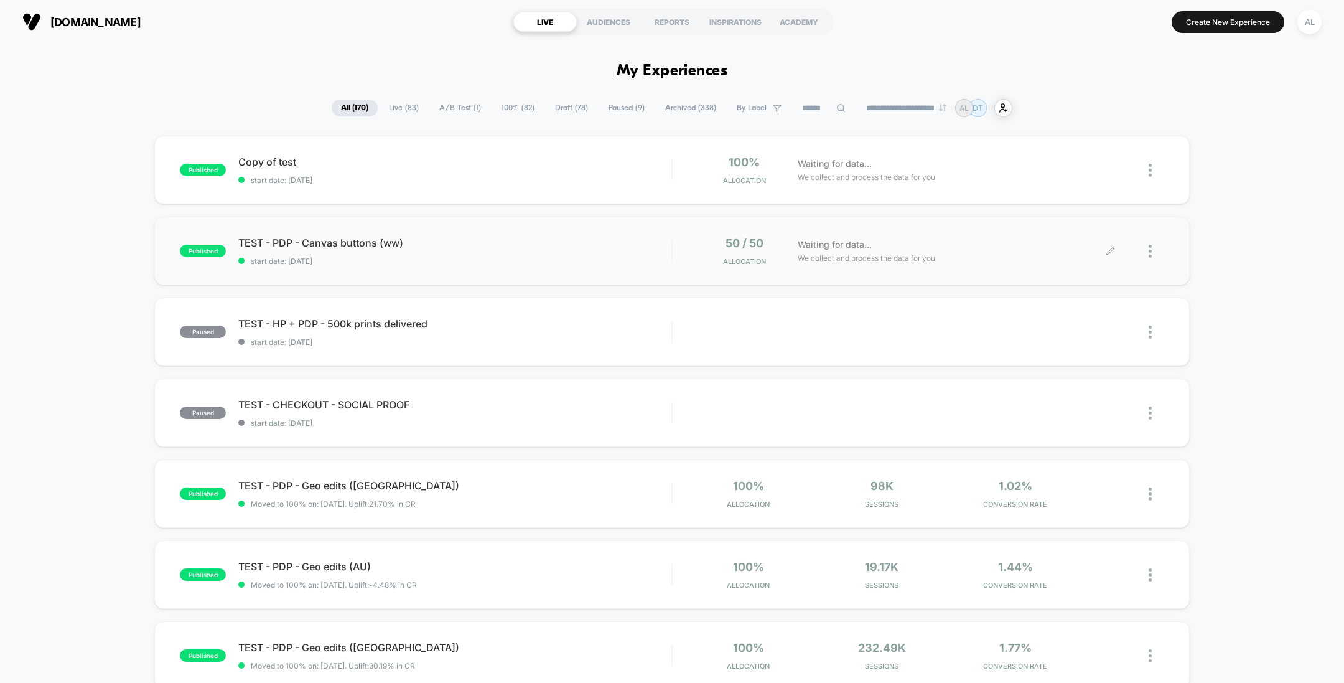
click at [1153, 252] on div at bounding box center [1157, 251] width 16 height 29
click at [1290, 258] on div "published Copy of test start date: 15/08/2025 100% Allocation Waiting for data.…" at bounding box center [672, 650] width 1344 height 1029
click at [1148, 171] on div at bounding box center [1138, 170] width 54 height 29
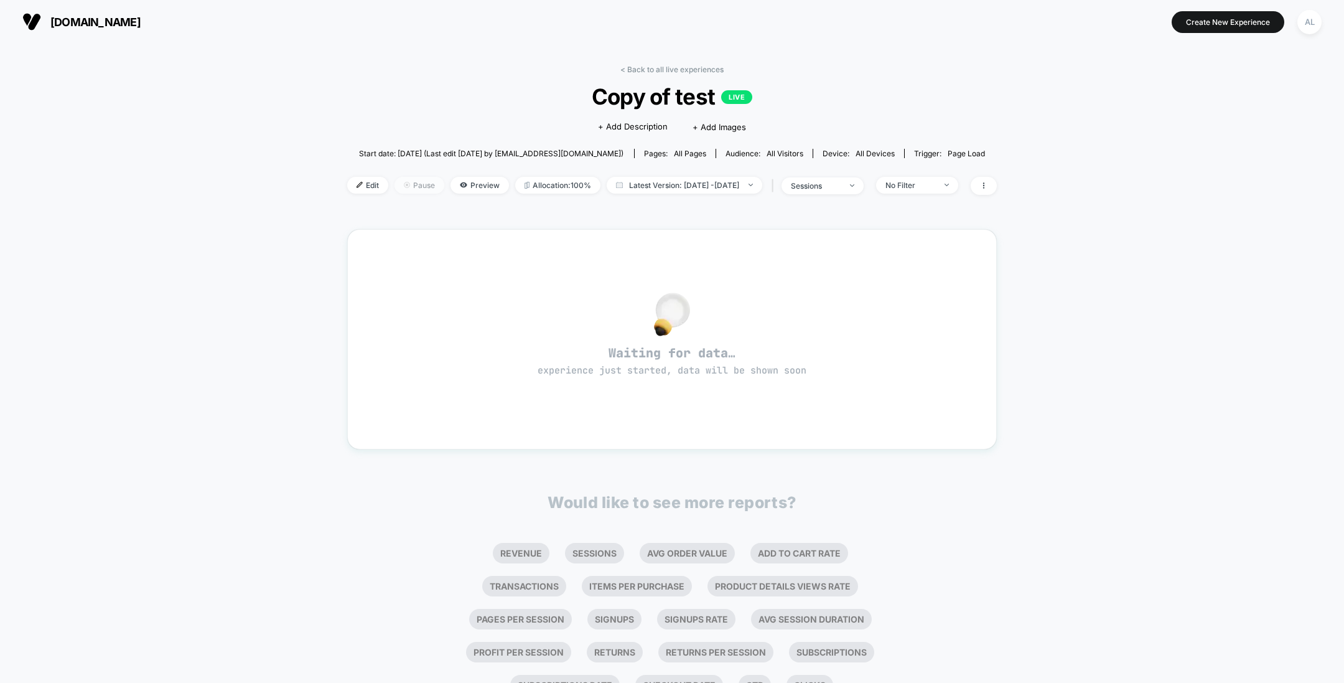
click at [399, 187] on span "Pause" at bounding box center [420, 185] width 50 height 17
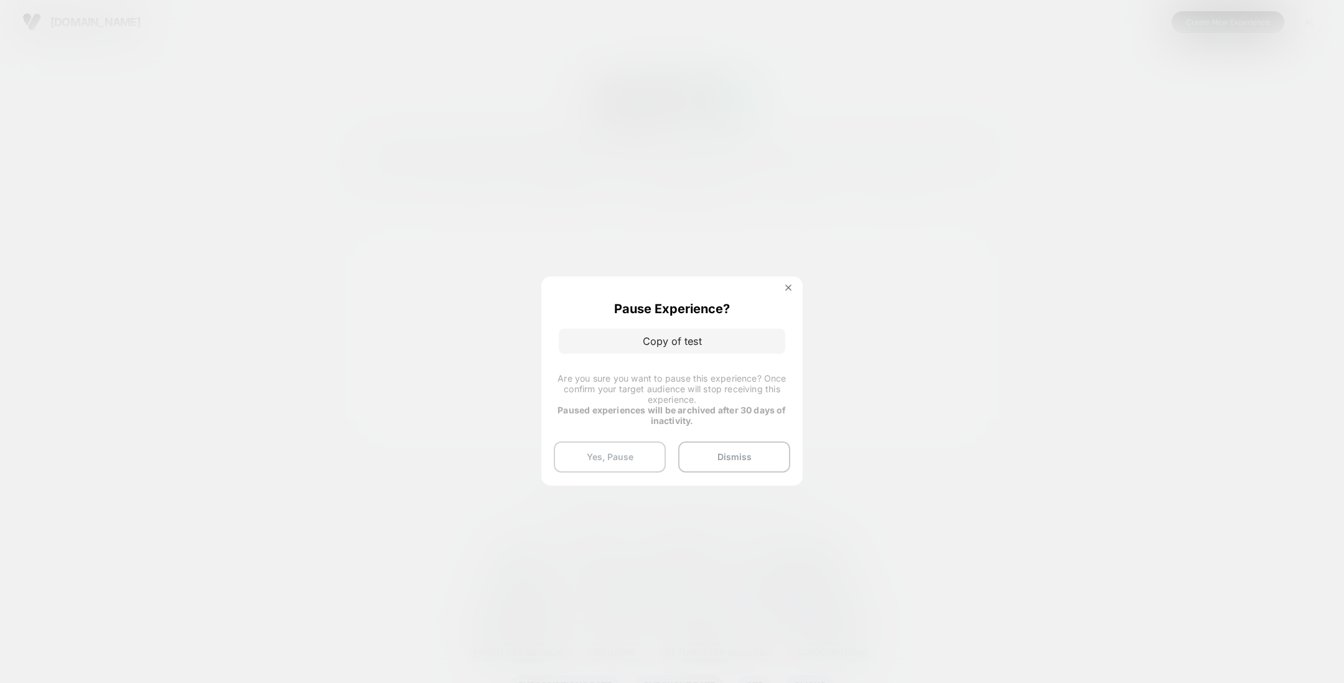
click at [605, 454] on button "Yes, Pause" at bounding box center [610, 456] width 112 height 31
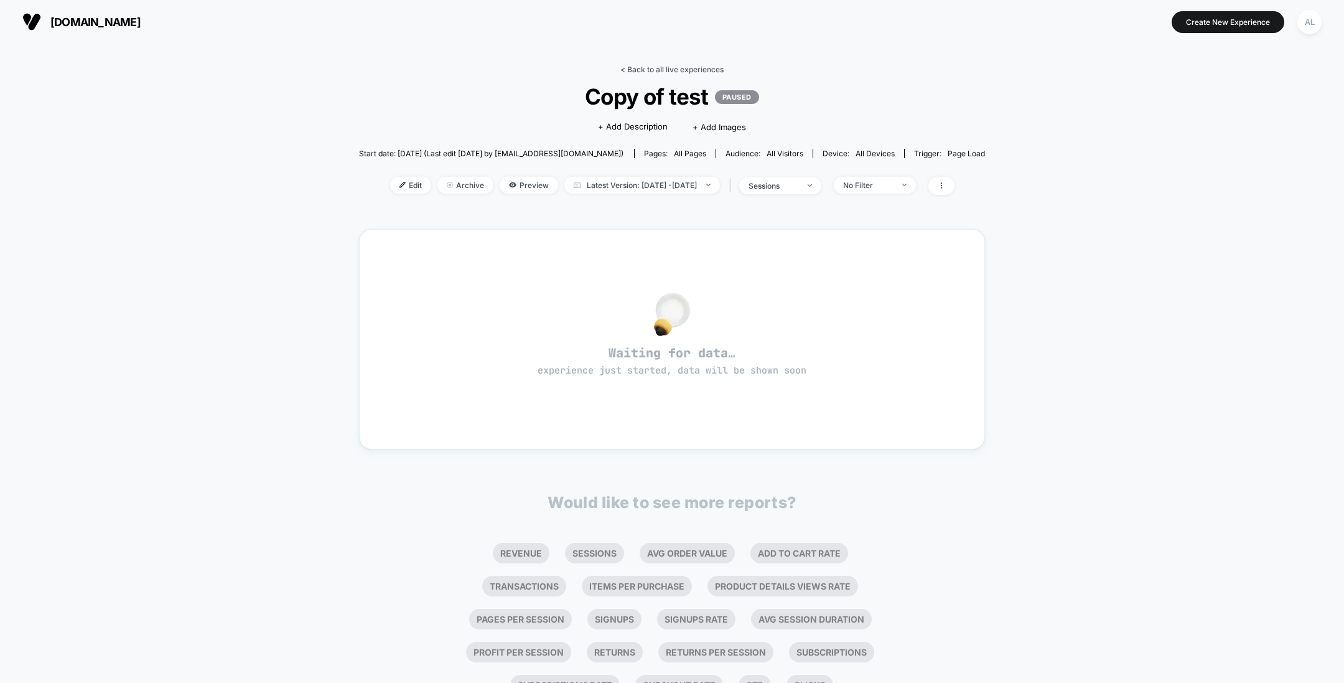
click at [660, 68] on link "< Back to all live experiences" at bounding box center [672, 69] width 103 height 9
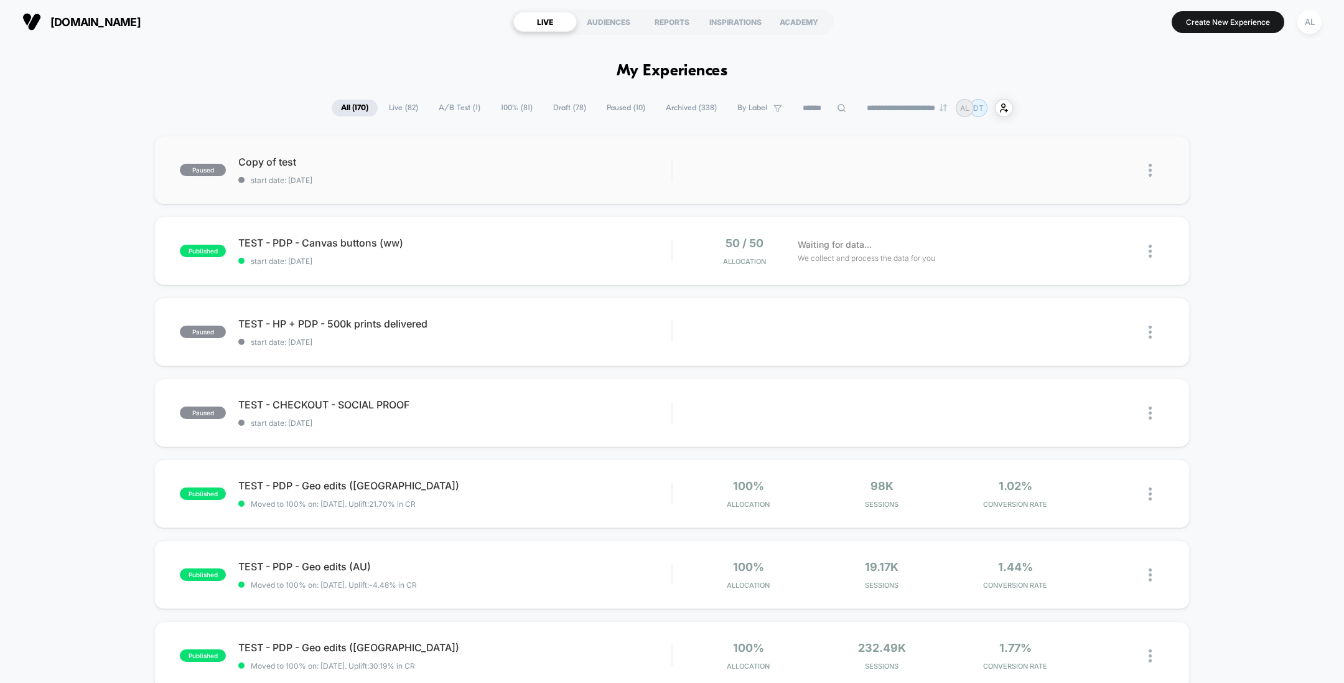
click at [1151, 171] on img at bounding box center [1150, 170] width 3 height 13
click at [1083, 236] on div "Archive" at bounding box center [1087, 241] width 112 height 28
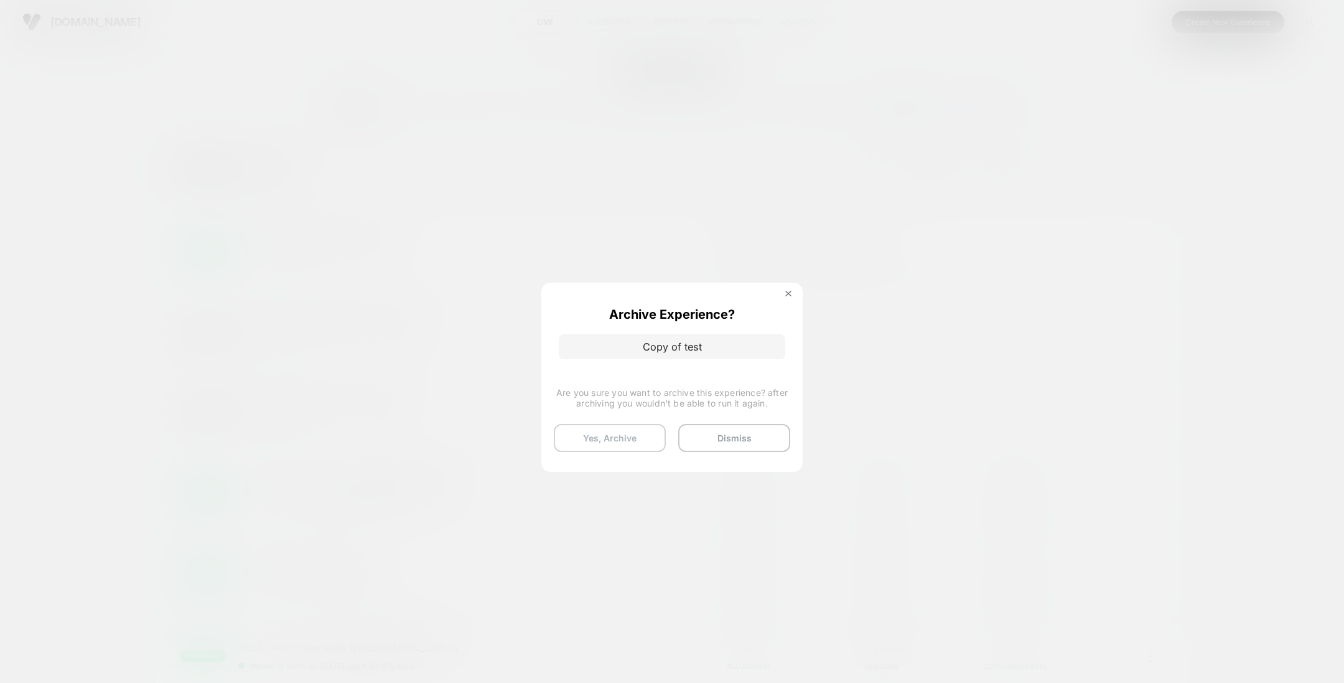
click at [611, 433] on button "Yes, Archive" at bounding box center [610, 438] width 112 height 28
